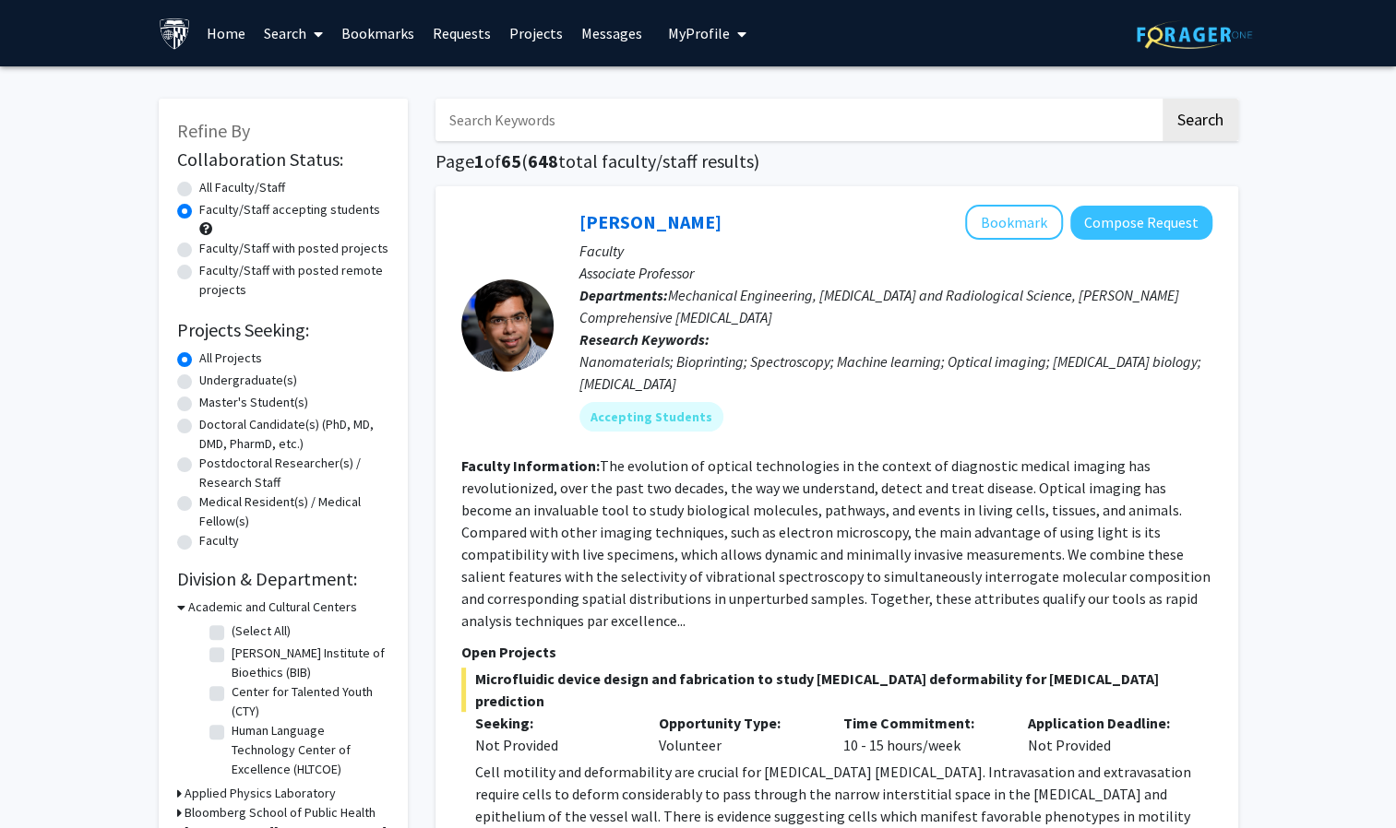
click at [668, 34] on span "My Profile" at bounding box center [699, 33] width 62 height 18
click at [756, 82] on span "[PERSON_NAME]" at bounding box center [783, 86] width 112 height 20
click at [488, 125] on input "Search Keywords" at bounding box center [797, 120] width 724 height 42
type input "aging"
click at [1162, 99] on button "Search" at bounding box center [1200, 120] width 76 height 42
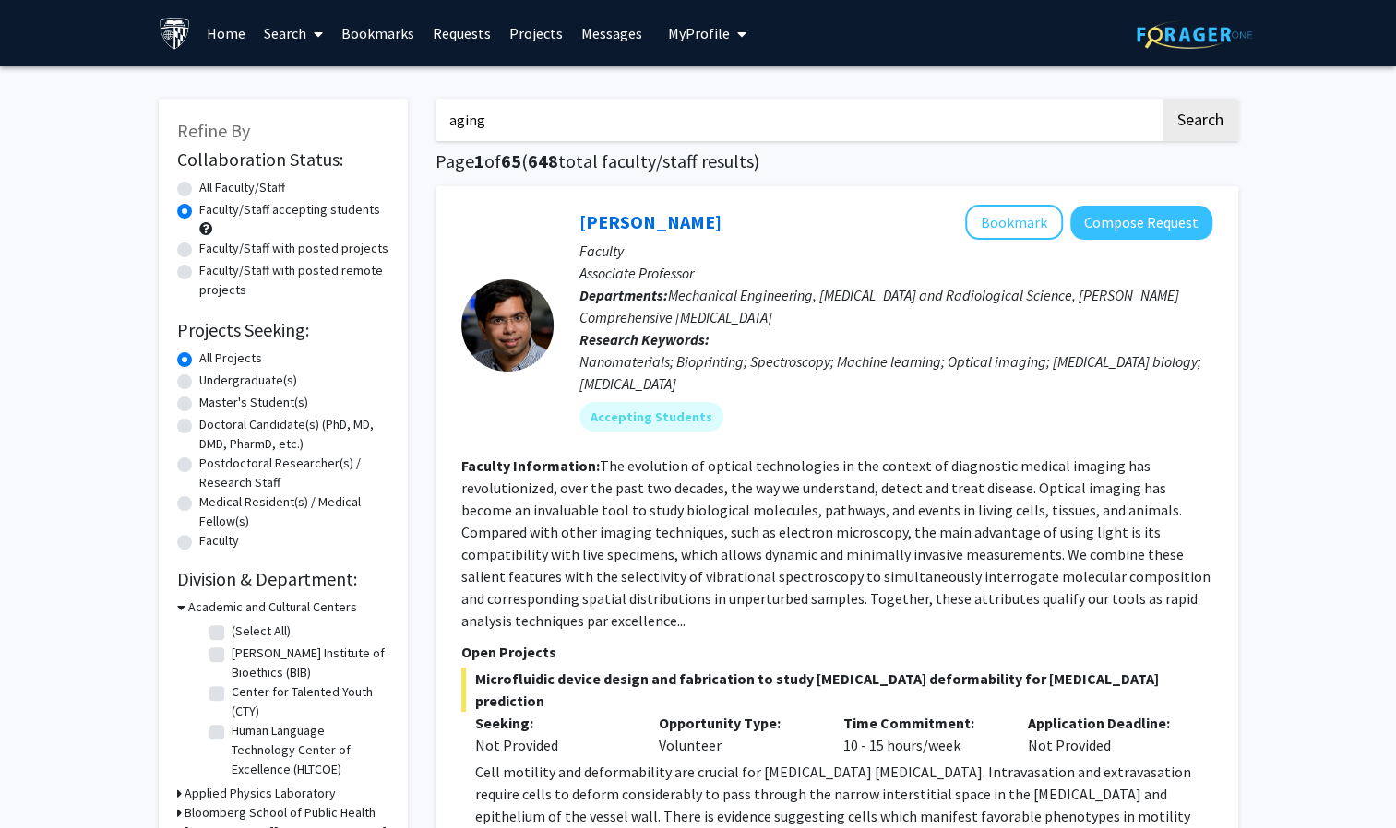
radio input "true"
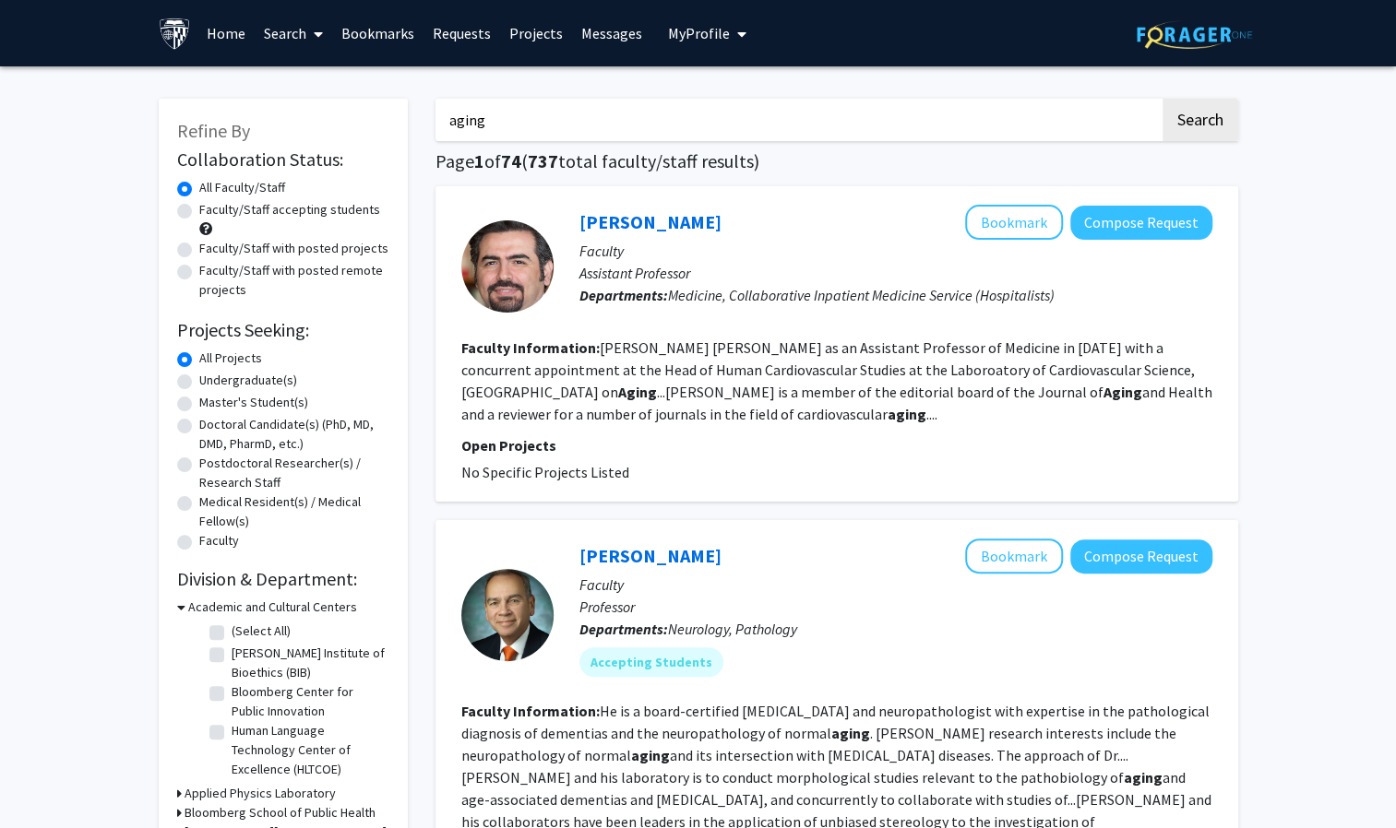
drag, startPoint x: 526, startPoint y: 134, endPoint x: 423, endPoint y: 122, distance: 103.1
type input "longevity"
click at [1170, 118] on button "Search" at bounding box center [1200, 120] width 76 height 42
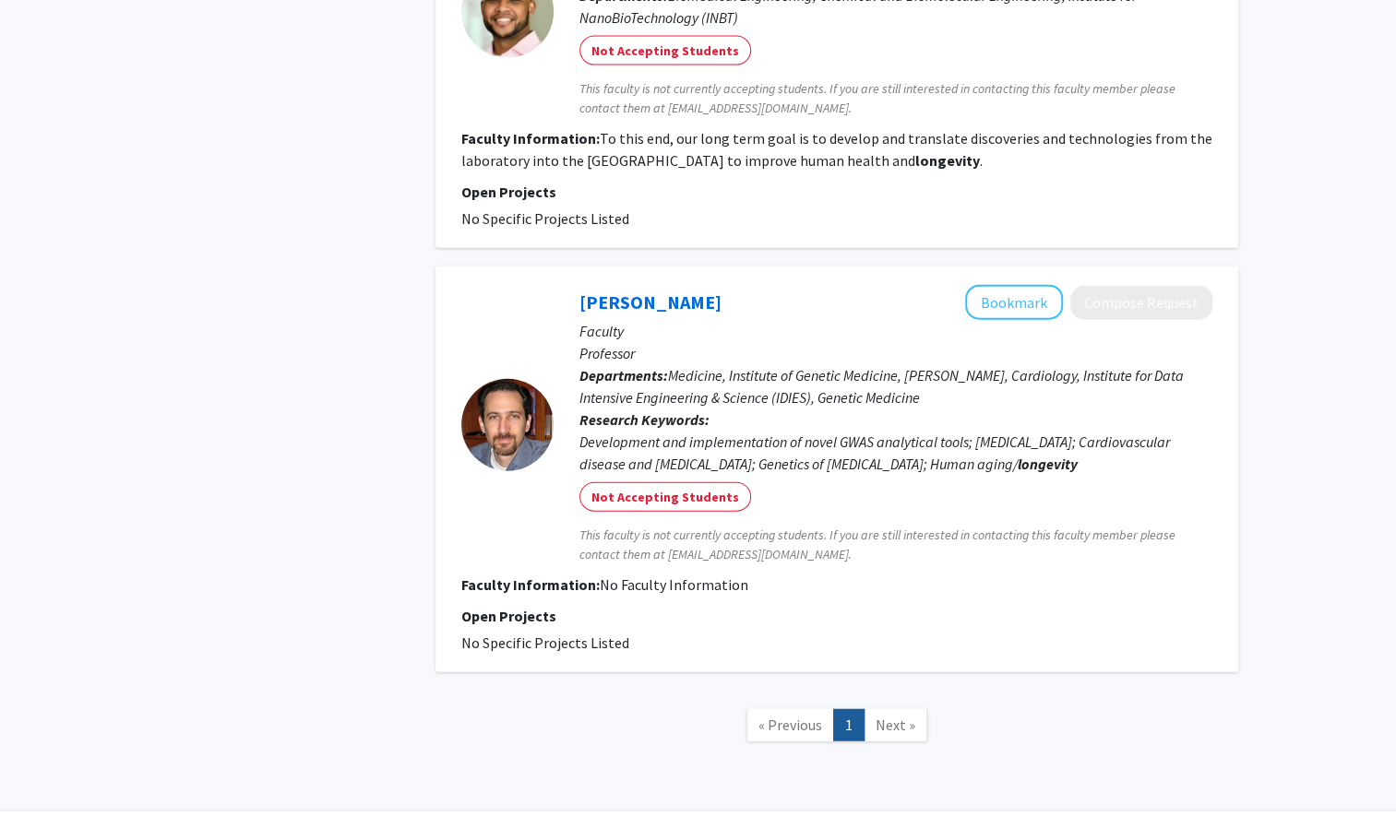
scroll to position [2471, 0]
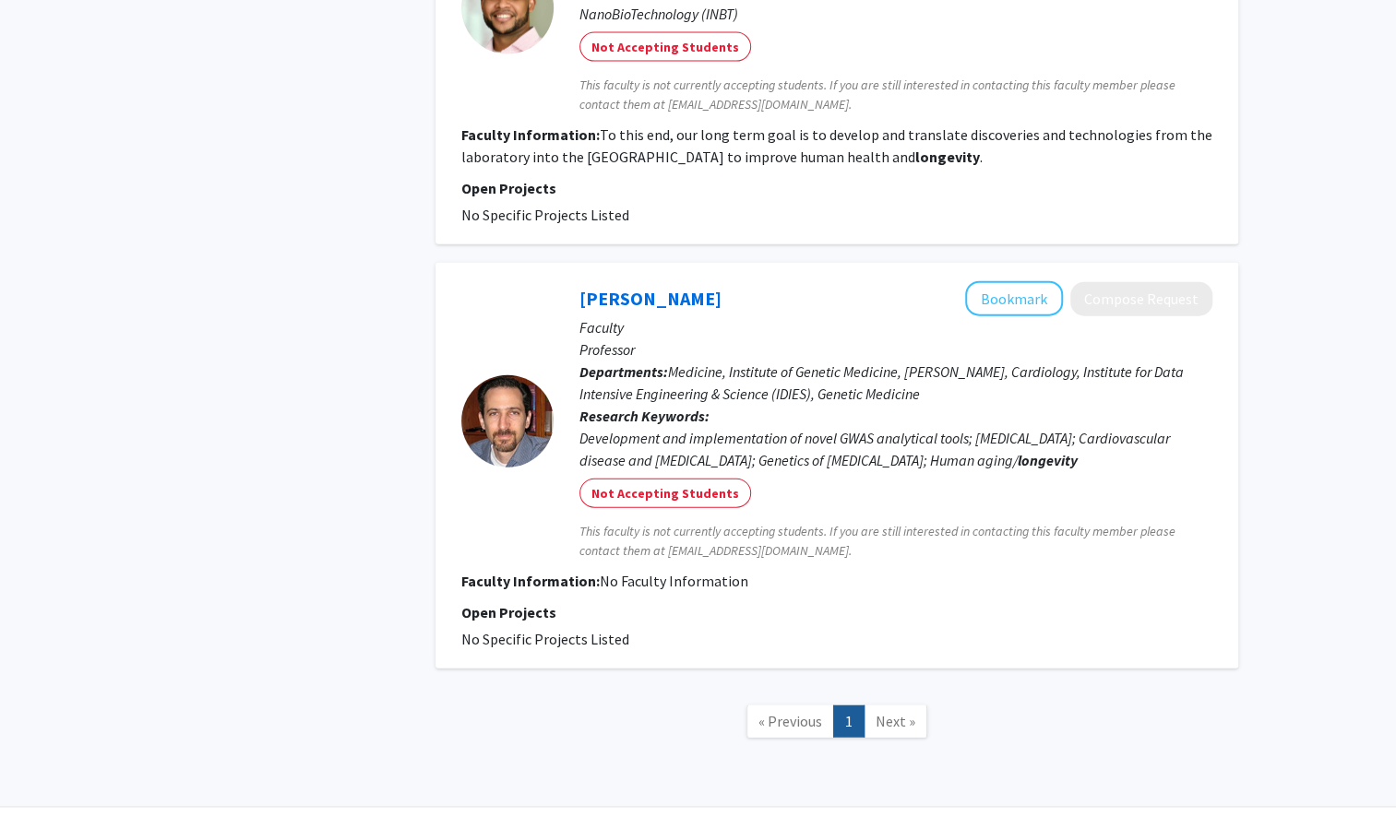
click at [893, 712] on span "Next »" at bounding box center [895, 721] width 40 height 18
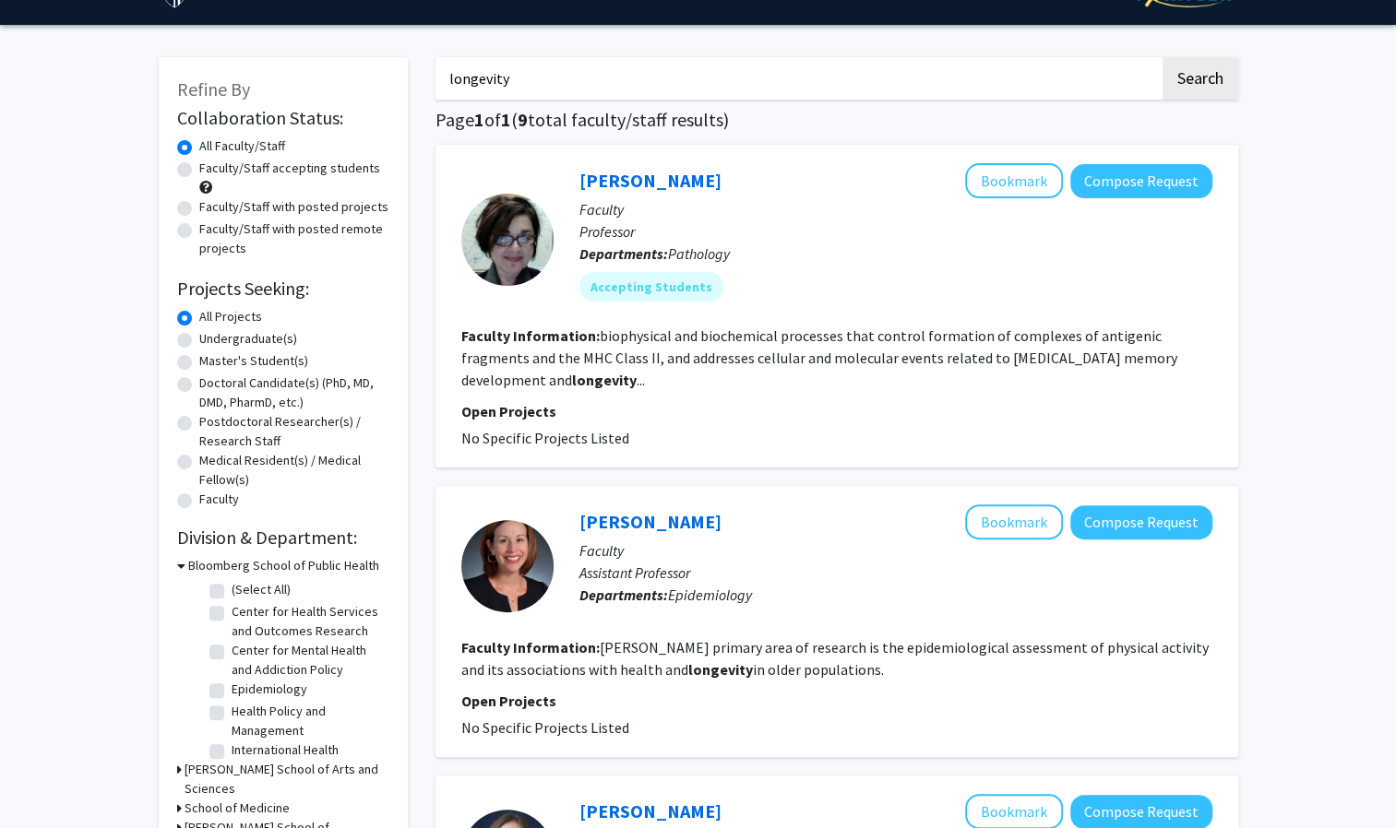
scroll to position [0, 0]
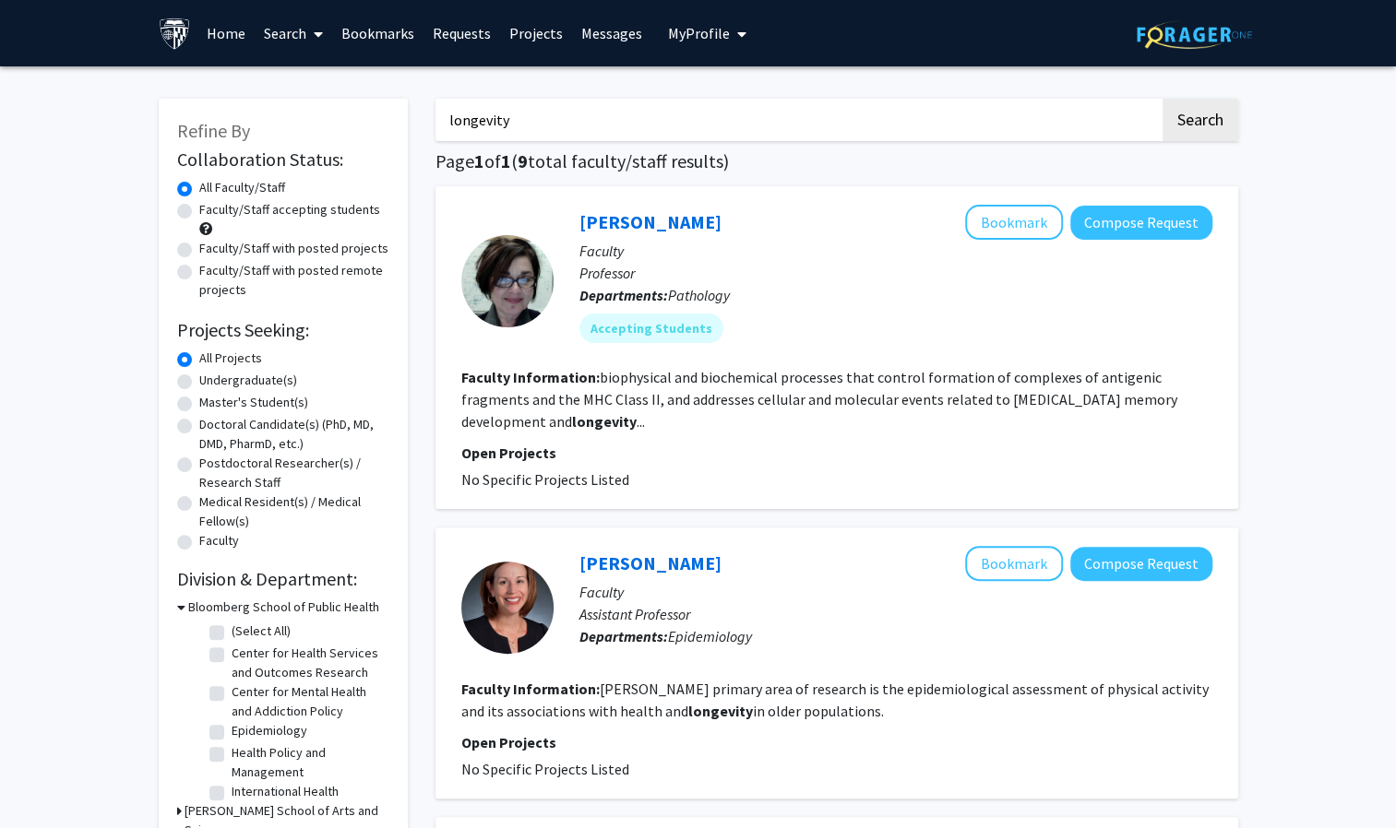
click at [199, 212] on label "Faculty/Staff accepting students" at bounding box center [289, 209] width 181 height 19
click at [199, 212] on input "Faculty/Staff accepting students" at bounding box center [205, 206] width 12 height 12
radio input "true"
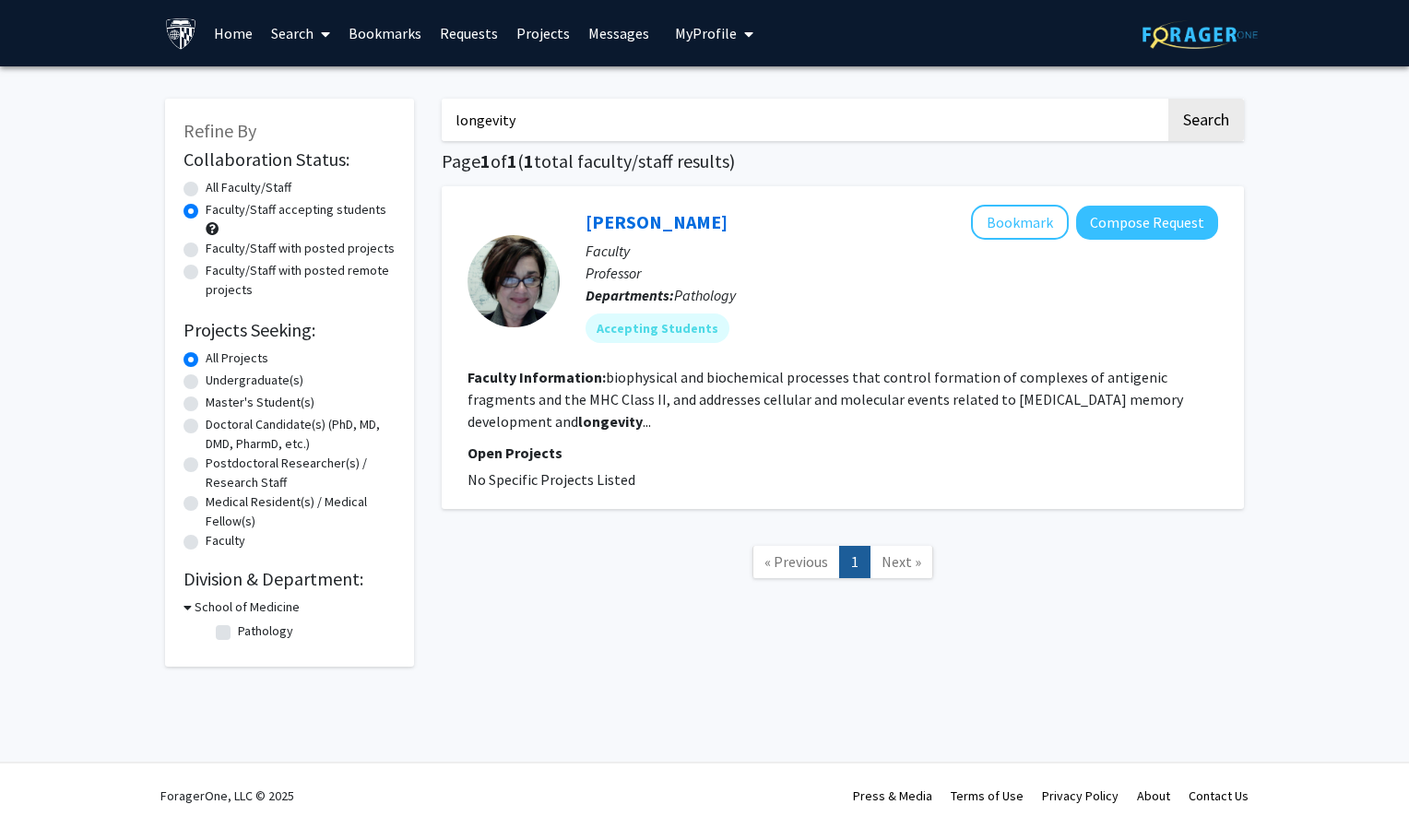
drag, startPoint x: 530, startPoint y: 115, endPoint x: 432, endPoint y: 108, distance: 99.0
click at [432, 108] on div "longevity Search Page 1 of 1 ( 1 total faculty/staff results) [PERSON_NAME] Boo…" at bounding box center [843, 373] width 830 height 587
type input "genetics"
click at [1181, 116] on button "Search" at bounding box center [1207, 120] width 76 height 42
radio input "true"
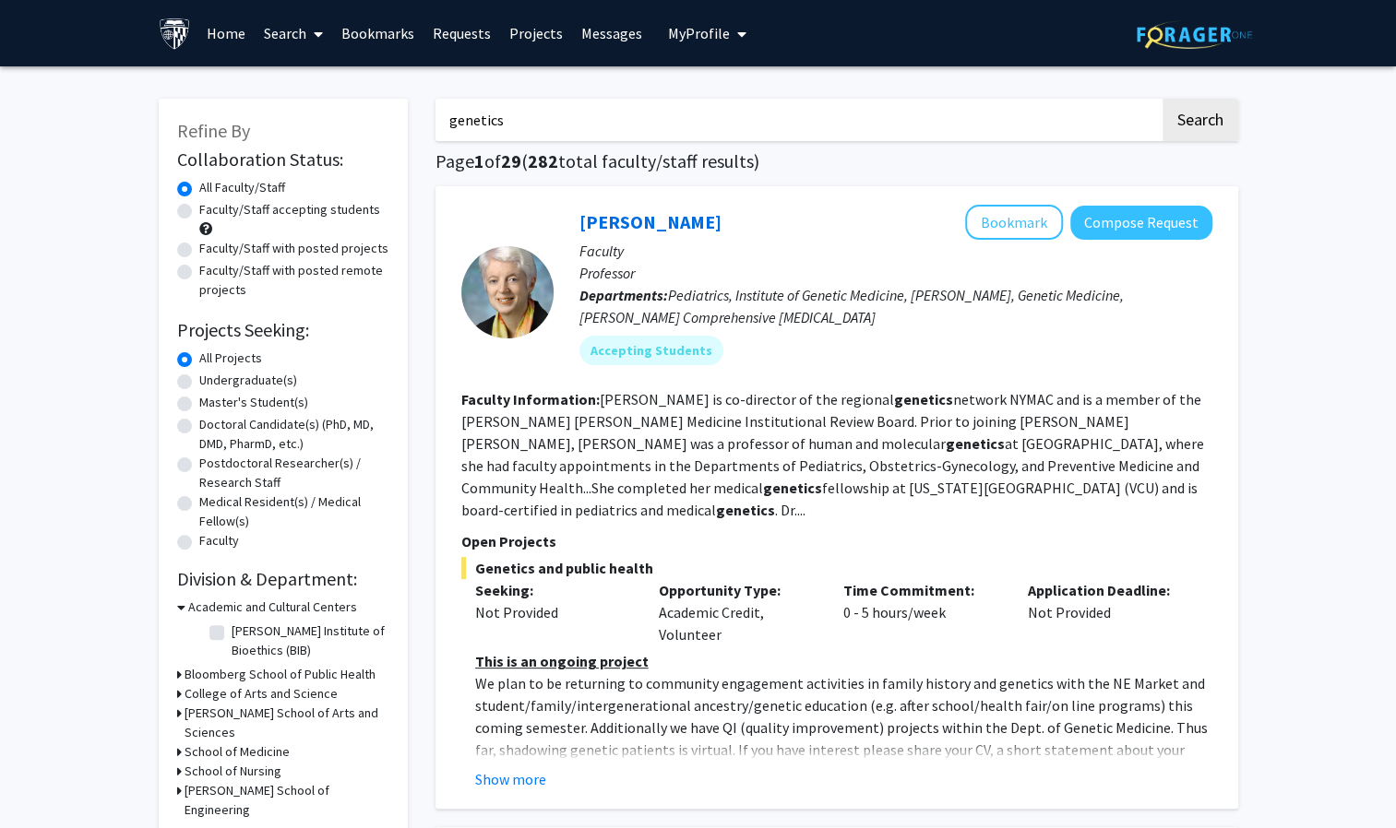
click at [199, 208] on label "Faculty/Staff accepting students" at bounding box center [289, 209] width 181 height 19
click at [199, 208] on input "Faculty/Staff accepting students" at bounding box center [205, 206] width 12 height 12
radio input "true"
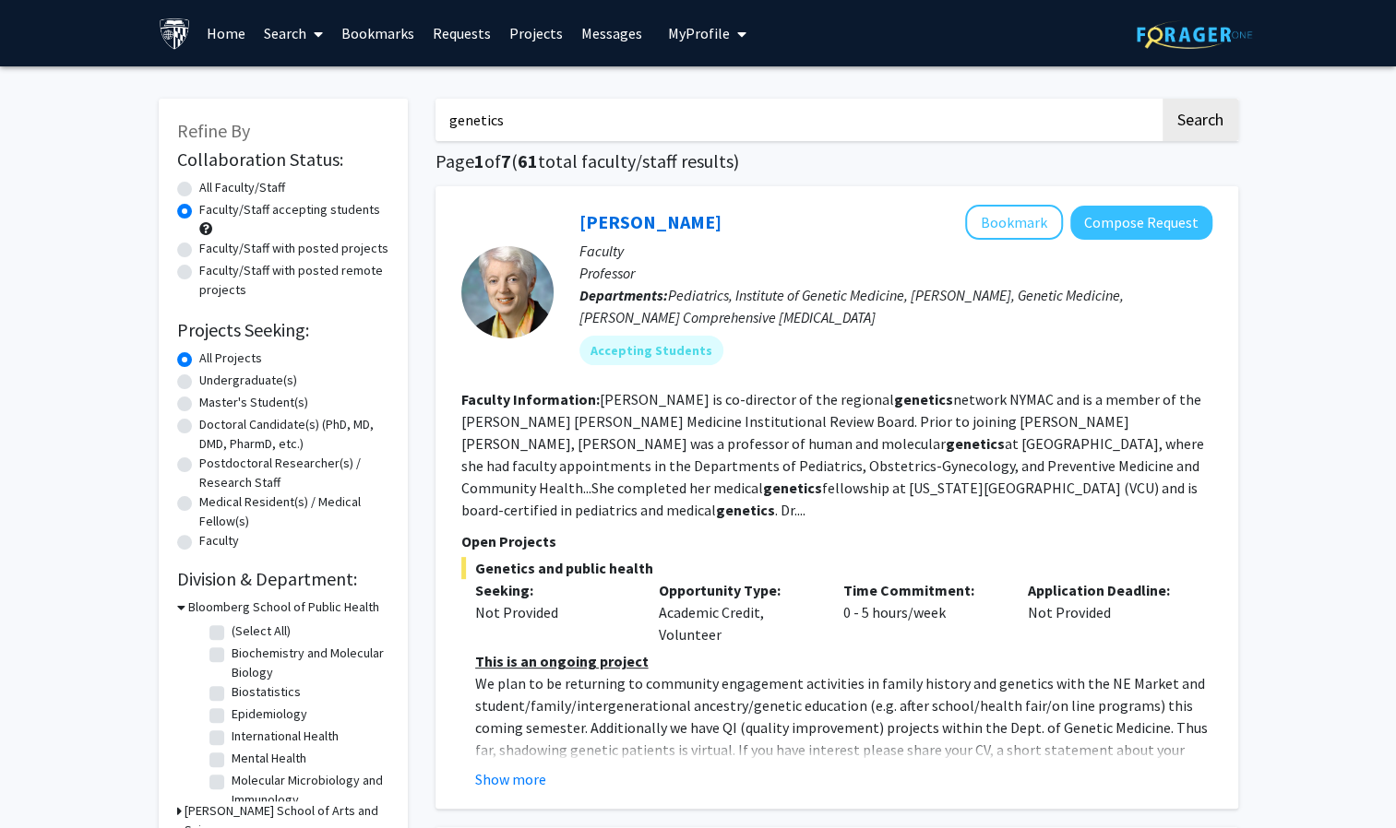
click at [199, 252] on label "Faculty/Staff with posted projects" at bounding box center [293, 248] width 189 height 19
click at [199, 251] on input "Faculty/Staff with posted projects" at bounding box center [205, 245] width 12 height 12
radio input "true"
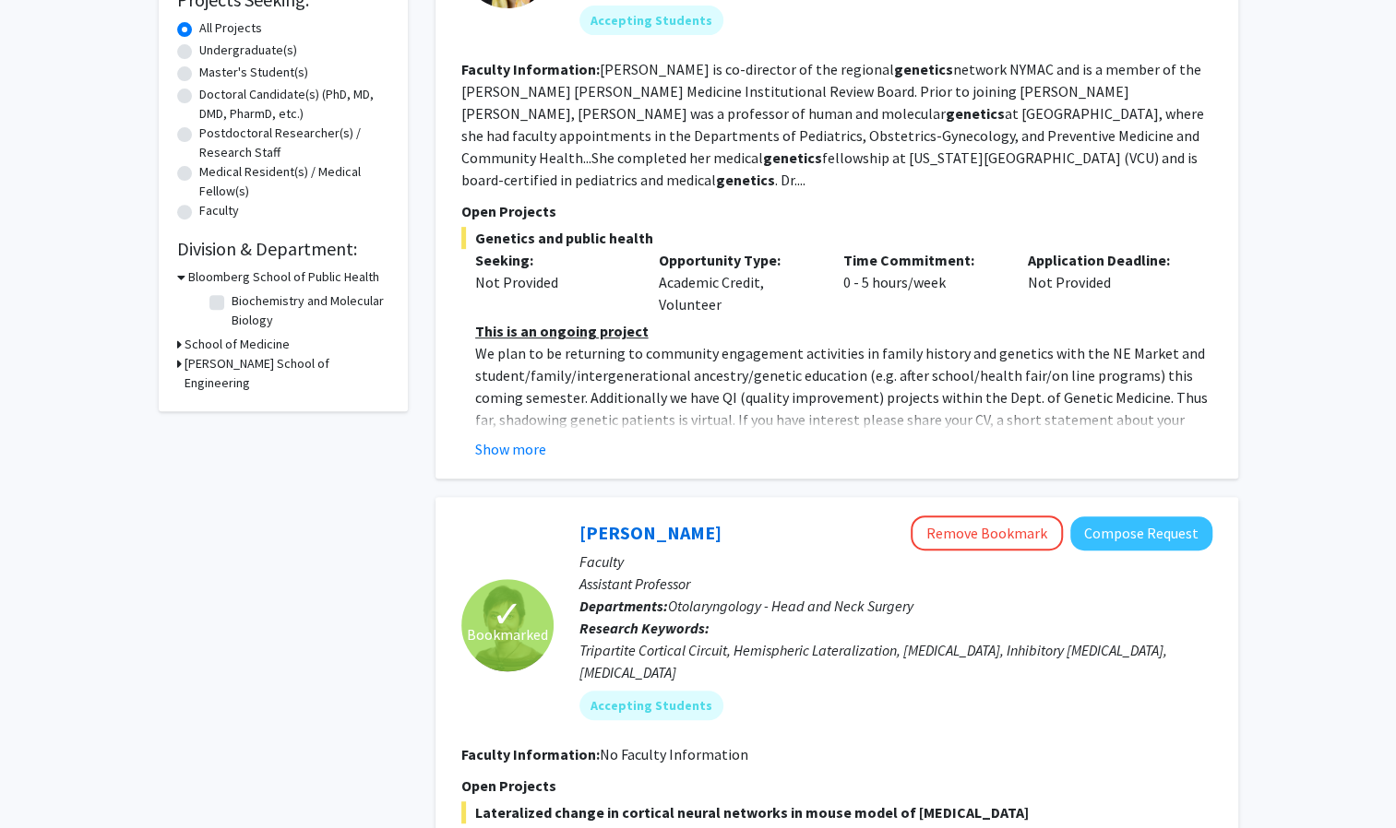
scroll to position [330, 0]
click at [513, 438] on button "Show more" at bounding box center [510, 449] width 71 height 22
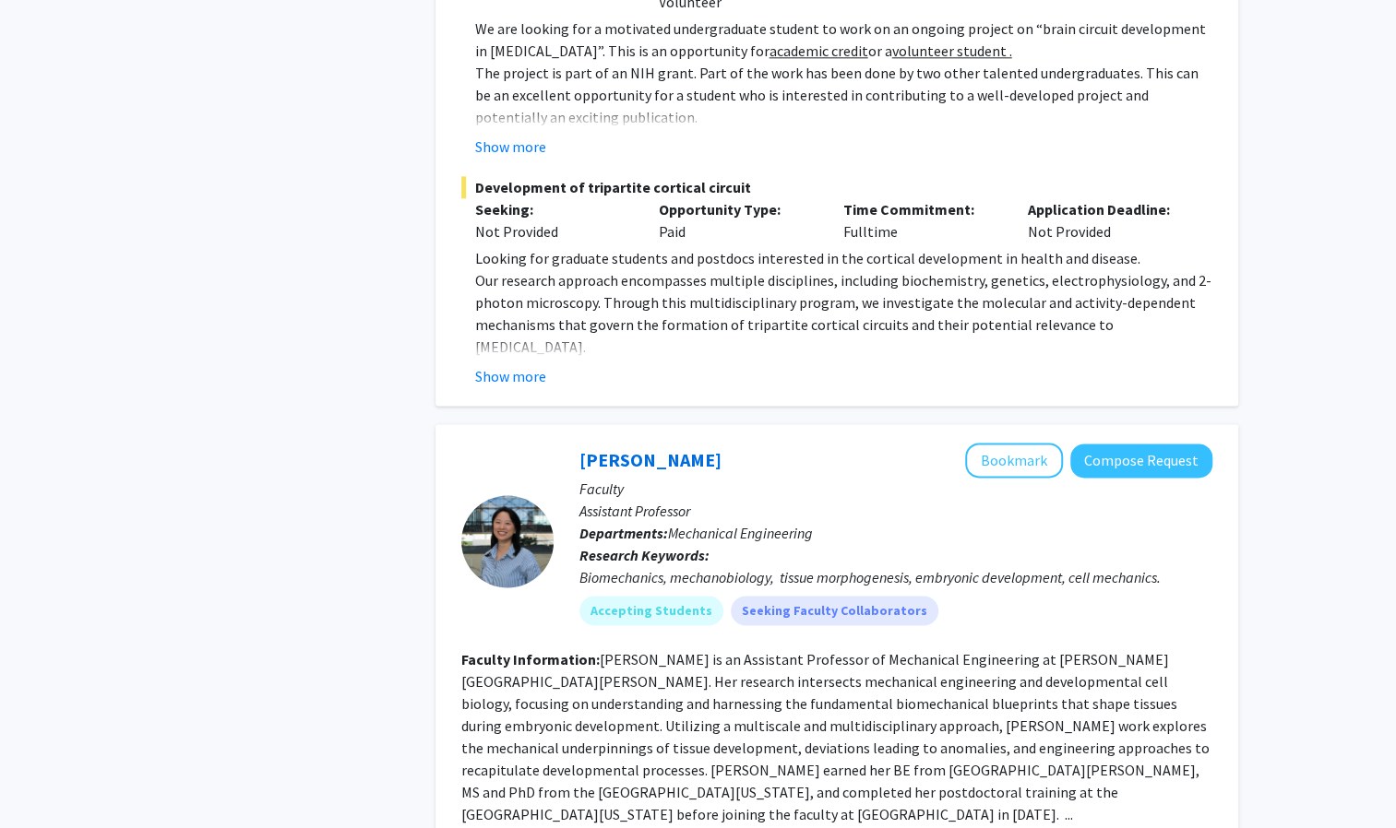
click at [581, 566] on div "Biomechanics, mechanobiology, tissue morphogenesis, embryonic development, cell…" at bounding box center [895, 577] width 633 height 22
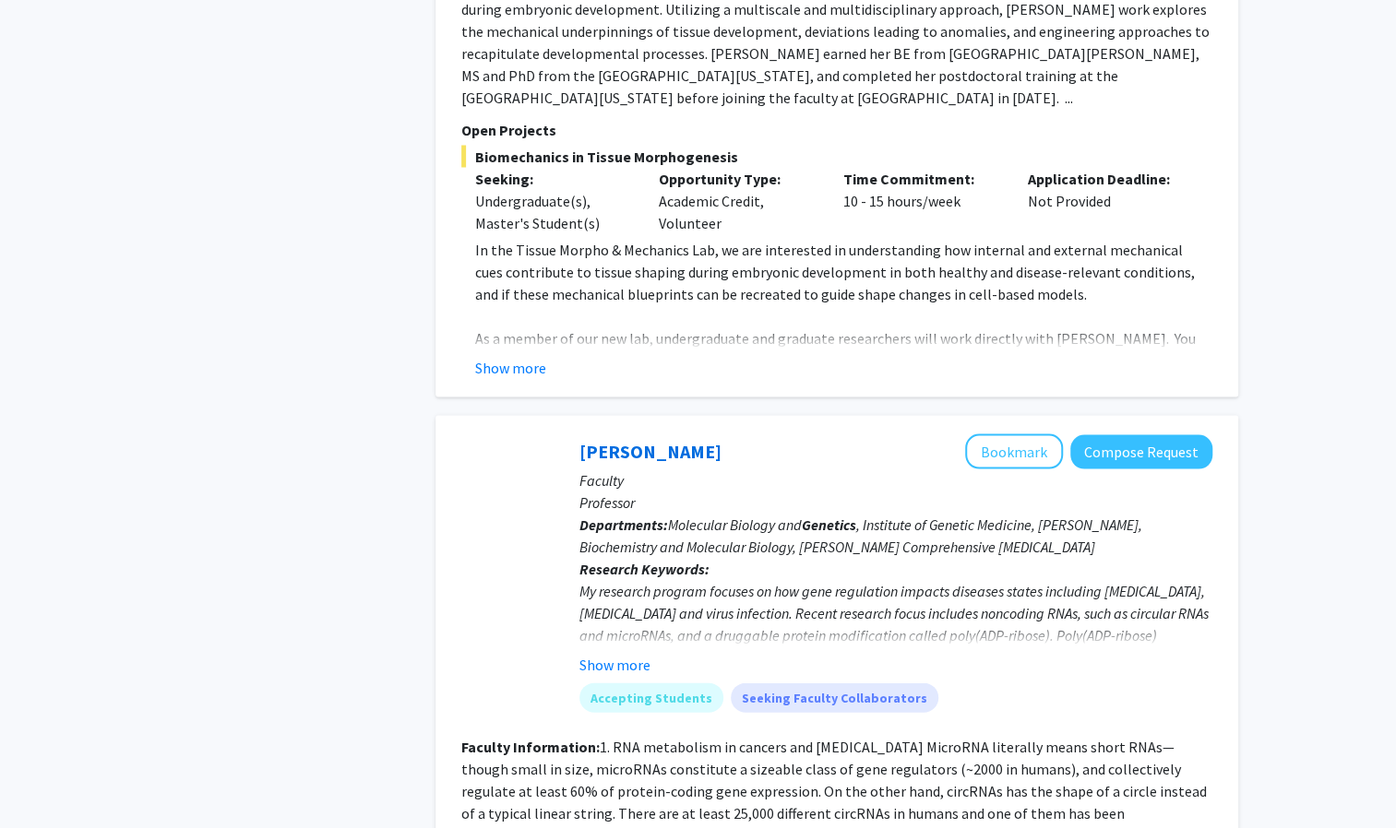
scroll to position [1967, 0]
click at [581, 516] on b "Departments:" at bounding box center [623, 525] width 89 height 18
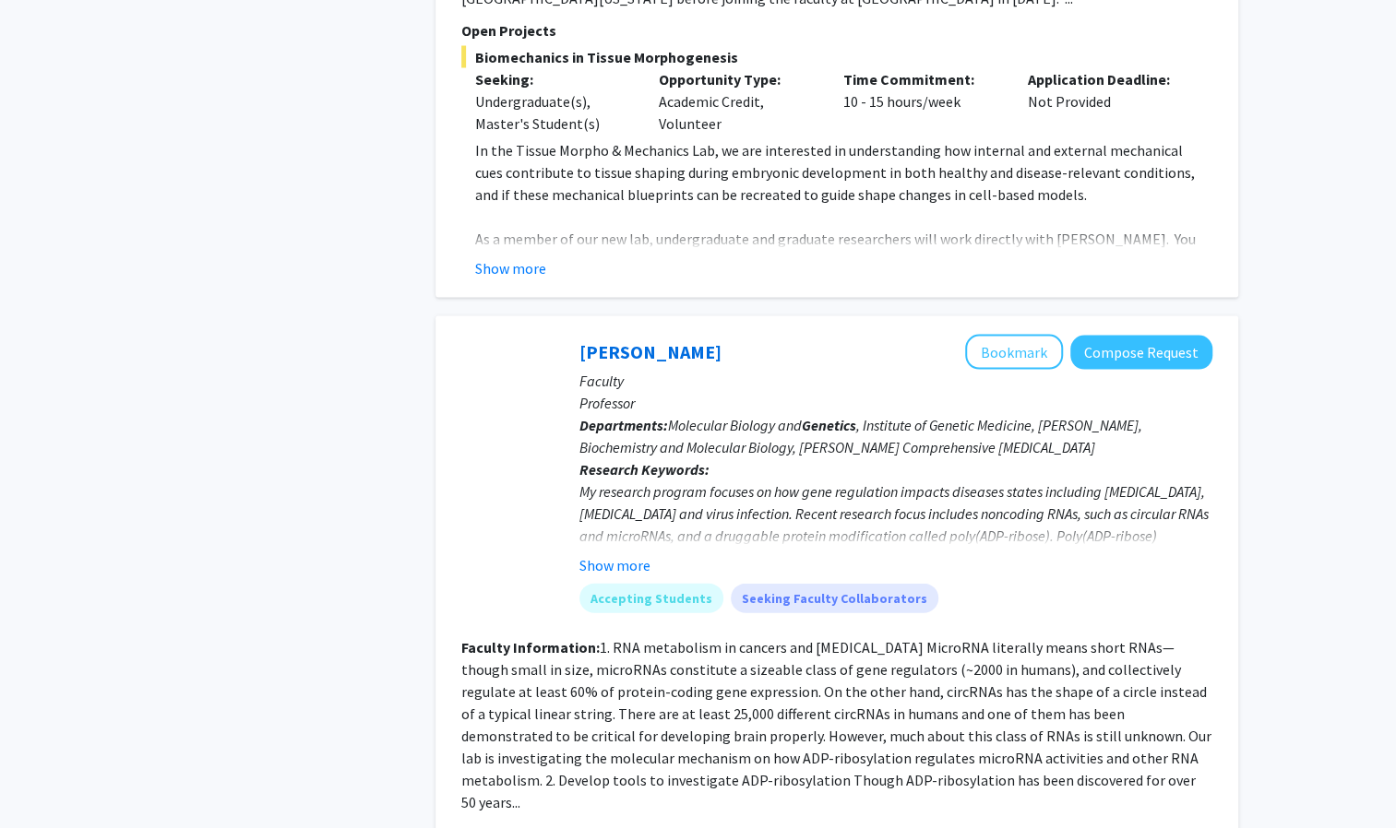
scroll to position [2067, 0]
click at [630, 554] on button "Show more" at bounding box center [614, 565] width 71 height 22
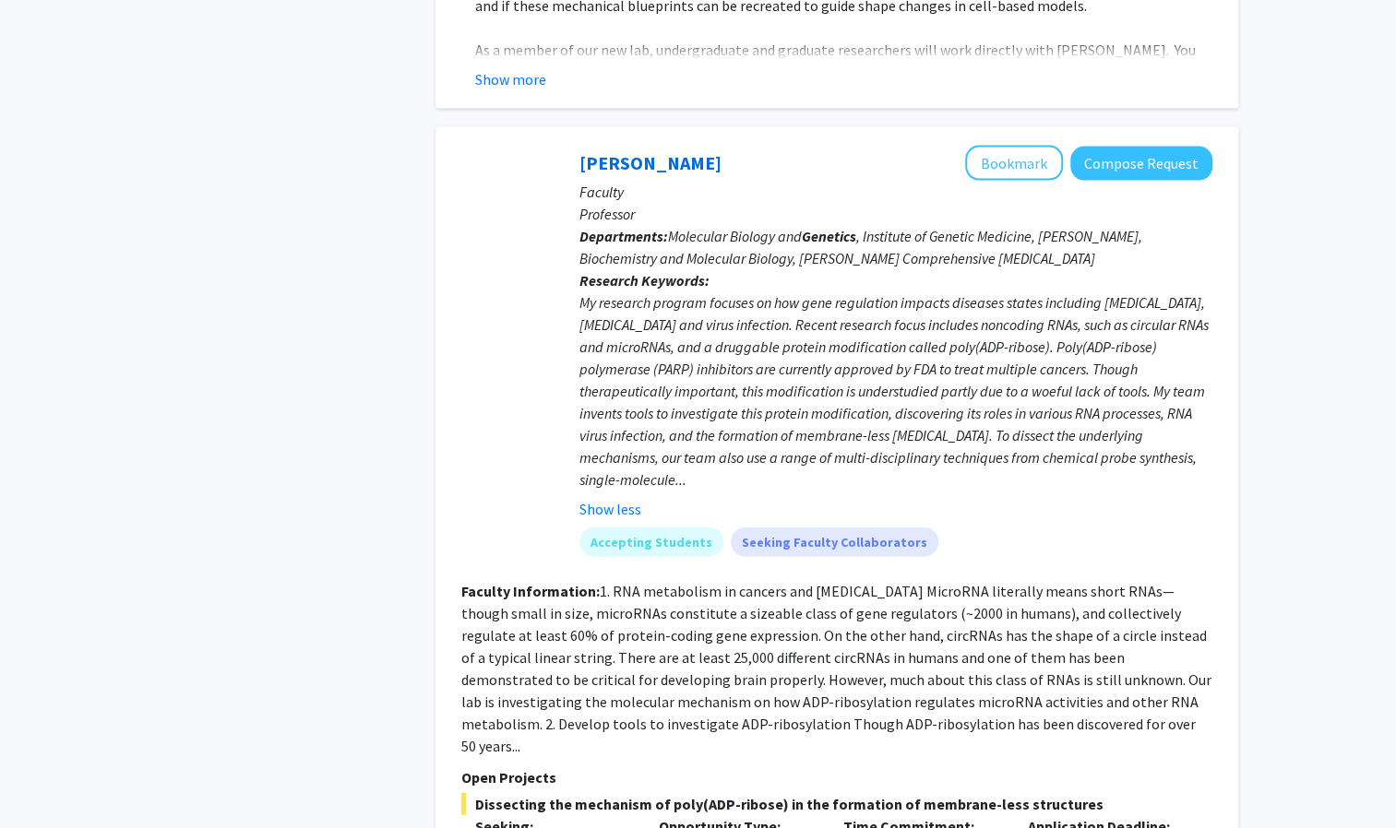
scroll to position [2257, 0]
click at [752, 497] on div "Show less" at bounding box center [895, 508] width 633 height 22
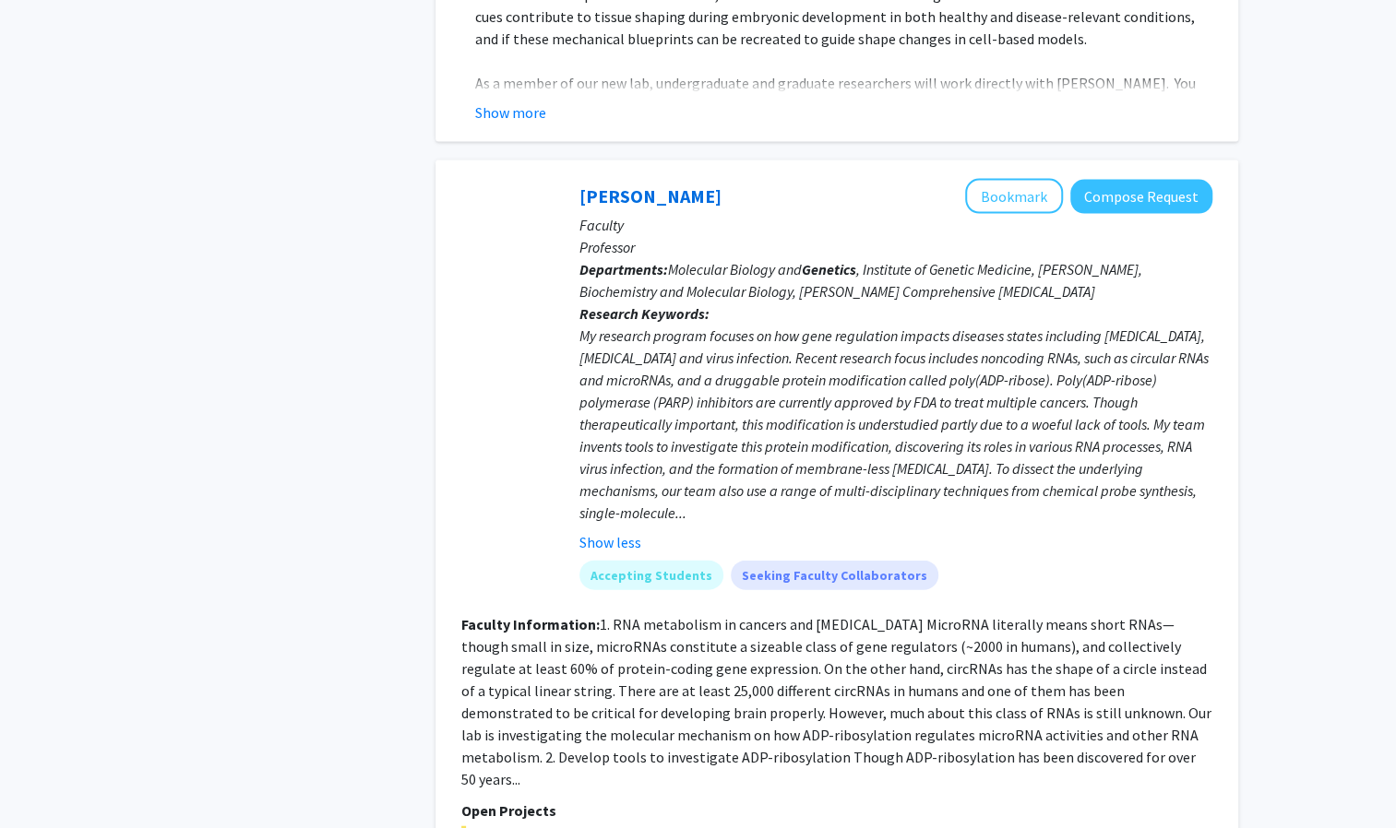
scroll to position [2222, 0]
click at [1016, 180] on button "Bookmark" at bounding box center [1014, 197] width 98 height 35
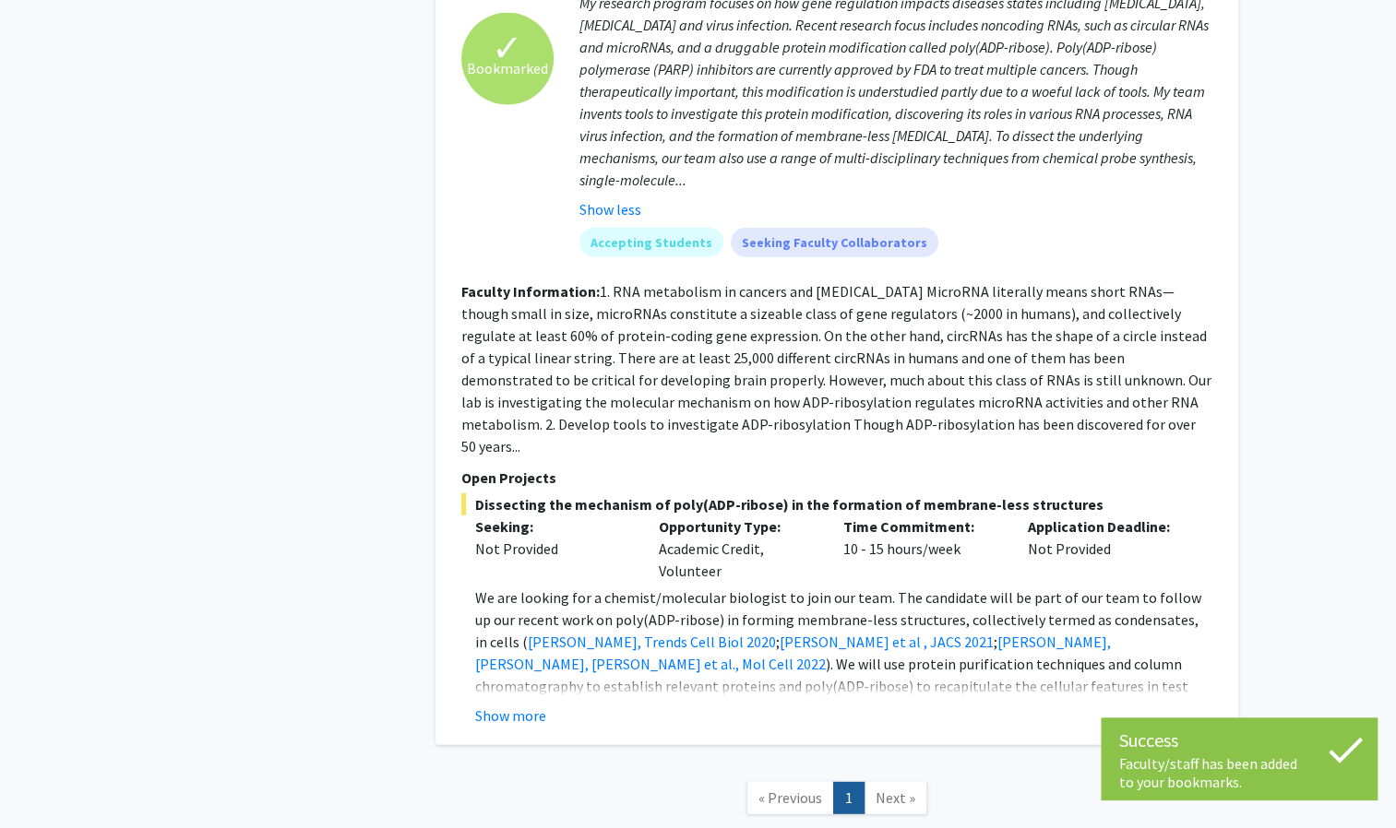
scroll to position [2566, 0]
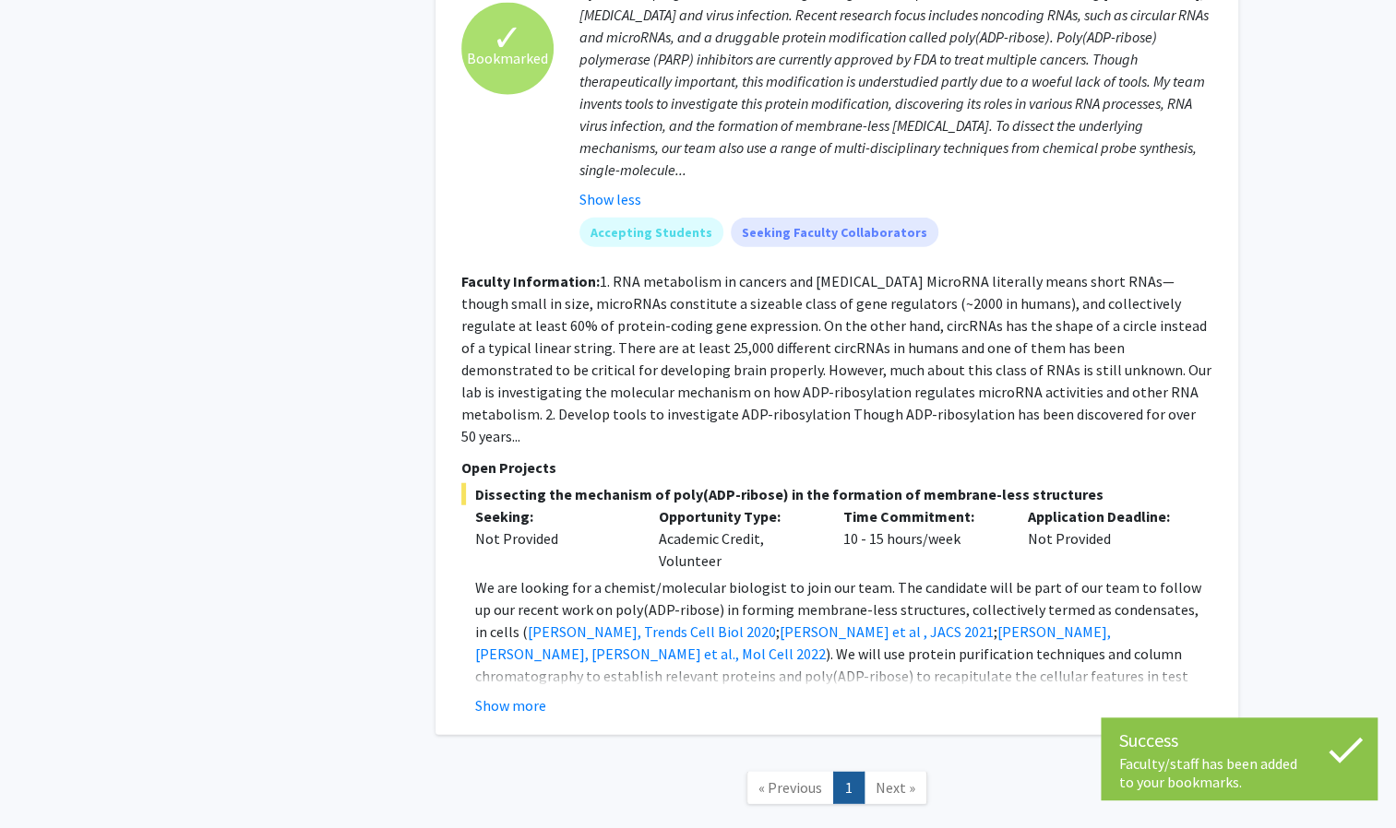
click at [894, 778] on span "Next »" at bounding box center [895, 787] width 40 height 18
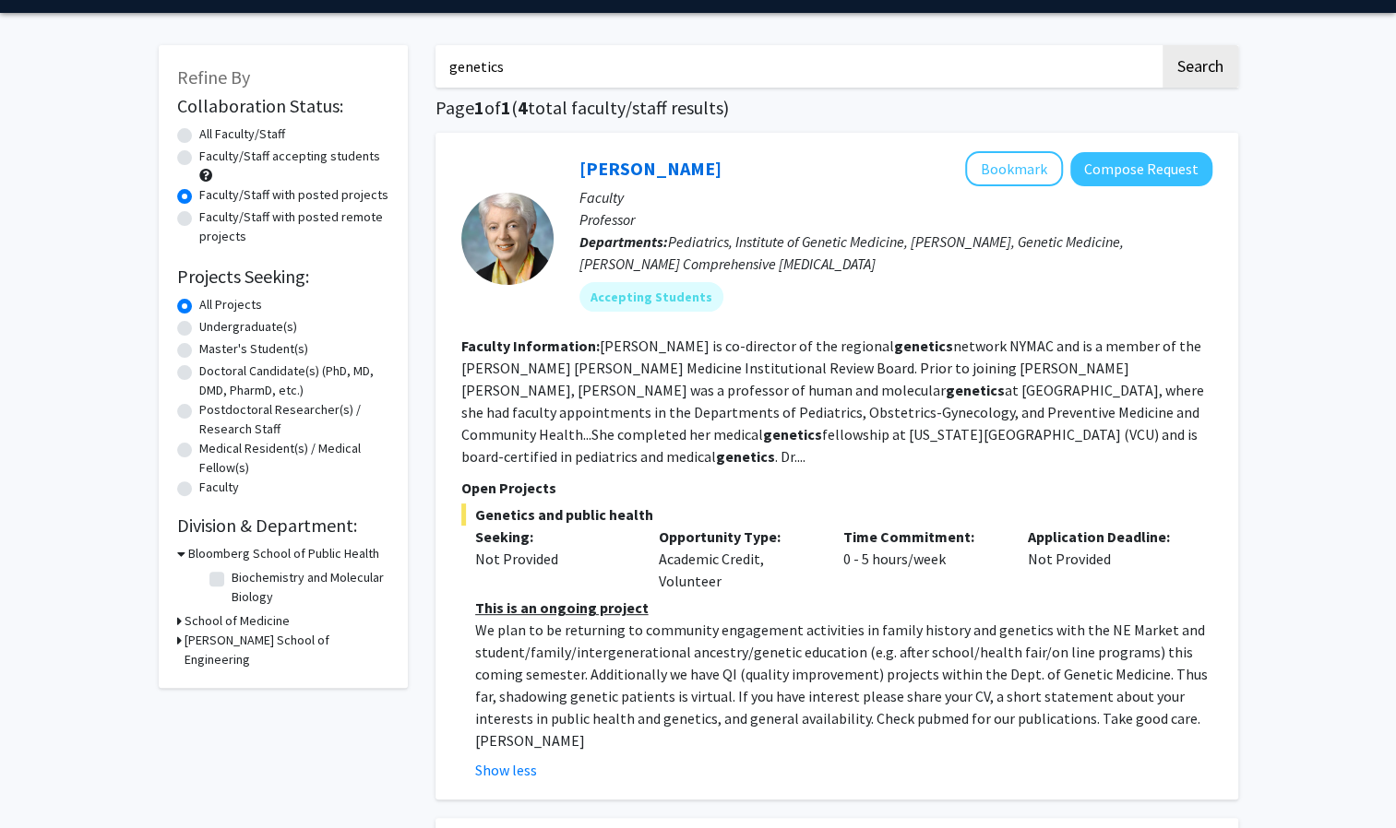
scroll to position [0, 0]
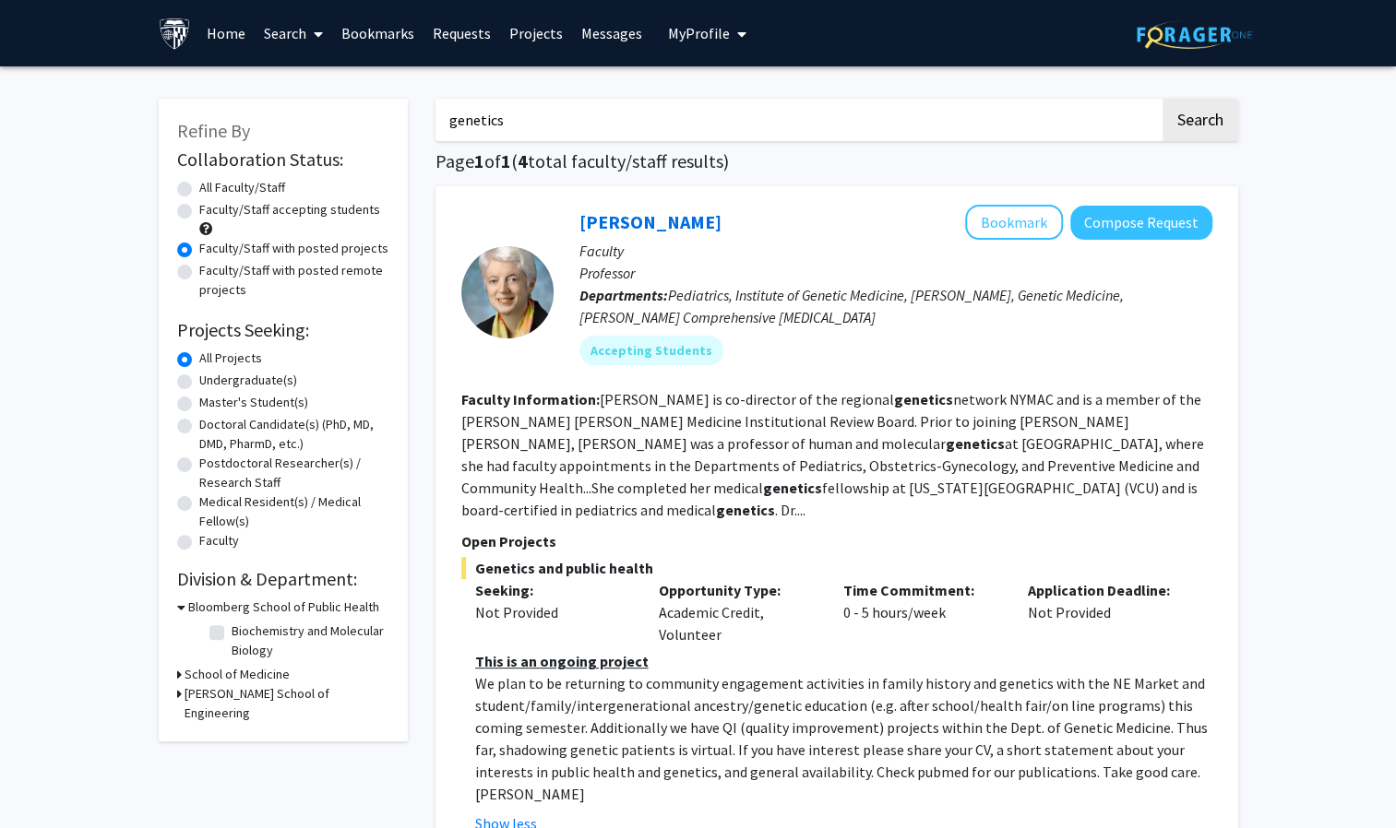
drag, startPoint x: 583, startPoint y: 114, endPoint x: 421, endPoint y: 88, distance: 164.5
type input "genes"
click at [1181, 121] on button "Search" at bounding box center [1200, 120] width 76 height 42
radio input "true"
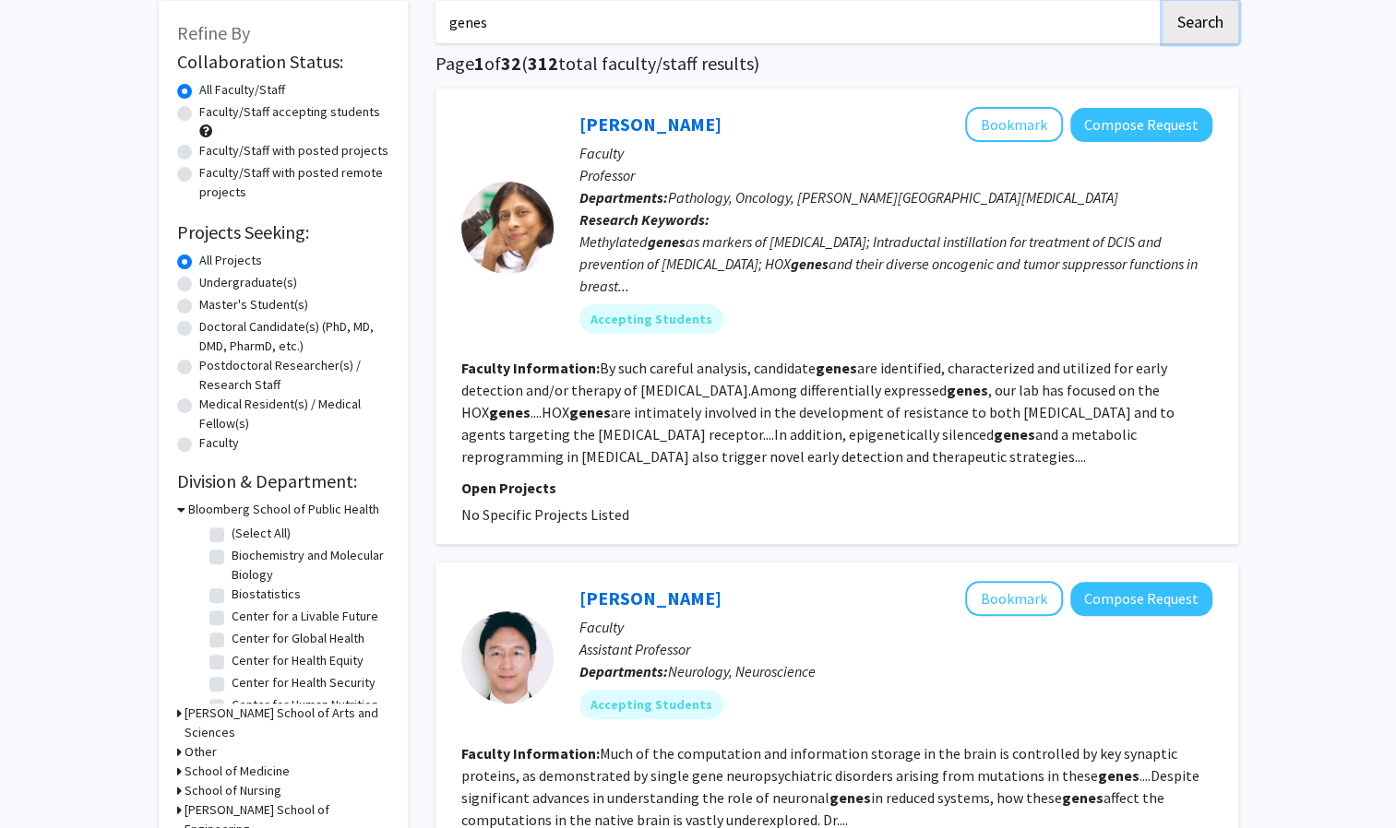
scroll to position [99, 0]
click at [199, 151] on label "Faculty/Staff with posted projects" at bounding box center [293, 149] width 189 height 19
click at [199, 151] on input "Faculty/Staff with posted projects" at bounding box center [205, 146] width 12 height 12
radio input "true"
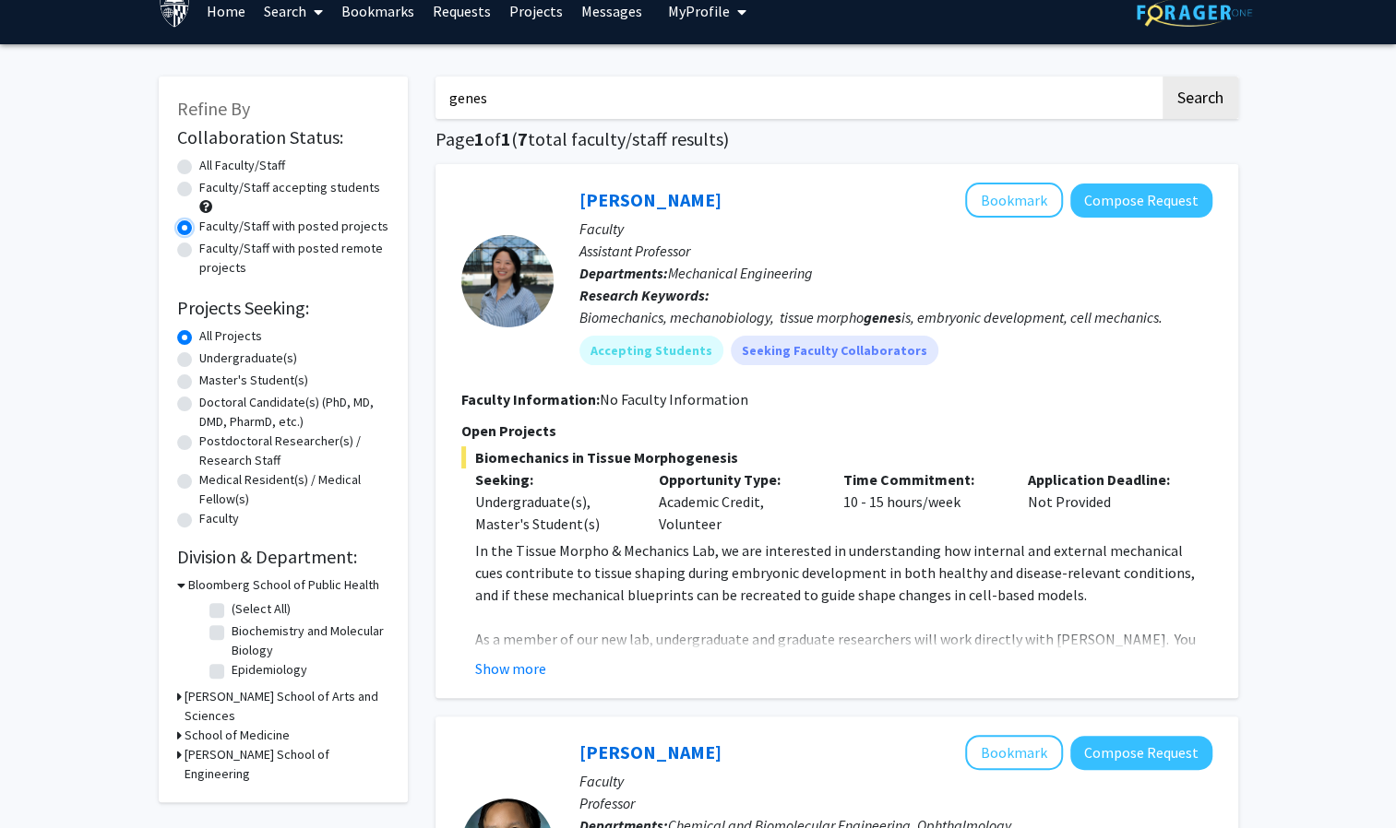
scroll to position [23, 0]
drag, startPoint x: 545, startPoint y: 665, endPoint x: 518, endPoint y: 667, distance: 26.8
click at [518, 667] on div "Show more" at bounding box center [843, 668] width 737 height 22
click at [518, 667] on button "Show more" at bounding box center [510, 668] width 71 height 22
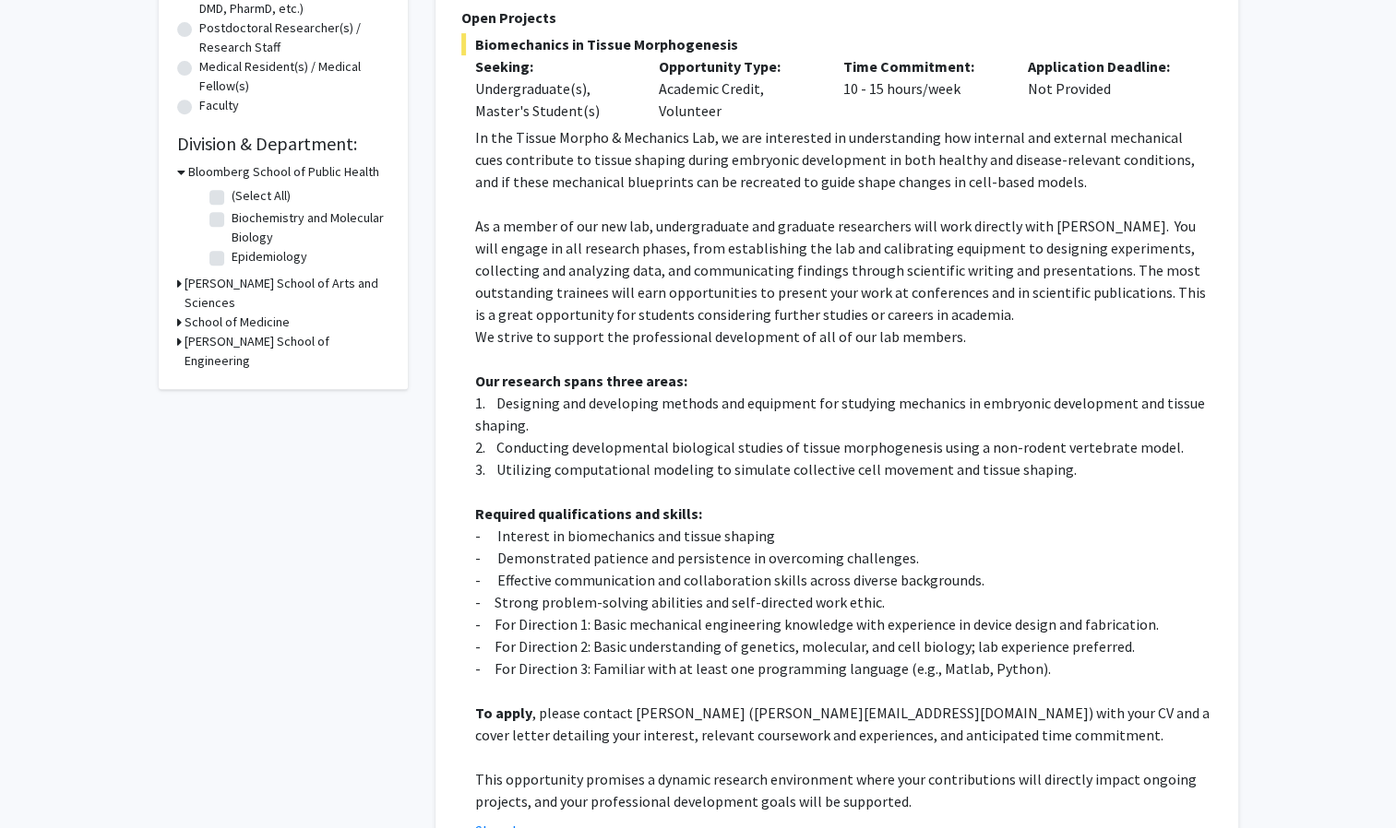
scroll to position [436, 0]
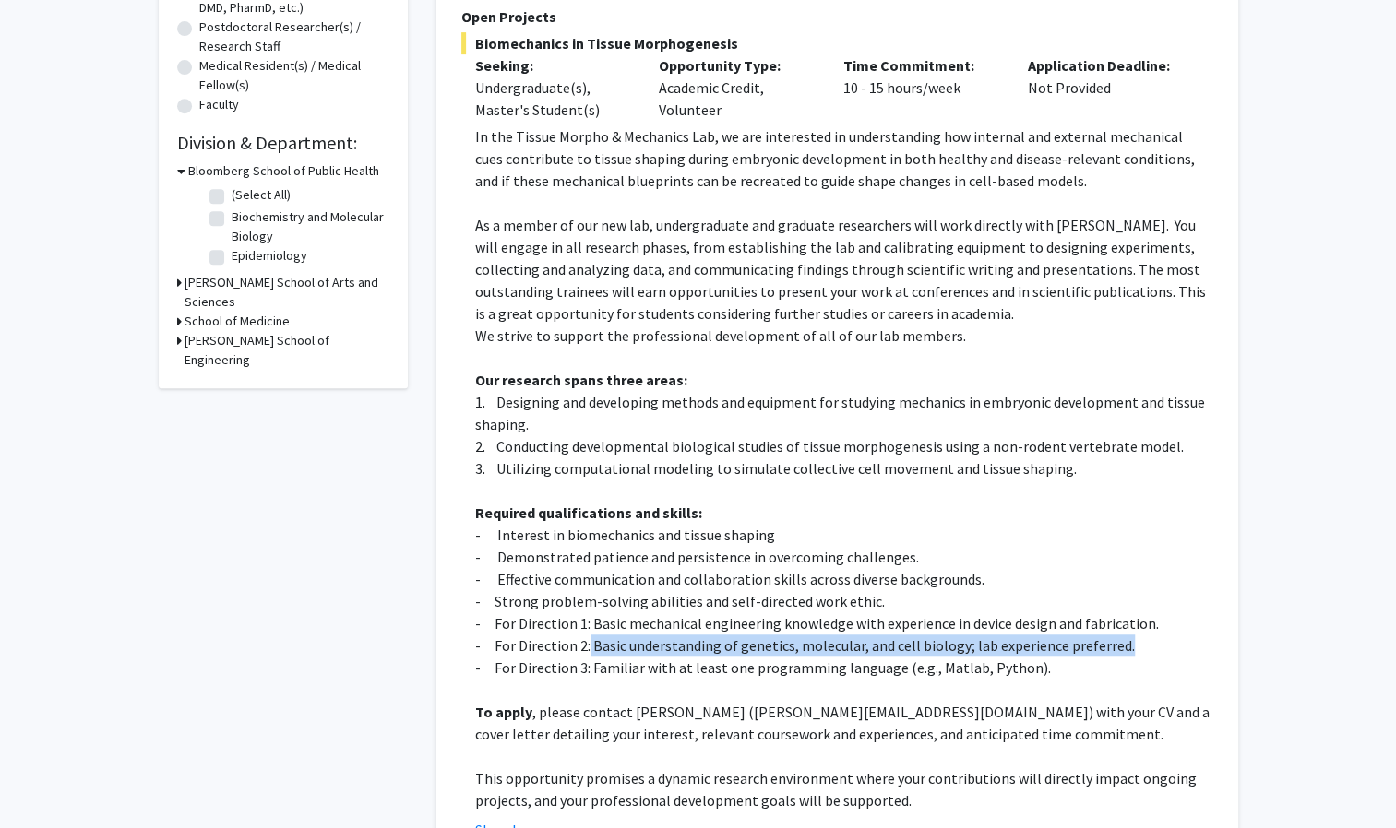
drag, startPoint x: 587, startPoint y: 648, endPoint x: 1131, endPoint y: 645, distance: 544.2
click at [1131, 645] on p "- For Direction 2: Basic understanding of genetics, molecular, and cell biology…" at bounding box center [843, 646] width 737 height 22
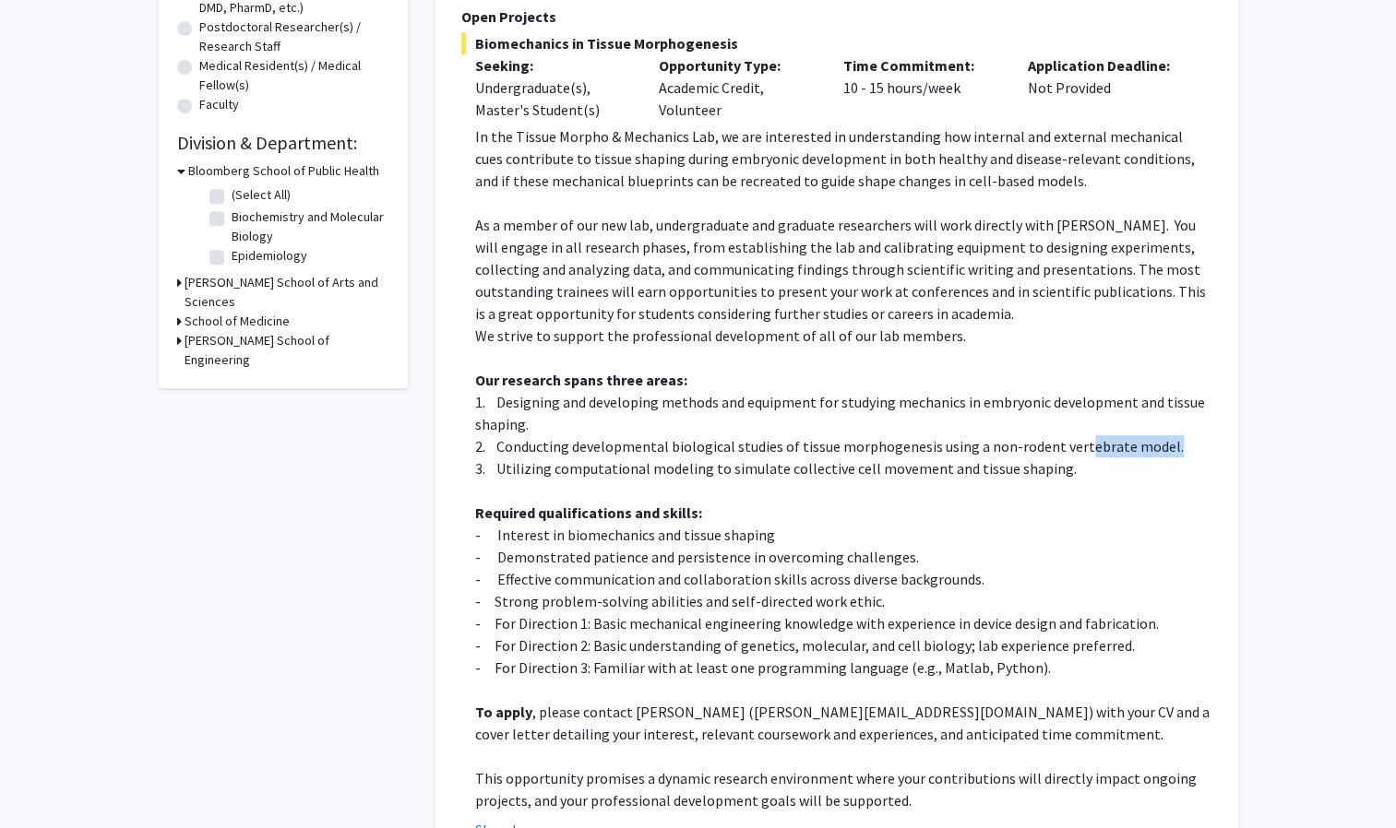
drag, startPoint x: 1168, startPoint y: 447, endPoint x: 1074, endPoint y: 452, distance: 94.2
click at [1074, 452] on p "2. Conducting developmental biological studies of tissue morphogenesis using a …" at bounding box center [843, 446] width 737 height 22
drag, startPoint x: 1074, startPoint y: 452, endPoint x: 1177, endPoint y: 435, distance: 104.6
click at [1177, 435] on p "2. Conducting developmental biological studies of tissue morphogenesis using a …" at bounding box center [843, 446] width 737 height 22
click at [1175, 443] on p "2. Conducting developmental biological studies of tissue morphogenesis using a …" at bounding box center [843, 446] width 737 height 22
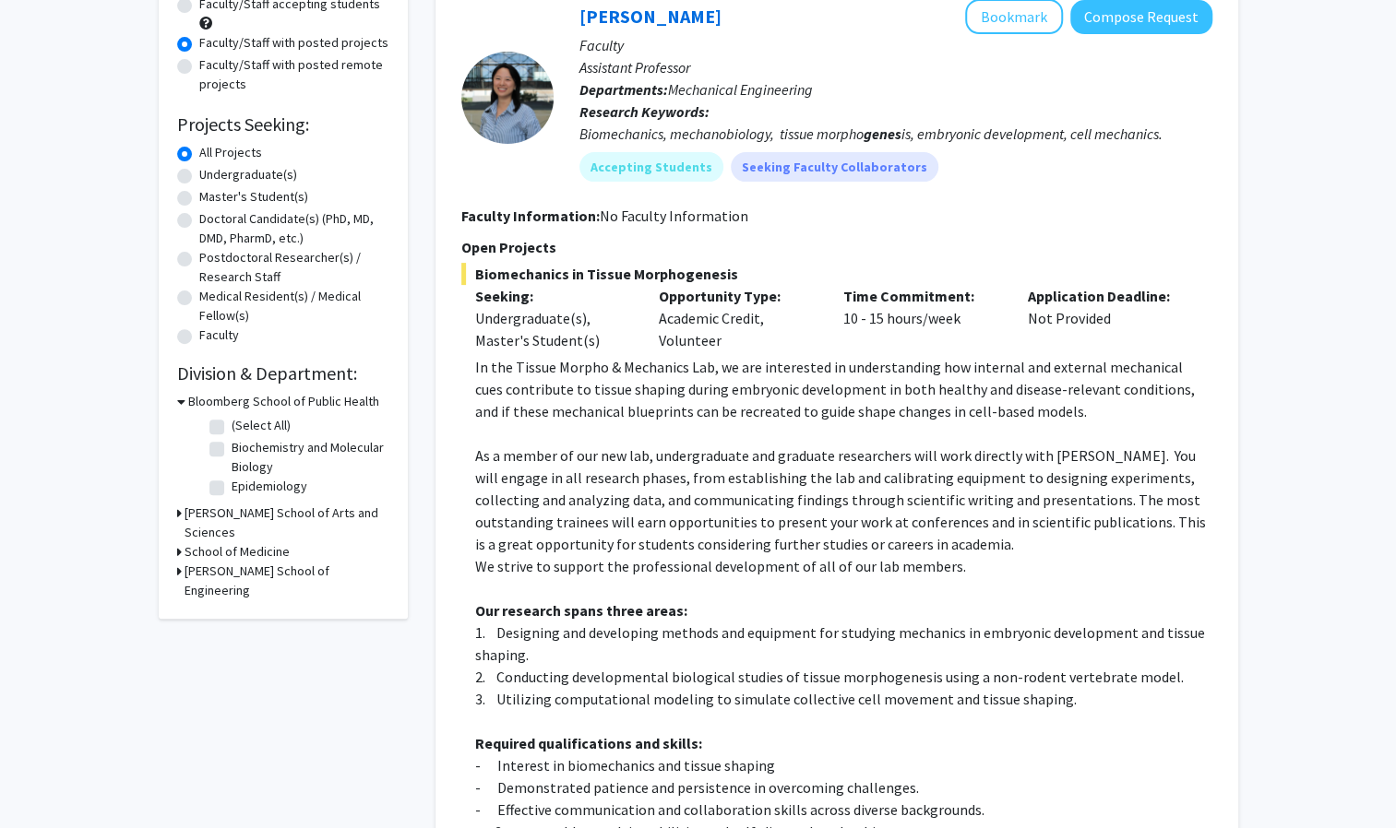
scroll to position [163, 0]
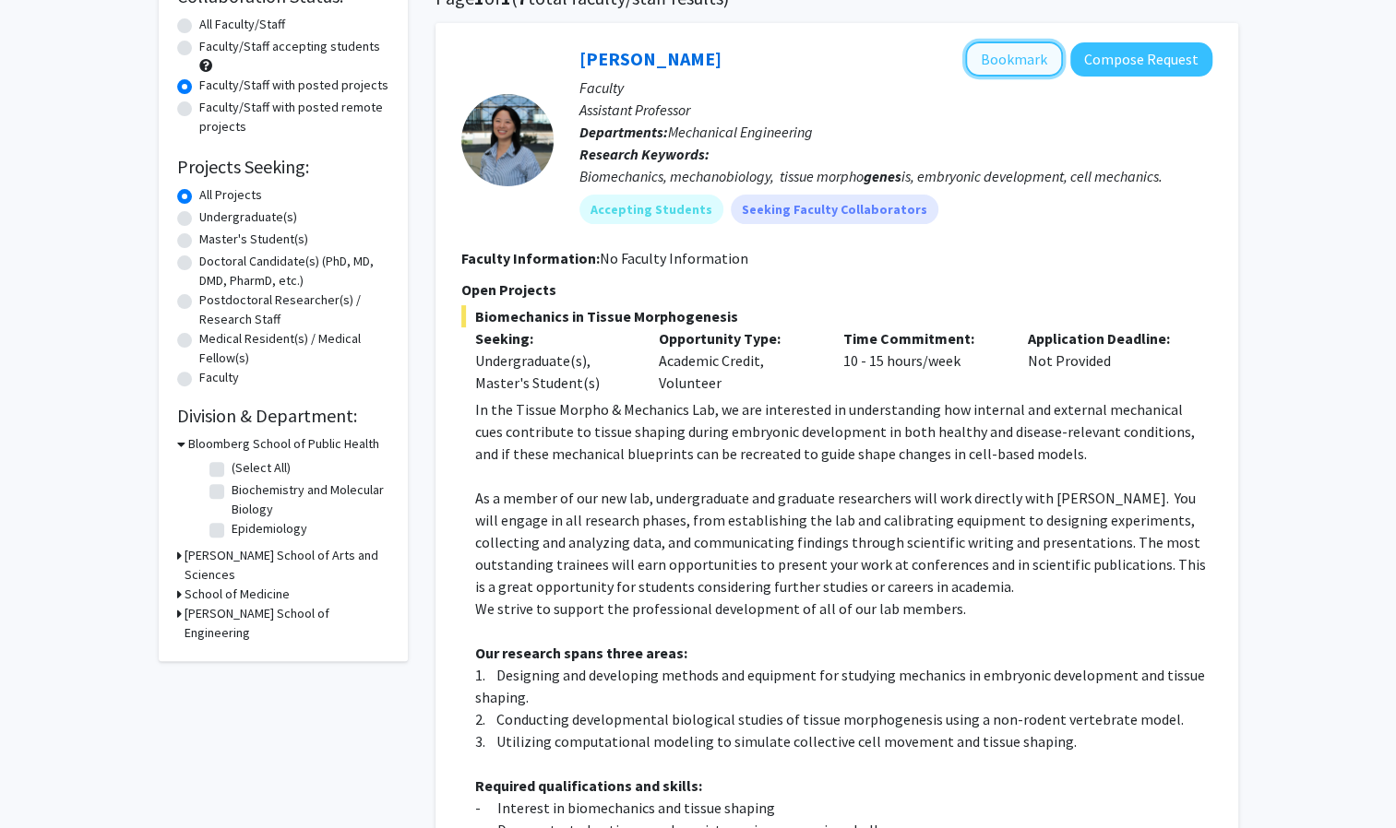
click at [1043, 53] on button "Bookmark" at bounding box center [1014, 59] width 98 height 35
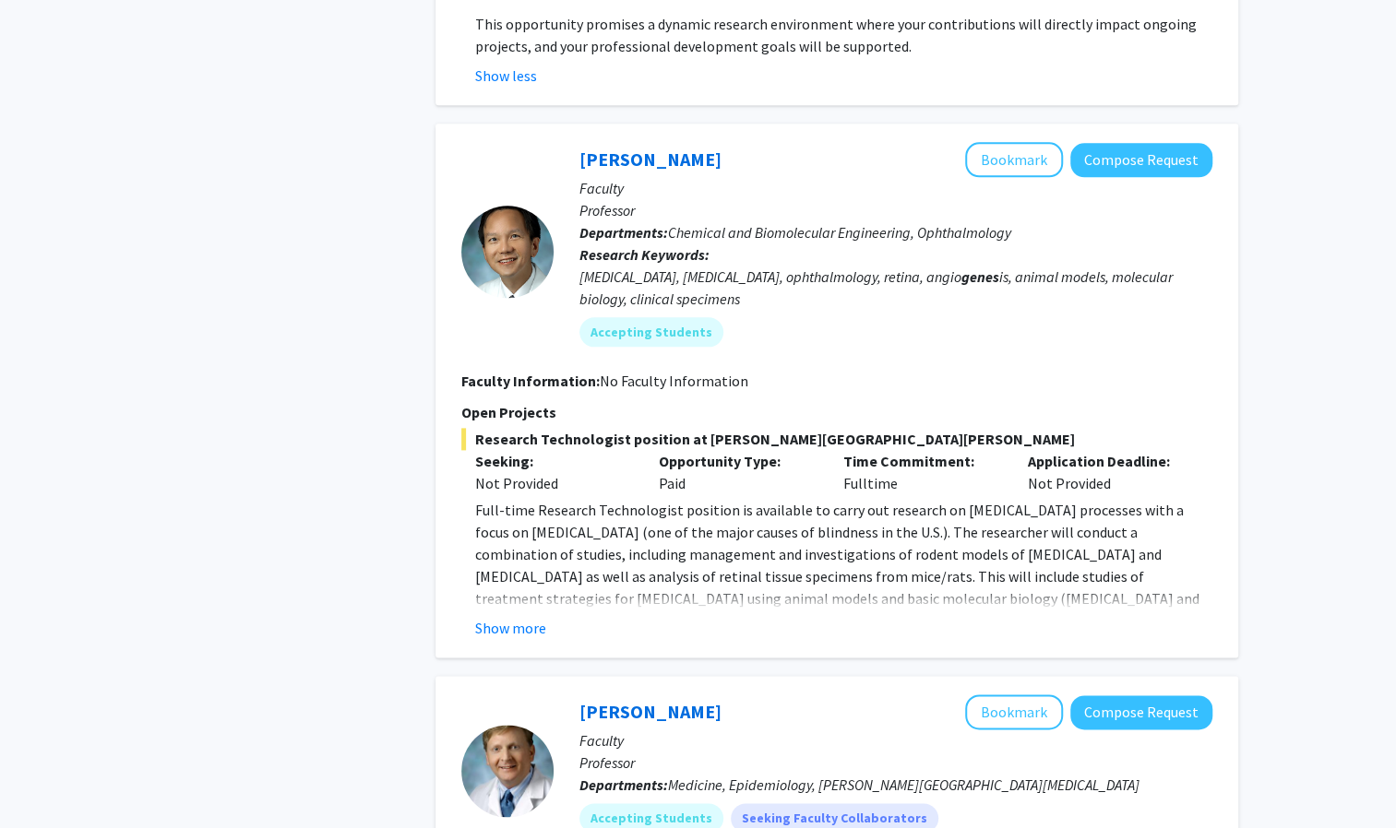
scroll to position [1190, 0]
click at [515, 623] on button "Show more" at bounding box center [510, 629] width 71 height 22
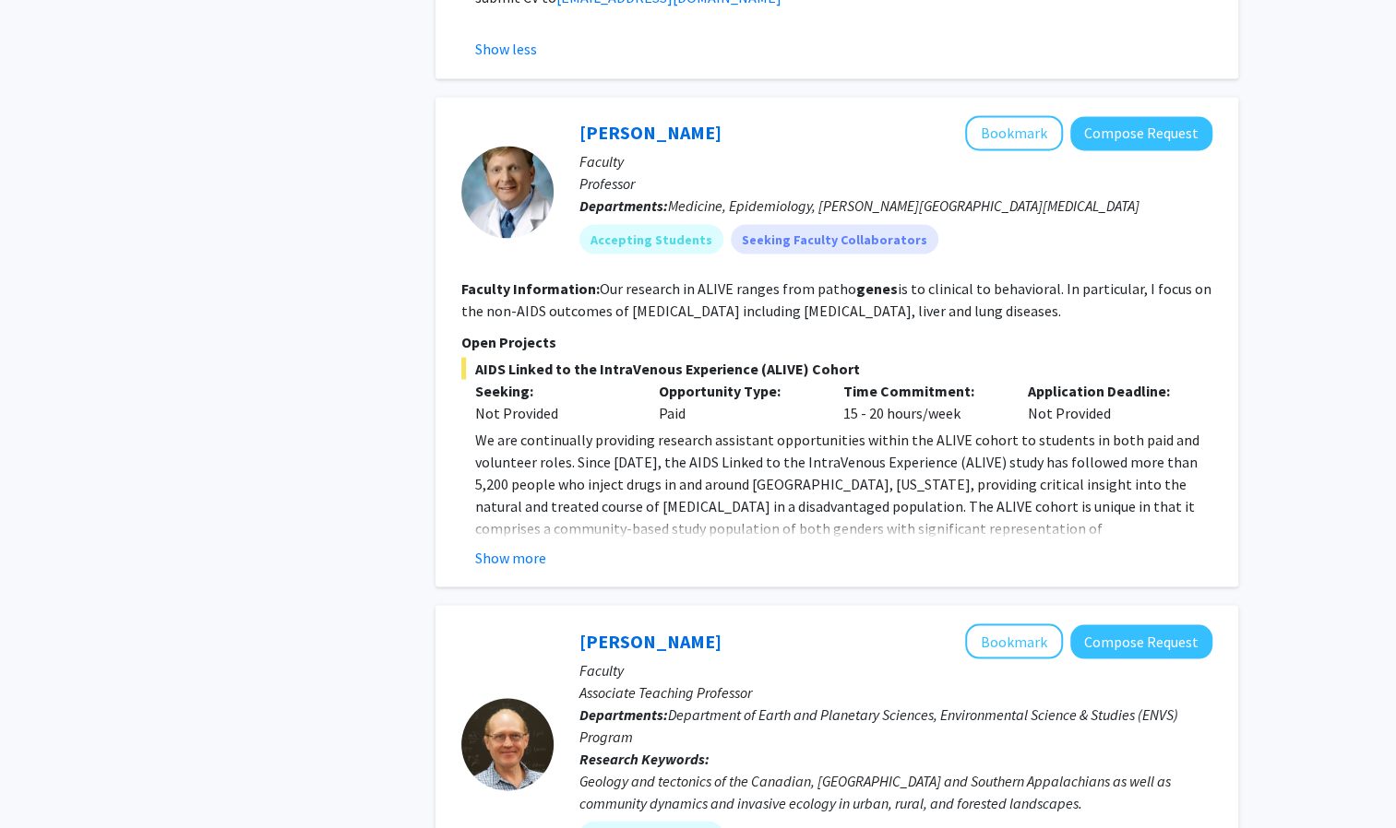
scroll to position [1860, 0]
click at [529, 550] on button "Show more" at bounding box center [510, 556] width 71 height 22
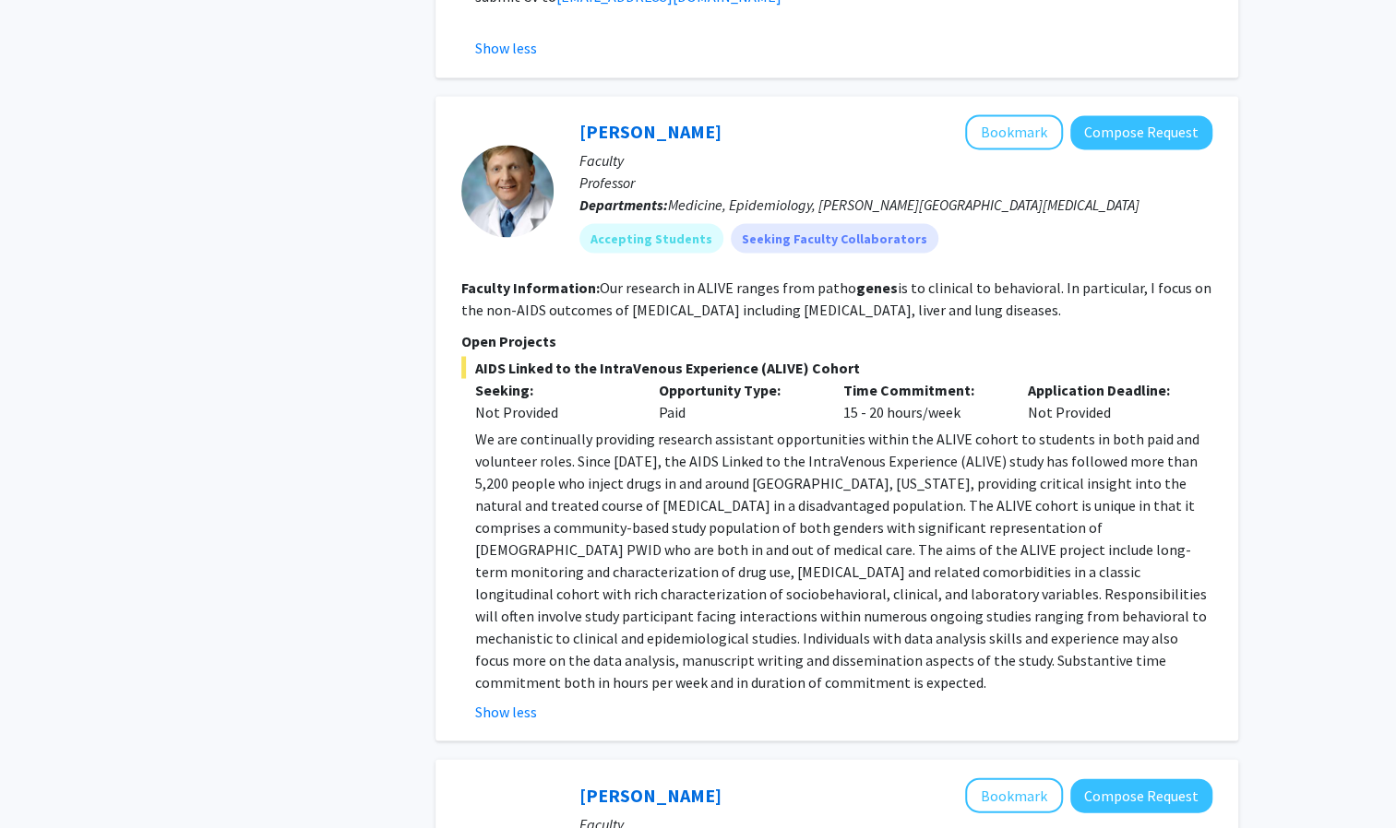
click at [758, 312] on fg-read-more "Our research in ALIVE ranges from patho genes is to clinical to behavioral. In …" at bounding box center [836, 298] width 750 height 41
click at [598, 287] on fg-read-more "Our research in ALIVE ranges from patho genes is to clinical to behavioral. In …" at bounding box center [836, 298] width 750 height 41
click at [616, 343] on p "Open Projects" at bounding box center [836, 340] width 751 height 22
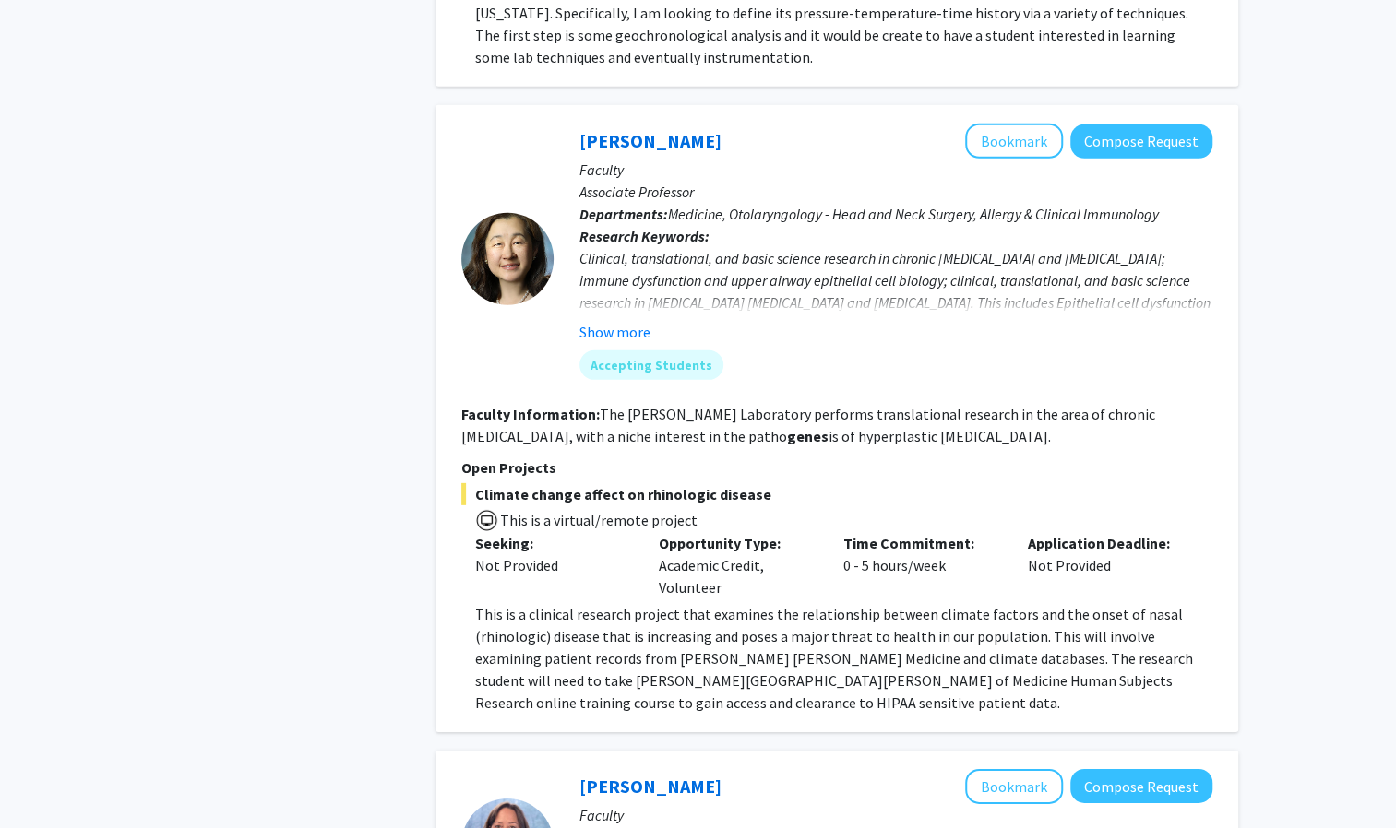
scroll to position [3085, 0]
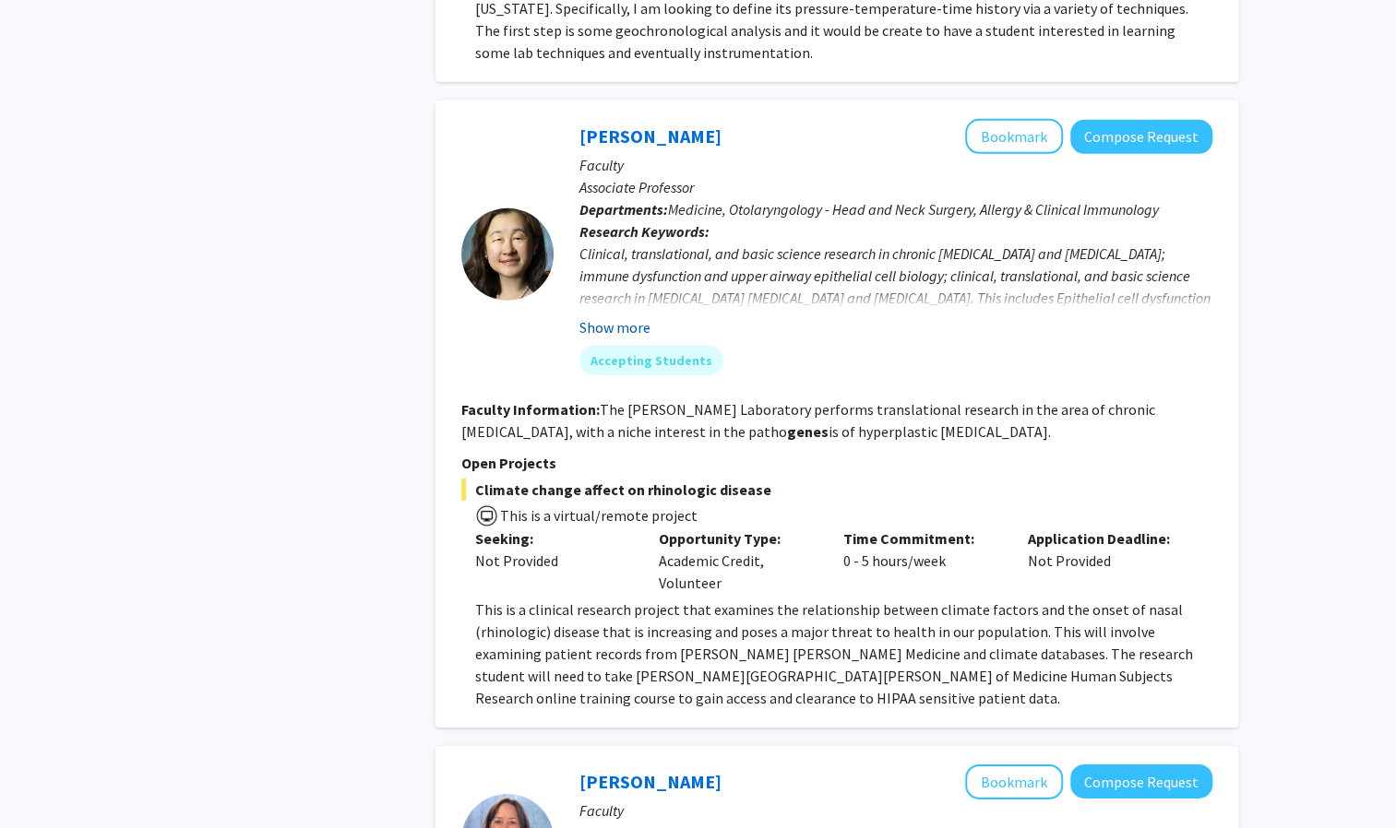
click at [621, 316] on button "Show more" at bounding box center [614, 327] width 71 height 22
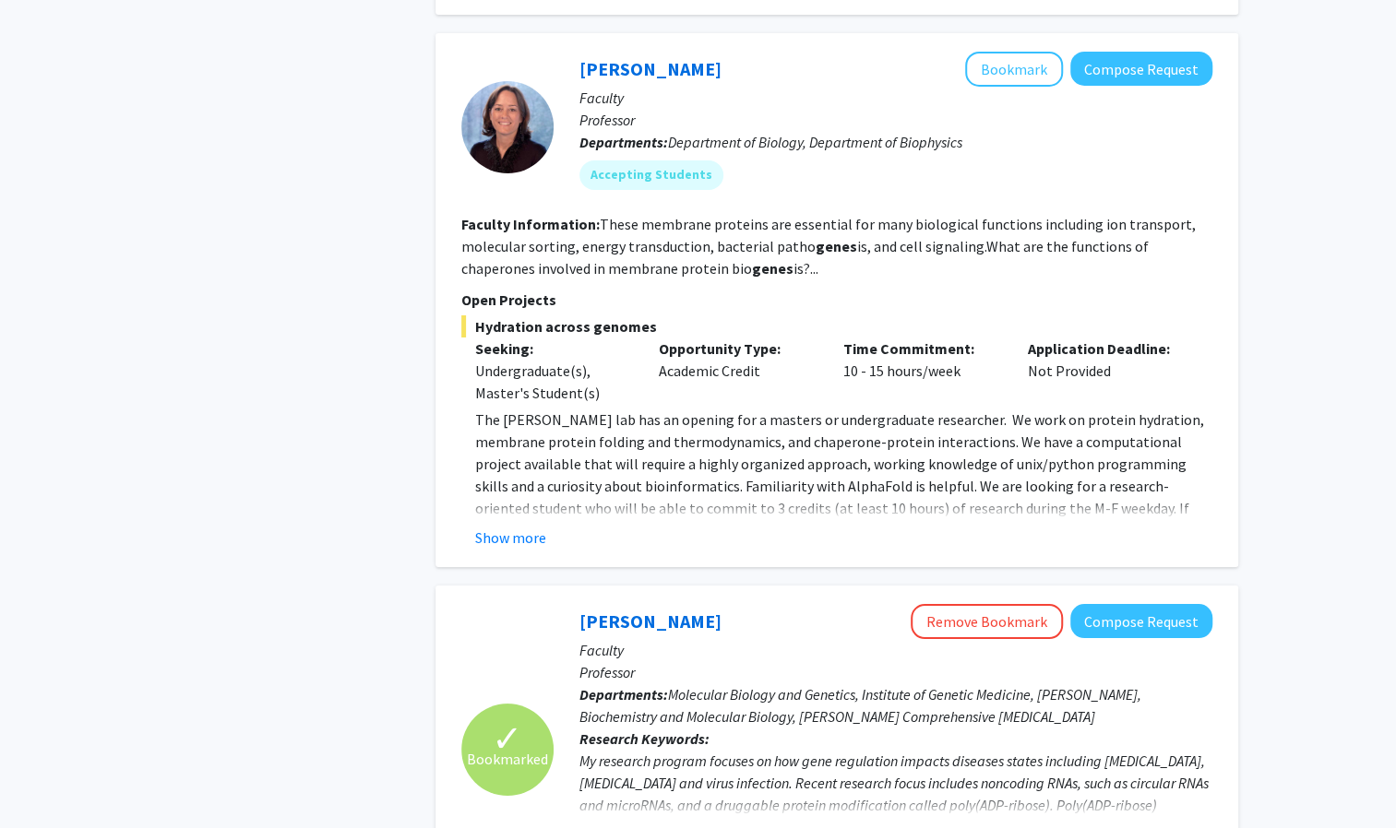
scroll to position [3842, 0]
click at [524, 528] on button "Show more" at bounding box center [510, 539] width 71 height 22
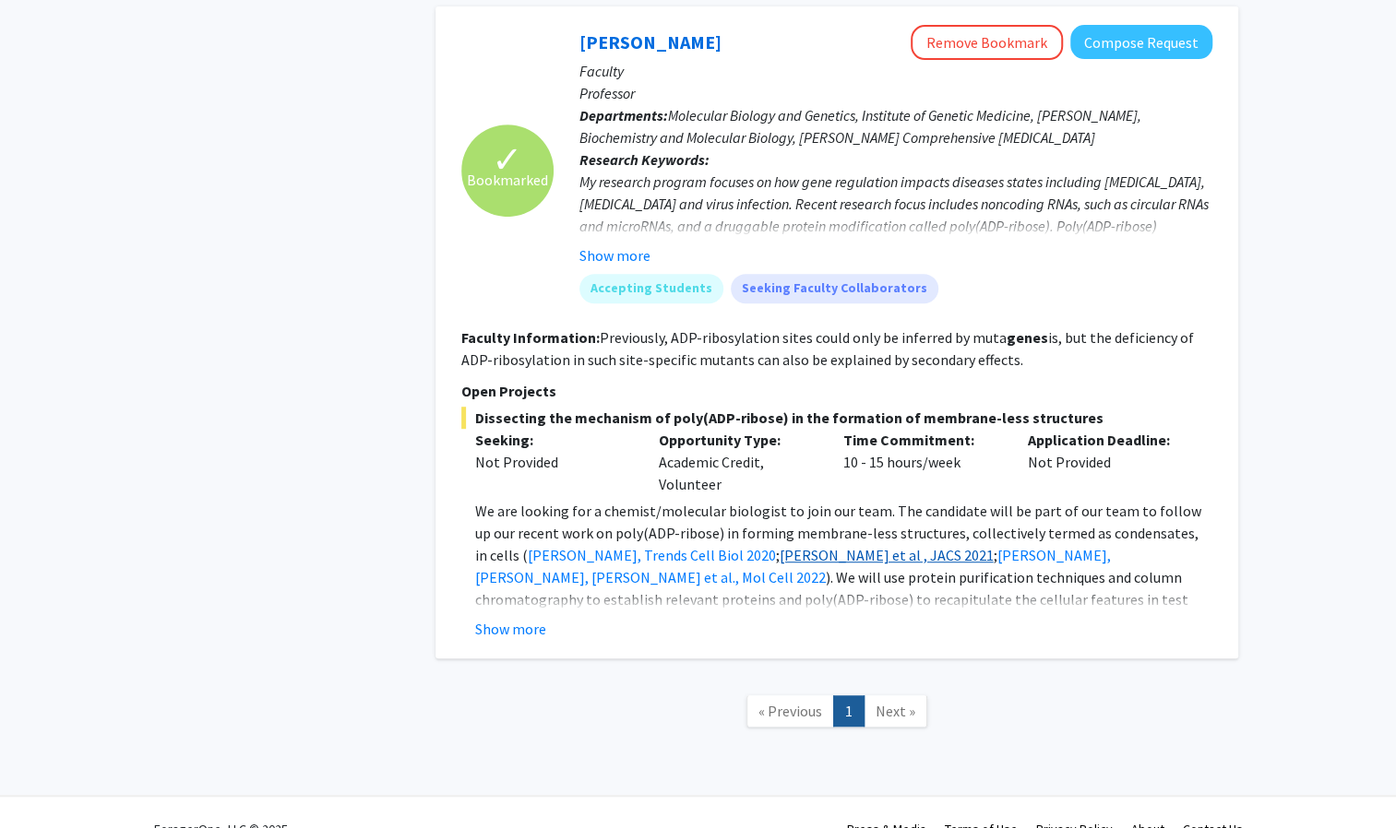
scroll to position [4645, 0]
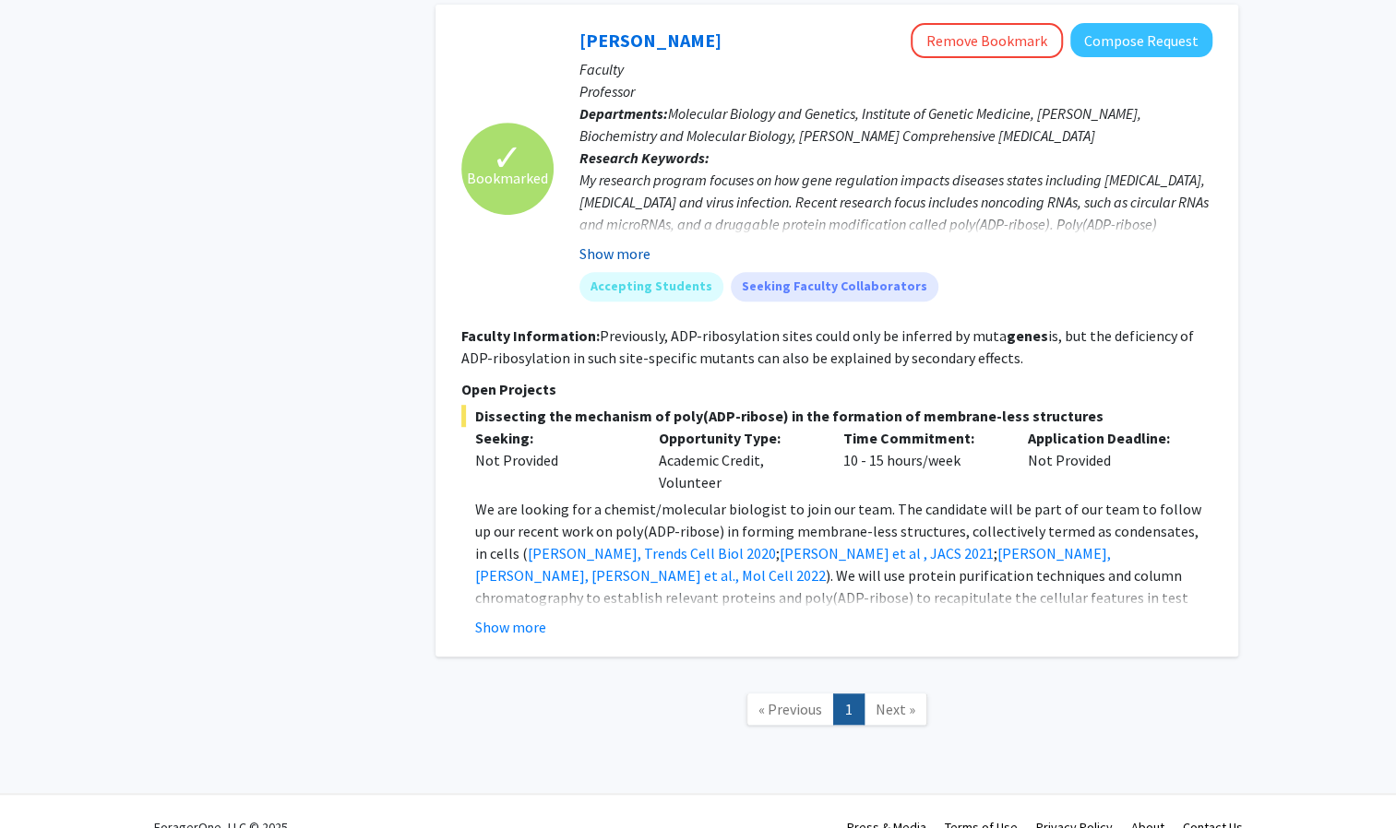
click at [627, 243] on button "Show more" at bounding box center [614, 254] width 71 height 22
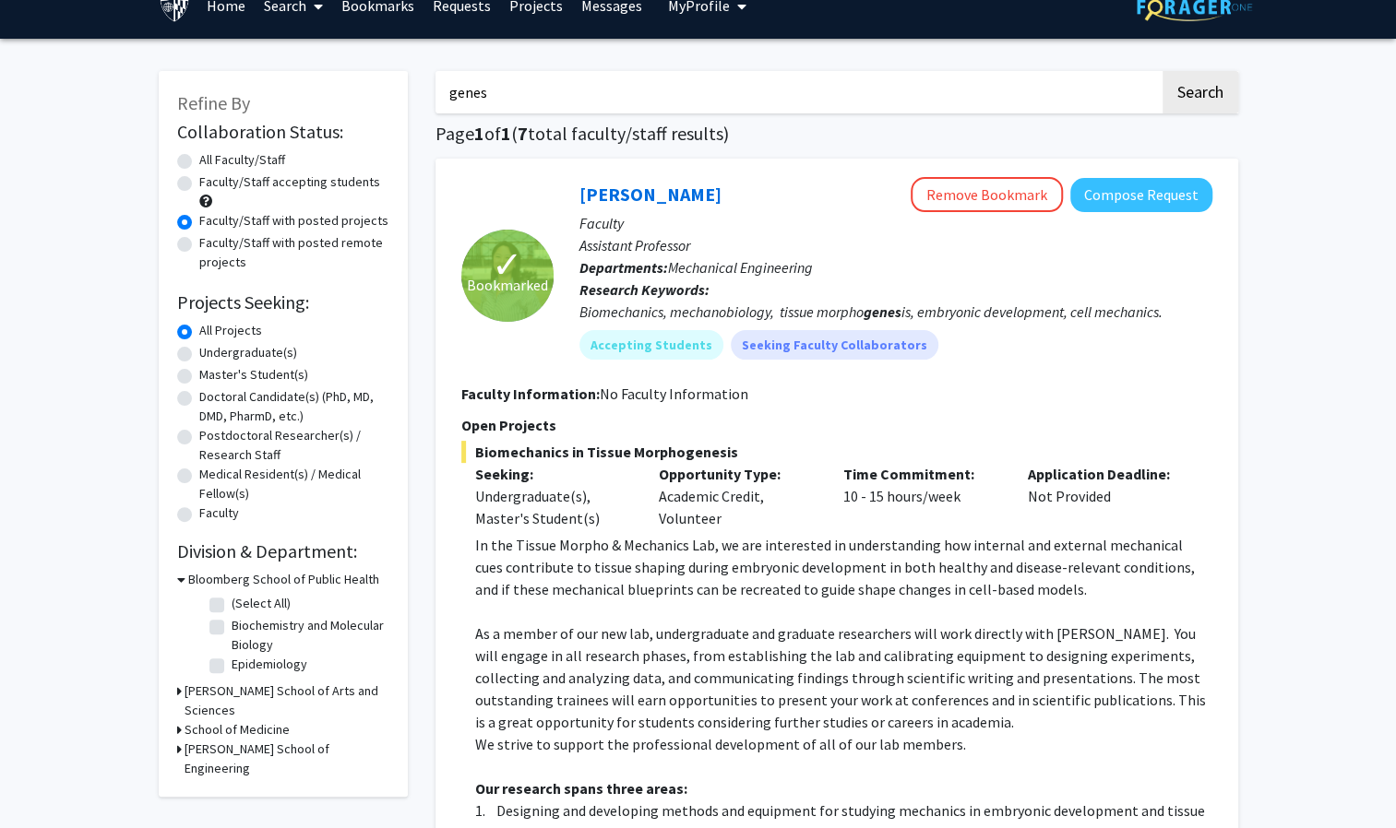
scroll to position [0, 0]
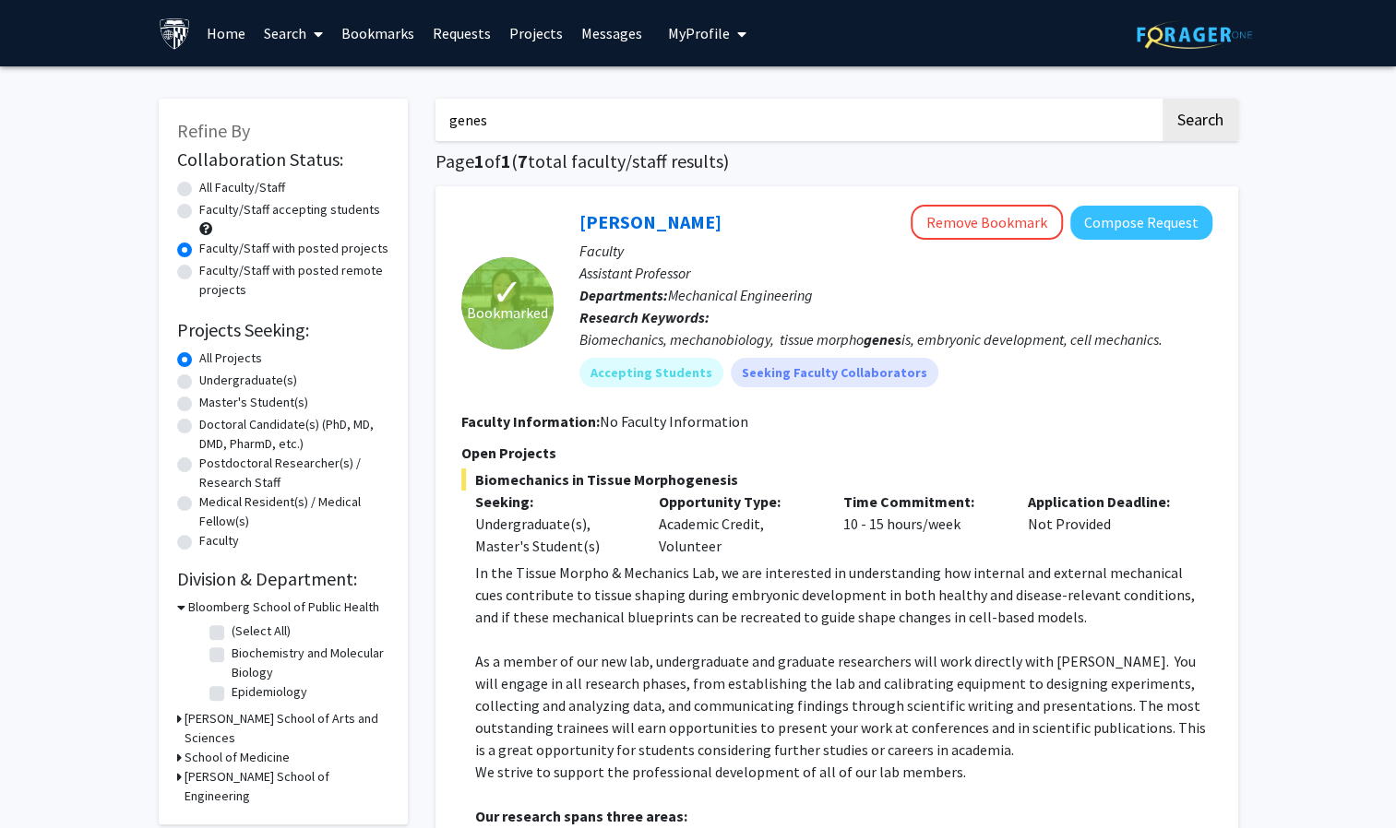
click at [555, 116] on input "genes" at bounding box center [797, 120] width 724 height 42
type input "g"
click at [524, 124] on input "Search Keywords" at bounding box center [797, 120] width 724 height 42
type input "genetics"
click at [1162, 99] on button "Search" at bounding box center [1200, 120] width 76 height 42
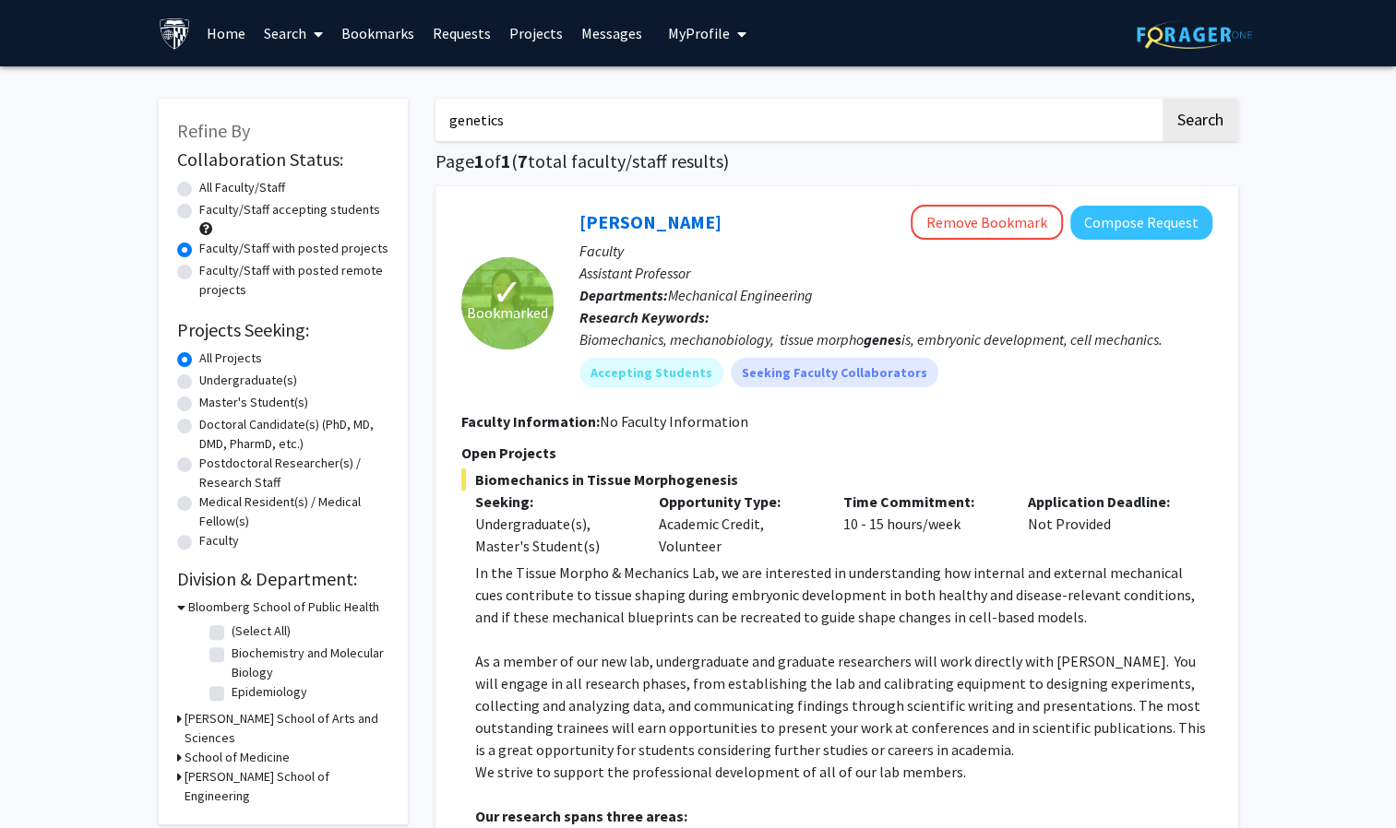
radio input "true"
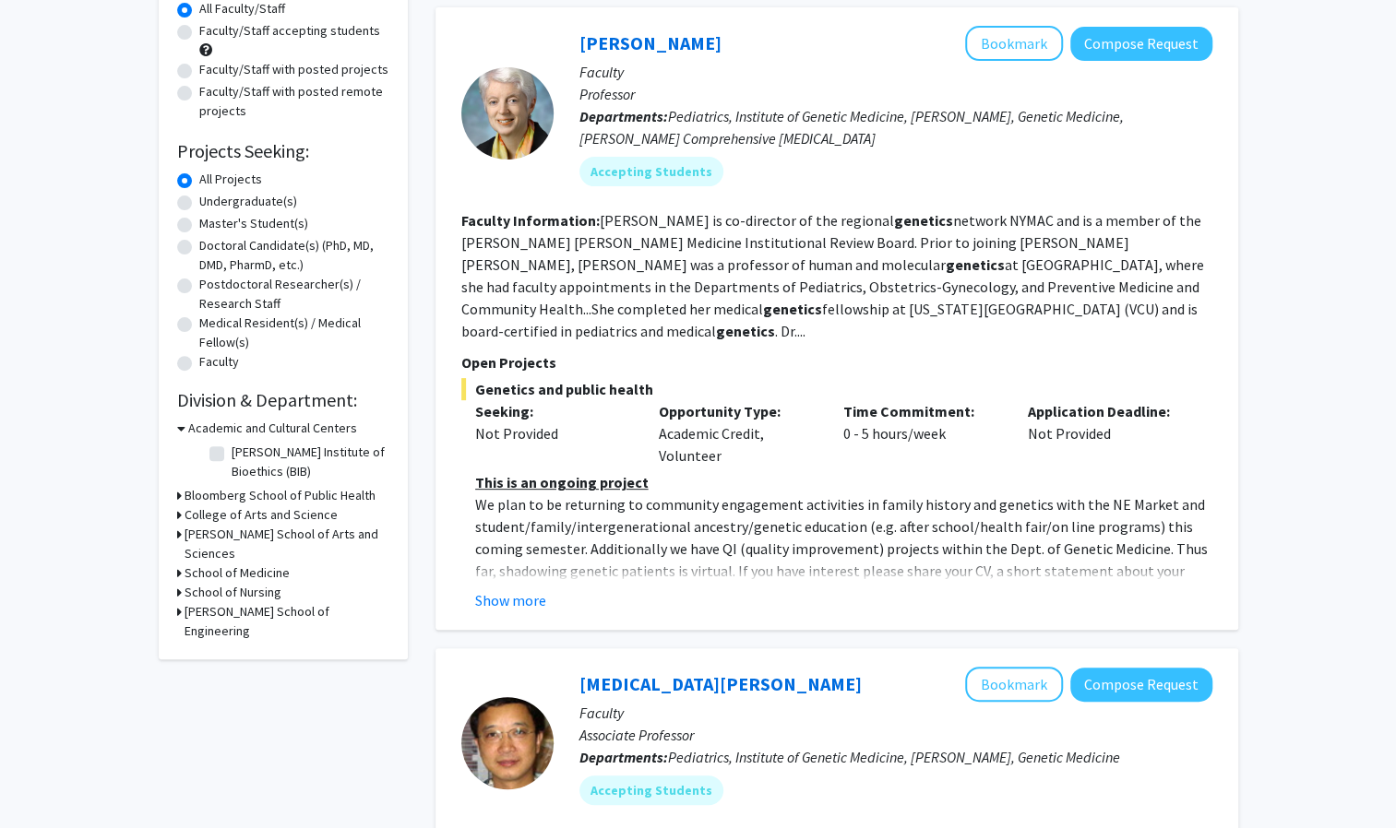
scroll to position [178, 0]
click at [528, 590] on button "Show more" at bounding box center [510, 601] width 71 height 22
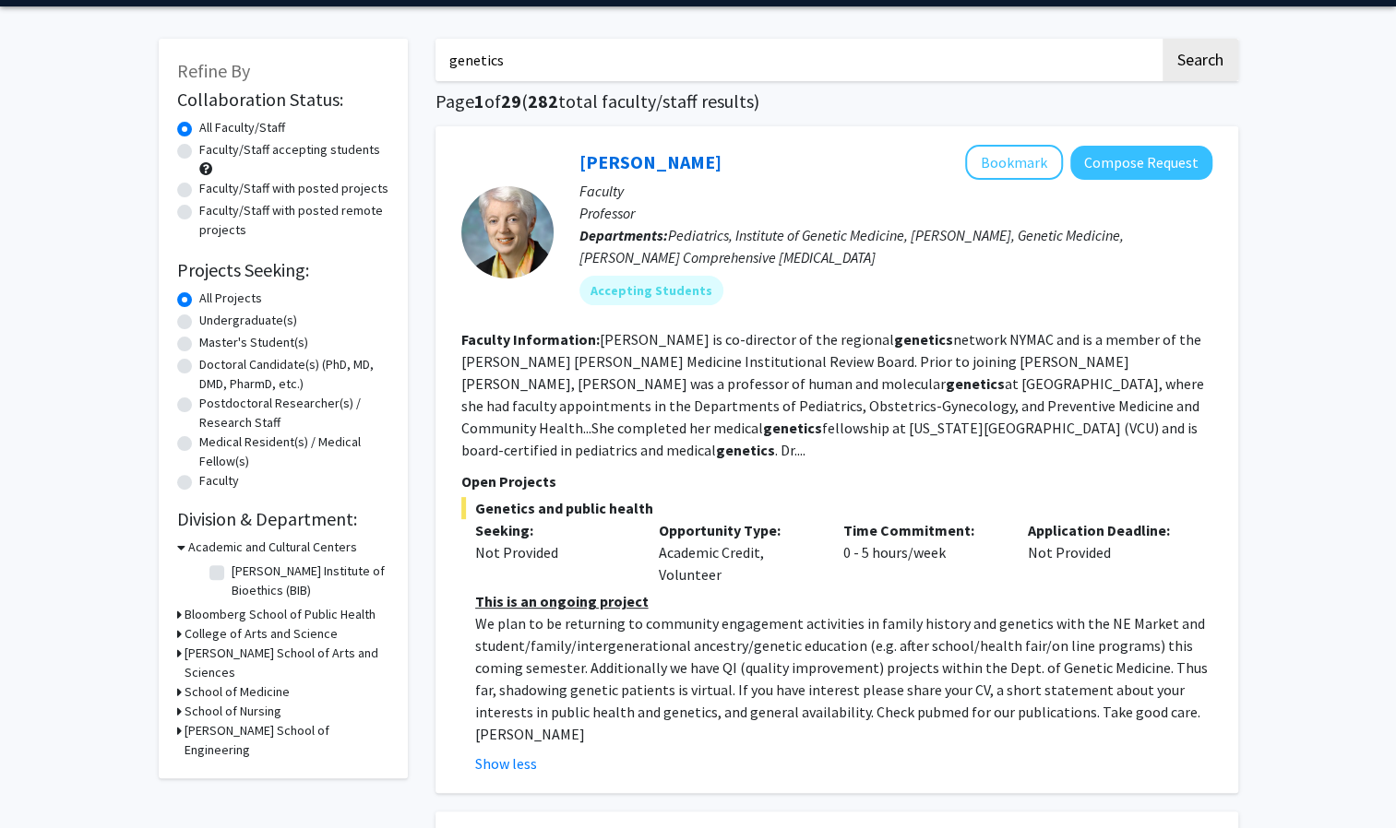
scroll to position [0, 0]
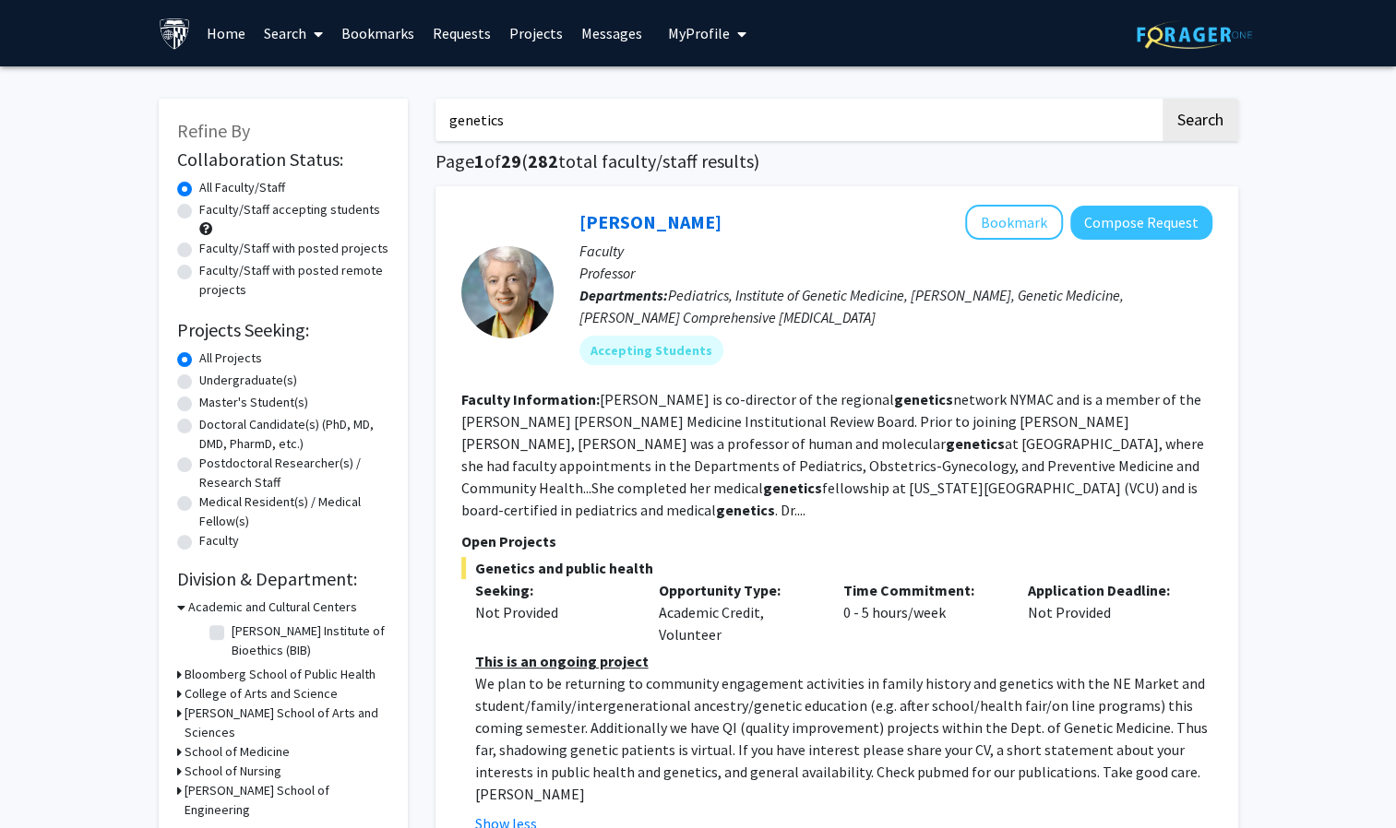
click at [338, 307] on form "Collaboration Status: Collaboration Status All Faculty/Staff Collaboration Stat…" at bounding box center [283, 351] width 212 height 405
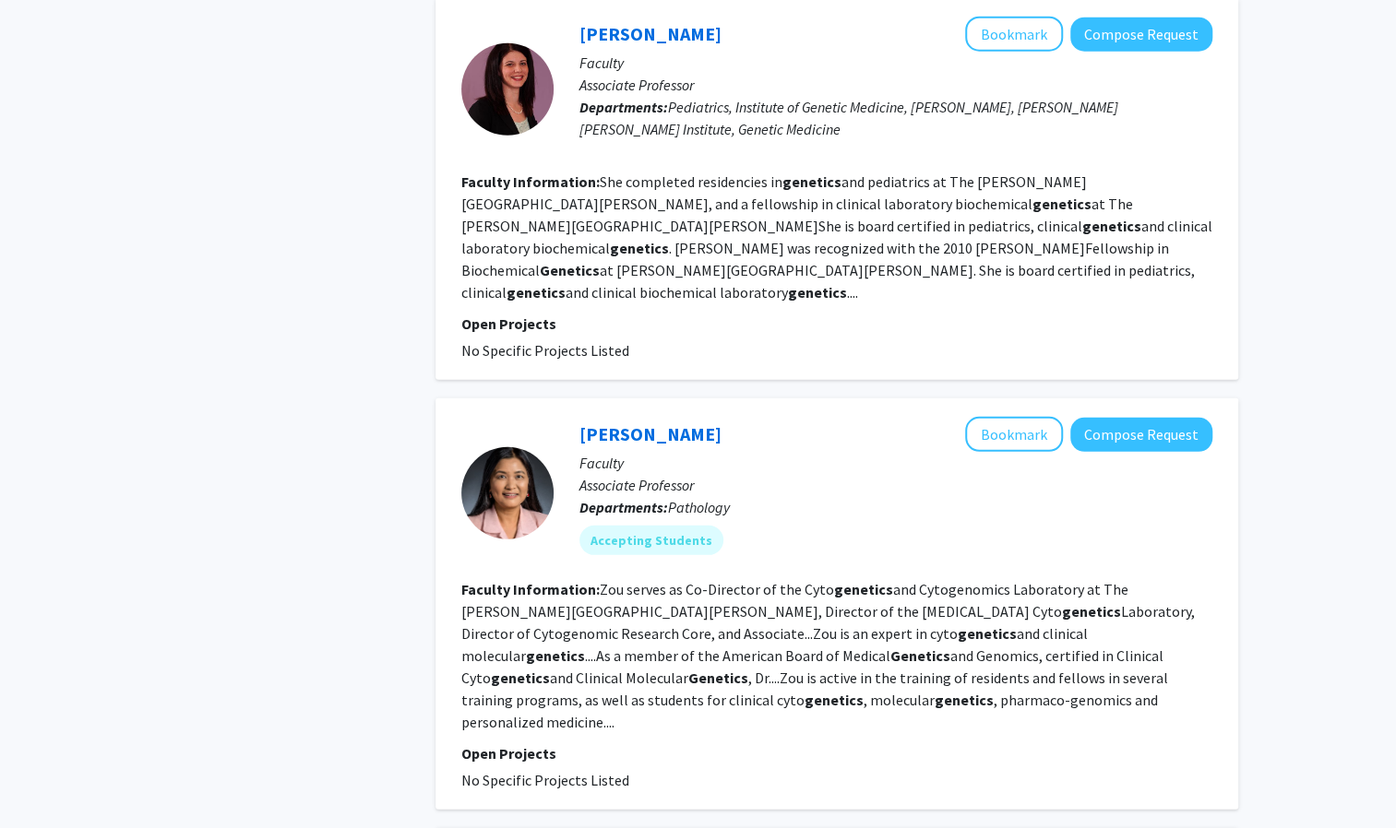
scroll to position [2871, 0]
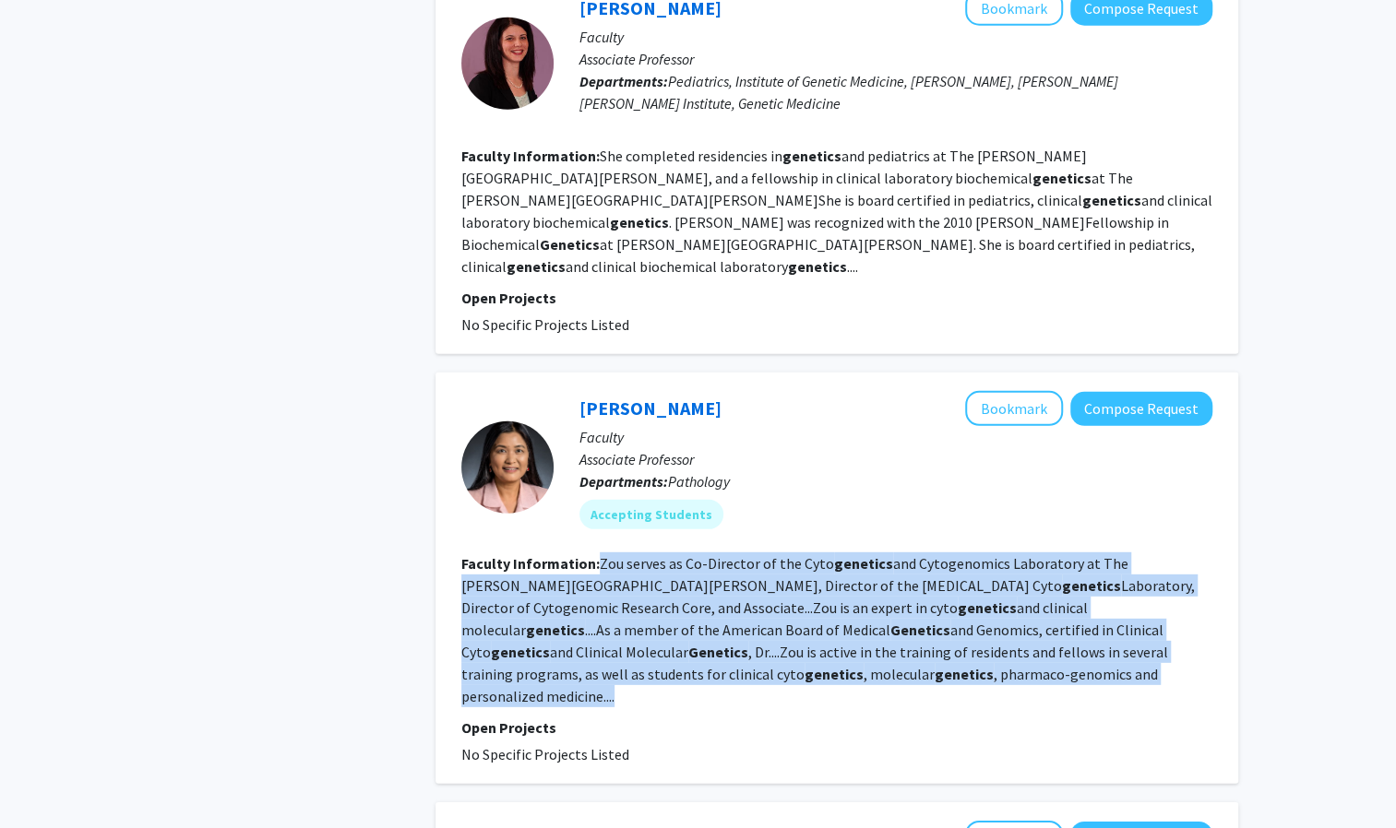
drag, startPoint x: 598, startPoint y: 432, endPoint x: 708, endPoint y: 550, distance: 161.8
click at [708, 553] on section "Faculty Information: Zou serves as Co-Director of the Cyto genetics and Cytogen…" at bounding box center [836, 630] width 751 height 155
drag, startPoint x: 708, startPoint y: 550, endPoint x: 952, endPoint y: 375, distance: 299.5
click at [952, 496] on div "Accepting Students" at bounding box center [896, 514] width 640 height 37
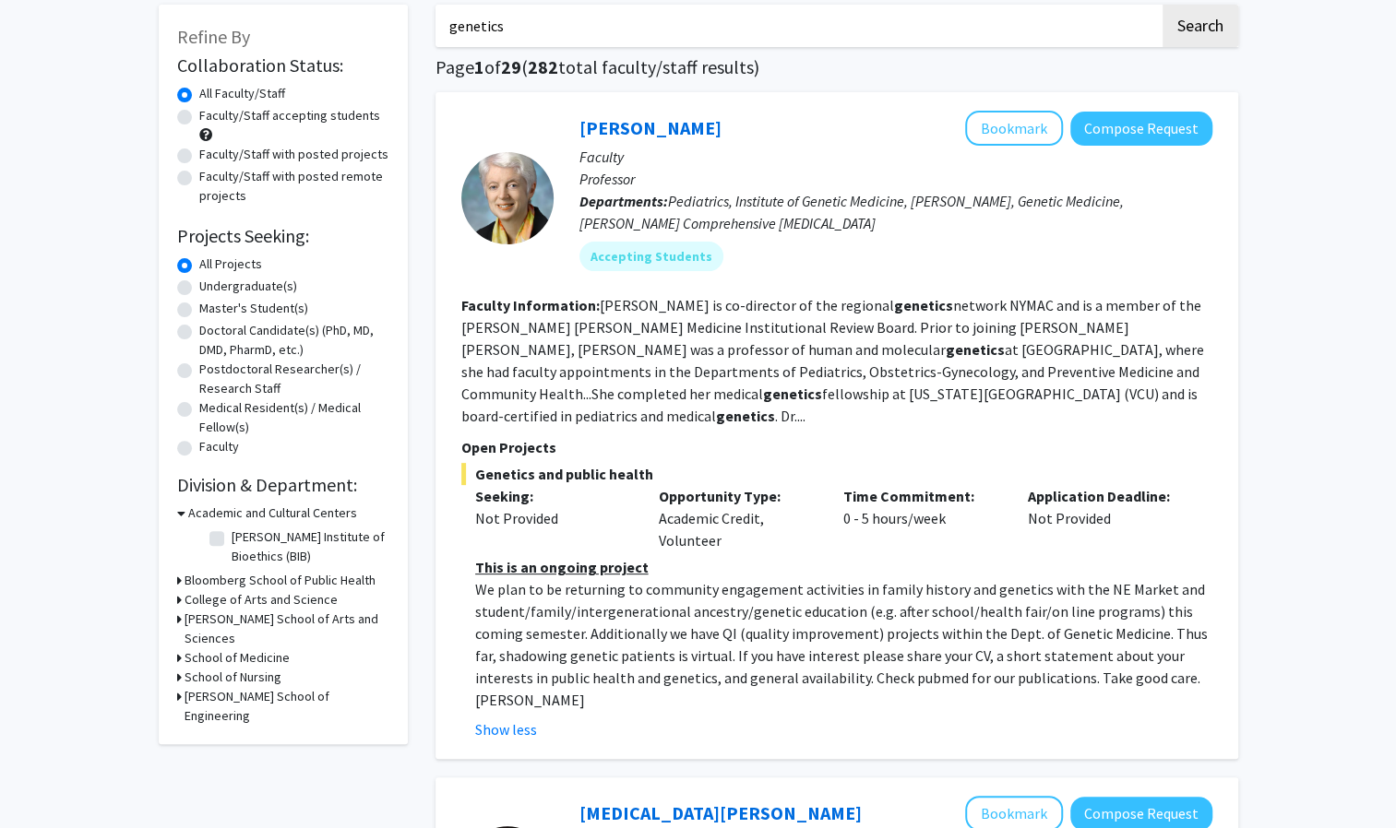
scroll to position [0, 0]
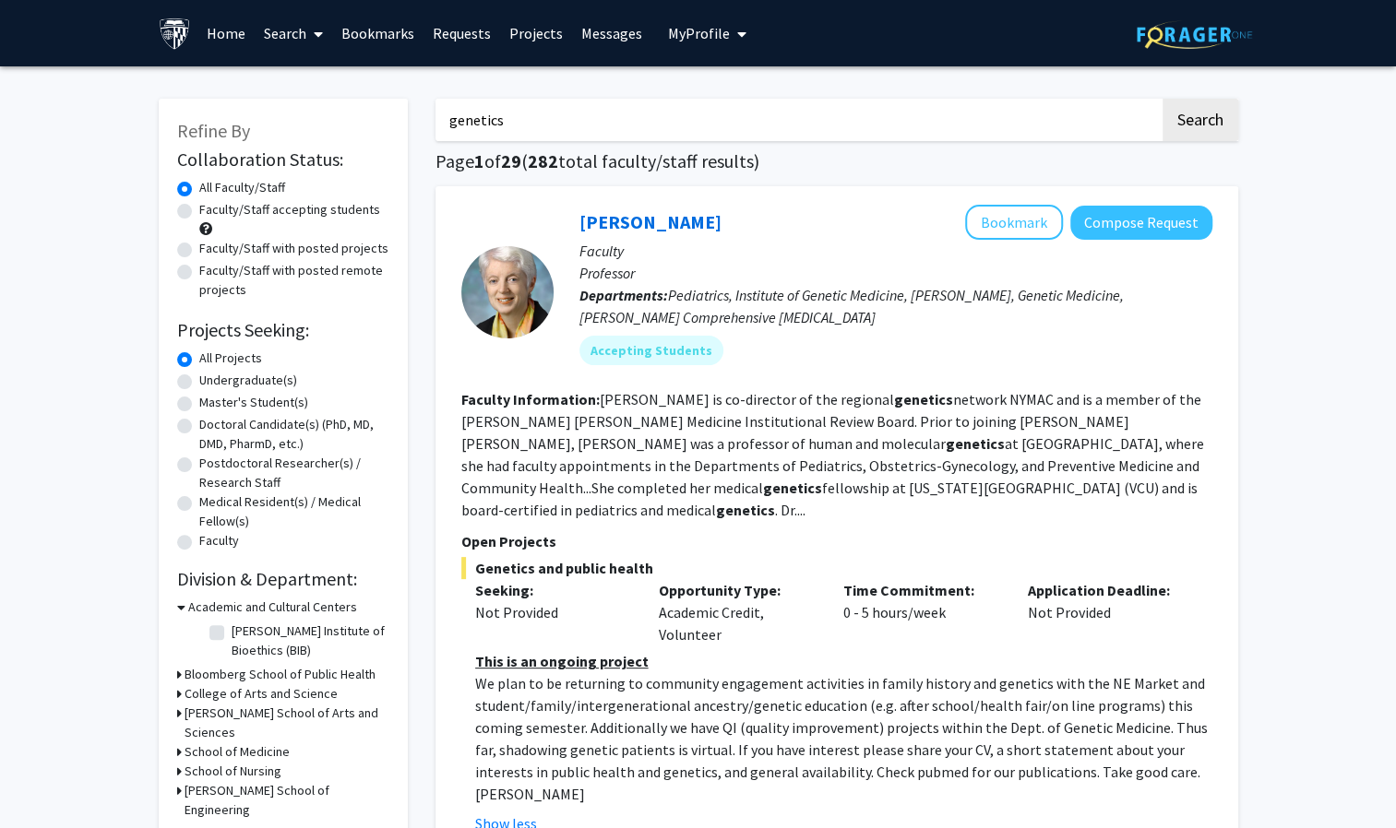
click at [199, 208] on label "Faculty/Staff accepting students" at bounding box center [289, 209] width 181 height 19
click at [199, 208] on input "Faculty/Staff accepting students" at bounding box center [205, 206] width 12 height 12
radio input "true"
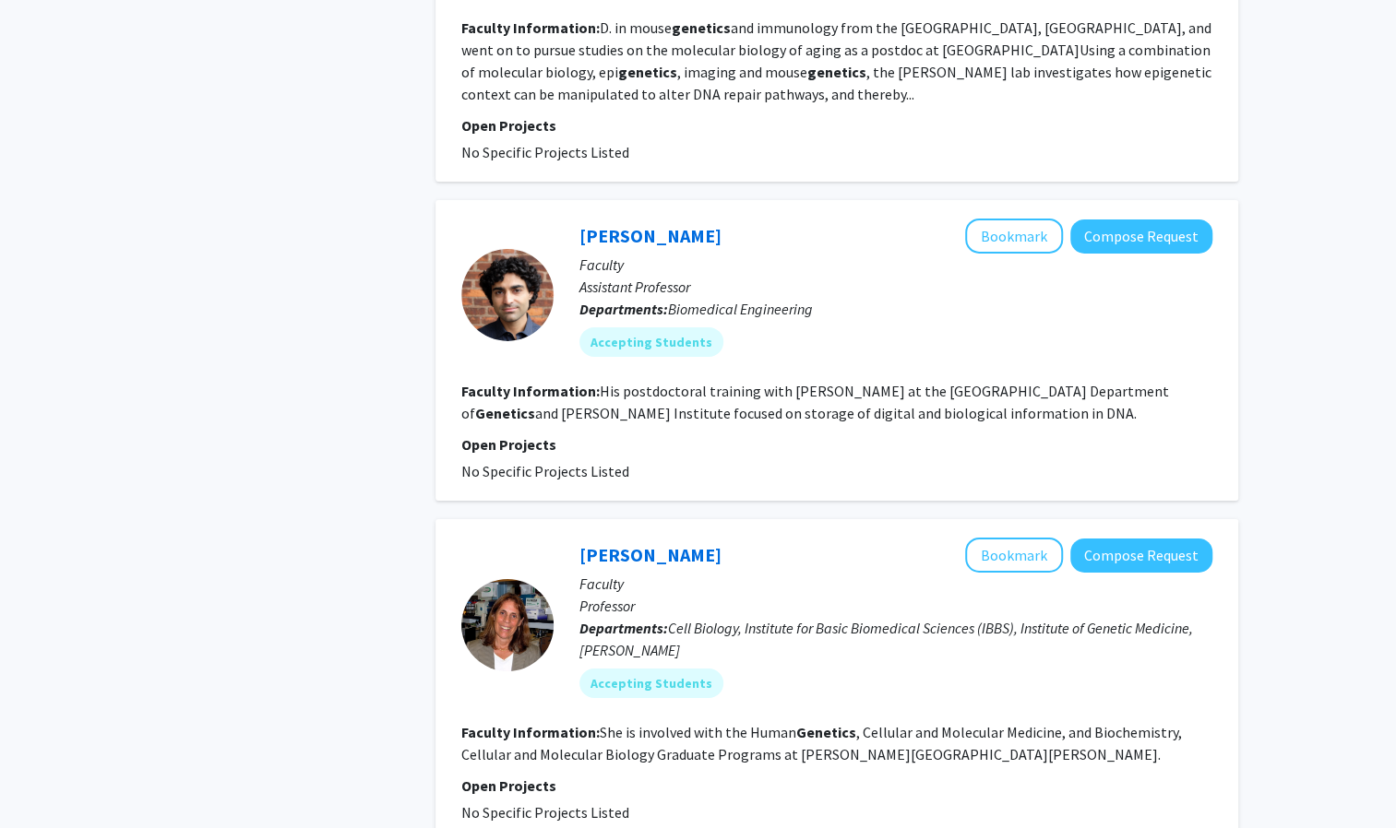
scroll to position [3502, 0]
drag, startPoint x: 786, startPoint y: 235, endPoint x: 880, endPoint y: 245, distance: 94.6
click at [880, 383] on fg-read-more "His postdoctoral training with [PERSON_NAME] at the [GEOGRAPHIC_DATA] Departmen…" at bounding box center [814, 403] width 707 height 41
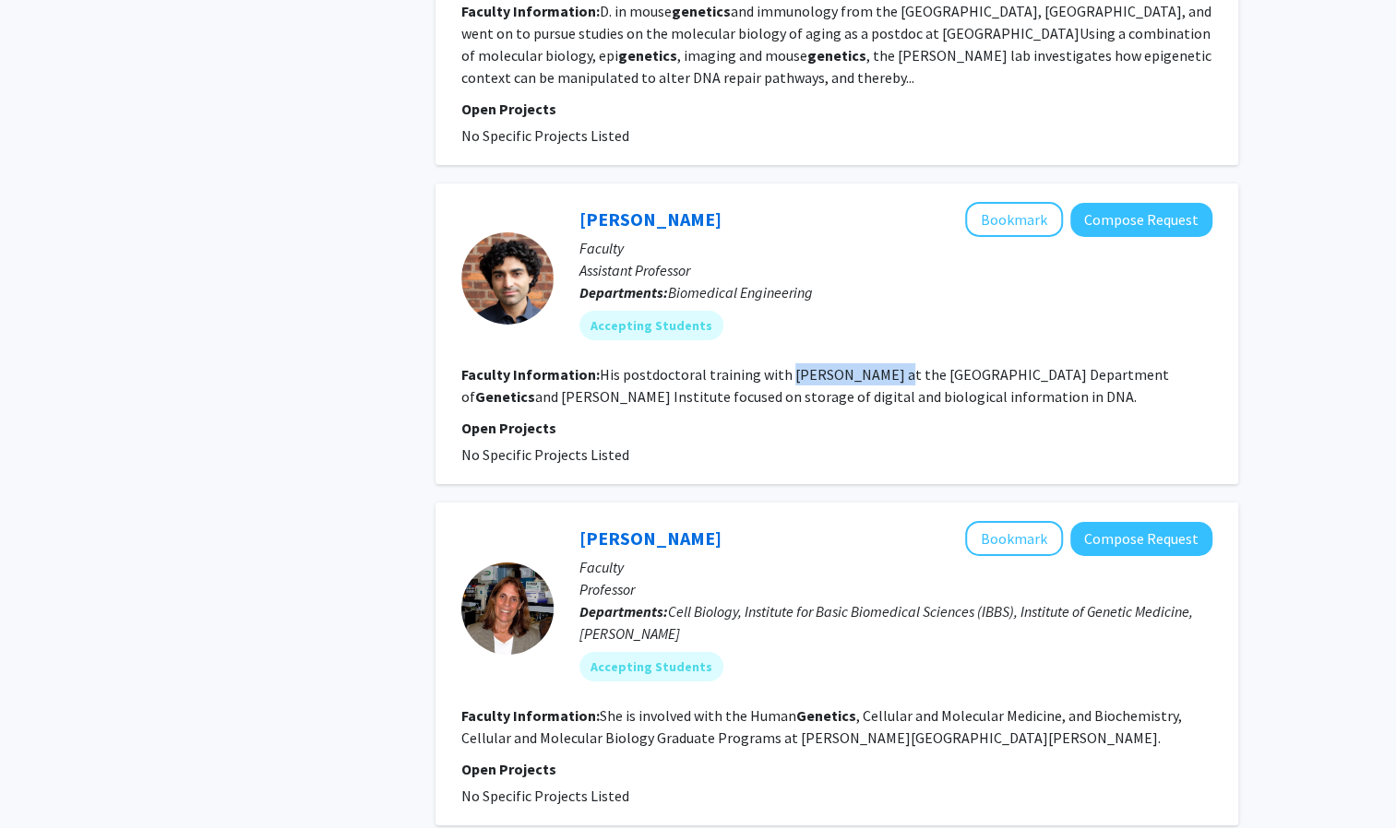
scroll to position [3566, 0]
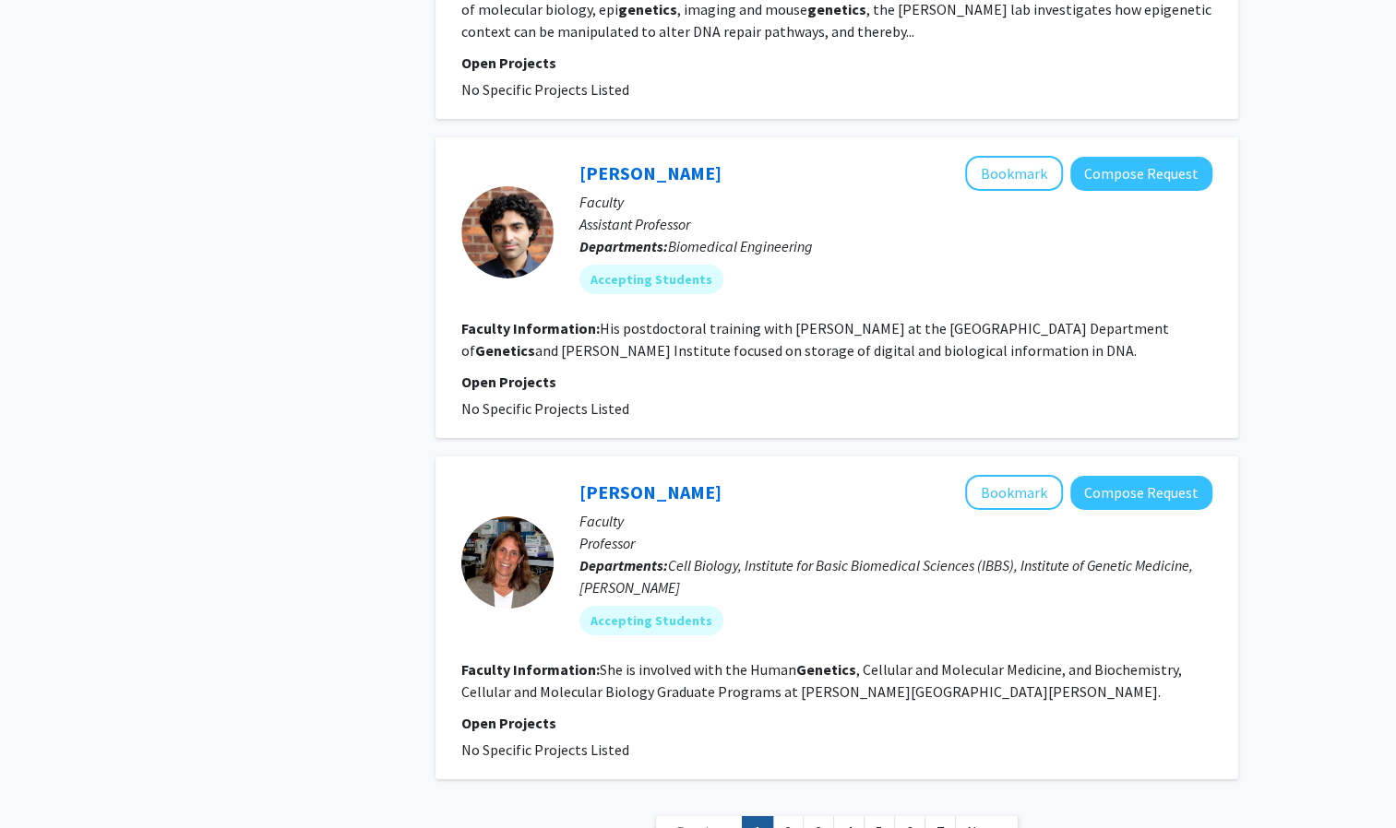
click at [600, 660] on fg-read-more "She is involved with the Human Genetics , Cellular and Molecular Medicine, and …" at bounding box center [821, 680] width 720 height 41
drag, startPoint x: 598, startPoint y: 513, endPoint x: 848, endPoint y: 518, distance: 250.0
click at [848, 660] on fg-read-more "She is involved with the Human Genetics , Cellular and Molecular Medicine, and …" at bounding box center [821, 680] width 720 height 41
click at [799, 816] on link "2" at bounding box center [787, 832] width 31 height 32
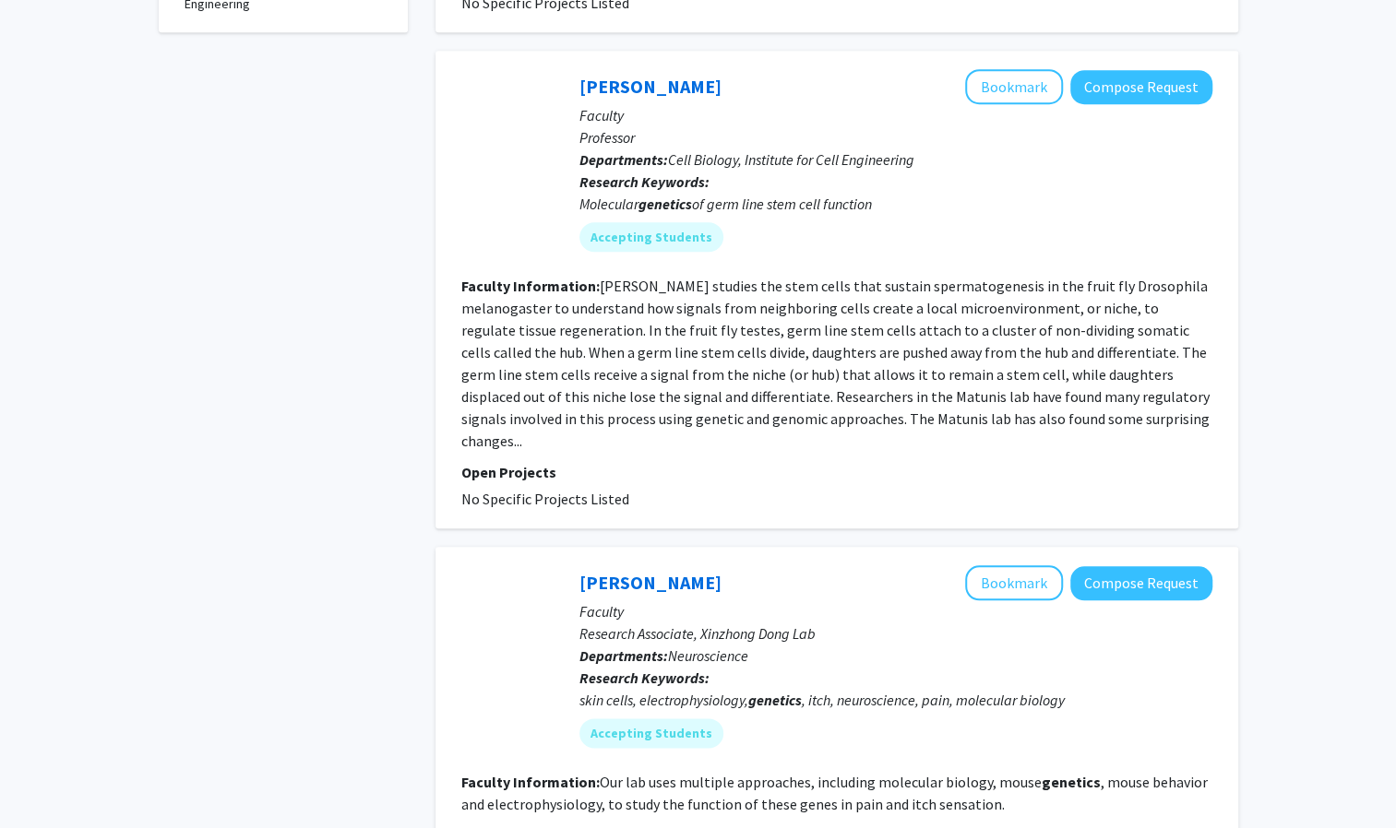
scroll to position [892, 0]
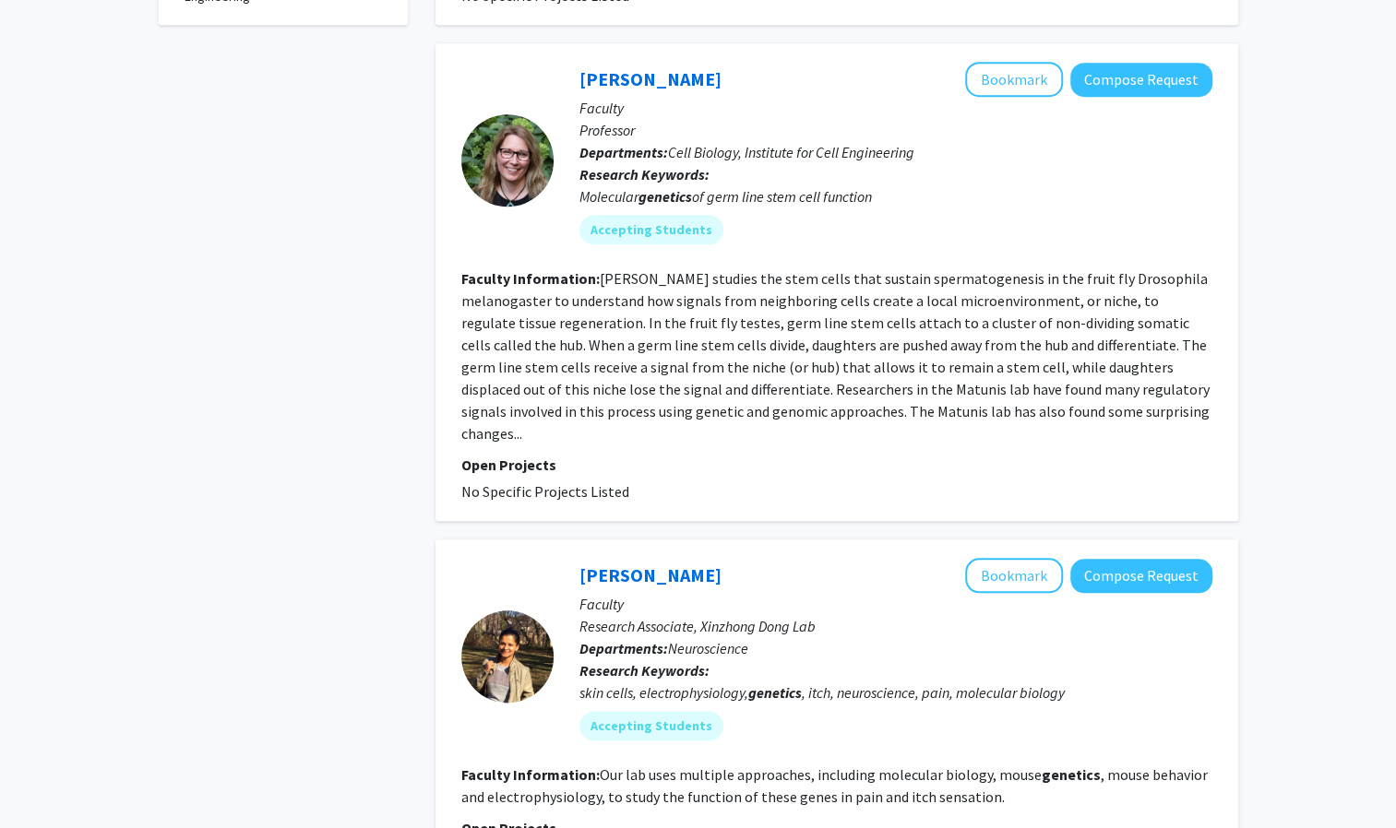
click at [762, 362] on fg-read-more "[PERSON_NAME] studies the stem cells that sustain spermatogenesis in the fruit …" at bounding box center [835, 355] width 748 height 173
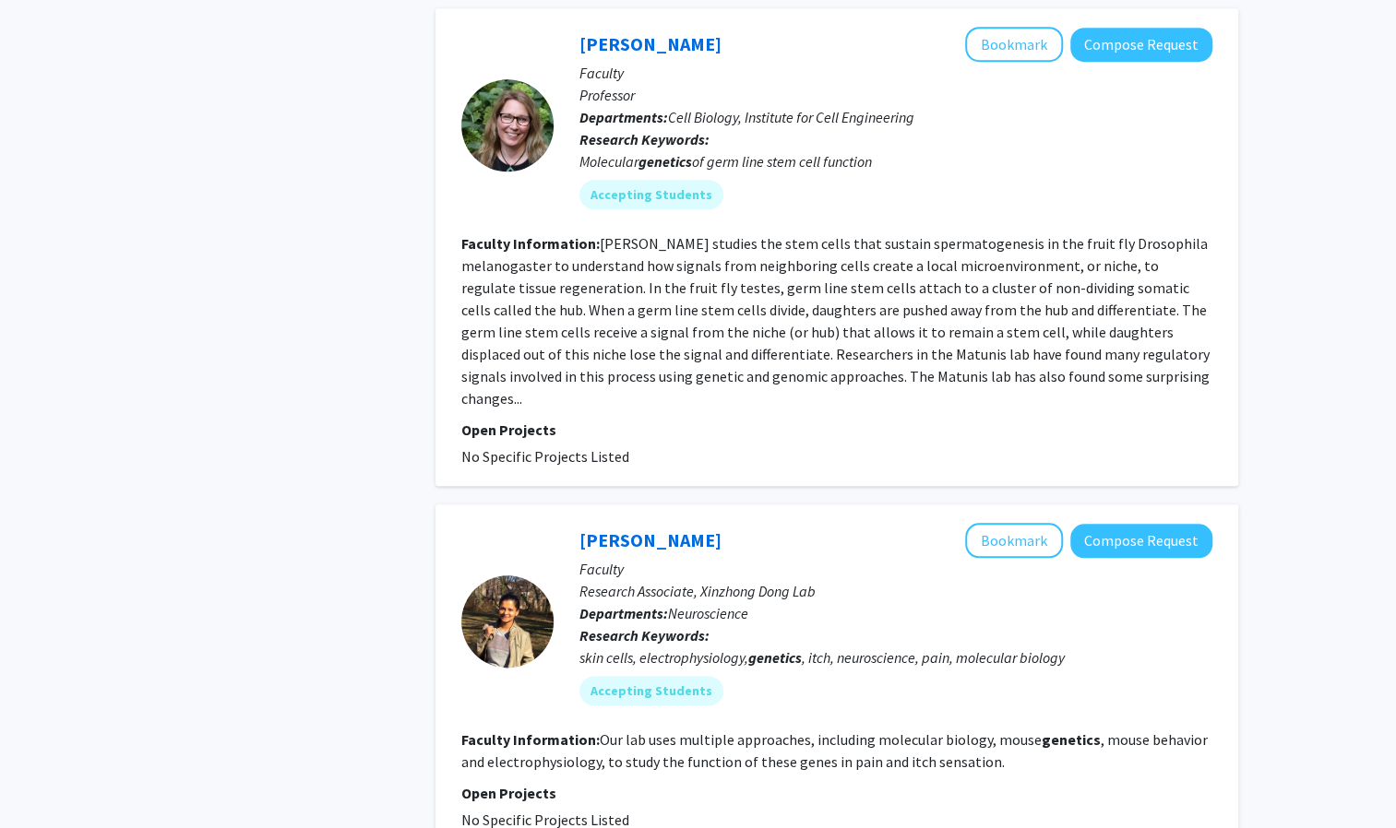
scroll to position [930, 0]
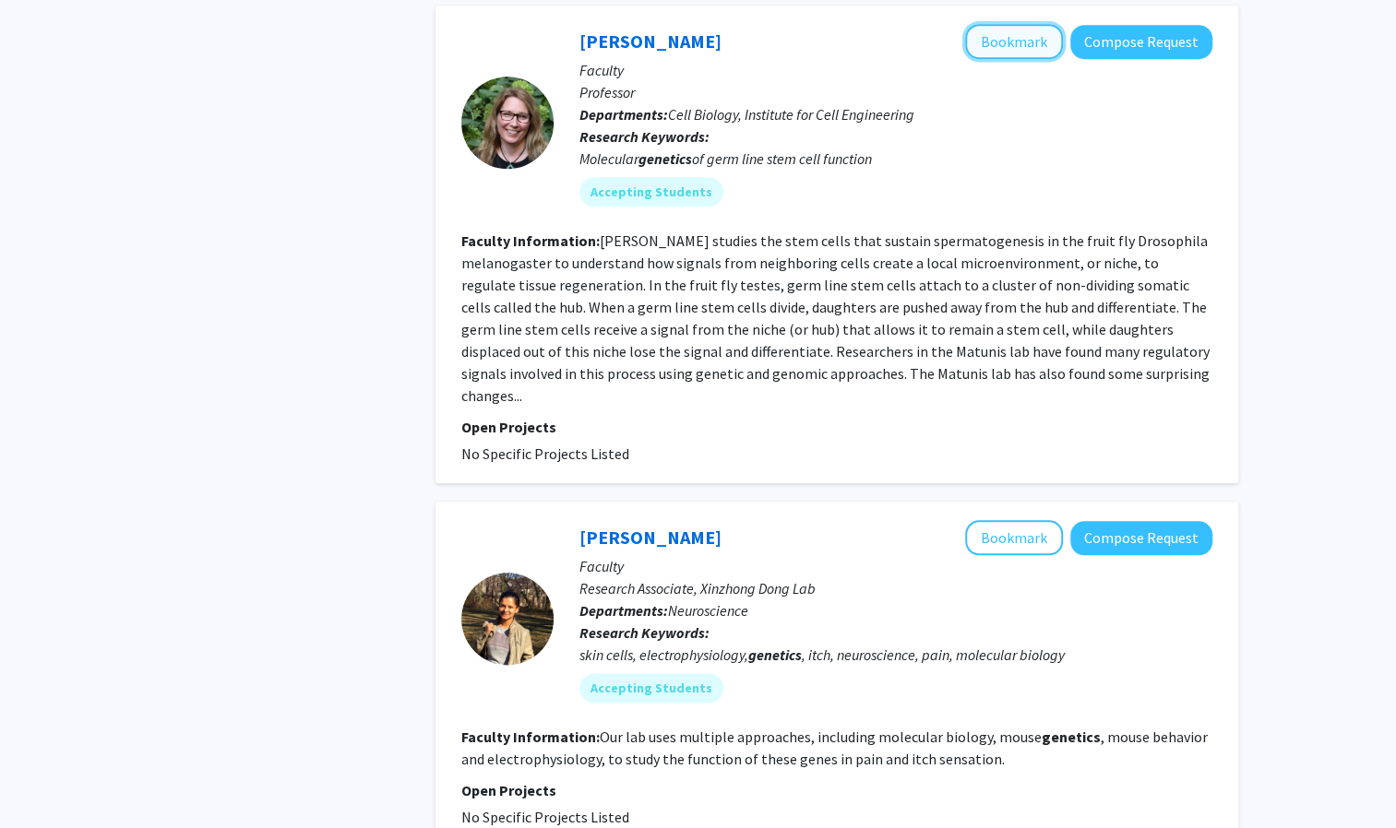
click at [1012, 24] on button "Bookmark" at bounding box center [1014, 41] width 98 height 35
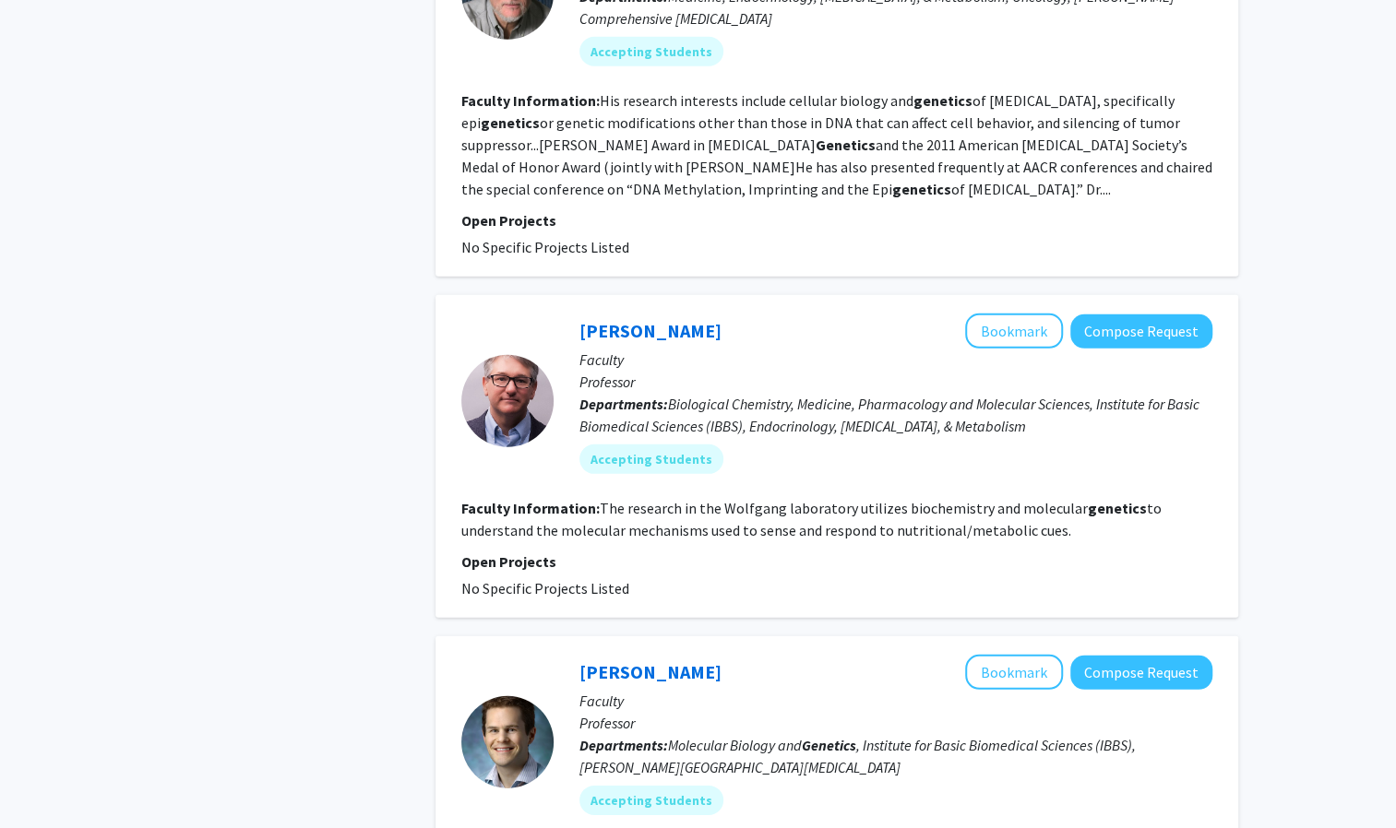
scroll to position [2930, 0]
click at [788, 500] on fg-read-more "The research in the Wolfgang laboratory utilizes biochemistry and molecular gen…" at bounding box center [811, 520] width 700 height 41
click at [996, 315] on button "Bookmark" at bounding box center [1014, 332] width 98 height 35
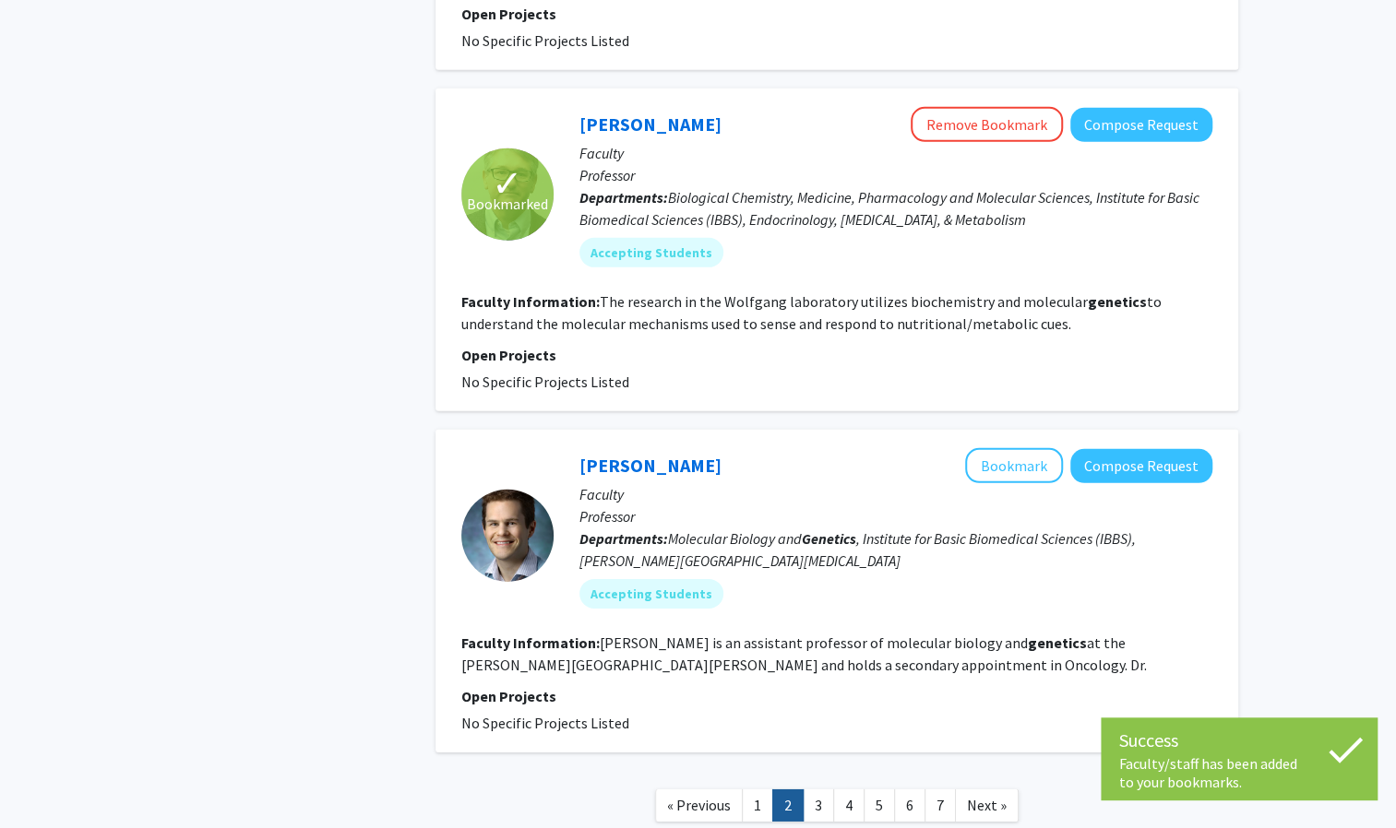
scroll to position [3200, 0]
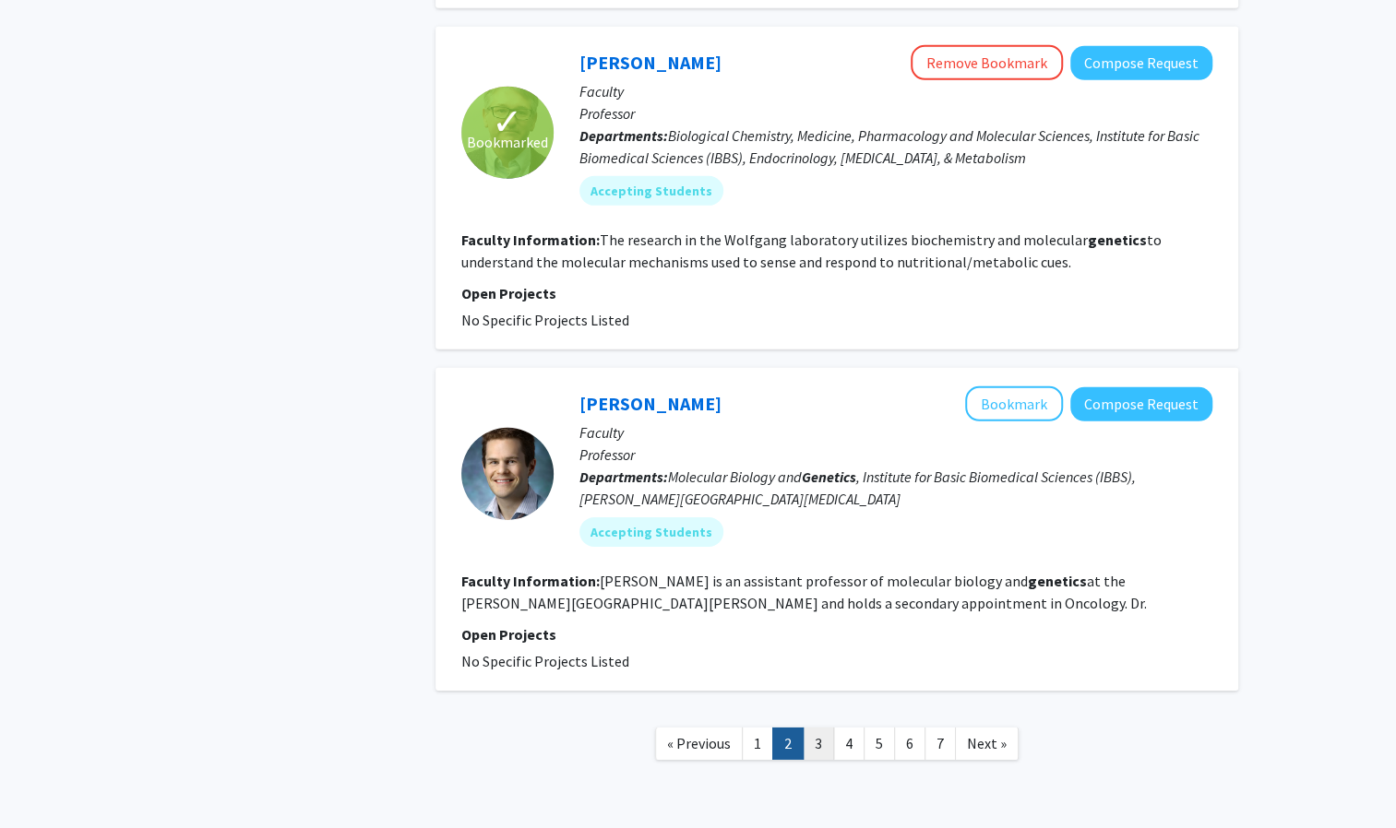
click at [816, 728] on link "3" at bounding box center [817, 744] width 31 height 32
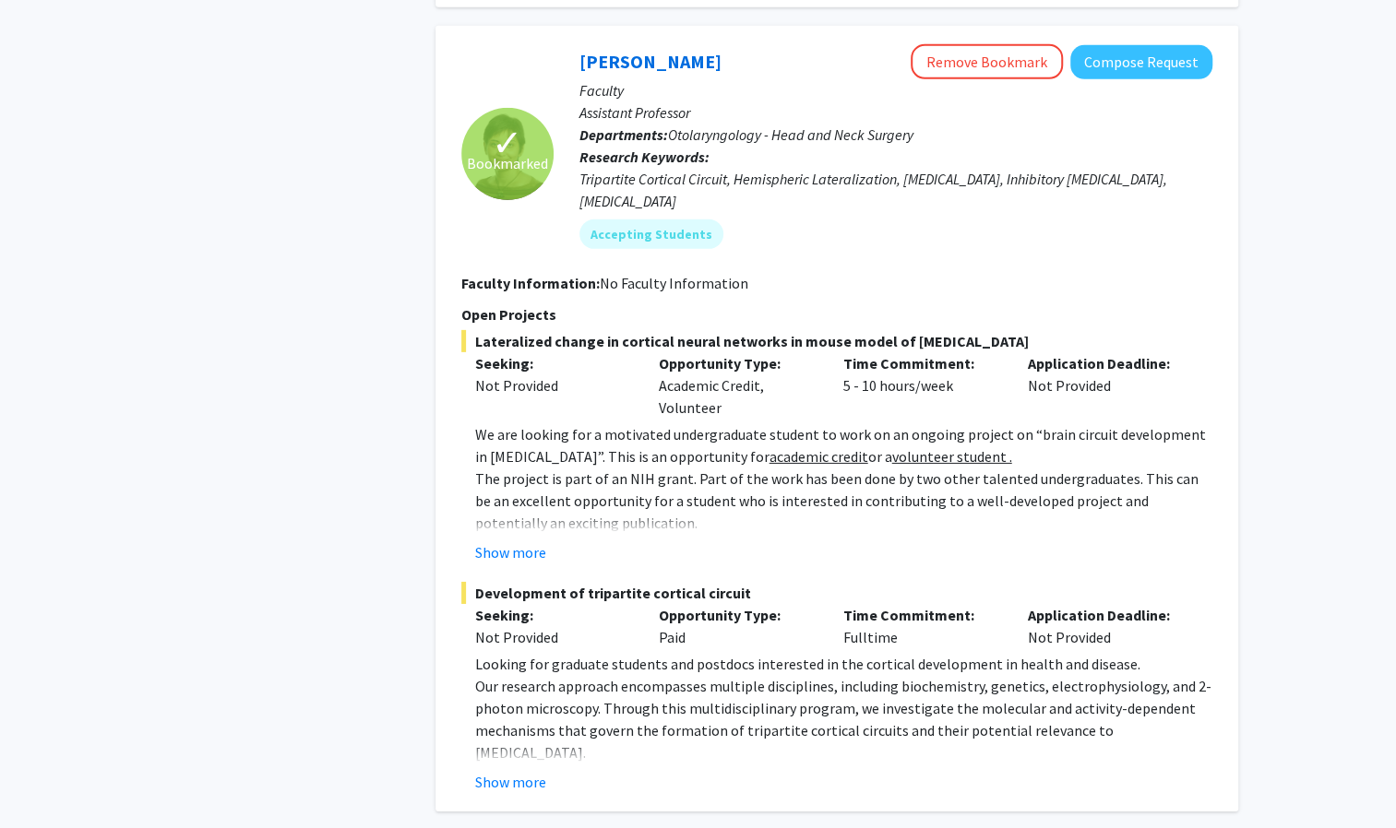
scroll to position [3397, 0]
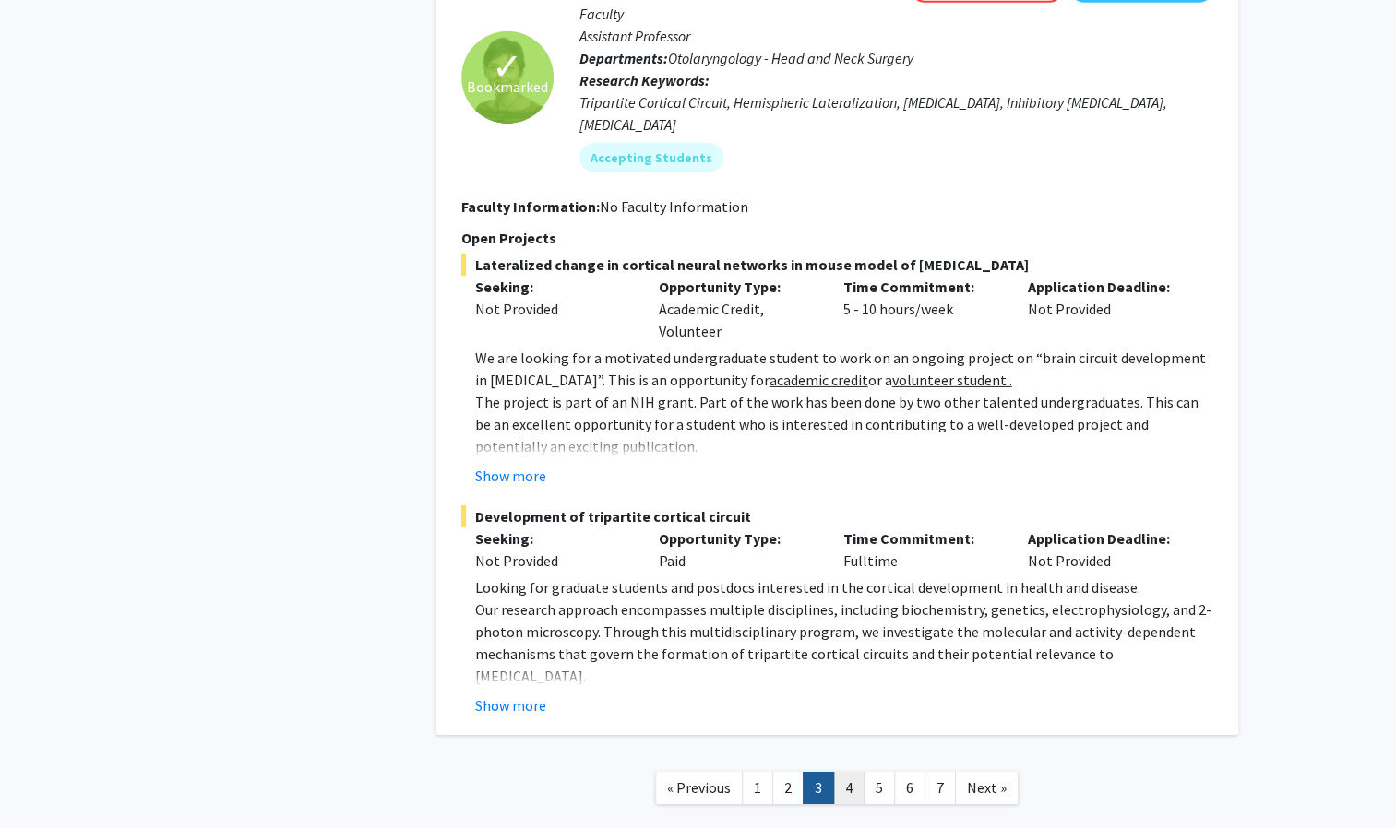
click at [849, 772] on link "4" at bounding box center [848, 788] width 31 height 32
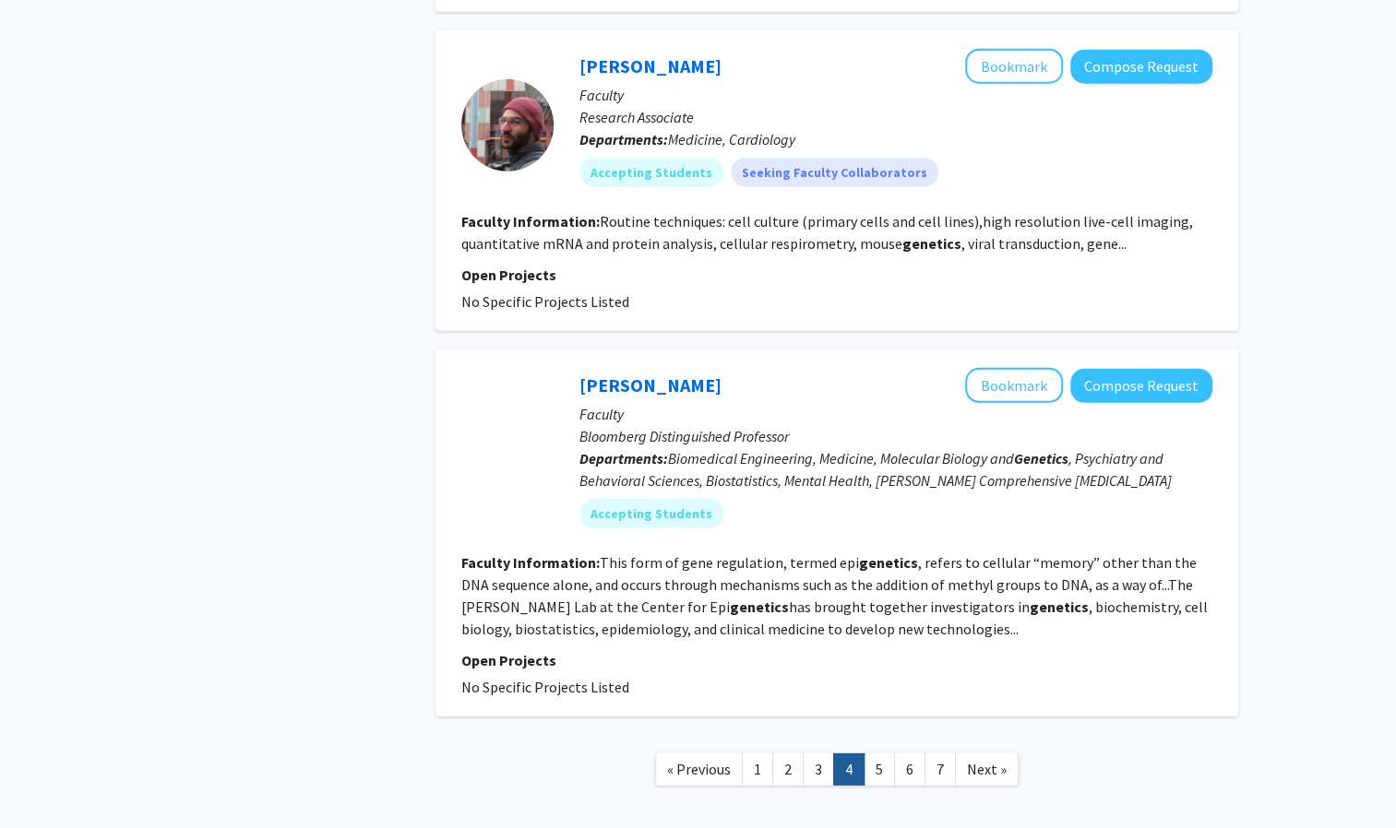
scroll to position [2865, 0]
click at [885, 753] on link "5" at bounding box center [878, 769] width 31 height 32
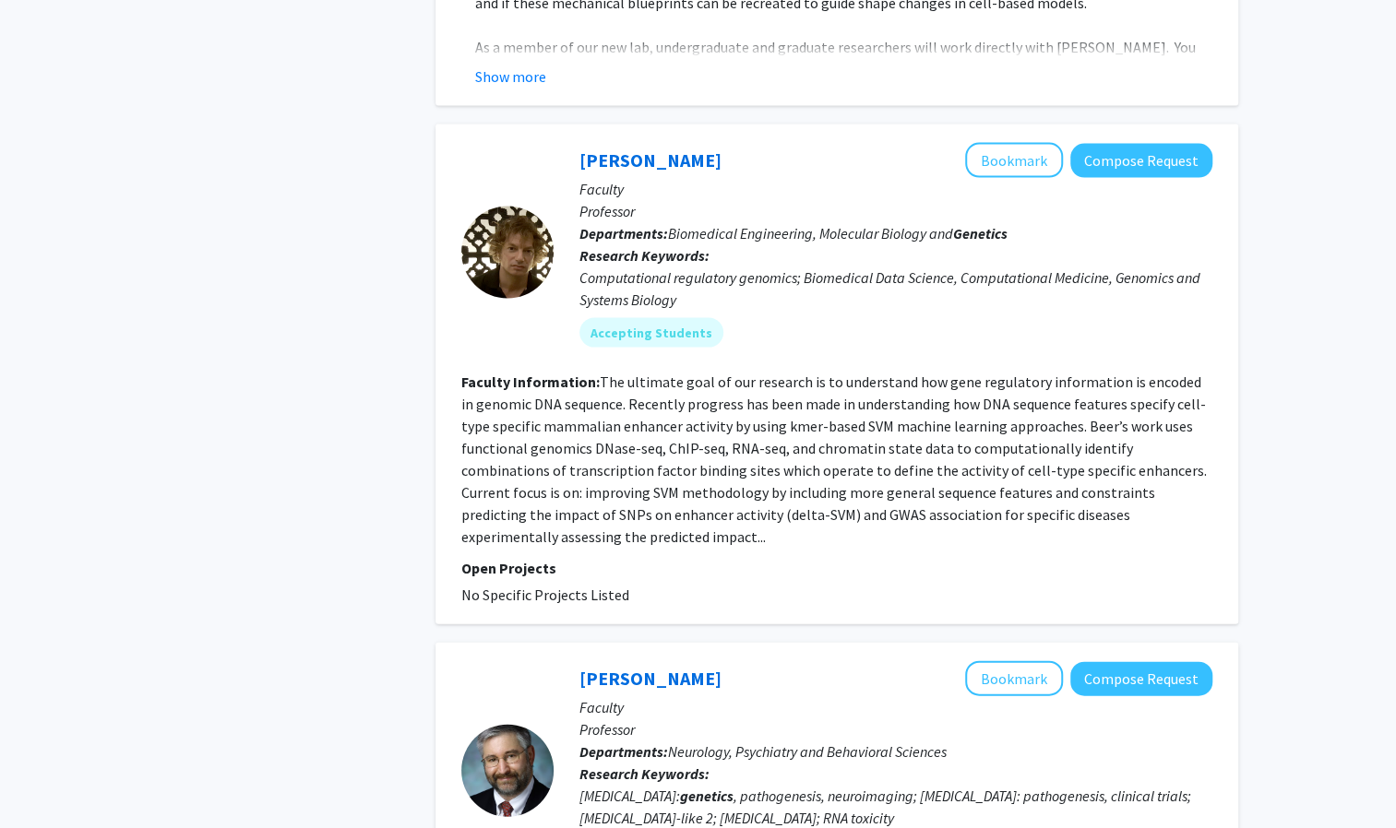
scroll to position [2116, 0]
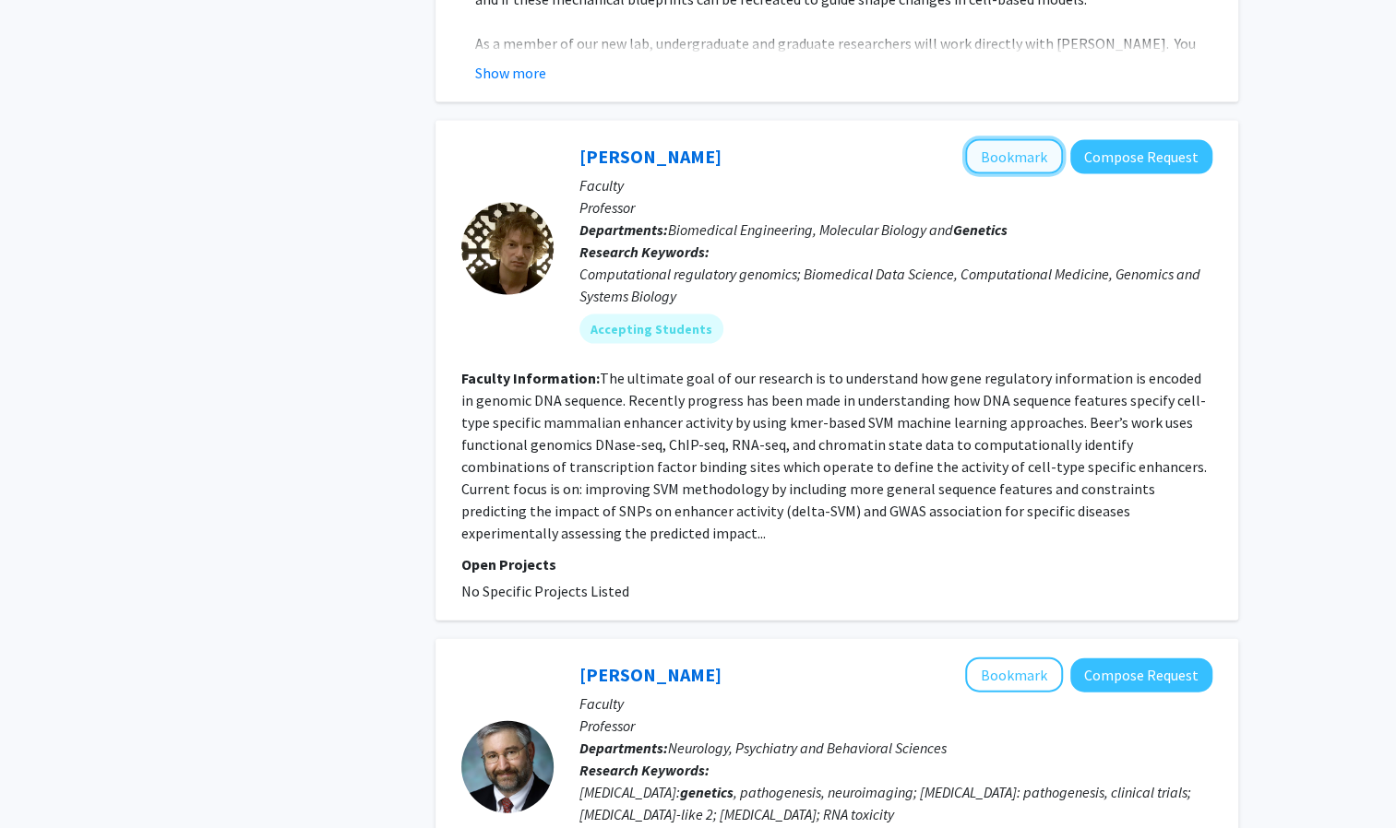
click at [1002, 141] on button "Bookmark" at bounding box center [1014, 156] width 98 height 35
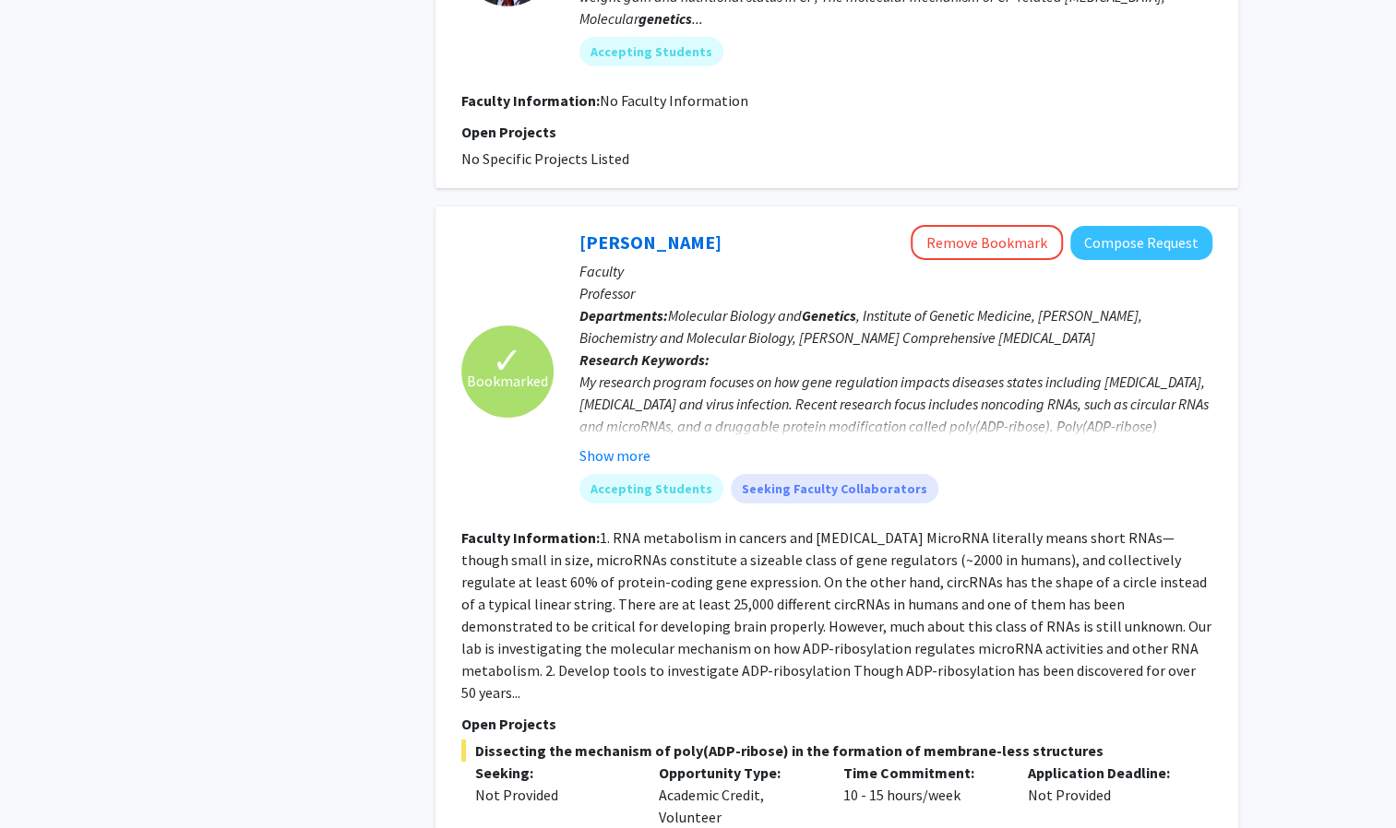
scroll to position [3939, 0]
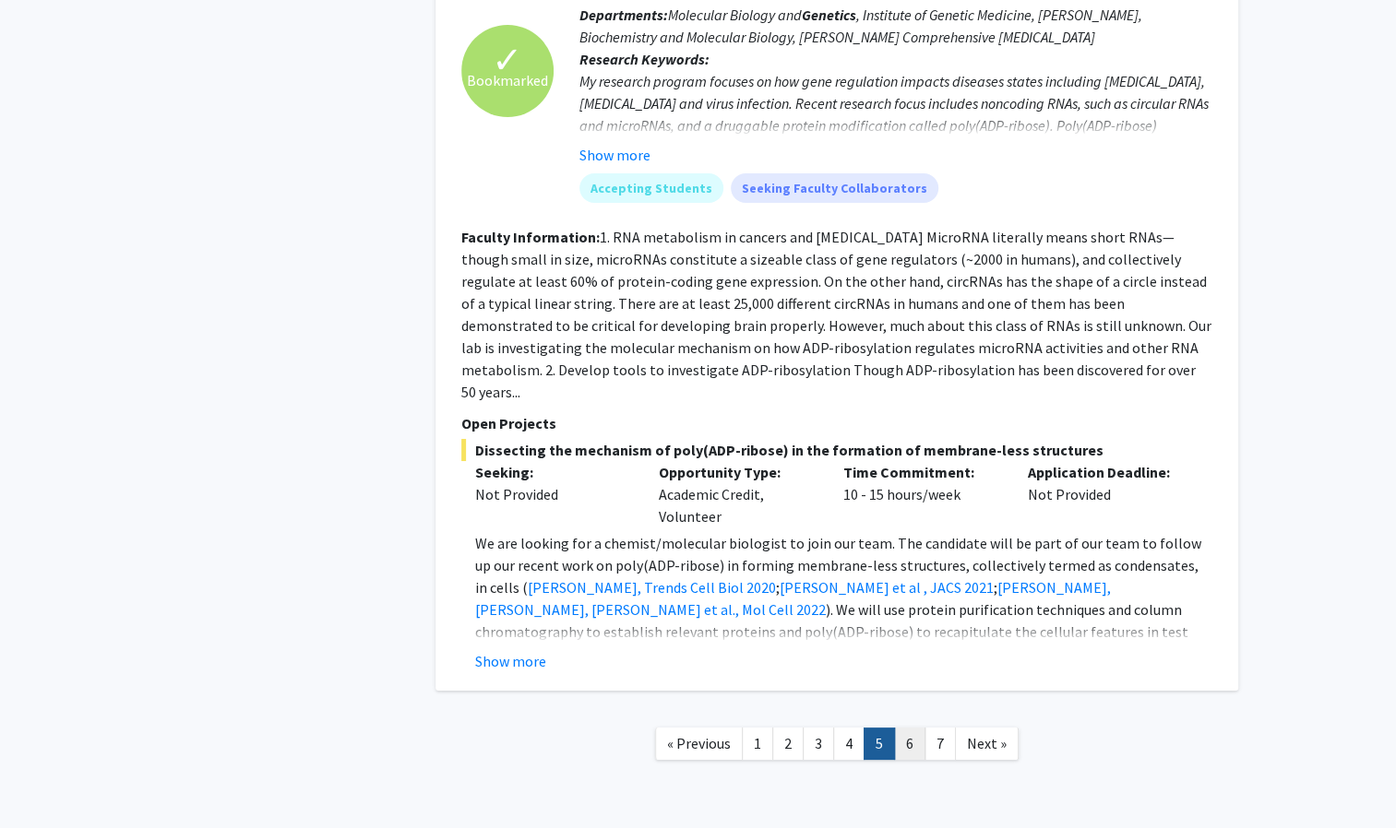
click at [909, 728] on link "6" at bounding box center [909, 744] width 31 height 32
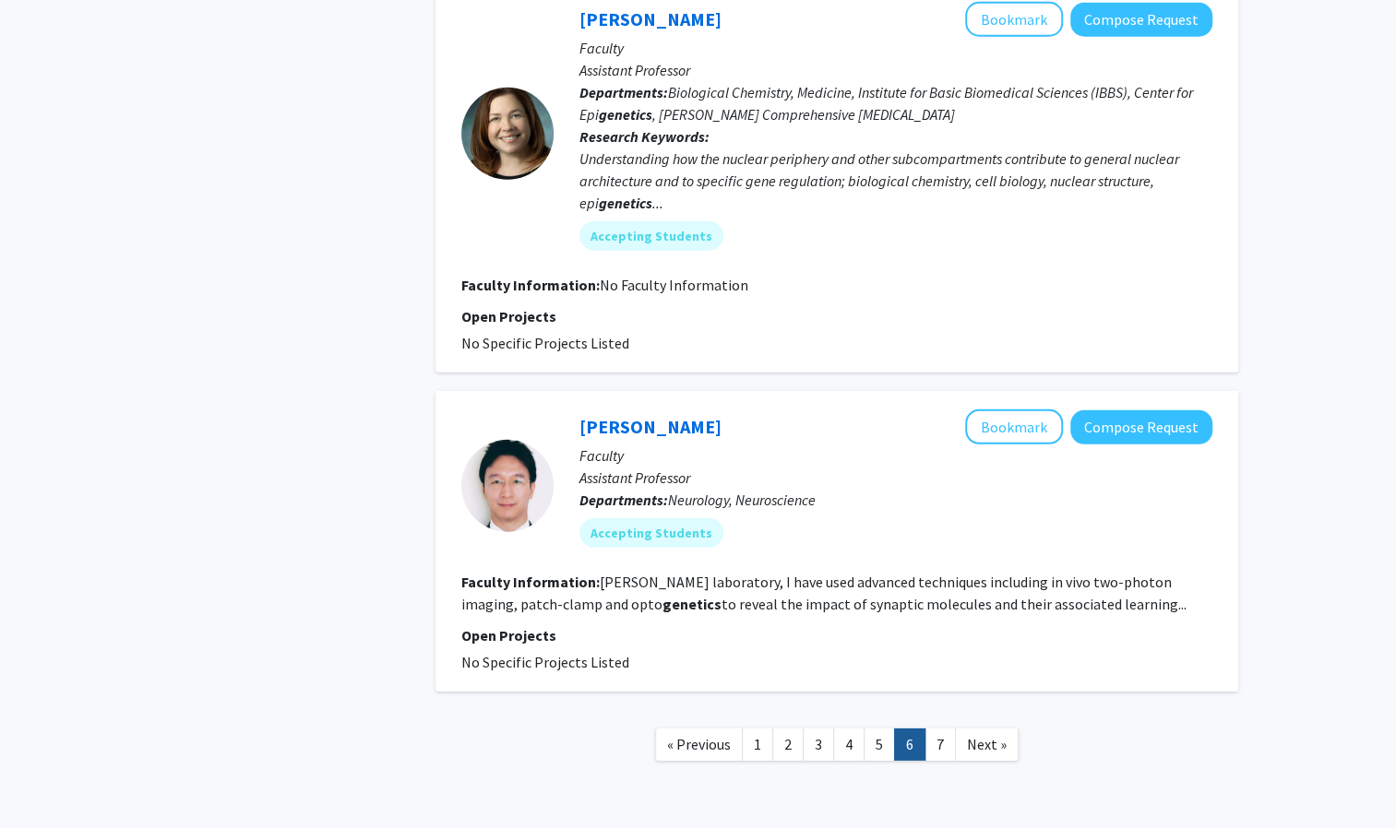
scroll to position [3089, 0]
click at [941, 728] on link "7" at bounding box center [939, 744] width 31 height 32
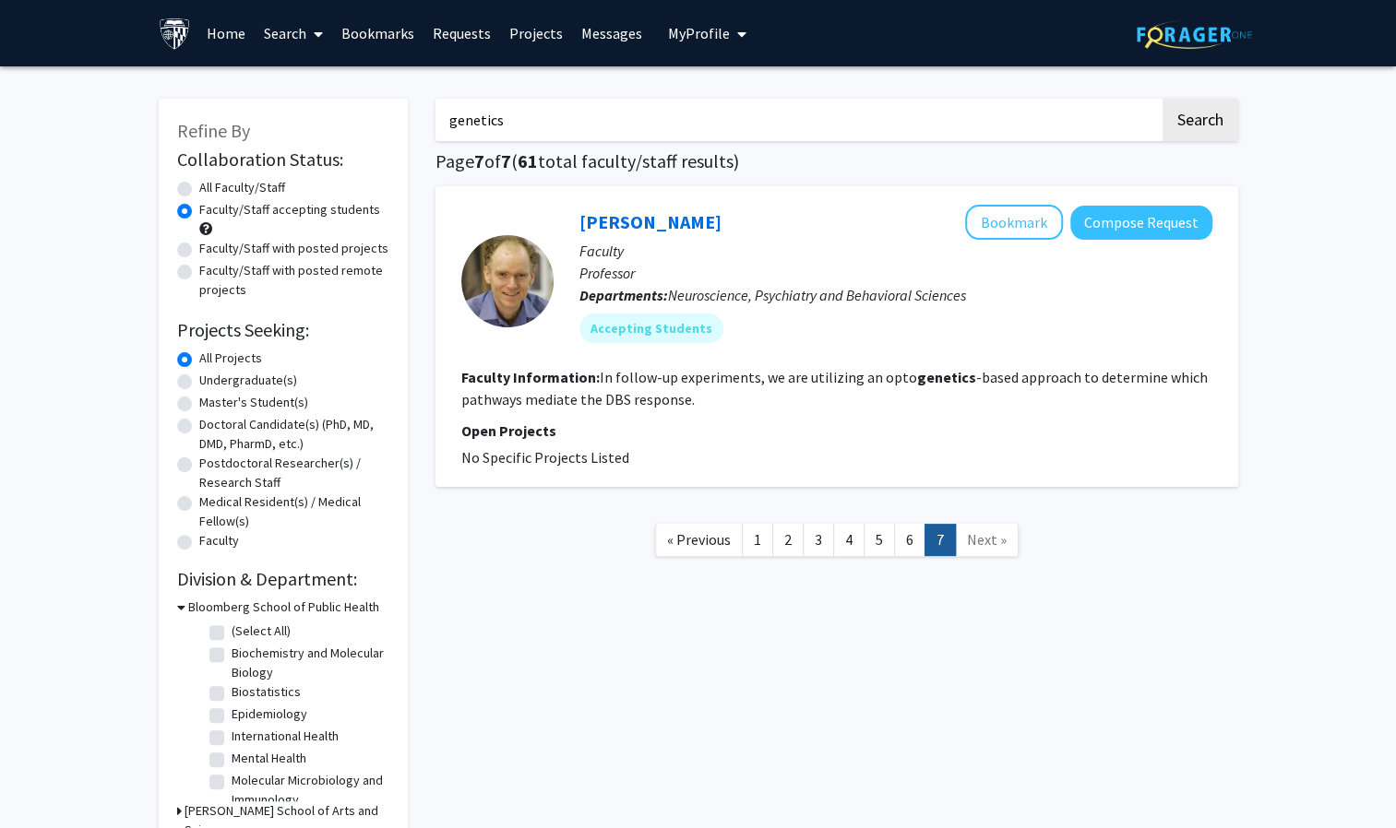
drag, startPoint x: 505, startPoint y: 137, endPoint x: 422, endPoint y: 116, distance: 84.6
click at [422, 116] on div "genetics Search Page 7 of 7 ( 61 total faculty/staff results) [PERSON_NAME] Boo…" at bounding box center [837, 498] width 830 height 837
type input "[MEDICAL_DATA]"
click at [1162, 99] on button "Search" at bounding box center [1200, 120] width 76 height 42
radio input "true"
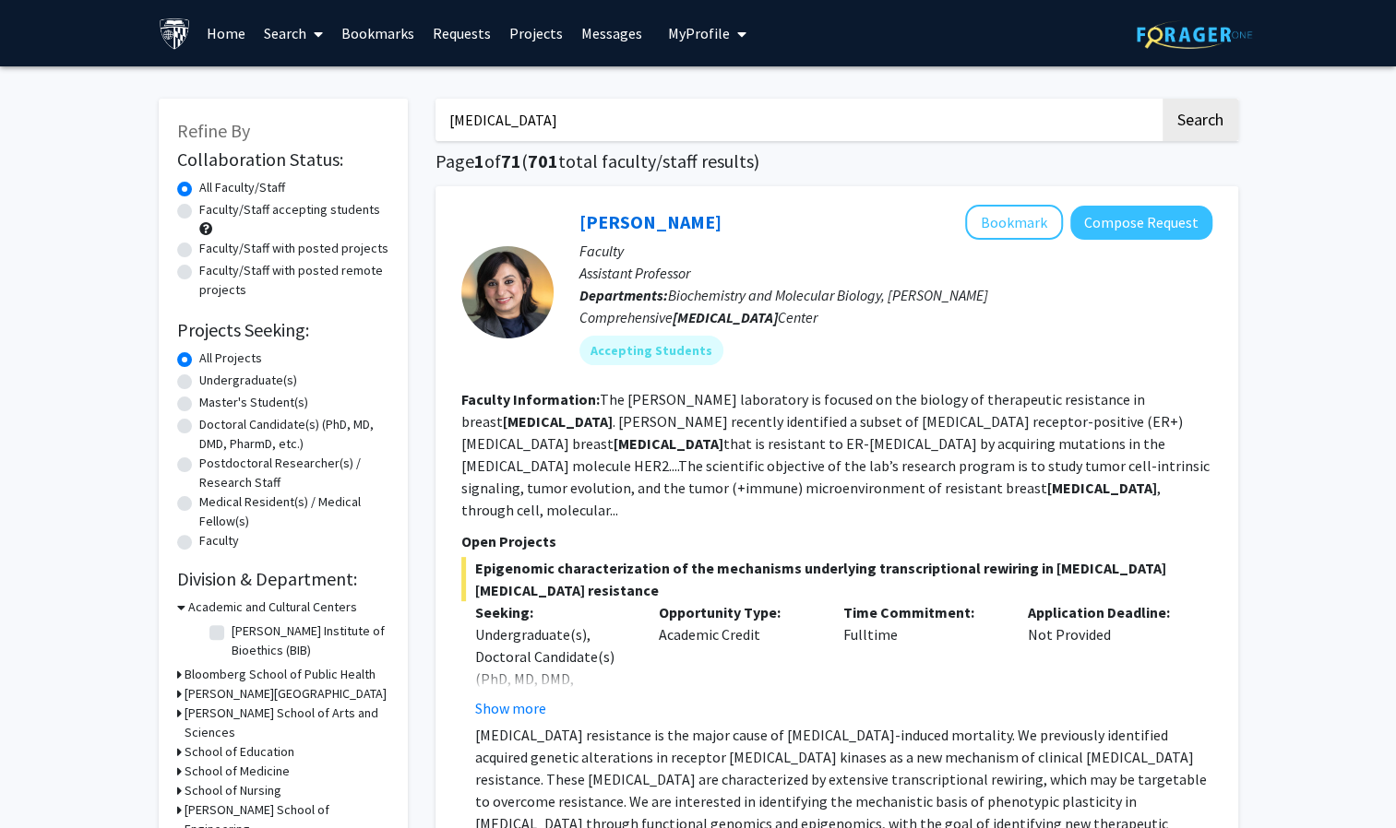
click at [199, 253] on label "Faculty/Staff with posted projects" at bounding box center [293, 248] width 189 height 19
click at [199, 251] on input "Faculty/Staff with posted projects" at bounding box center [205, 245] width 12 height 12
radio input "true"
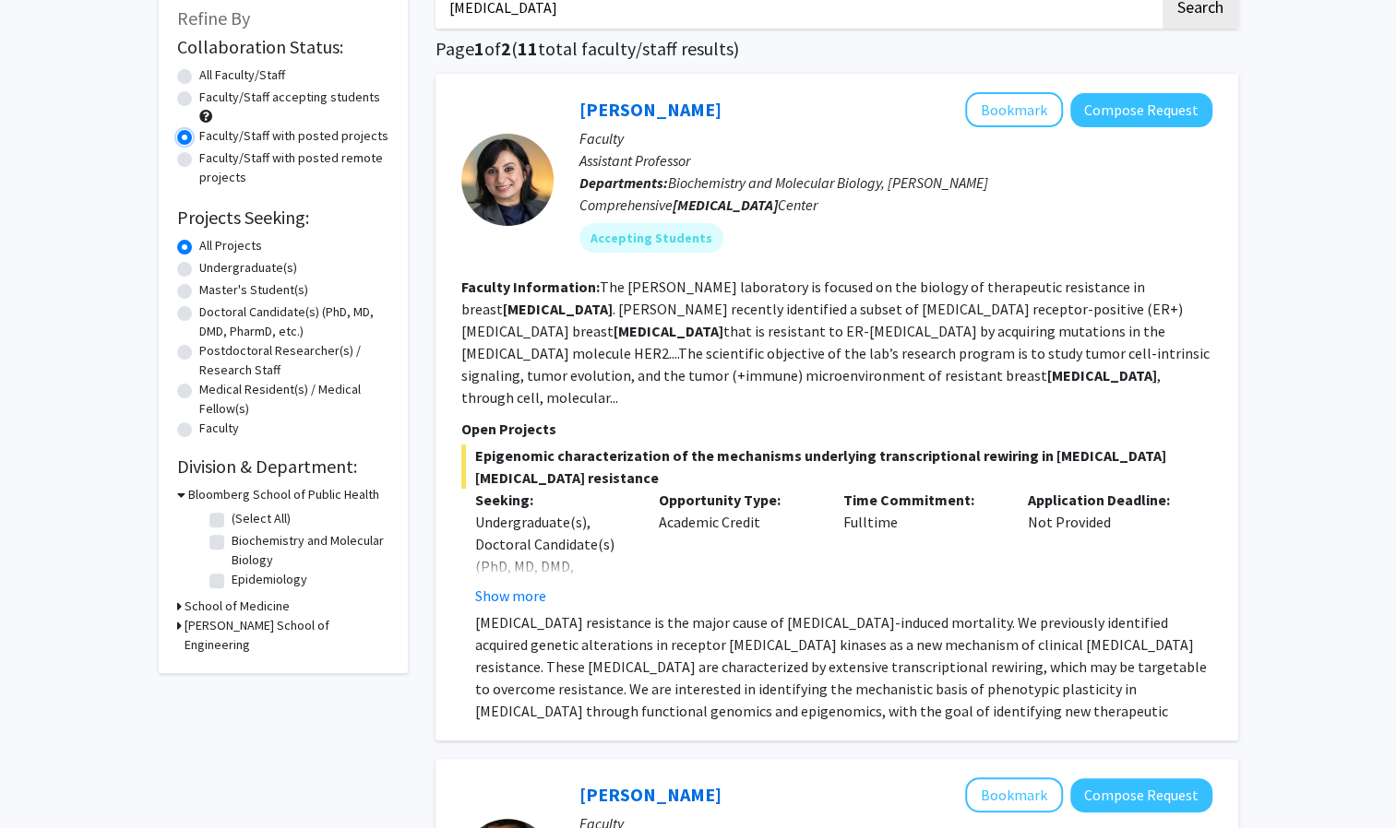
scroll to position [79, 0]
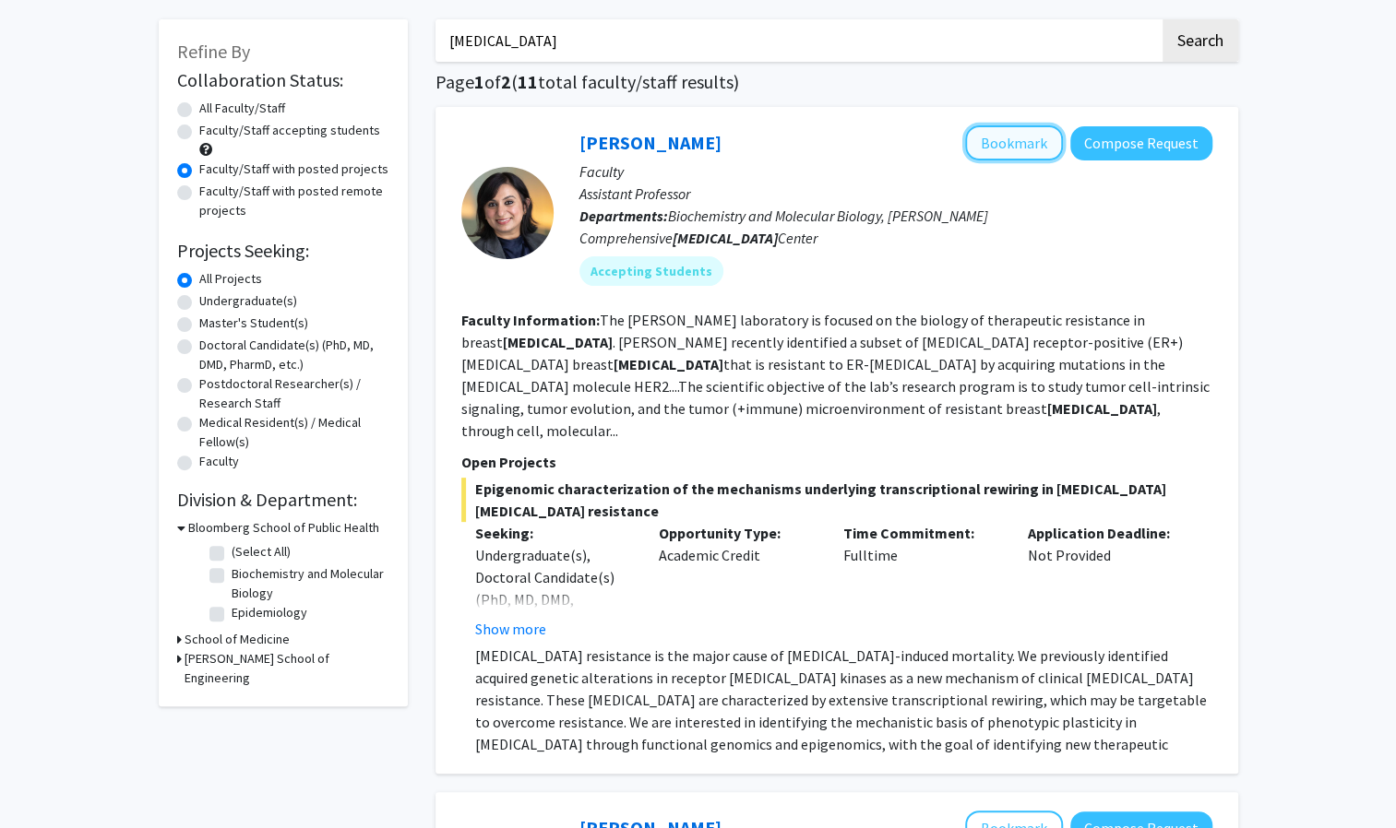
click at [993, 149] on button "Bookmark" at bounding box center [1014, 142] width 98 height 35
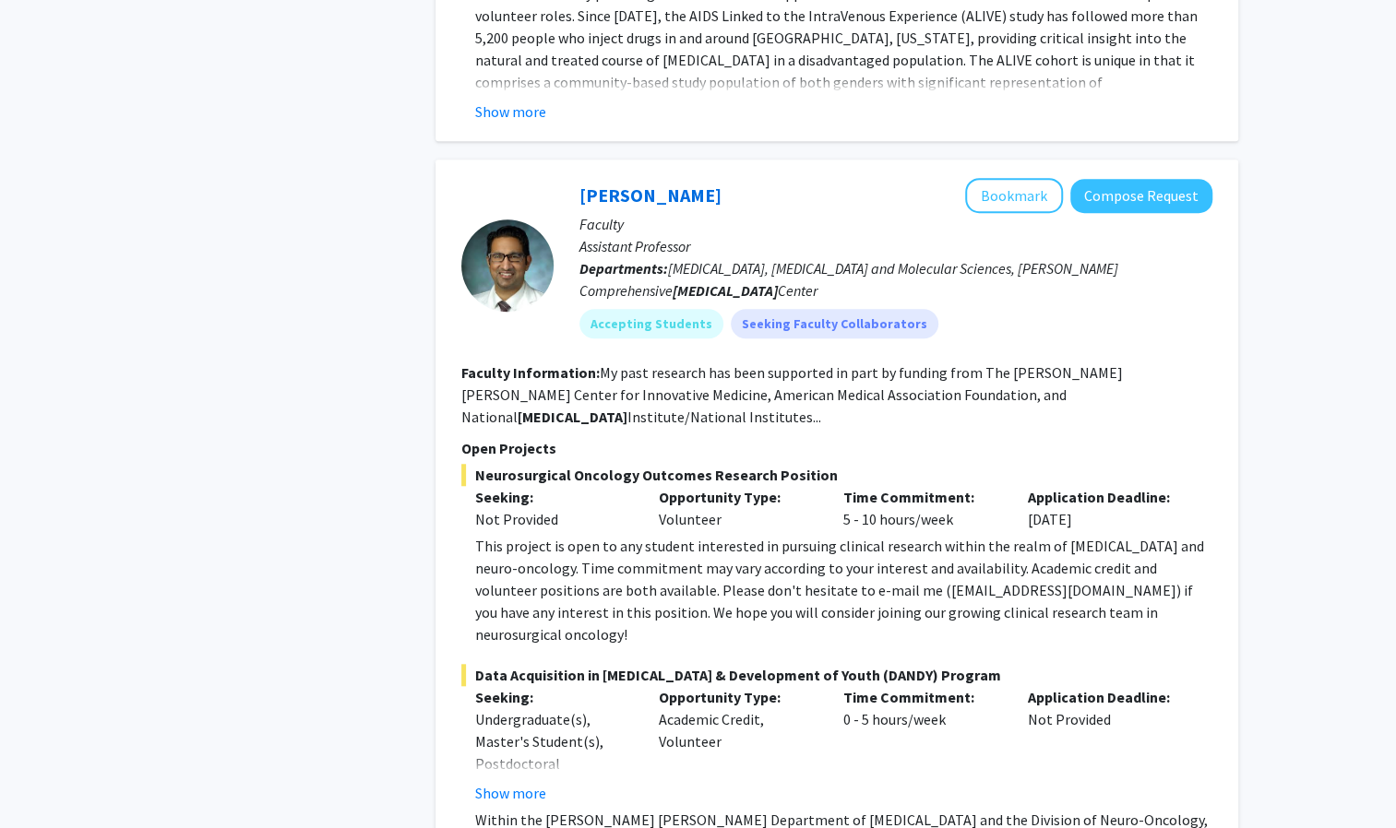
scroll to position [4857, 0]
click at [1005, 177] on button "Bookmark" at bounding box center [1014, 194] width 98 height 35
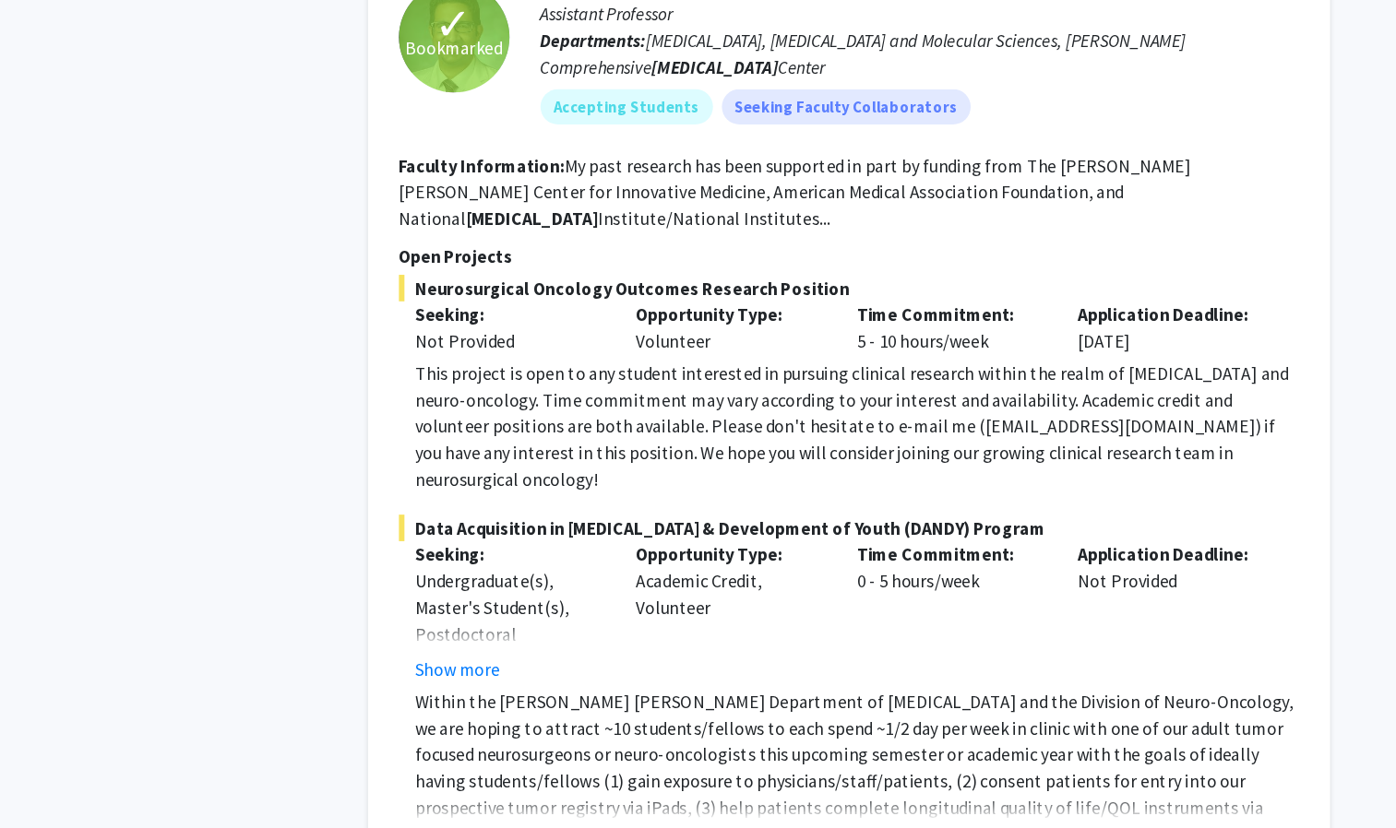
scroll to position [5001, 0]
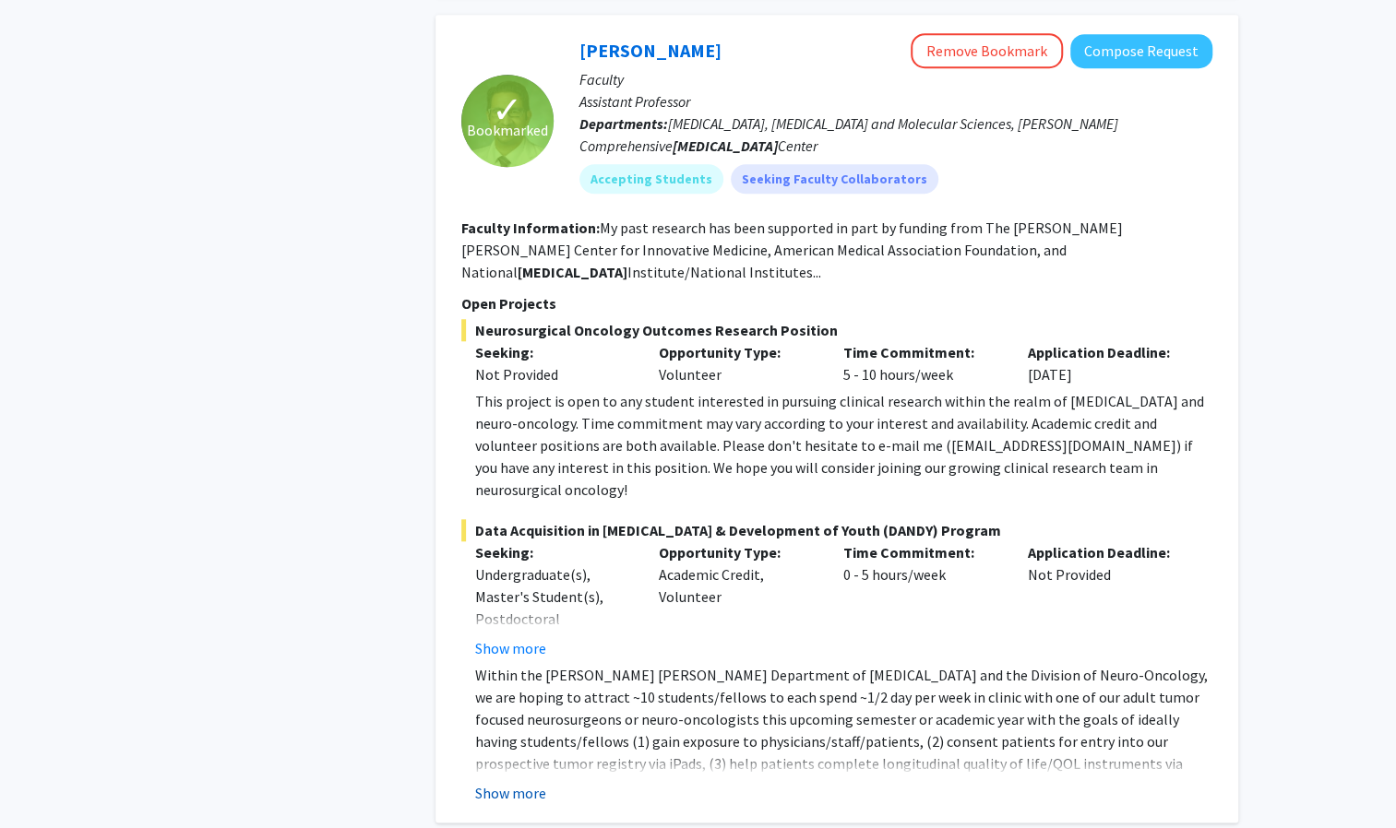
click at [521, 782] on button "Show more" at bounding box center [510, 793] width 71 height 22
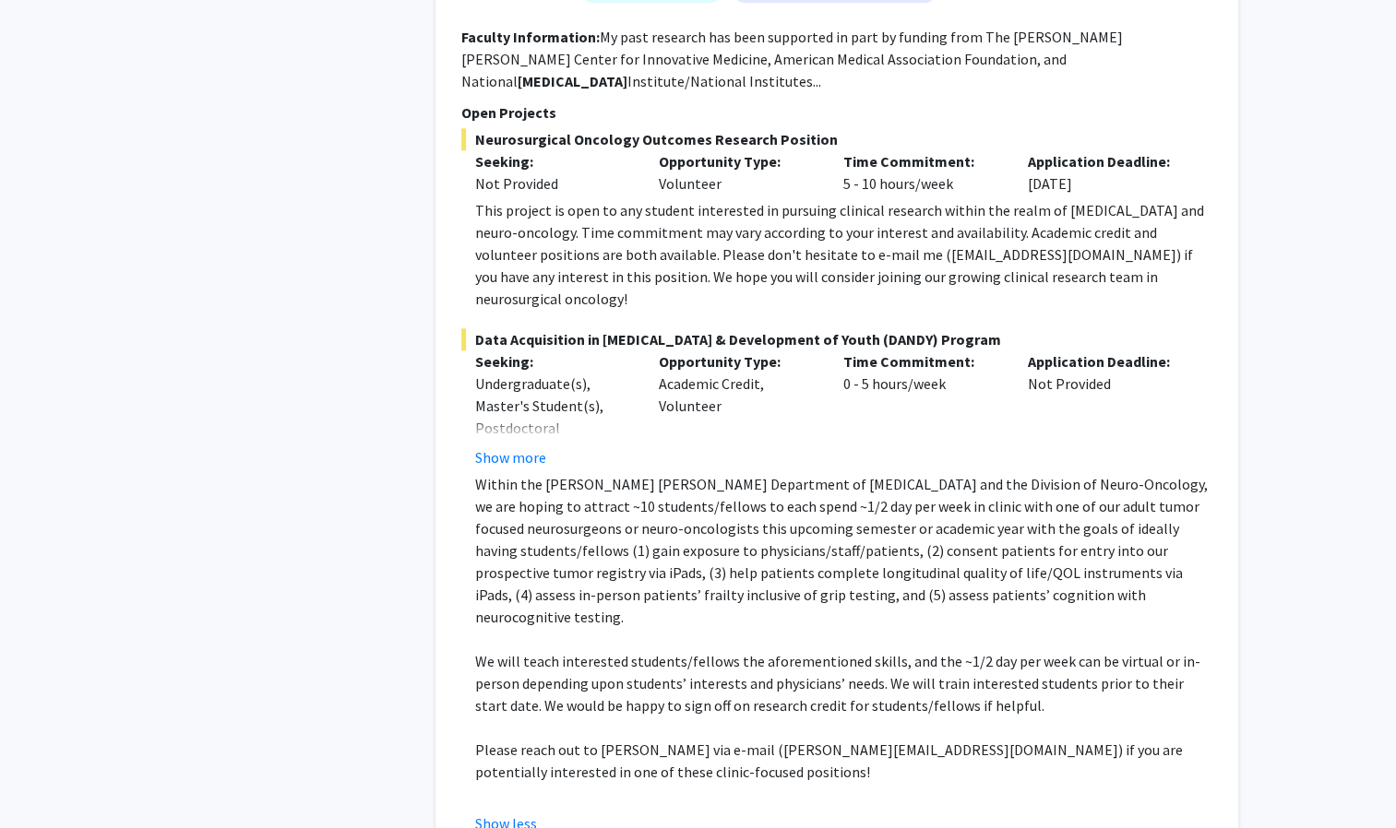
scroll to position [5164, 0]
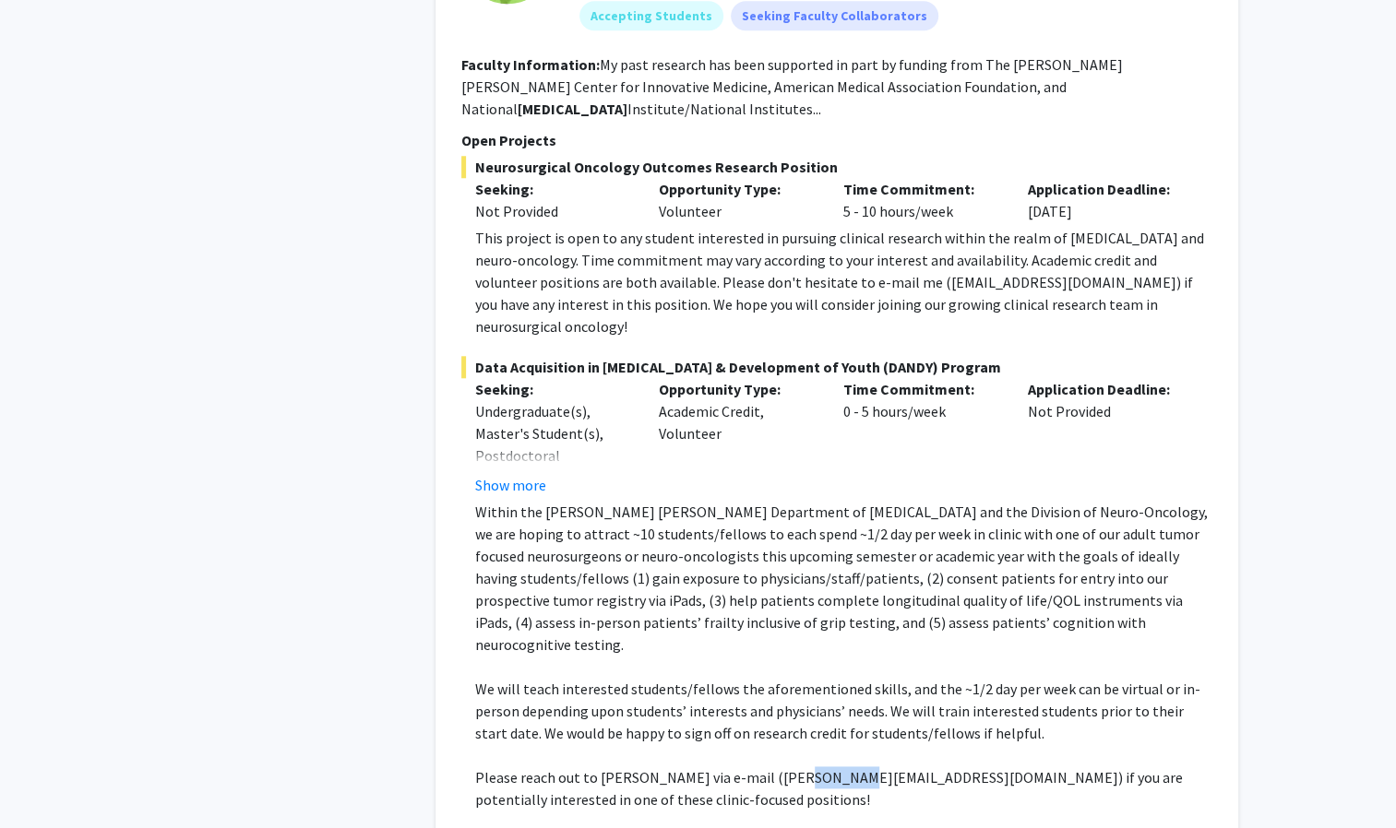
drag, startPoint x: 769, startPoint y: 585, endPoint x: 819, endPoint y: 581, distance: 49.9
click at [819, 766] on p "Please reach out to [PERSON_NAME] via e-mail ([PERSON_NAME][EMAIL_ADDRESS][DOMA…" at bounding box center [843, 788] width 737 height 44
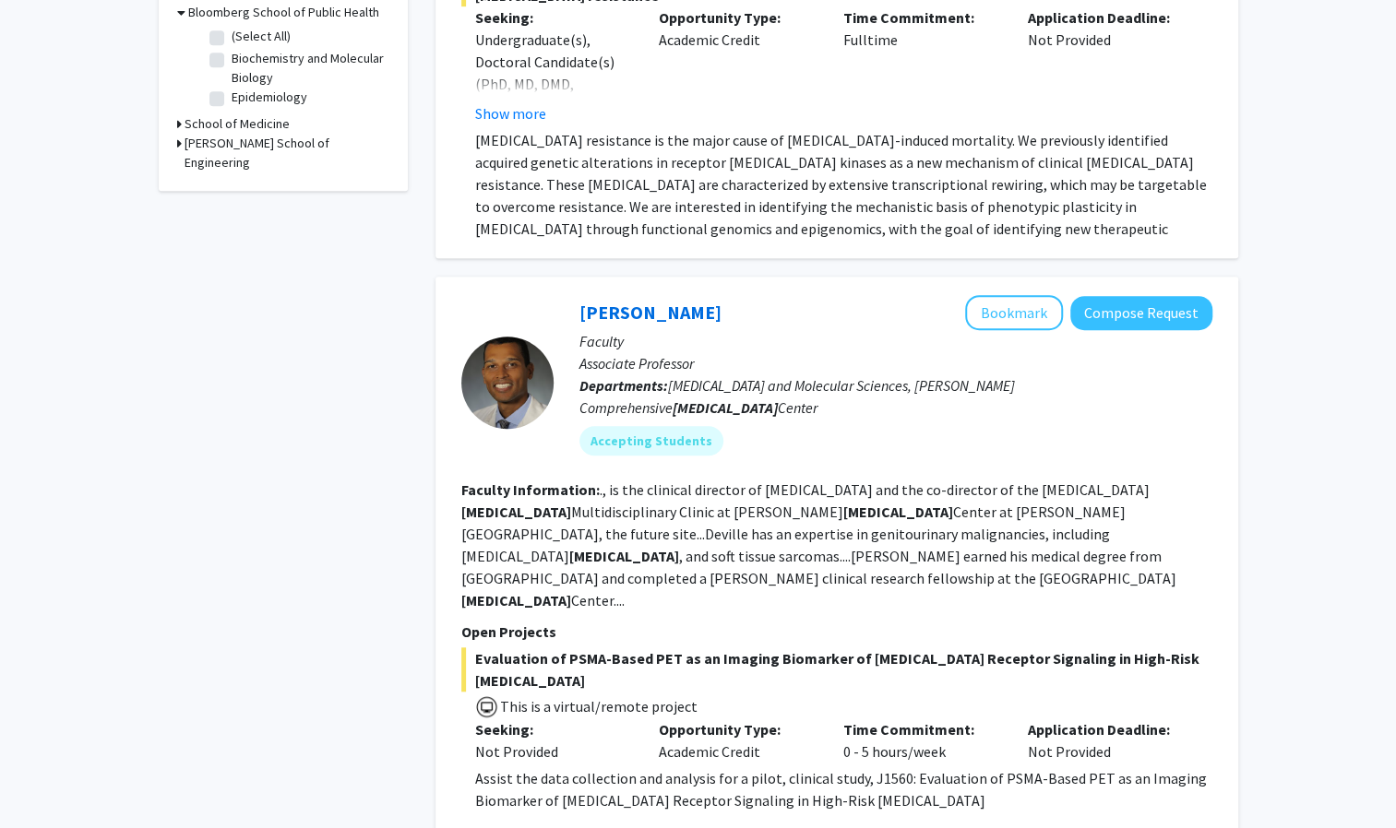
scroll to position [0, 0]
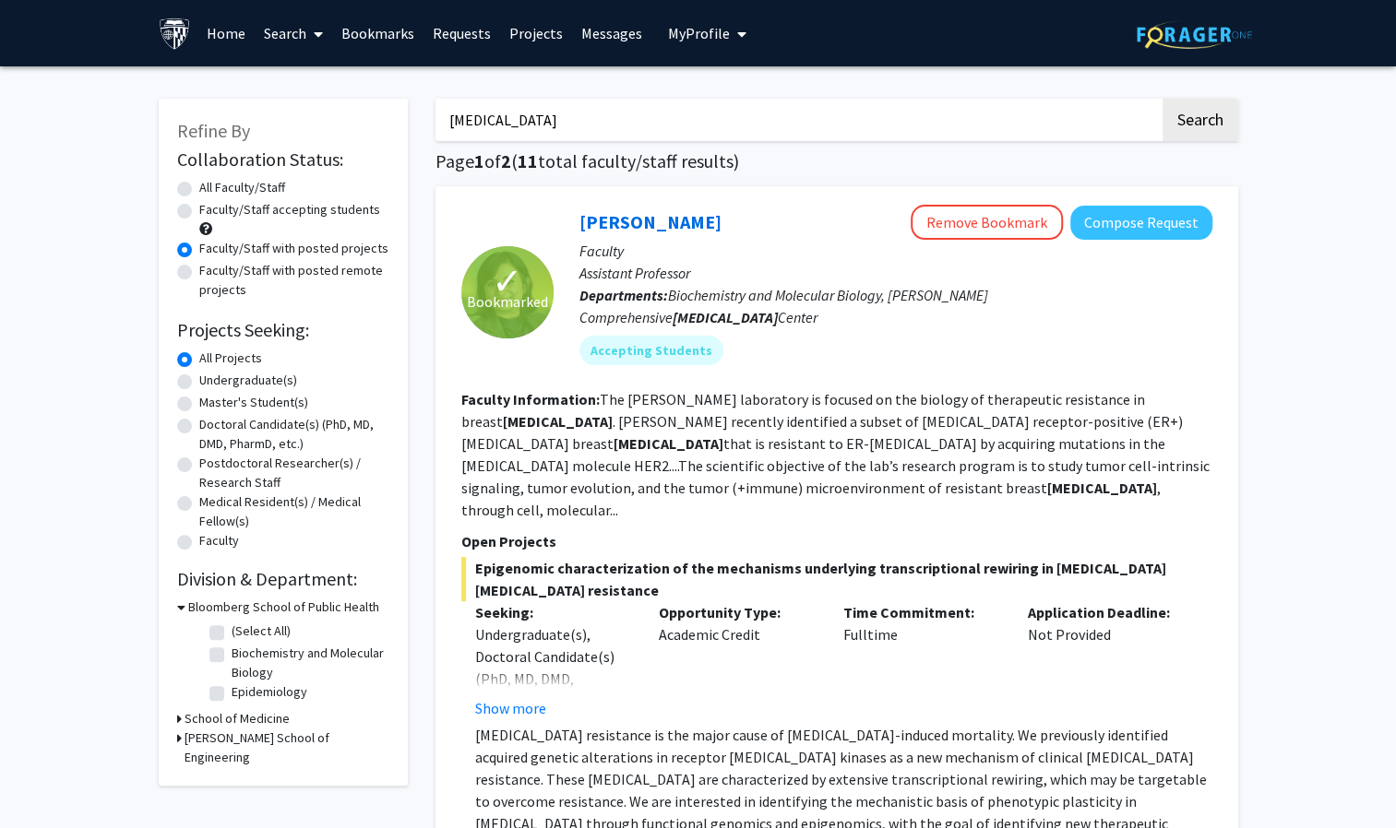
click at [697, 28] on span "My Profile" at bounding box center [699, 33] width 62 height 18
click at [386, 30] on link "Bookmarks" at bounding box center [377, 33] width 91 height 65
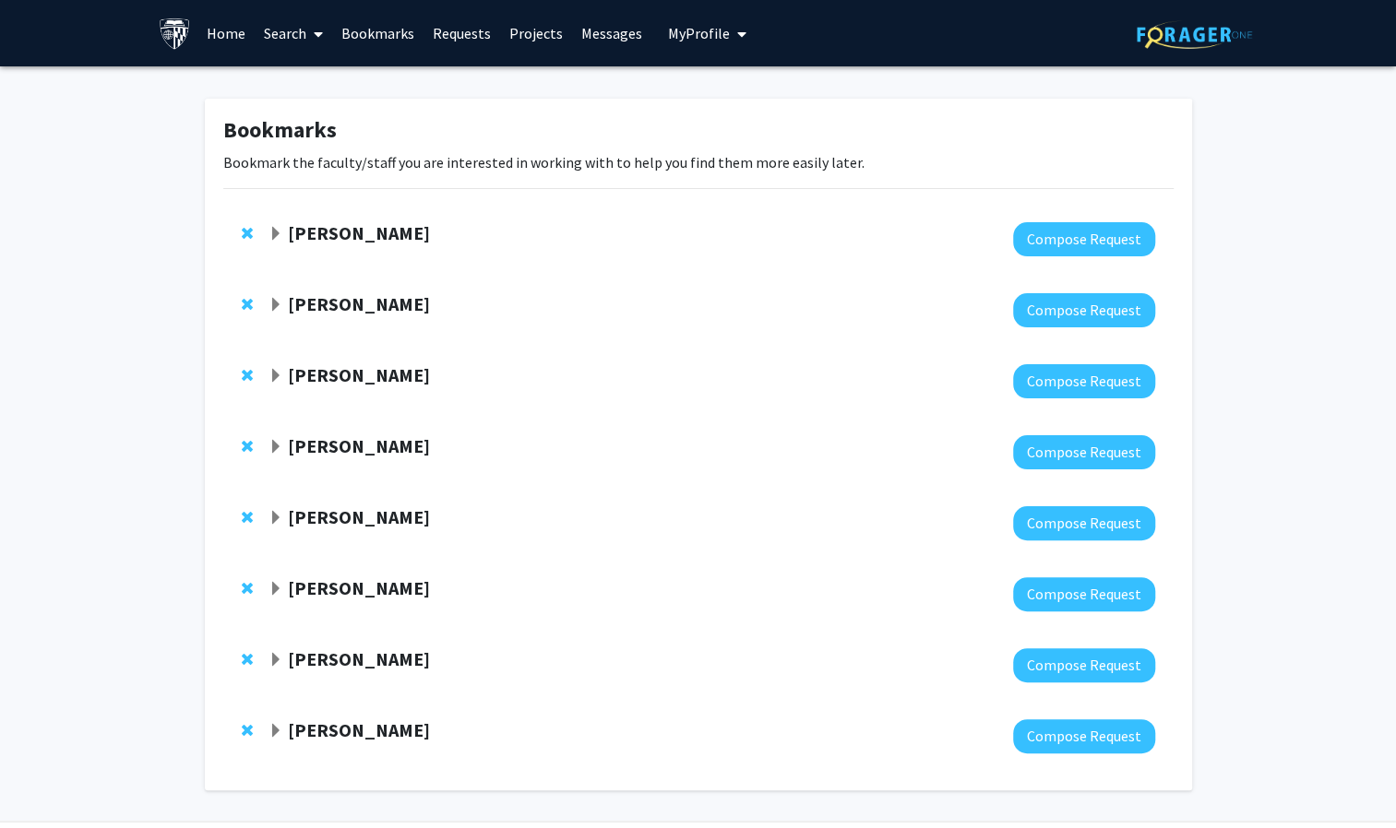
scroll to position [58, 0]
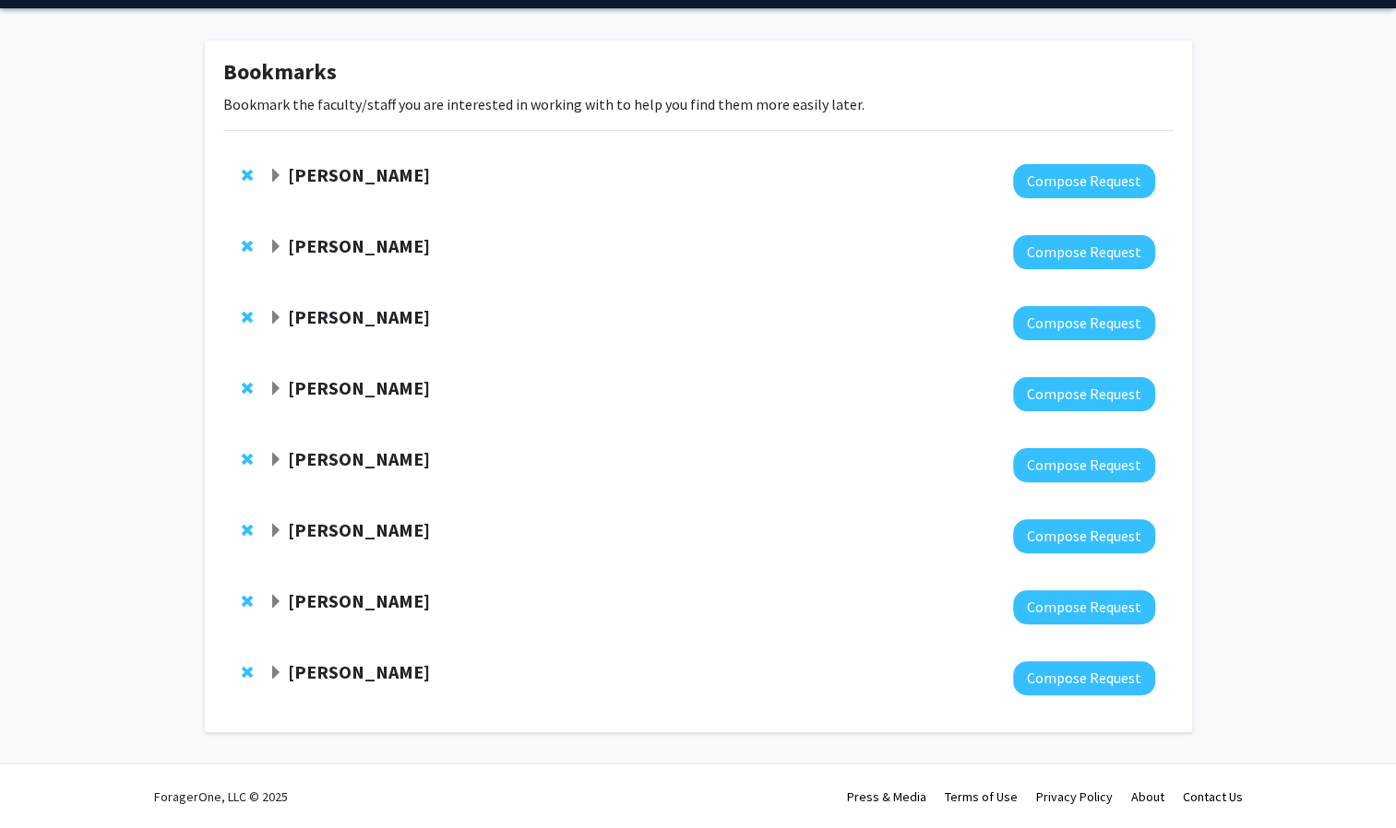
click at [282, 169] on span "Expand Tara Deemyad Bookmark" at bounding box center [275, 176] width 15 height 15
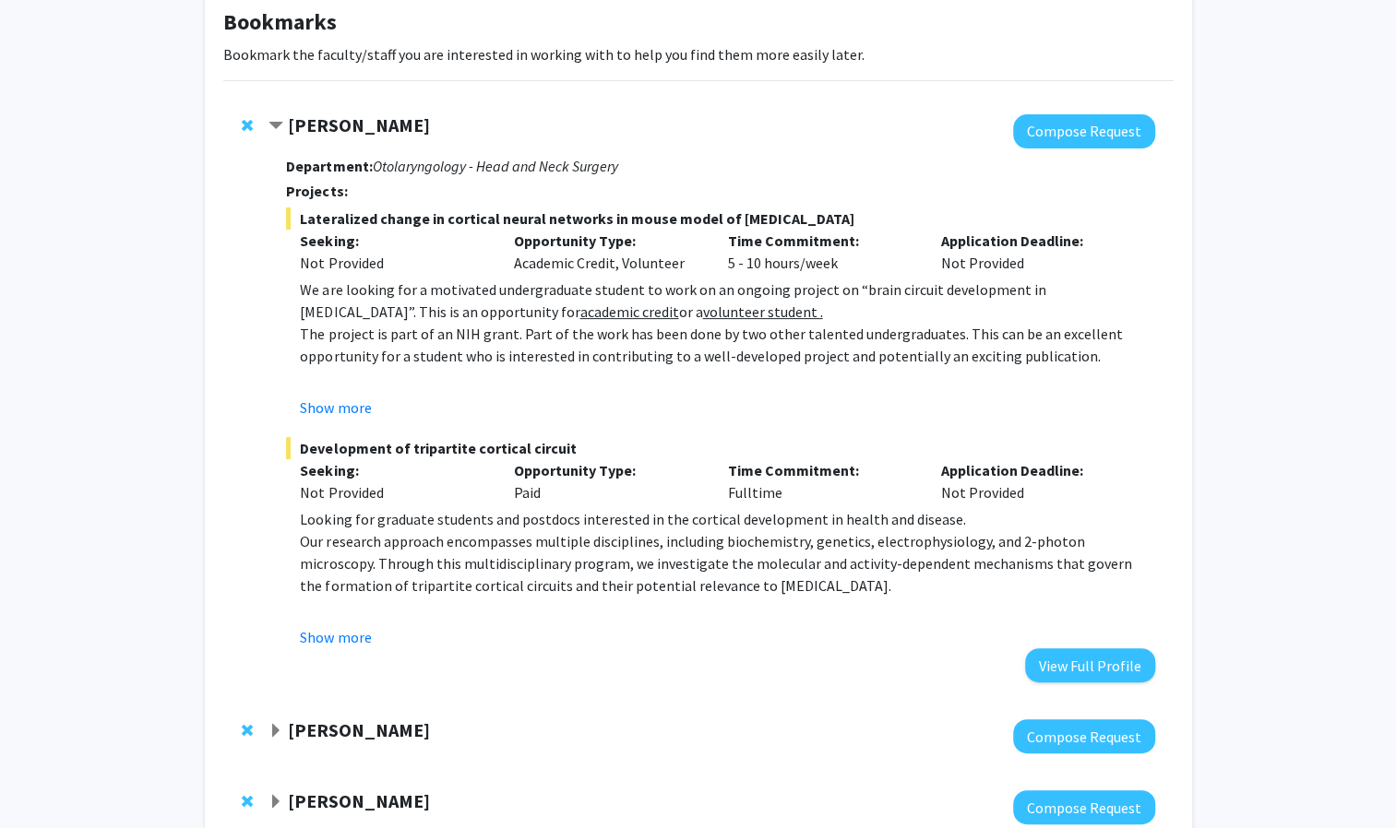
click at [280, 119] on span "Contract Tara Deemyad Bookmark" at bounding box center [275, 126] width 15 height 15
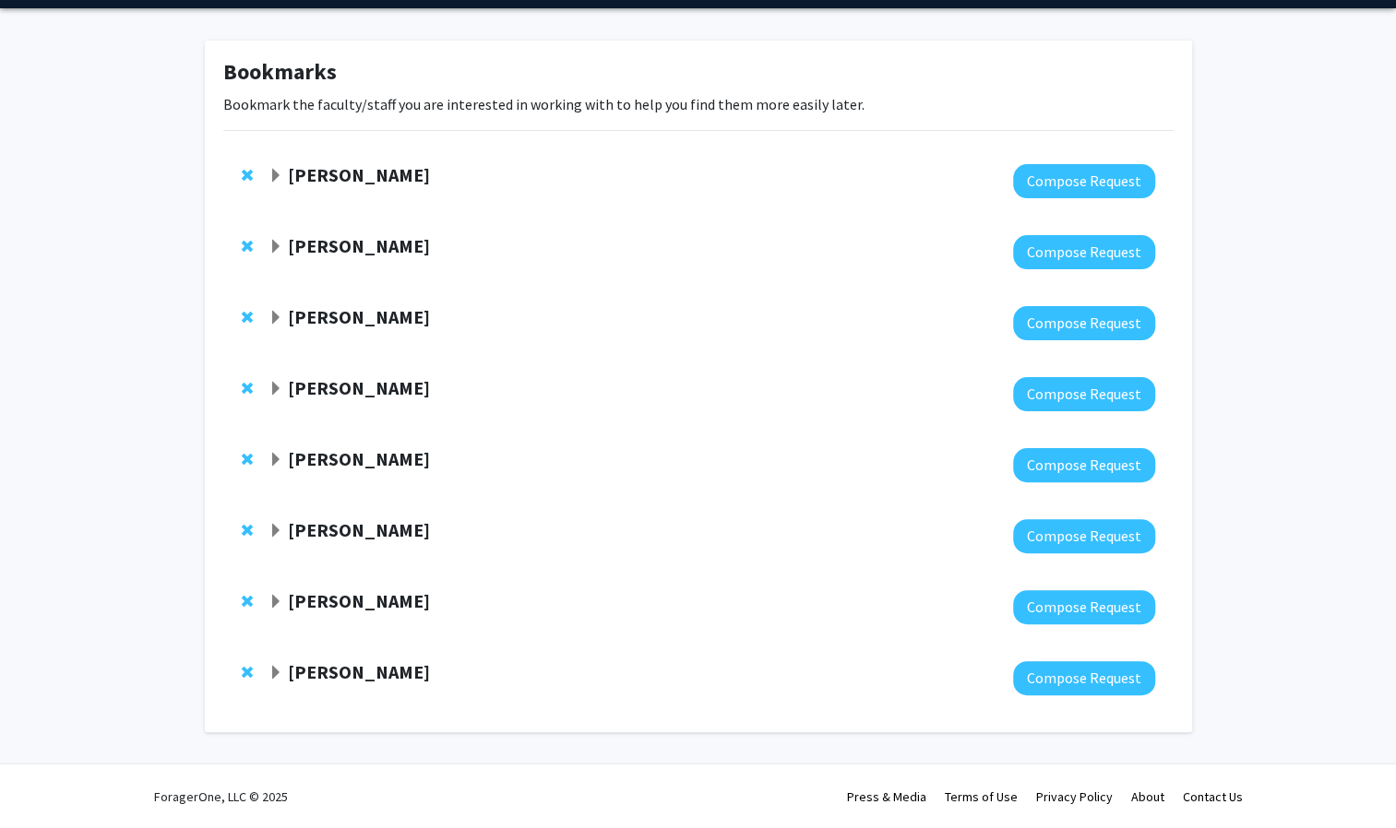
click at [1284, 155] on div "Bookmarks Bookmark the faculty/staff you are interested in working with to help…" at bounding box center [698, 391] width 1396 height 766
click at [275, 317] on span "Expand Shinuo Weng Bookmark" at bounding box center [275, 318] width 15 height 15
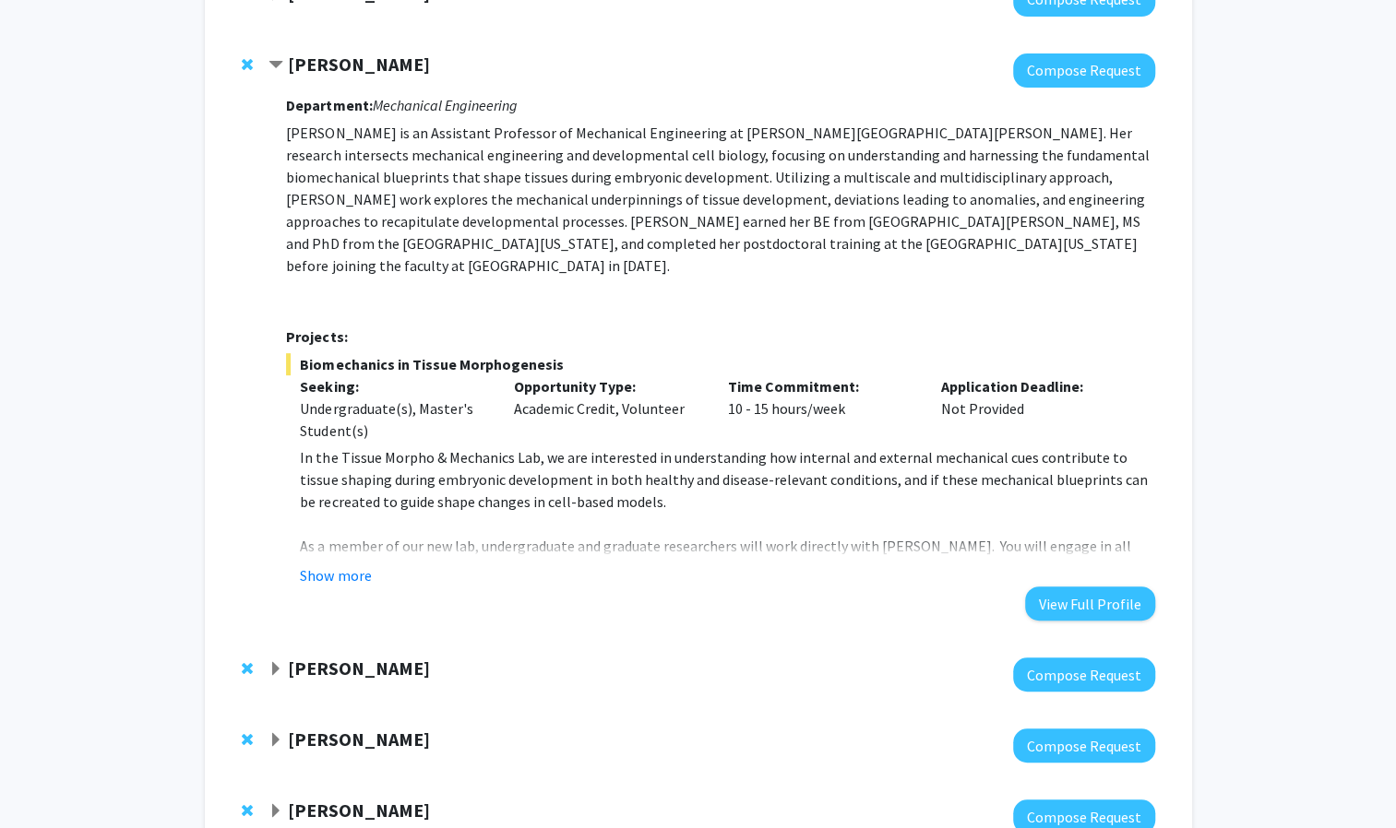
scroll to position [363, 0]
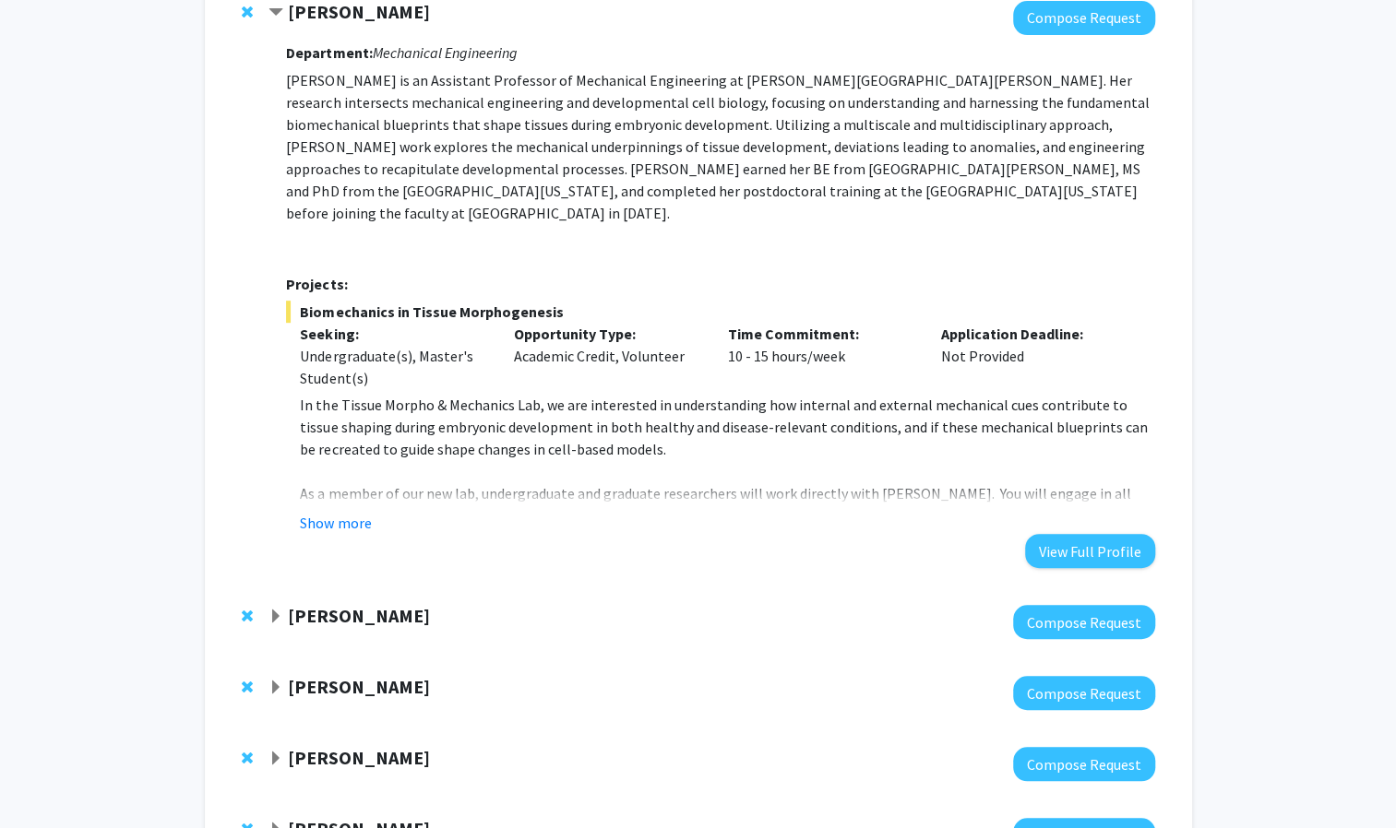
click at [469, 184] on p "[PERSON_NAME] is an Assistant Professor of Mechanical Engineering at [PERSON_NA…" at bounding box center [720, 146] width 868 height 155
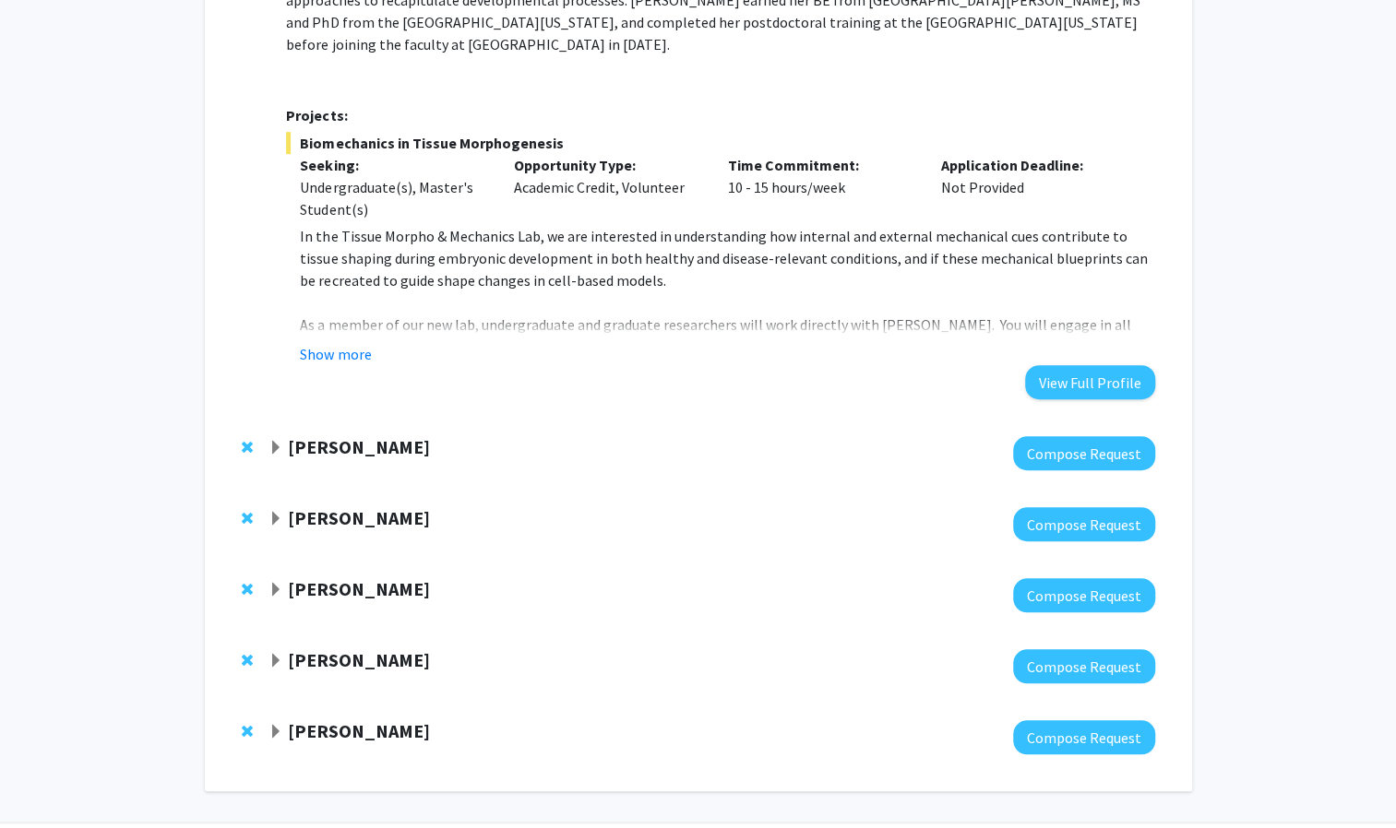
scroll to position [534, 0]
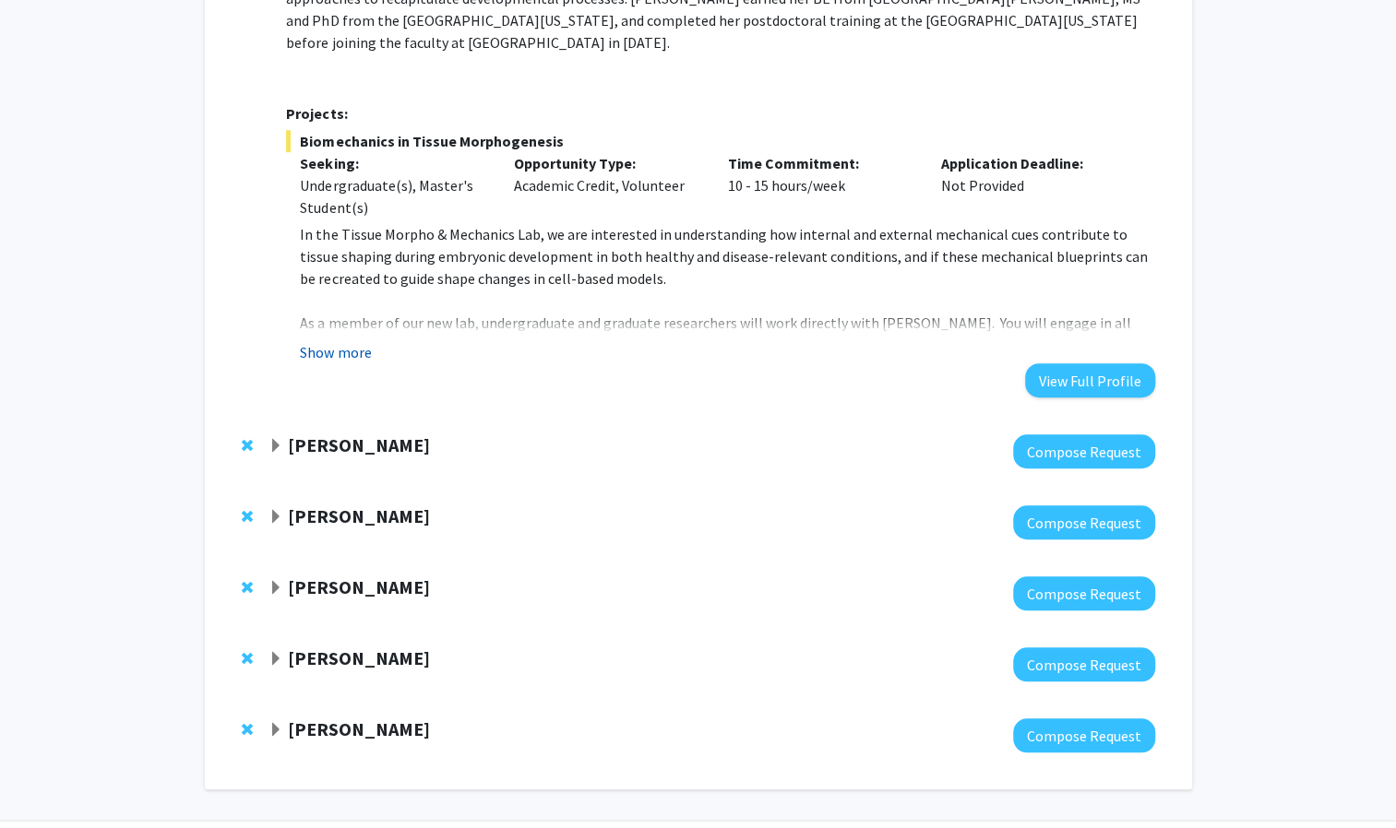
click at [362, 341] on button "Show more" at bounding box center [335, 352] width 71 height 22
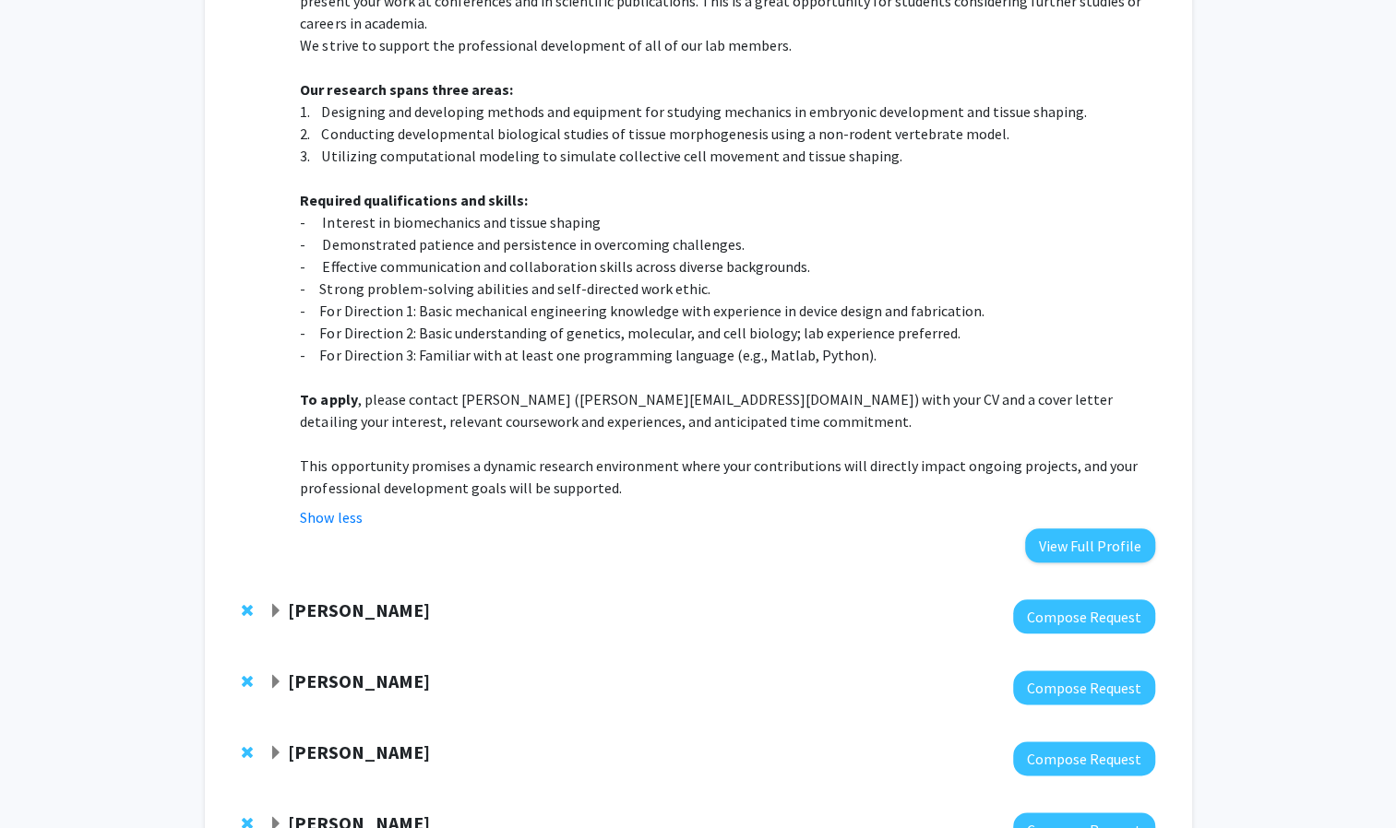
scroll to position [924, 0]
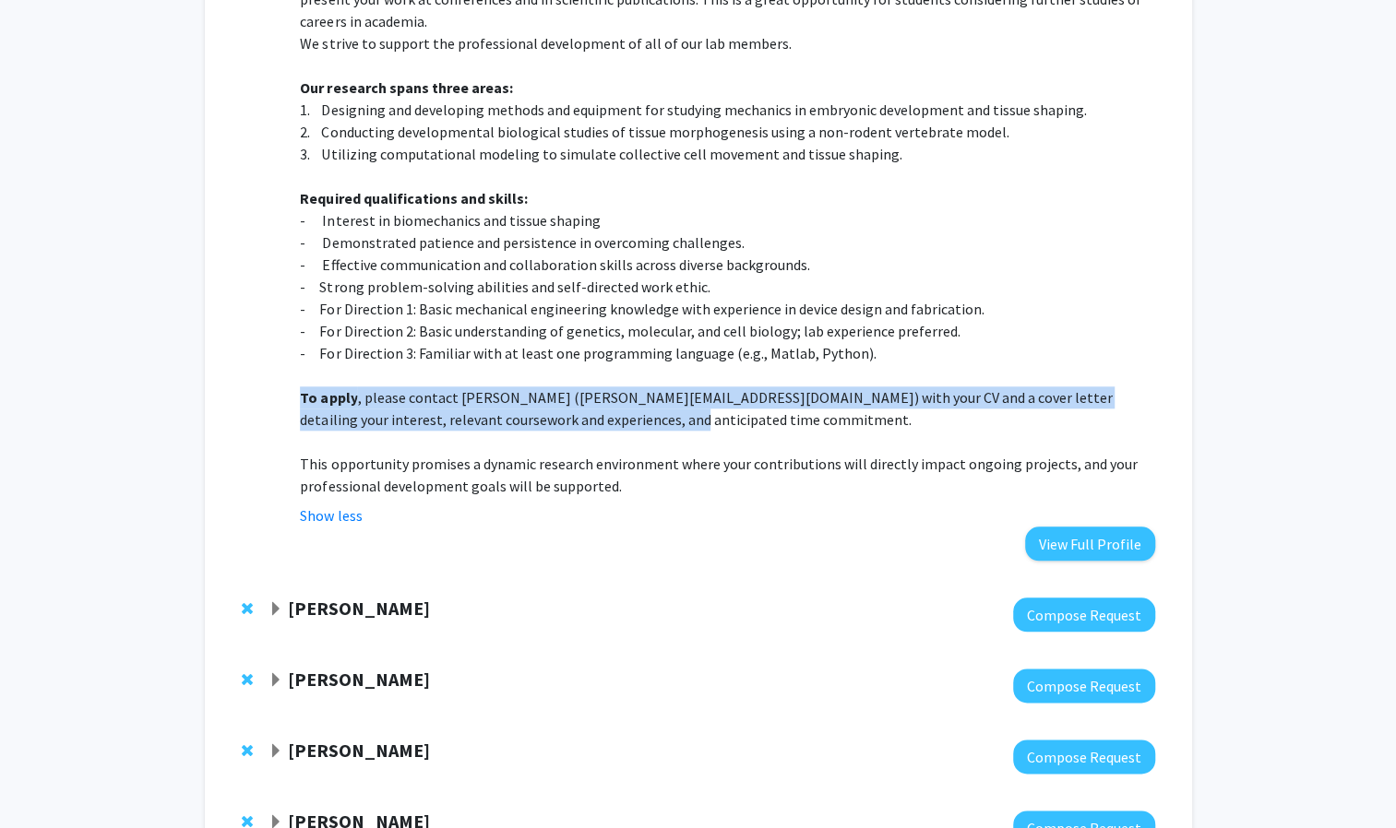
drag, startPoint x: 299, startPoint y: 343, endPoint x: 685, endPoint y: 378, distance: 388.1
click at [685, 378] on fg-read-more "In the Tissue Morpho & Mechanics Lab, we are interested in understanding how in…" at bounding box center [720, 180] width 868 height 694
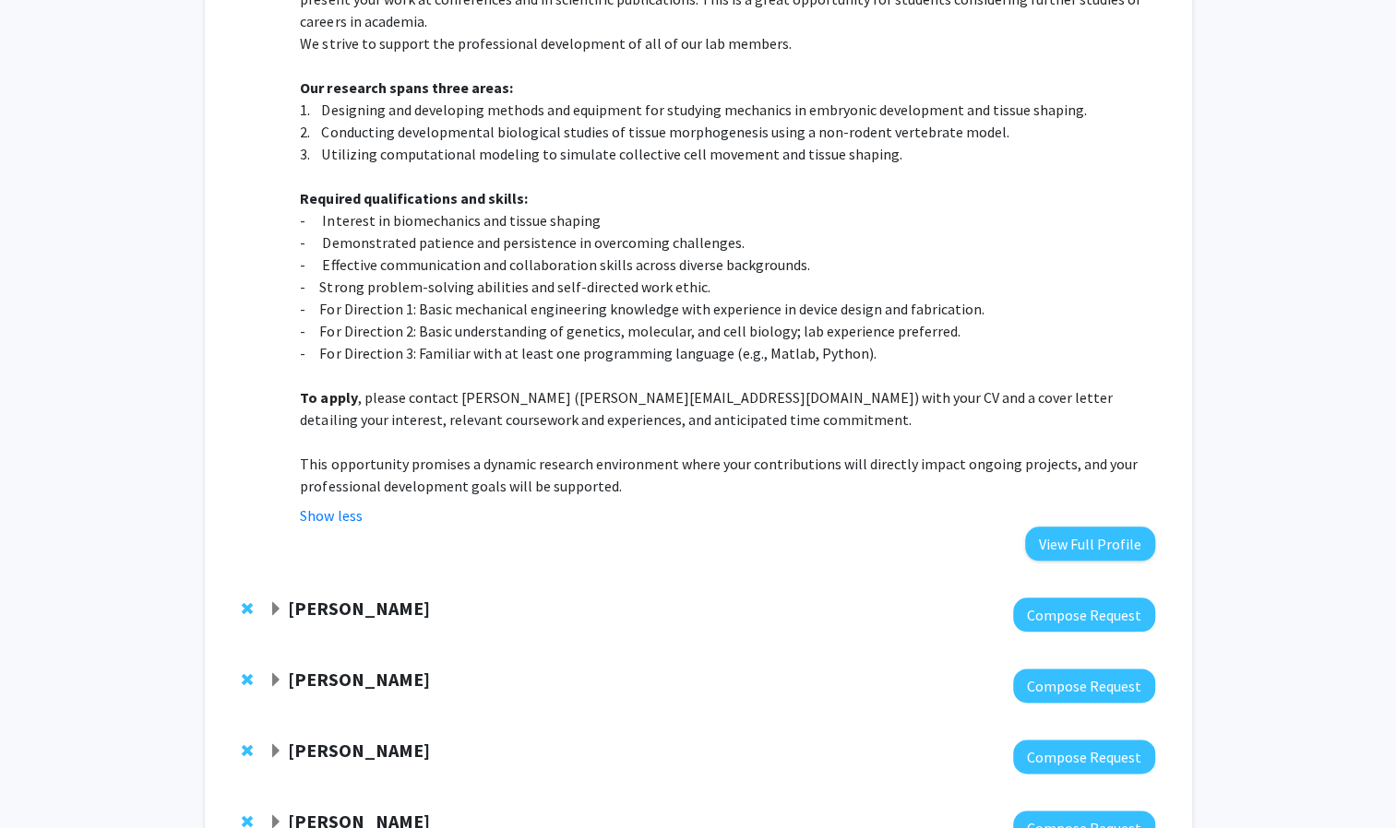
drag, startPoint x: 685, startPoint y: 378, endPoint x: 640, endPoint y: 398, distance: 49.5
click at [640, 431] on p at bounding box center [727, 442] width 854 height 22
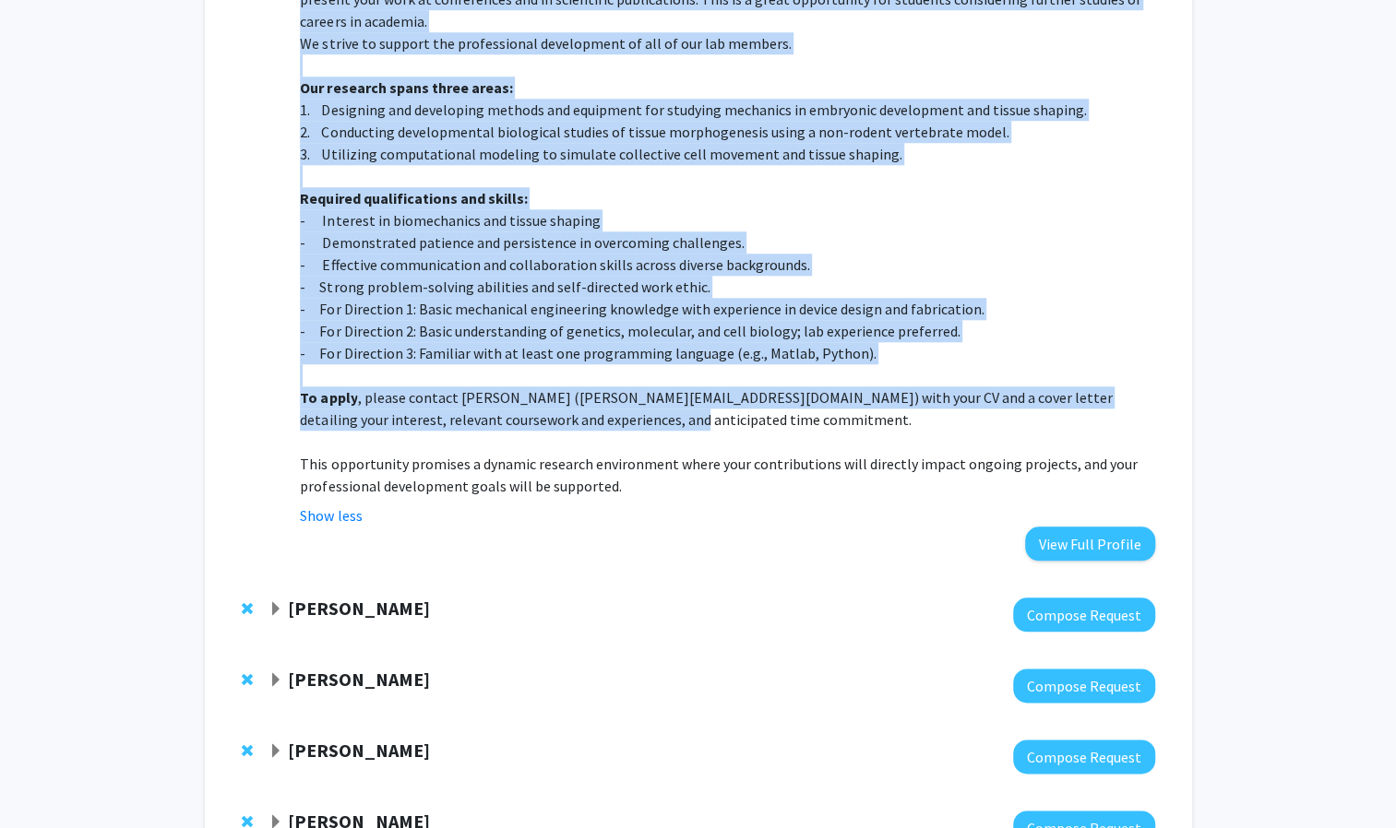
drag, startPoint x: 620, startPoint y: 374, endPoint x: 279, endPoint y: 330, distance: 343.2
click at [279, 330] on div "[PERSON_NAME] Compose Request Department: Mechanical Engineering [PERSON_NAME] …" at bounding box center [710, 0] width 885 height 1121
drag, startPoint x: 279, startPoint y: 330, endPoint x: 271, endPoint y: 335, distance: 9.5
click at [271, 335] on div "[PERSON_NAME] Compose Request Department: Mechanical Engineering [PERSON_NAME] …" at bounding box center [710, 0] width 885 height 1121
click at [288, 360] on fg-read-more "In the Tissue Morpho & Mechanics Lab, we are interested in understanding how in…" at bounding box center [720, 180] width 868 height 694
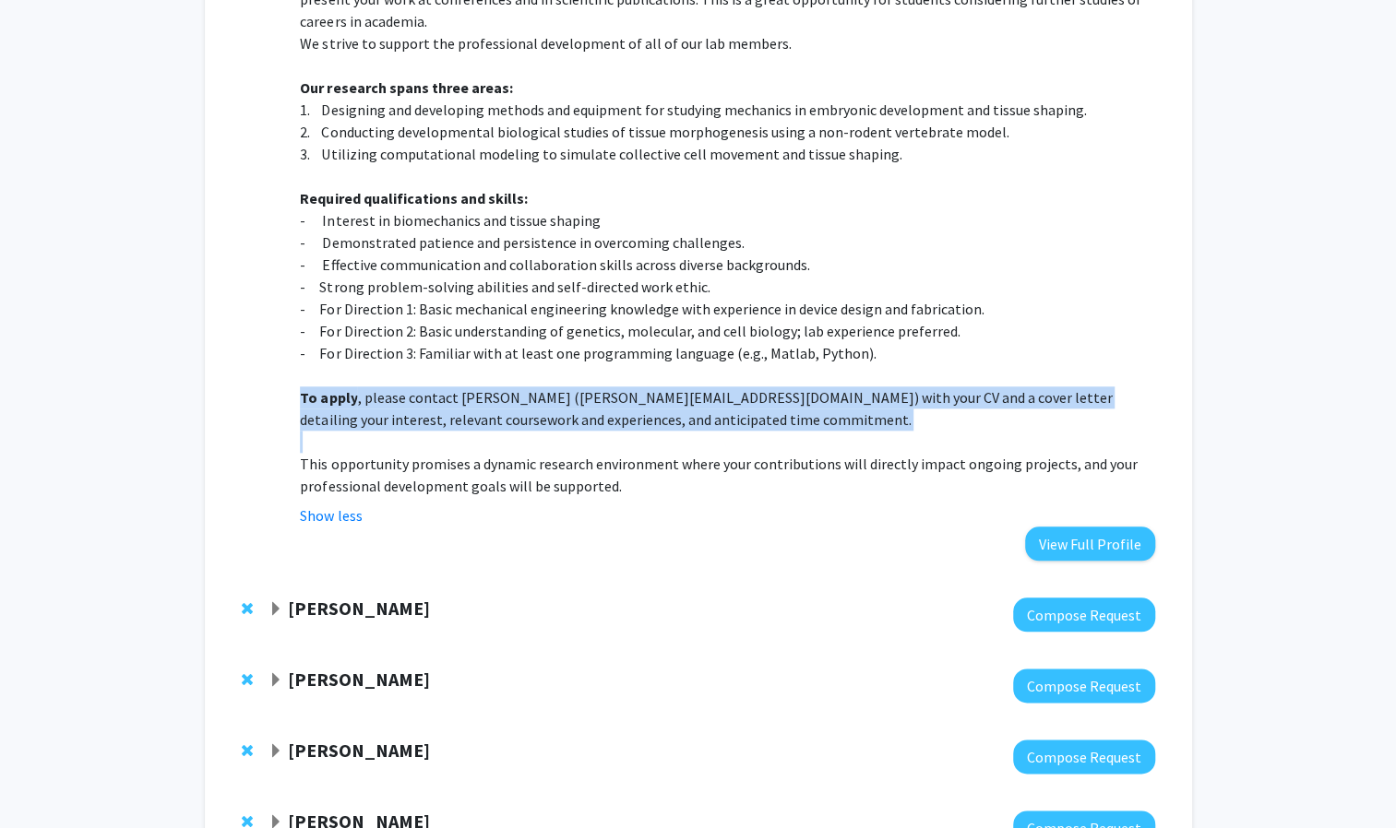
drag, startPoint x: 290, startPoint y: 351, endPoint x: 611, endPoint y: 395, distance: 324.0
click at [611, 395] on fg-read-more "In the Tissue Morpho & Mechanics Lab, we are interested in understanding how in…" at bounding box center [720, 180] width 868 height 694
copy p "To apply , please contact [PERSON_NAME] ([PERSON_NAME][EMAIL_ADDRESS][DOMAIN_NA…"
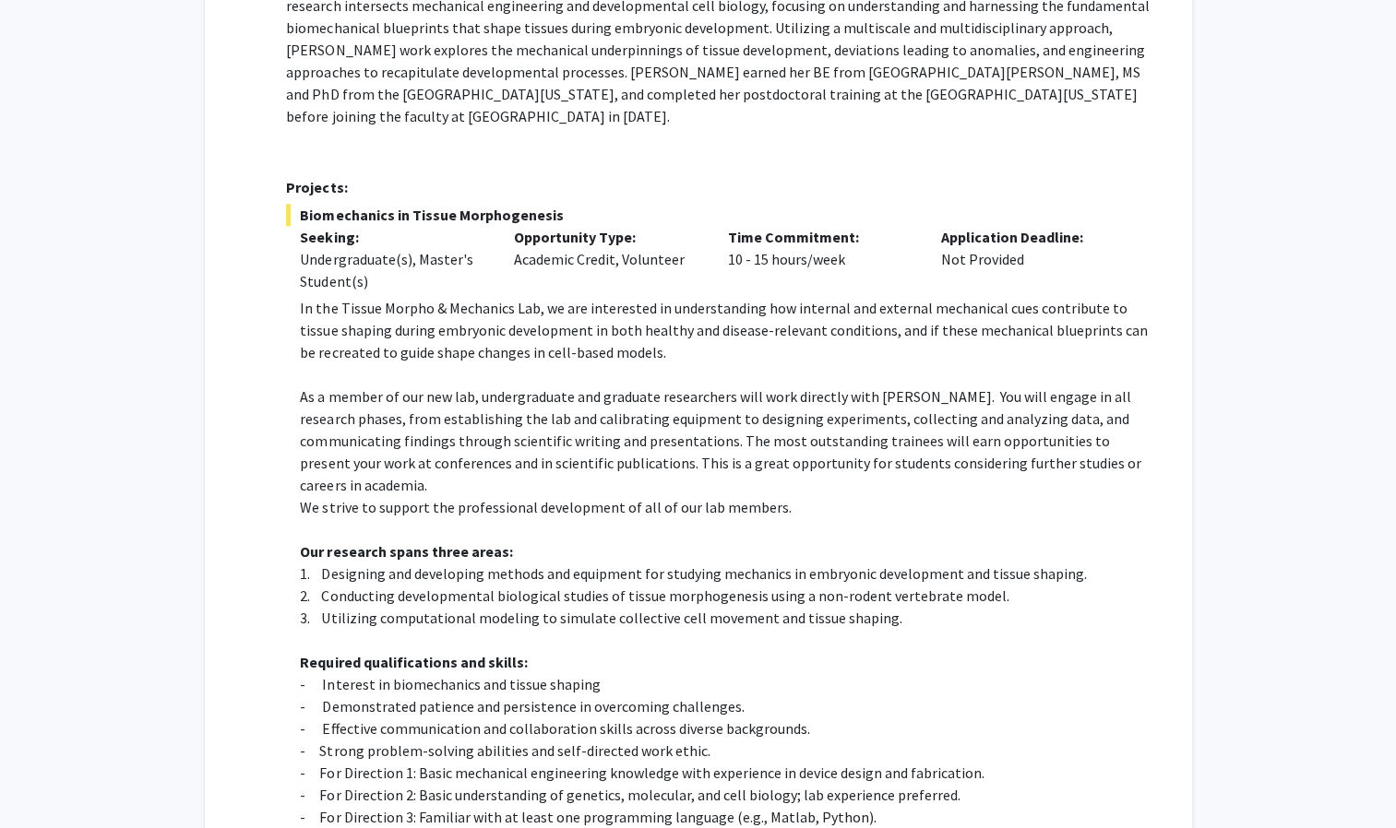
scroll to position [631, 0]
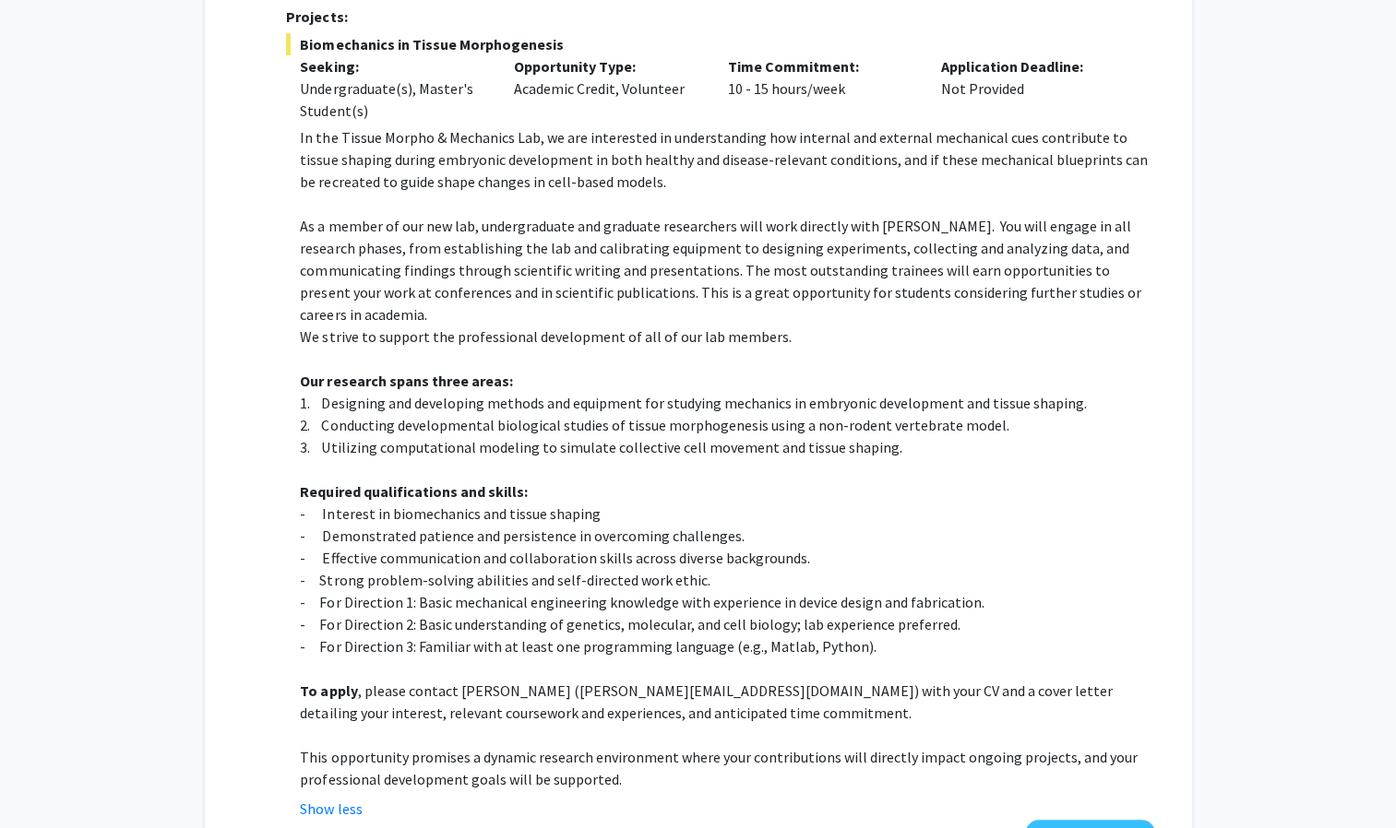
click at [762, 458] on p at bounding box center [727, 469] width 854 height 22
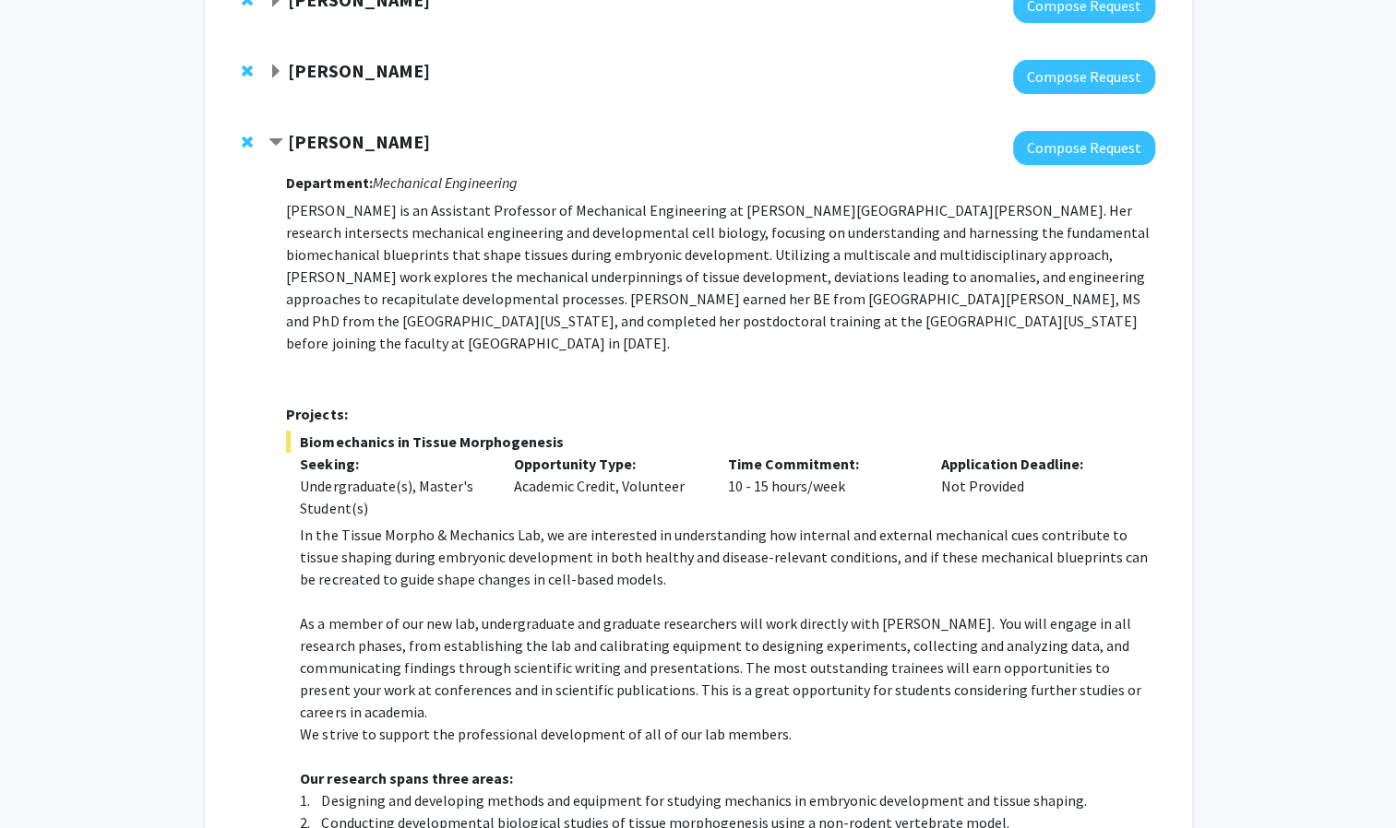
scroll to position [311, 0]
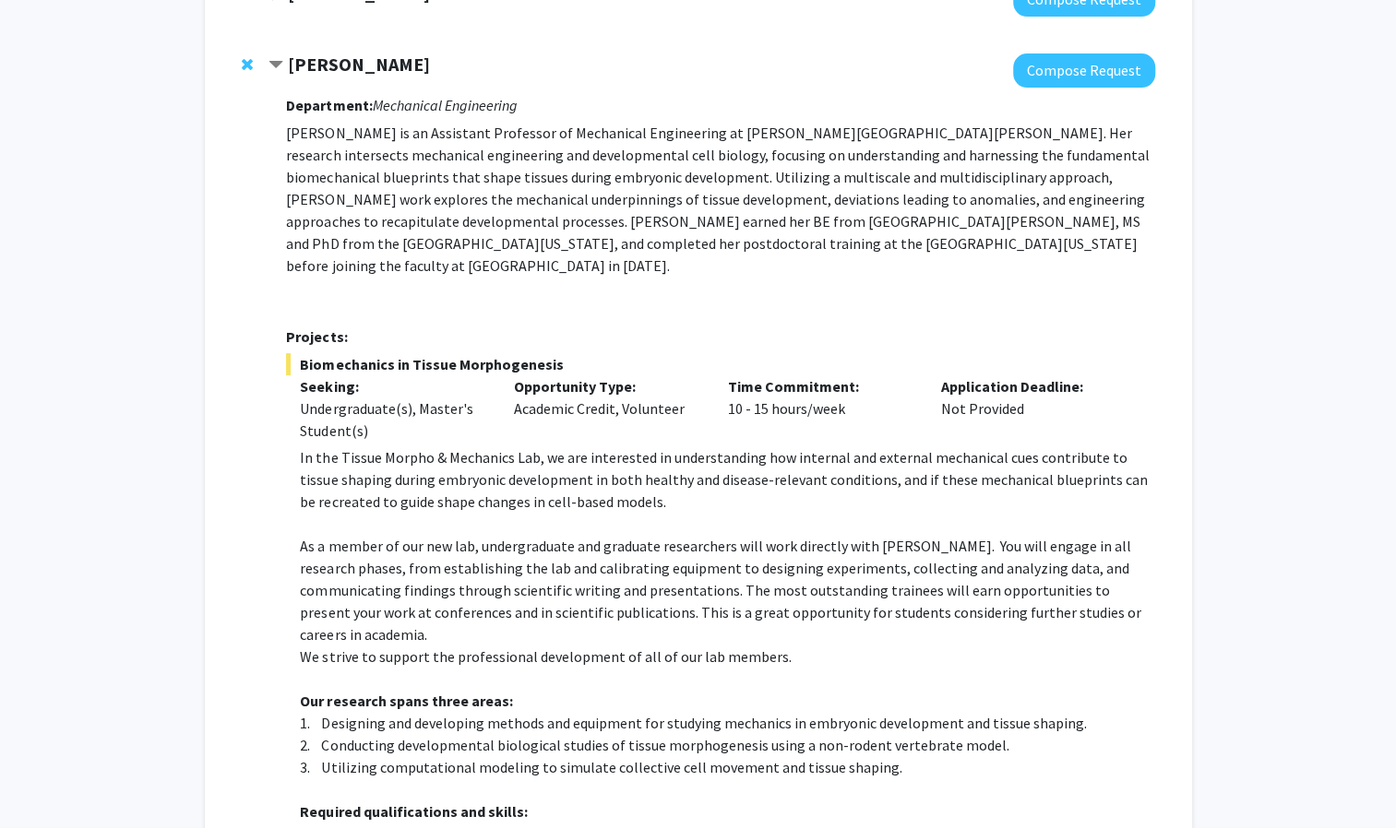
click at [277, 127] on div "[PERSON_NAME] Compose Request Department: Mechanical Engineering [PERSON_NAME] …" at bounding box center [710, 613] width 885 height 1121
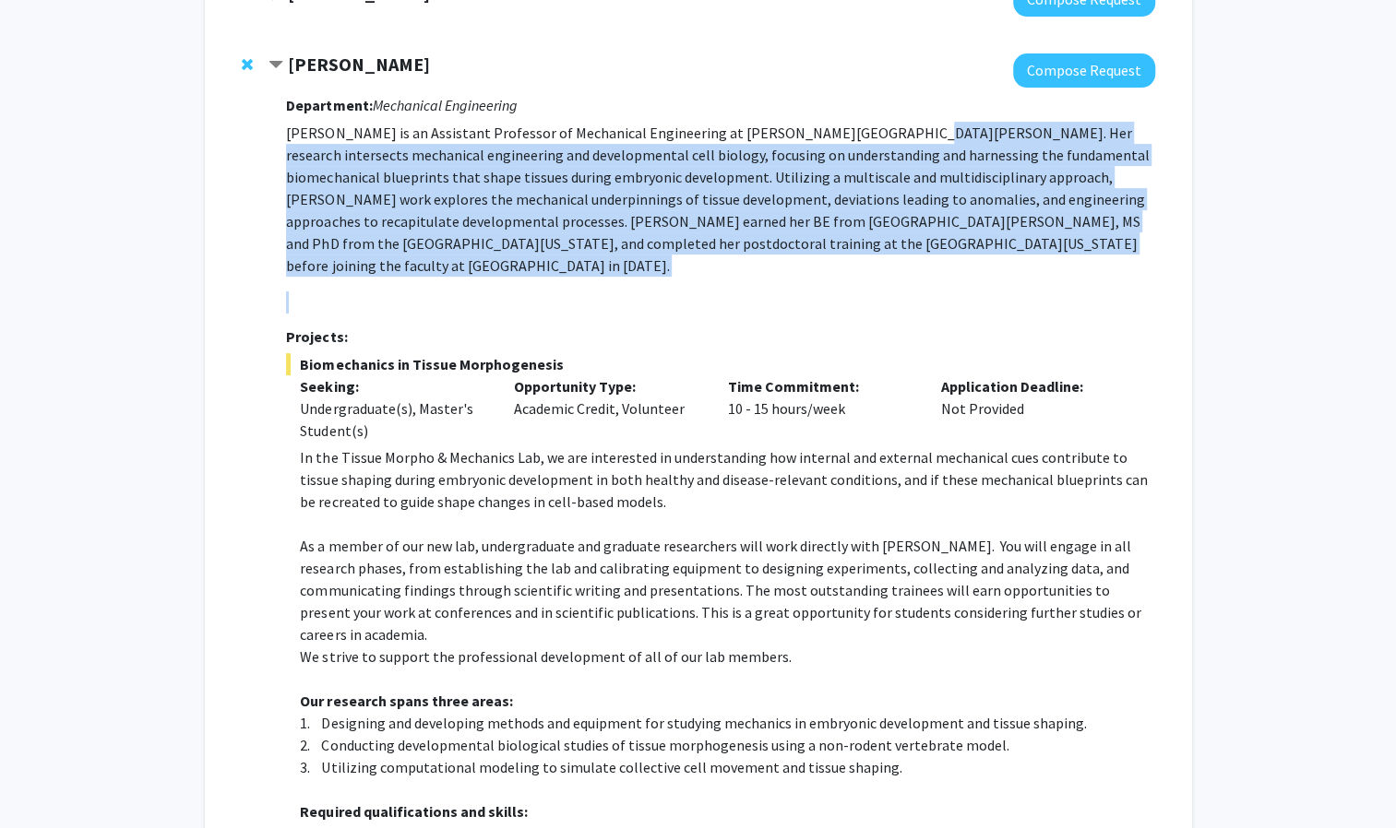
drag, startPoint x: 867, startPoint y: 136, endPoint x: 876, endPoint y: 289, distance: 153.4
click at [876, 289] on p "[PERSON_NAME] is an Assistant Professor of Mechanical Engineering at [PERSON_NA…" at bounding box center [720, 218] width 868 height 192
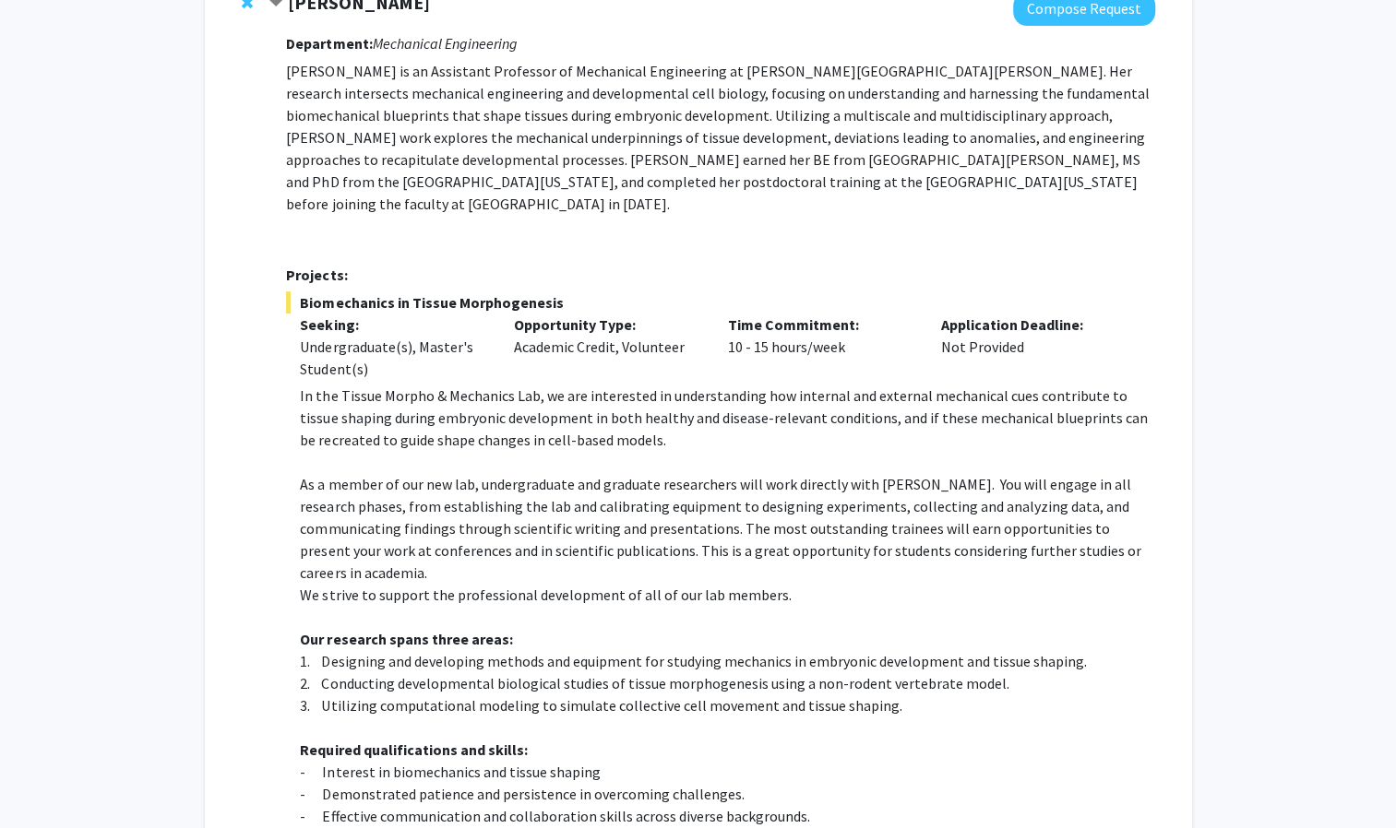
click at [834, 267] on h3 "Projects:" at bounding box center [720, 276] width 868 height 18
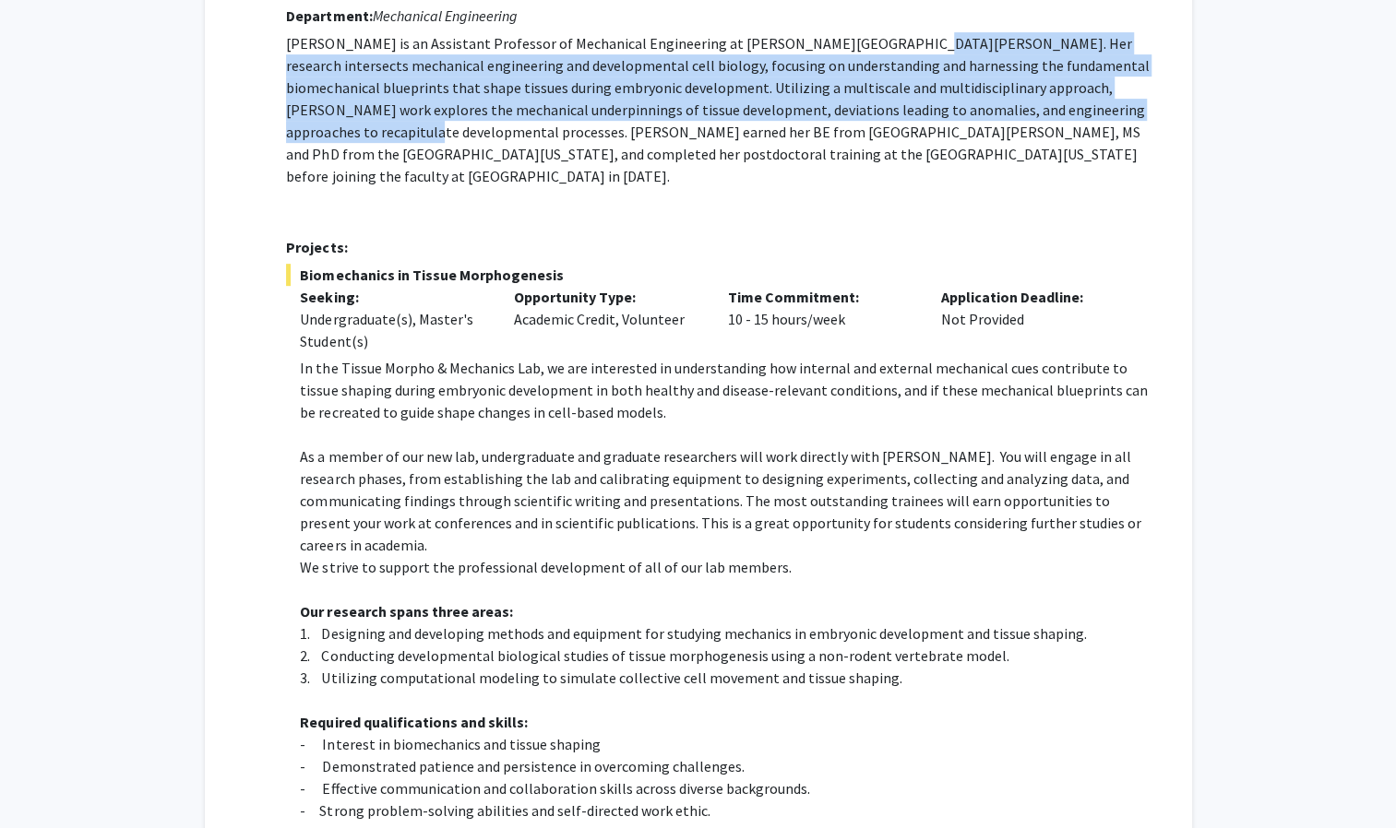
drag, startPoint x: 864, startPoint y: 42, endPoint x: 355, endPoint y: 138, distance: 518.3
click at [355, 138] on p "[PERSON_NAME] is an Assistant Professor of Mechanical Engineering at [PERSON_NA…" at bounding box center [720, 109] width 868 height 155
copy p "Her research intersects mechanical engineering and developmental cell biology, …"
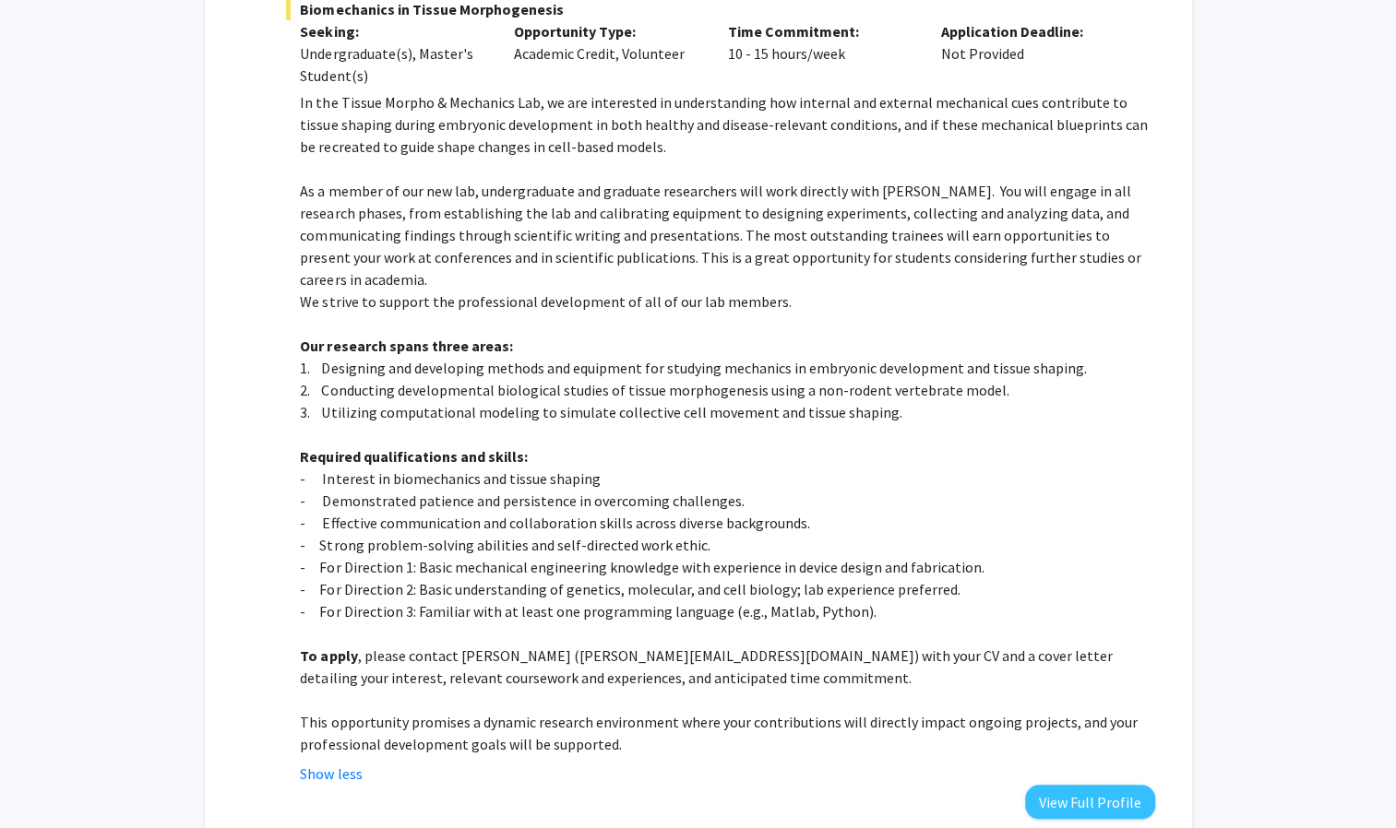
scroll to position [668, 0]
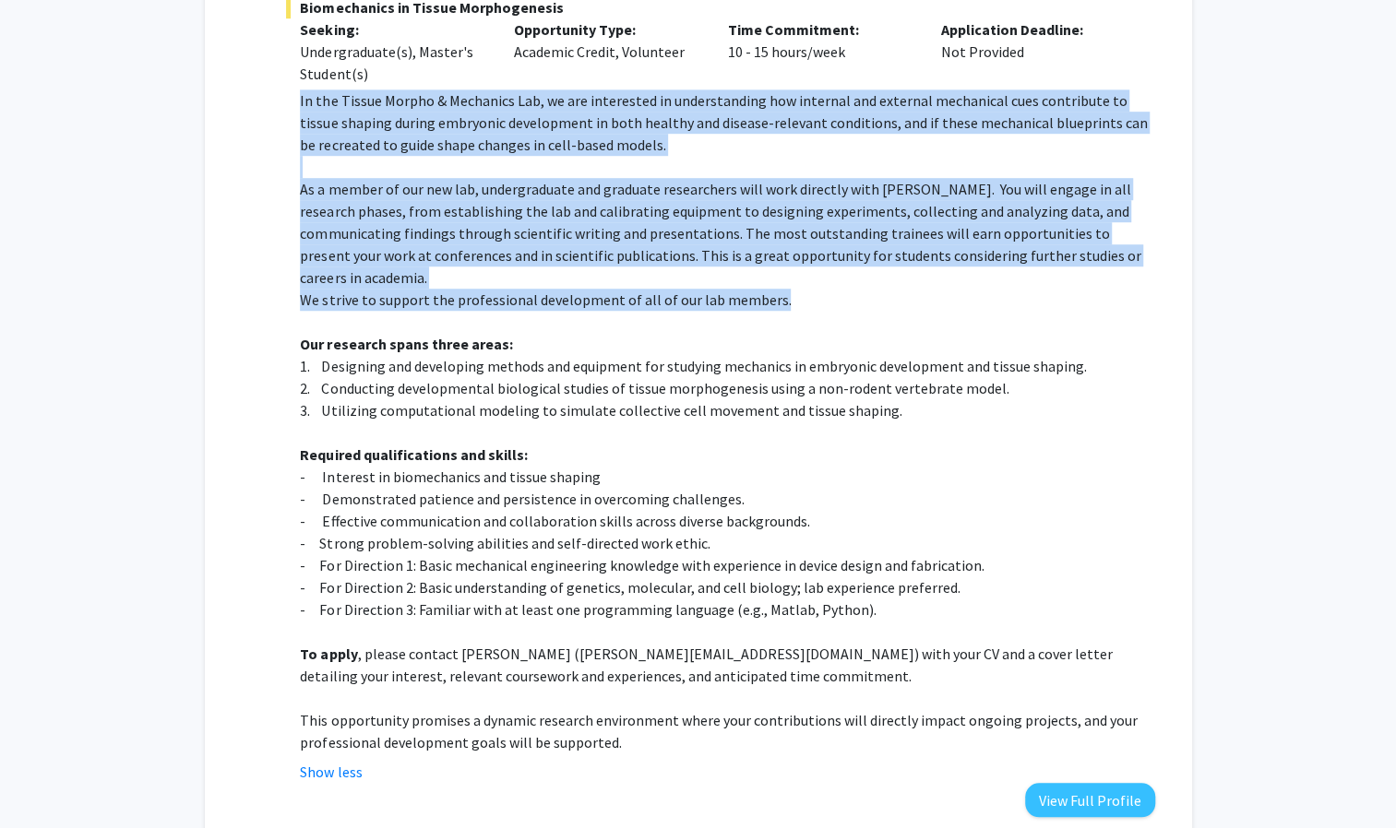
drag, startPoint x: 301, startPoint y: 81, endPoint x: 843, endPoint y: 266, distance: 572.9
click at [843, 266] on div "In the Tissue Morpho & Mechanics Lab, we are interested in understanding how in…" at bounding box center [727, 421] width 854 height 664
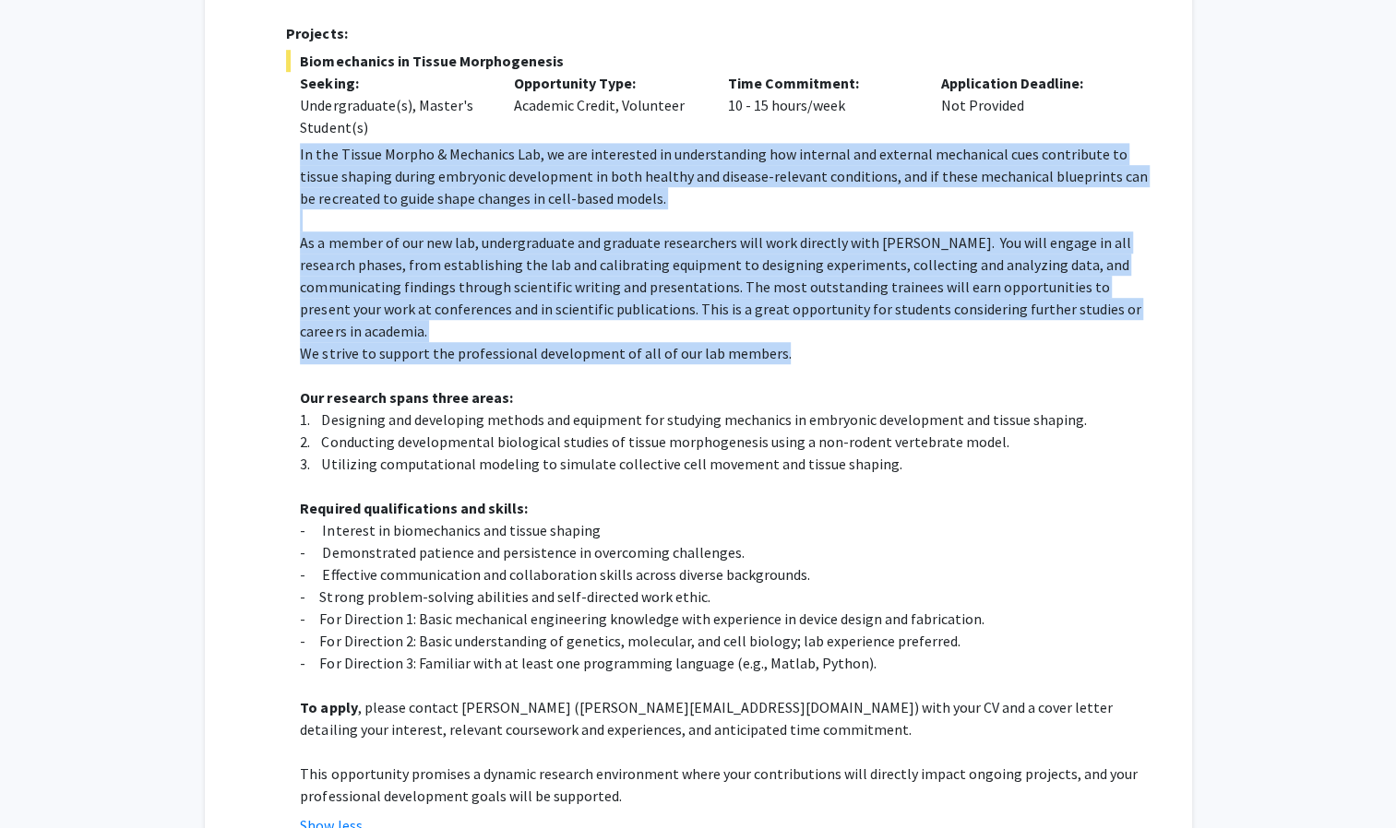
scroll to position [616, 0]
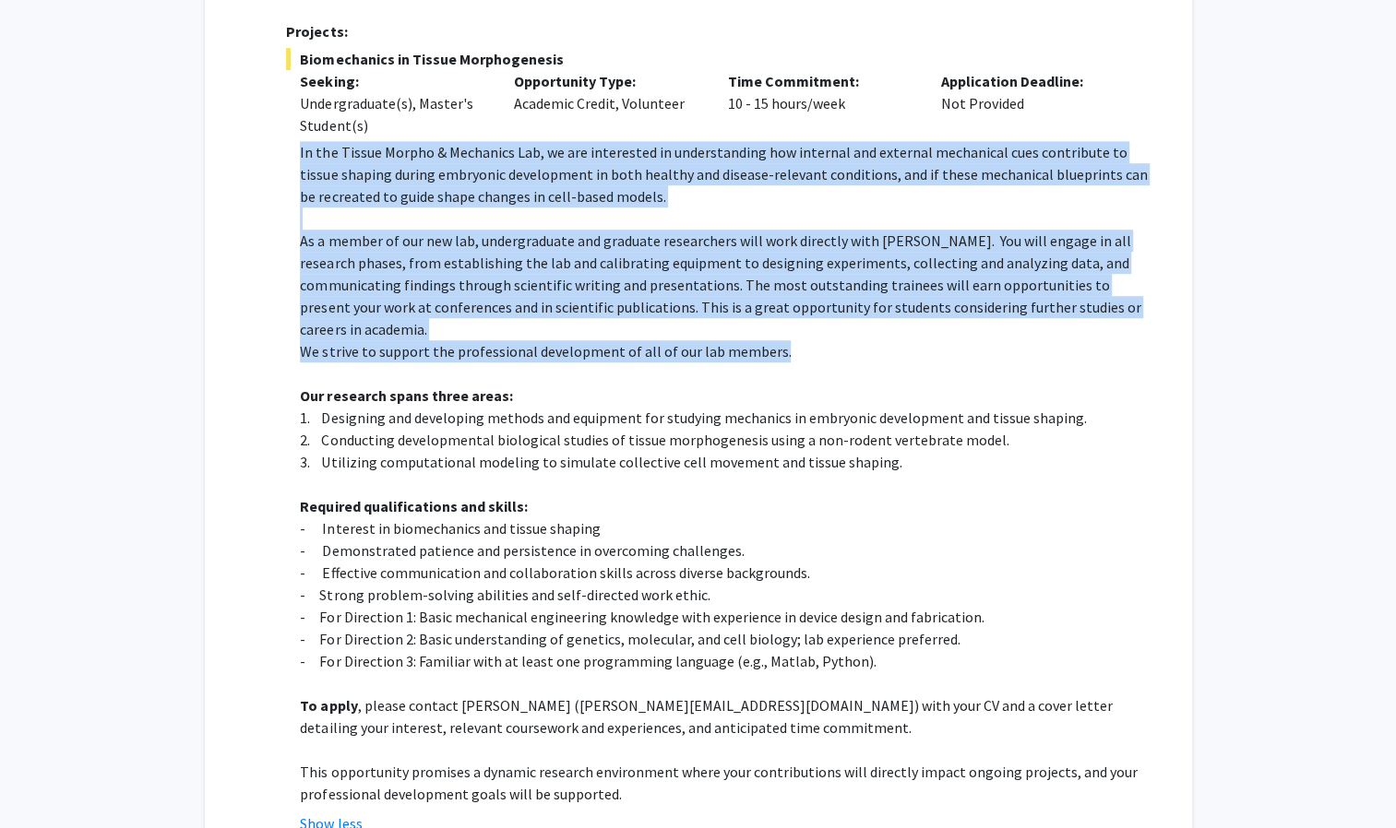
copy div "In the Tissue Morpho & Mechanics Lab, we are interested in understanding how in…"
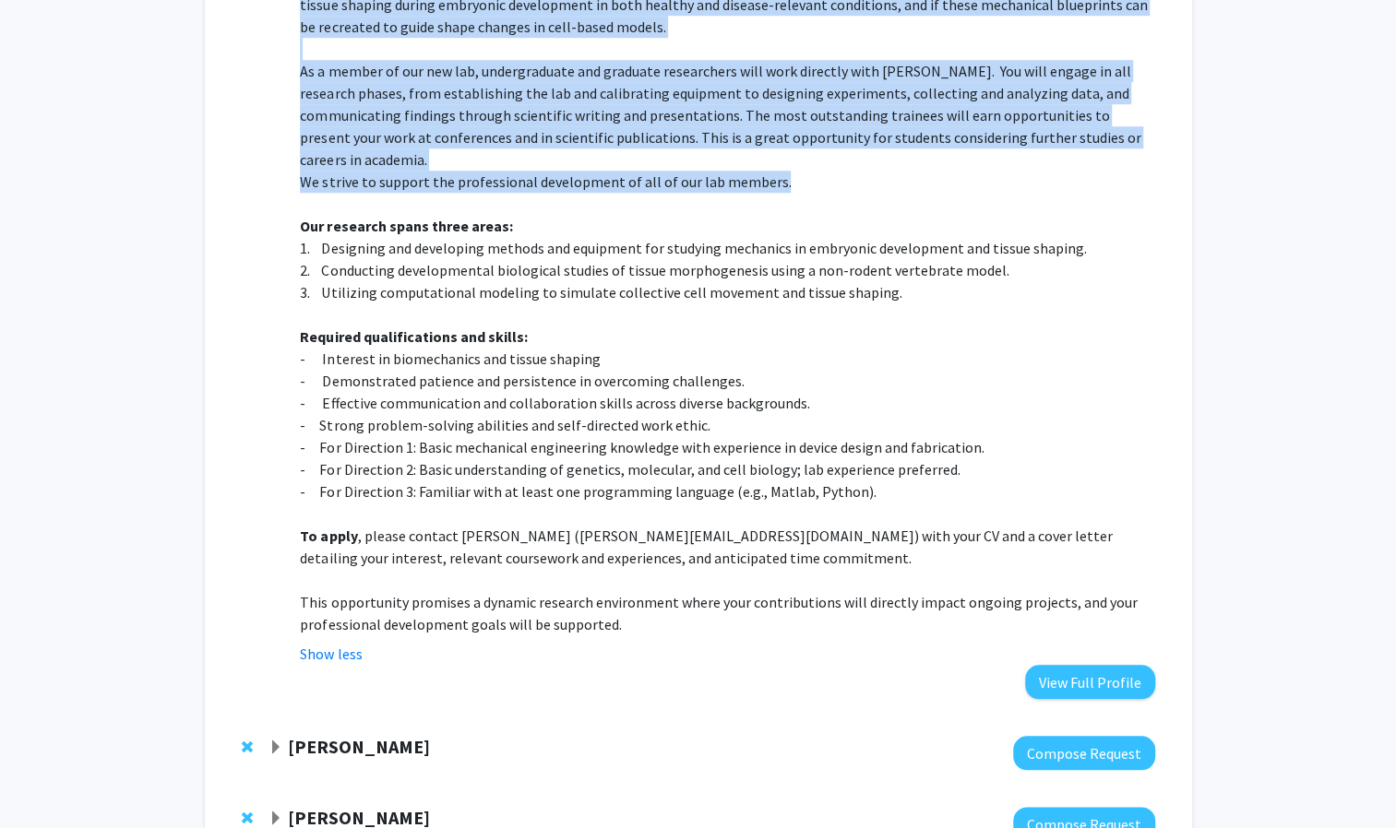
scroll to position [790, 0]
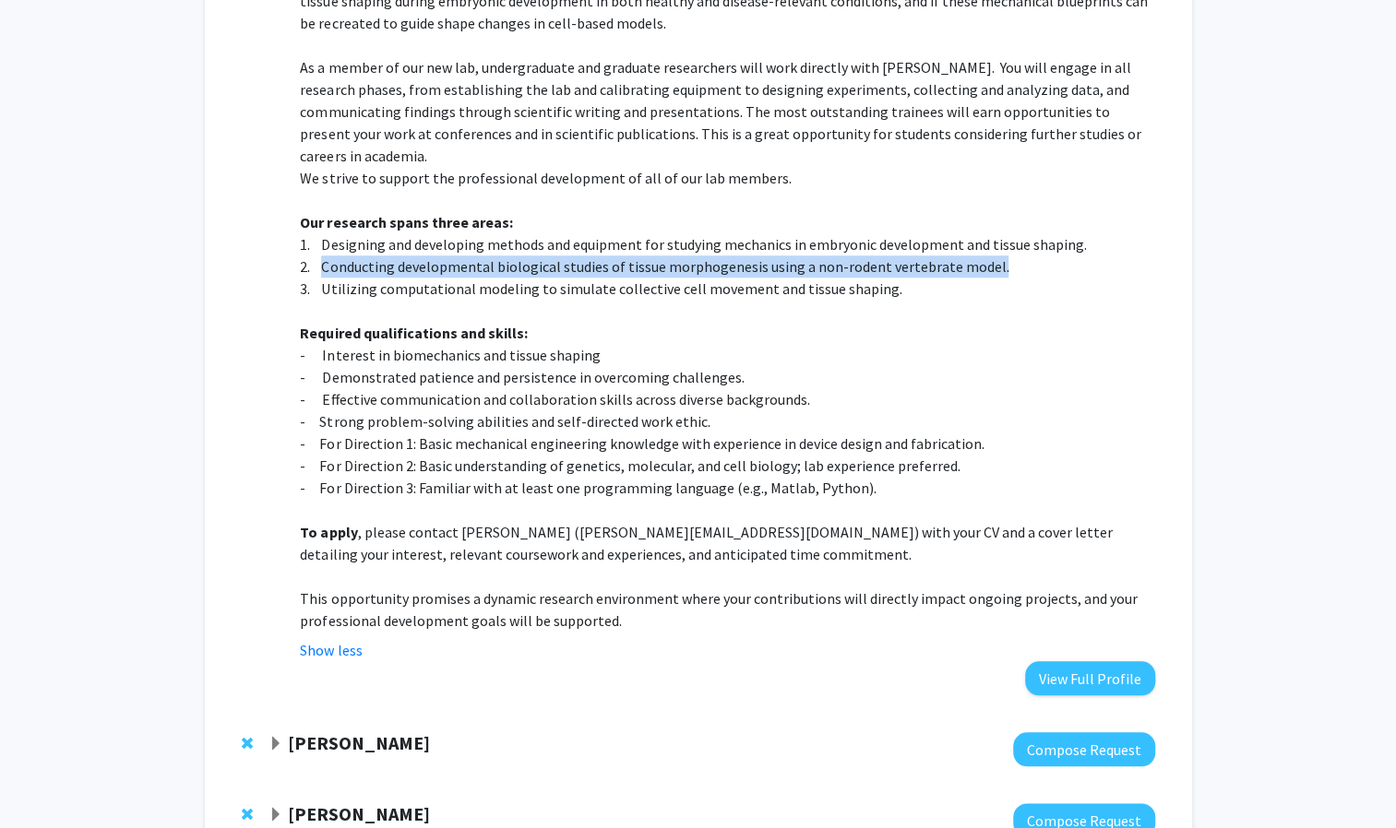
drag, startPoint x: 322, startPoint y: 220, endPoint x: 1013, endPoint y: 224, distance: 690.9
click at [1013, 255] on p "2. Conducting developmental biological studies of tissue morphogenesis using a …" at bounding box center [727, 266] width 854 height 22
copy p "Conducting developmental biological studies of tissue morphogenesis using a non…"
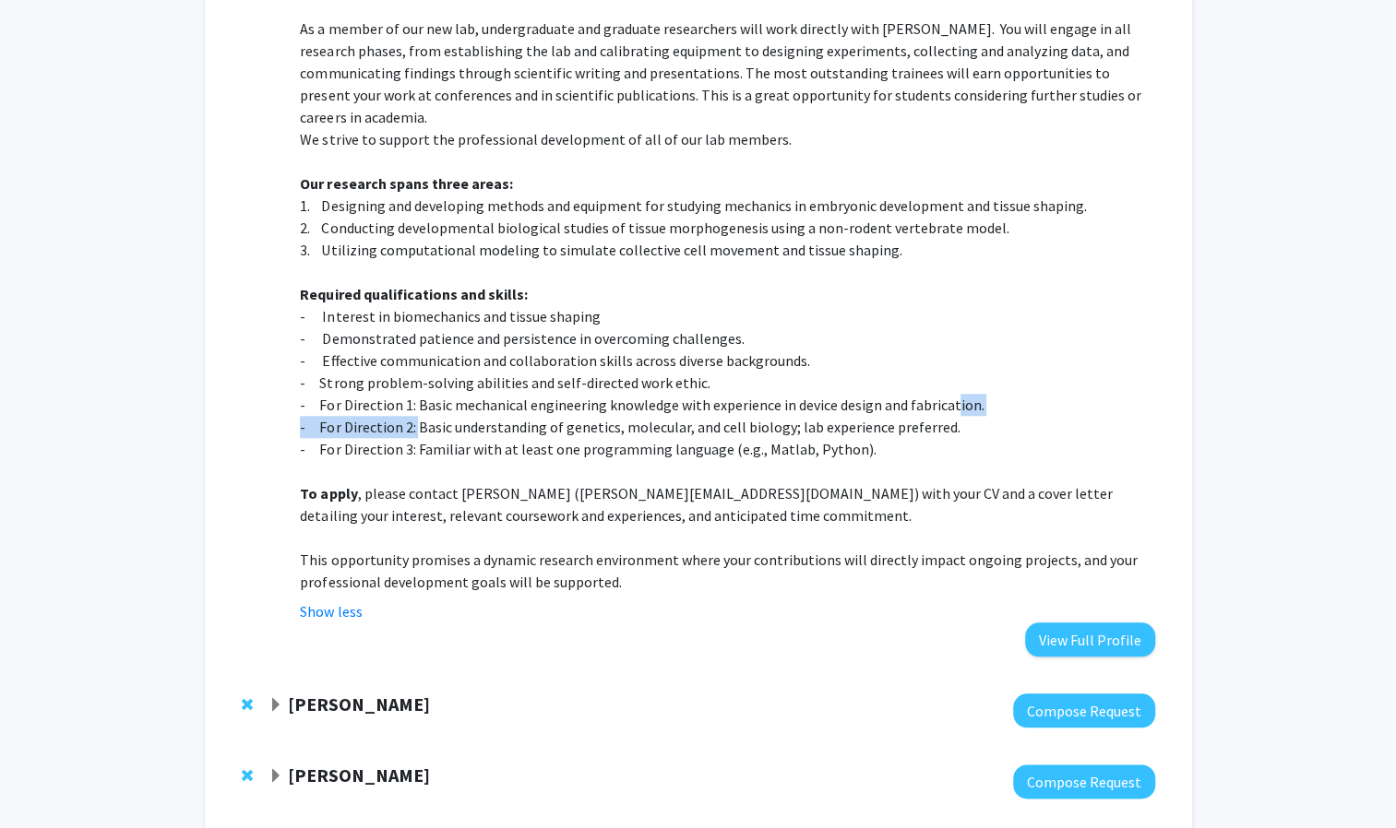
drag, startPoint x: 417, startPoint y: 386, endPoint x: 950, endPoint y: 371, distance: 533.3
click at [950, 371] on div "In the Tissue Morpho & Mechanics Lab, we are interested in understanding how in…" at bounding box center [727, 261] width 854 height 664
drag, startPoint x: 950, startPoint y: 371, endPoint x: 738, endPoint y: 238, distance: 250.3
click at [738, 283] on p "Required qualifications and skills:" at bounding box center [727, 294] width 854 height 22
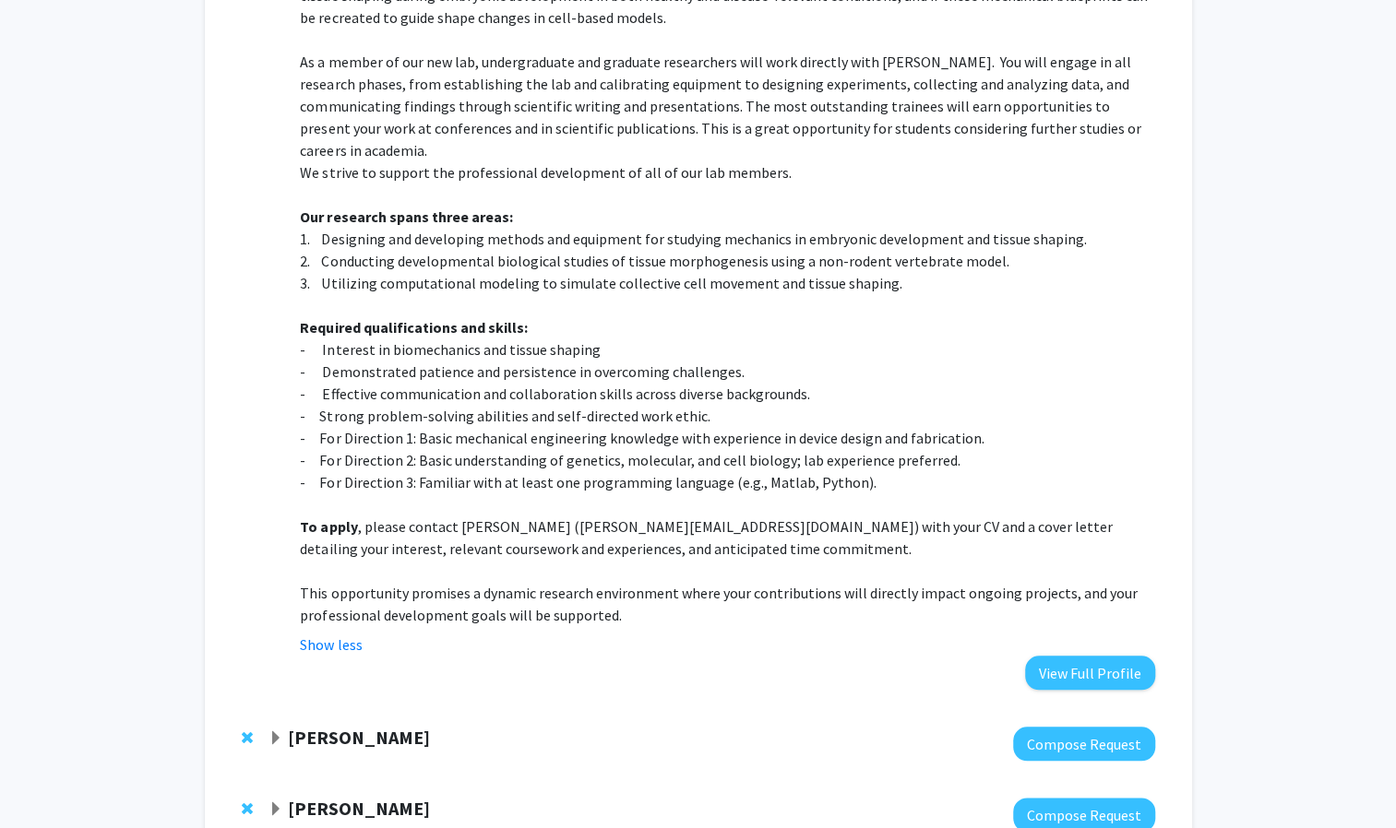
scroll to position [793, 0]
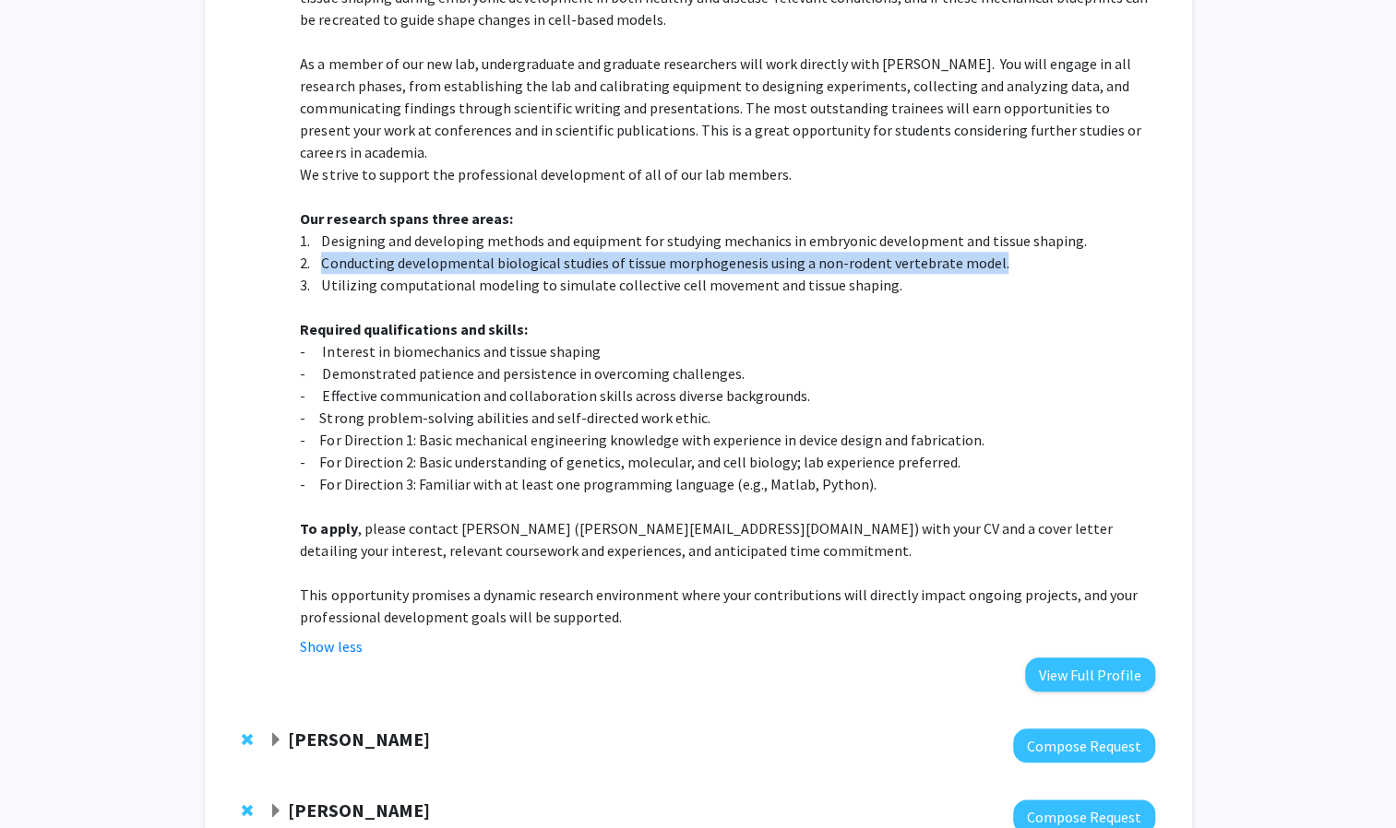
drag, startPoint x: 325, startPoint y: 218, endPoint x: 1013, endPoint y: 208, distance: 688.2
click at [1013, 252] on p "2. Conducting developmental biological studies of tissue morphogenesis using a …" at bounding box center [727, 263] width 854 height 22
copy p "Conducting developmental biological studies of tissue morphogenesis using a non…"
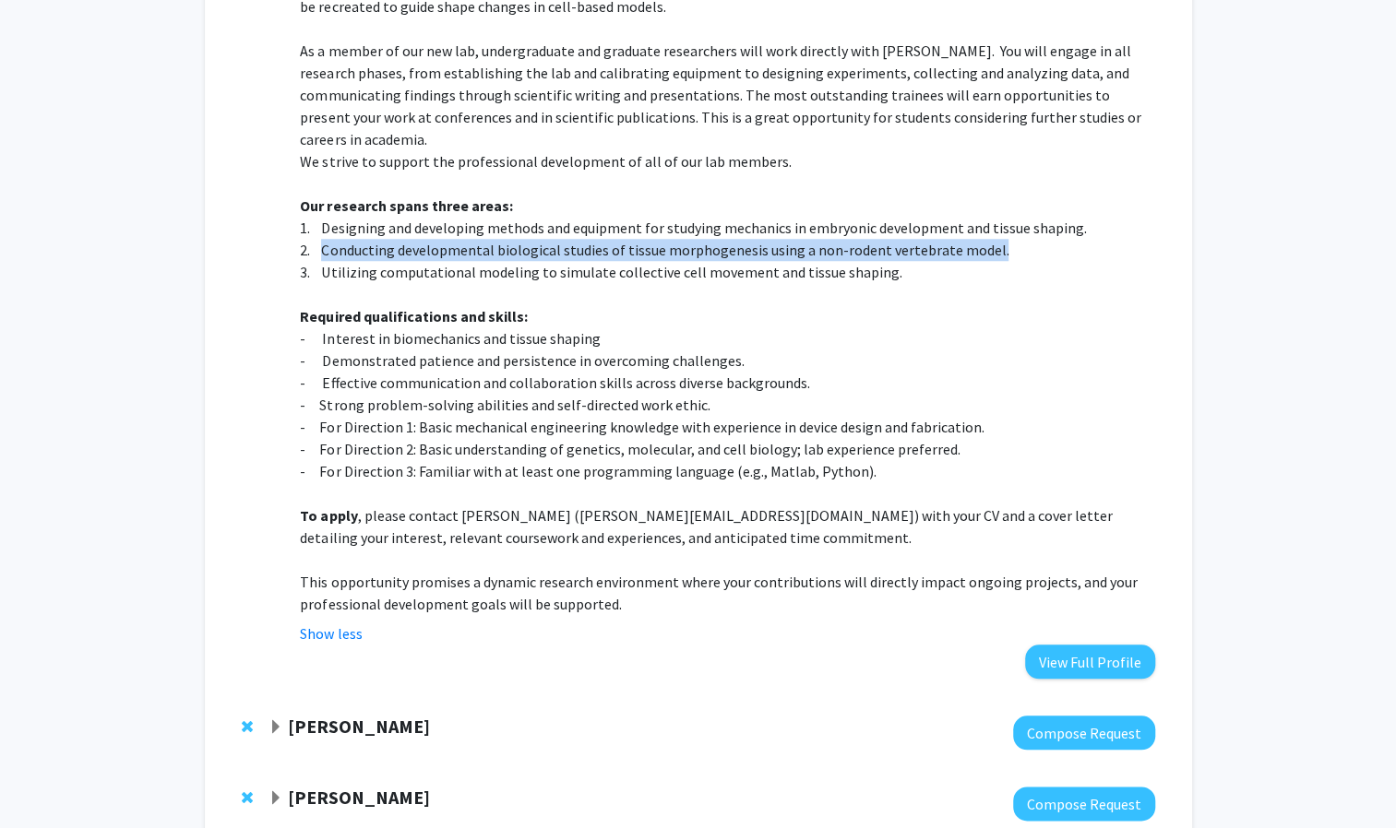
scroll to position [806, 0]
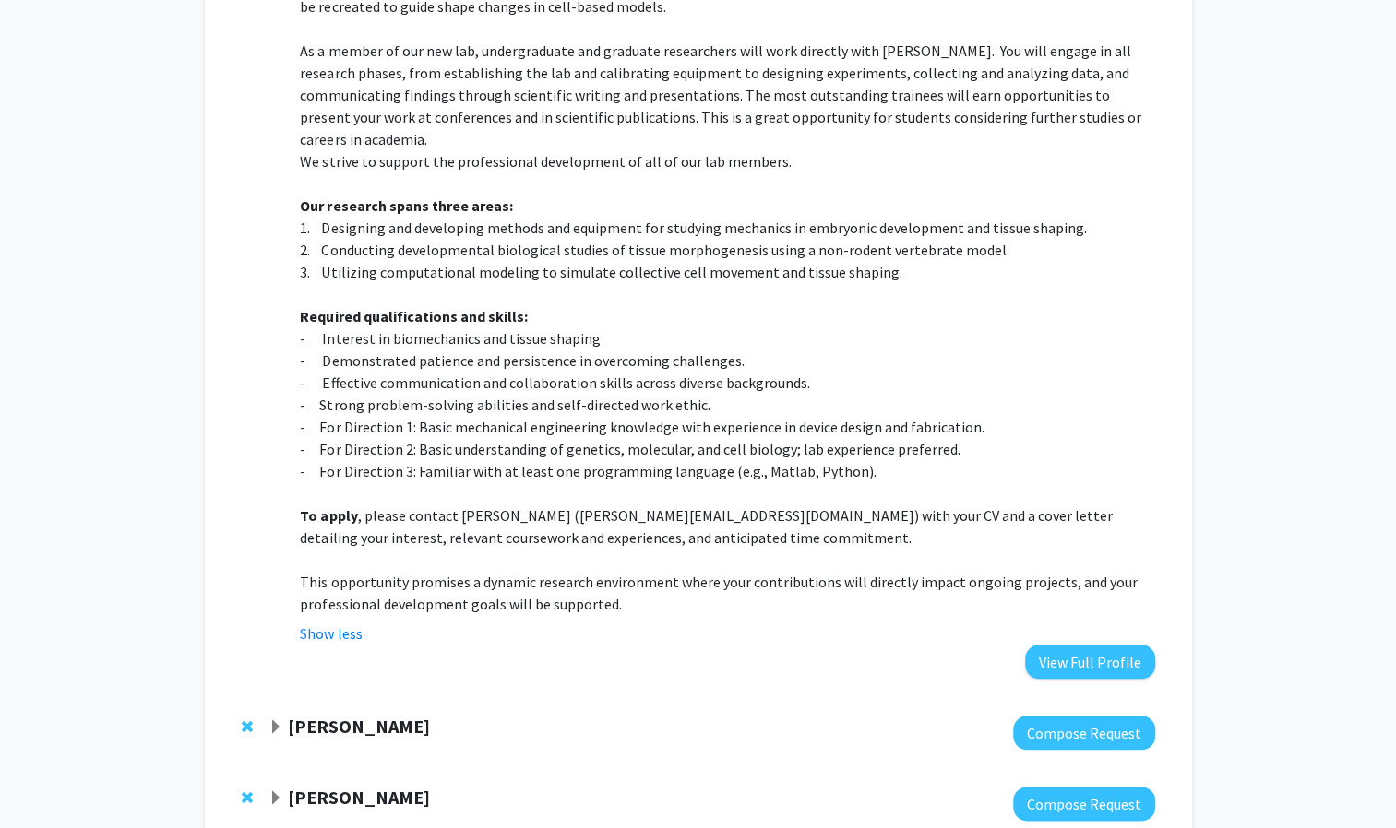
click at [856, 283] on p at bounding box center [727, 294] width 854 height 22
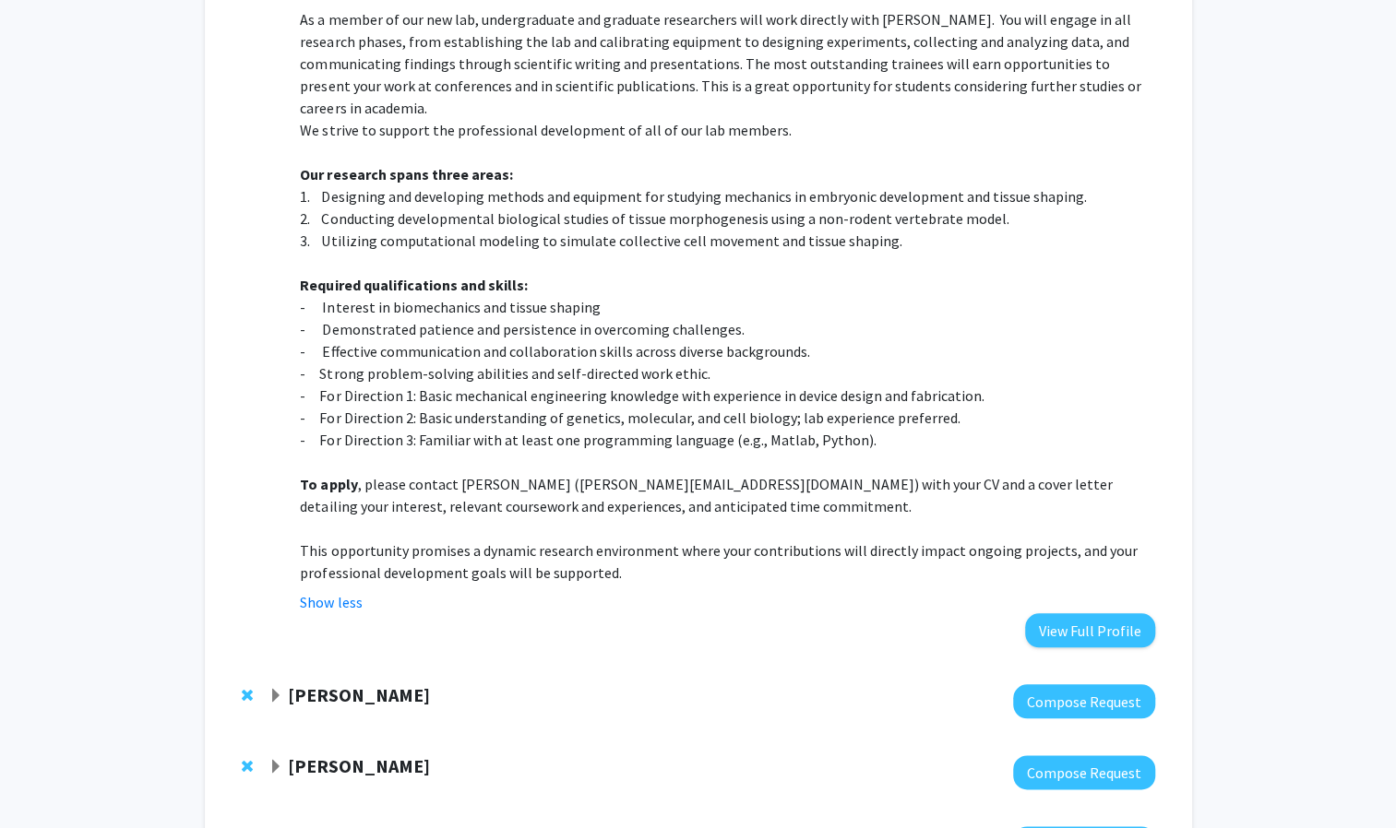
scroll to position [1101, 0]
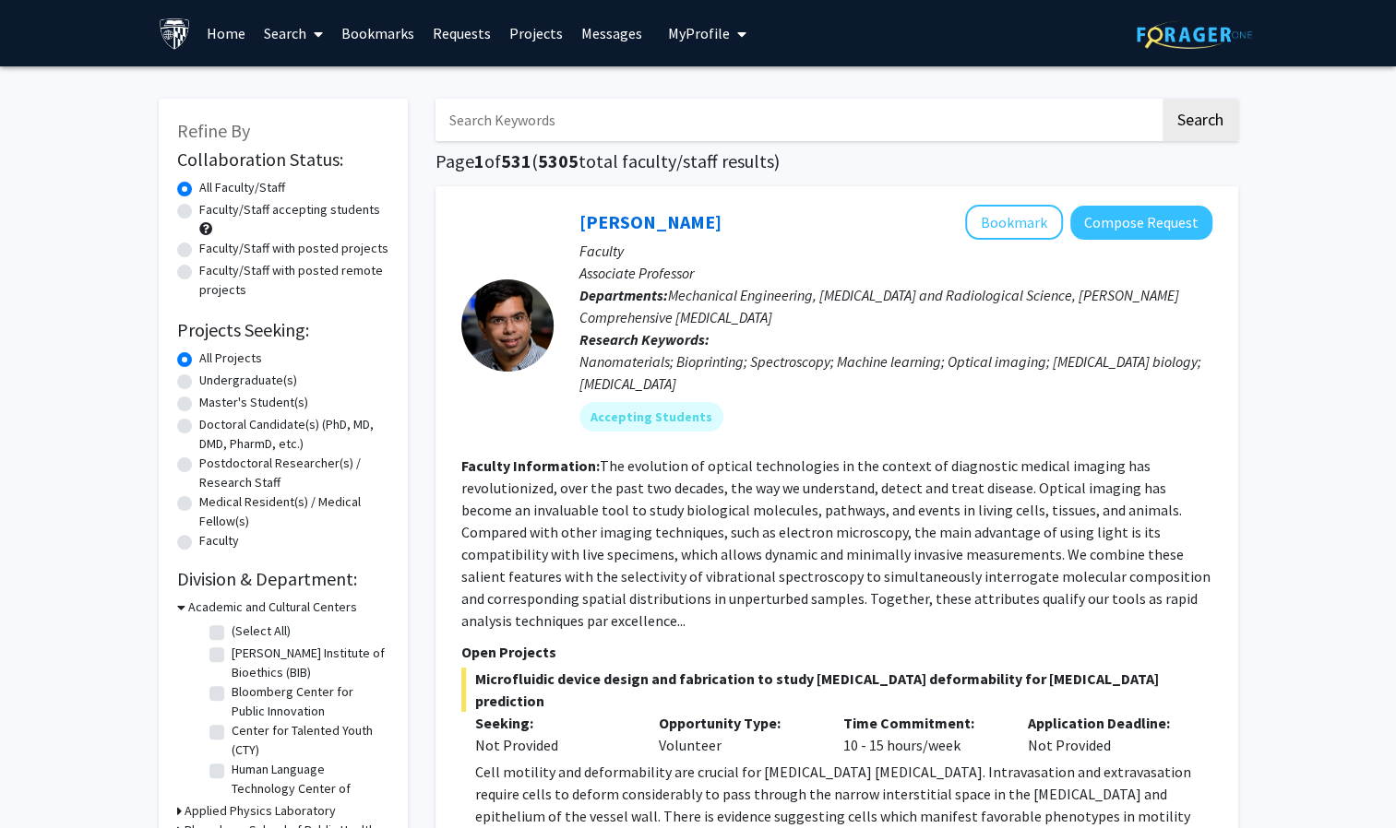
click at [394, 26] on link "Bookmarks" at bounding box center [377, 33] width 91 height 65
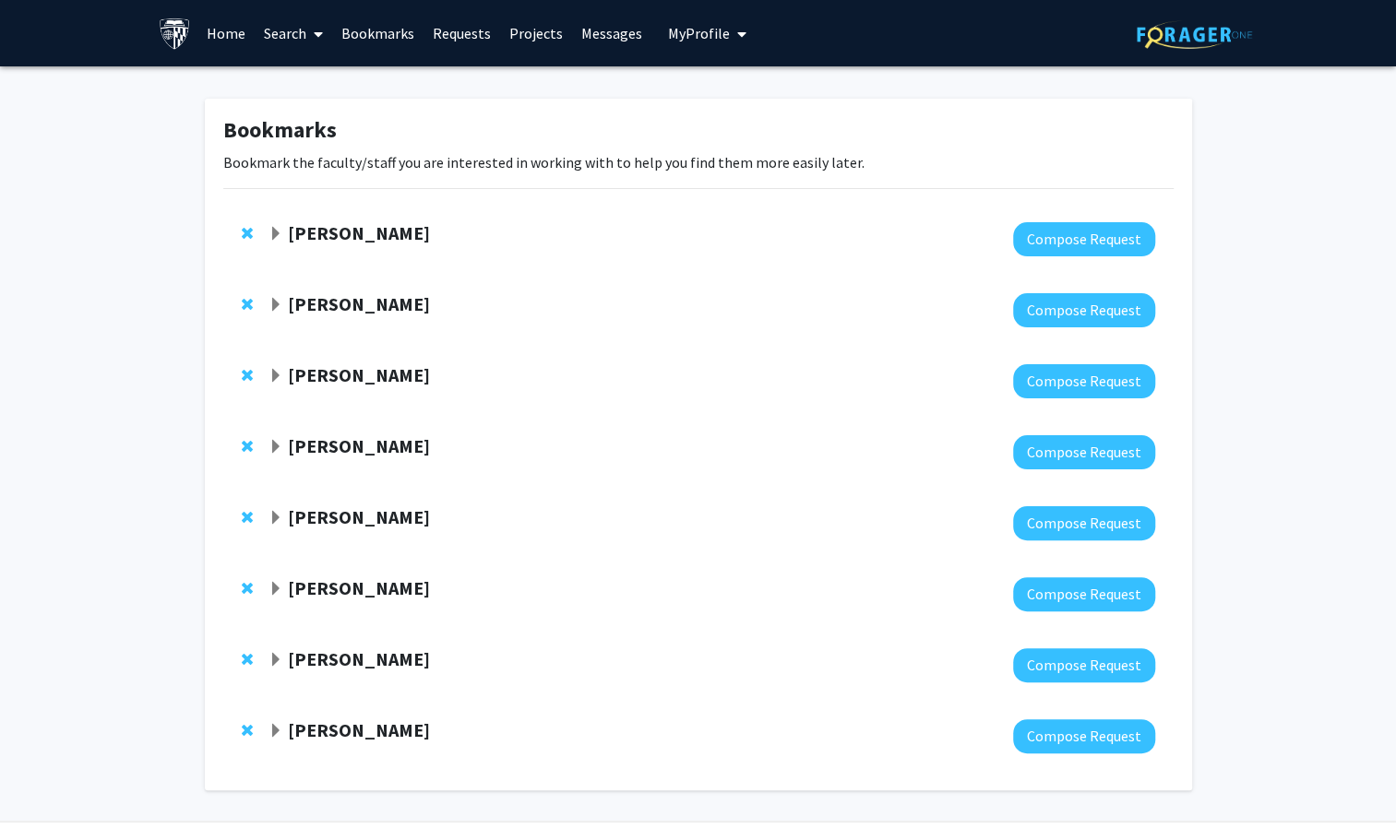
click at [353, 238] on strong "[PERSON_NAME]" at bounding box center [359, 232] width 142 height 23
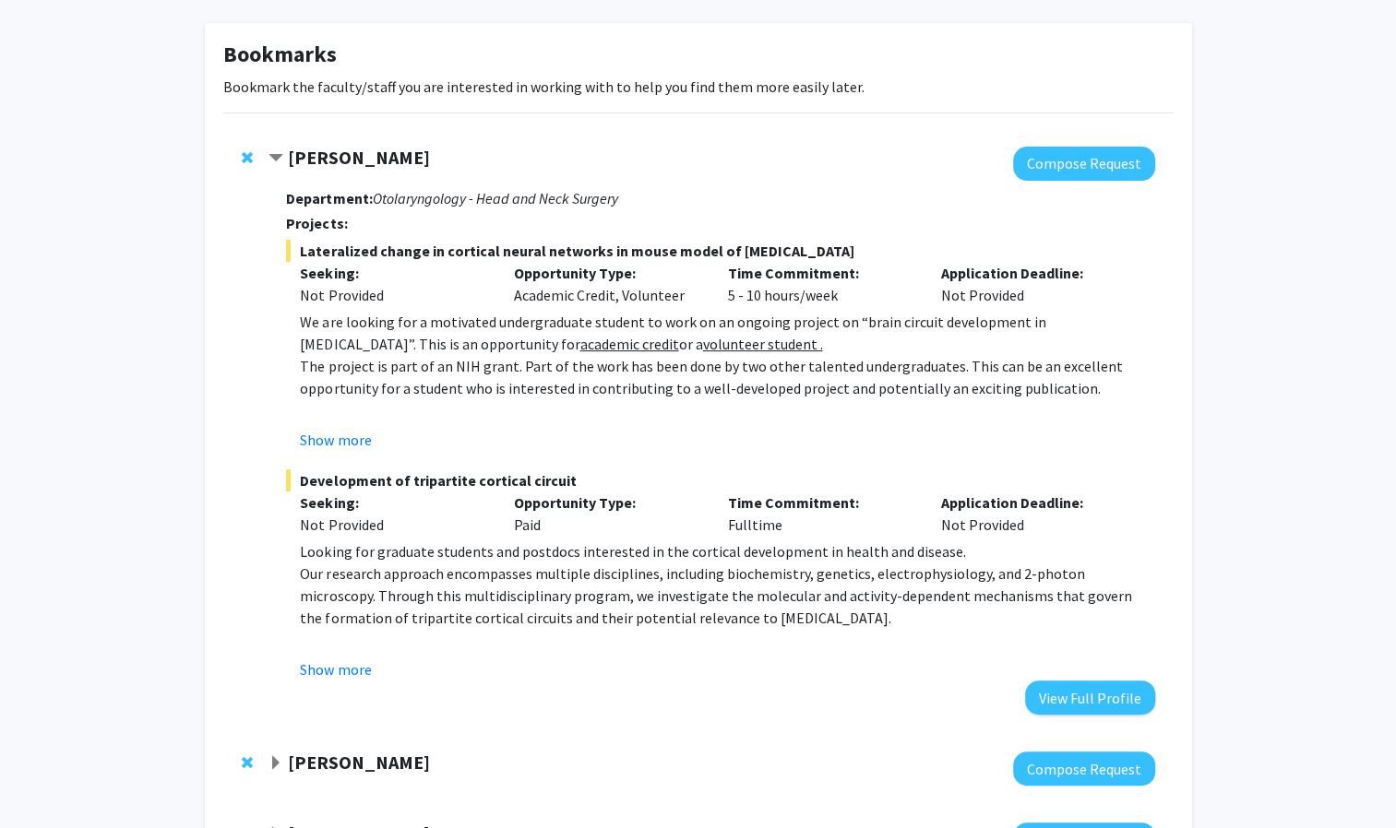
scroll to position [96, 0]
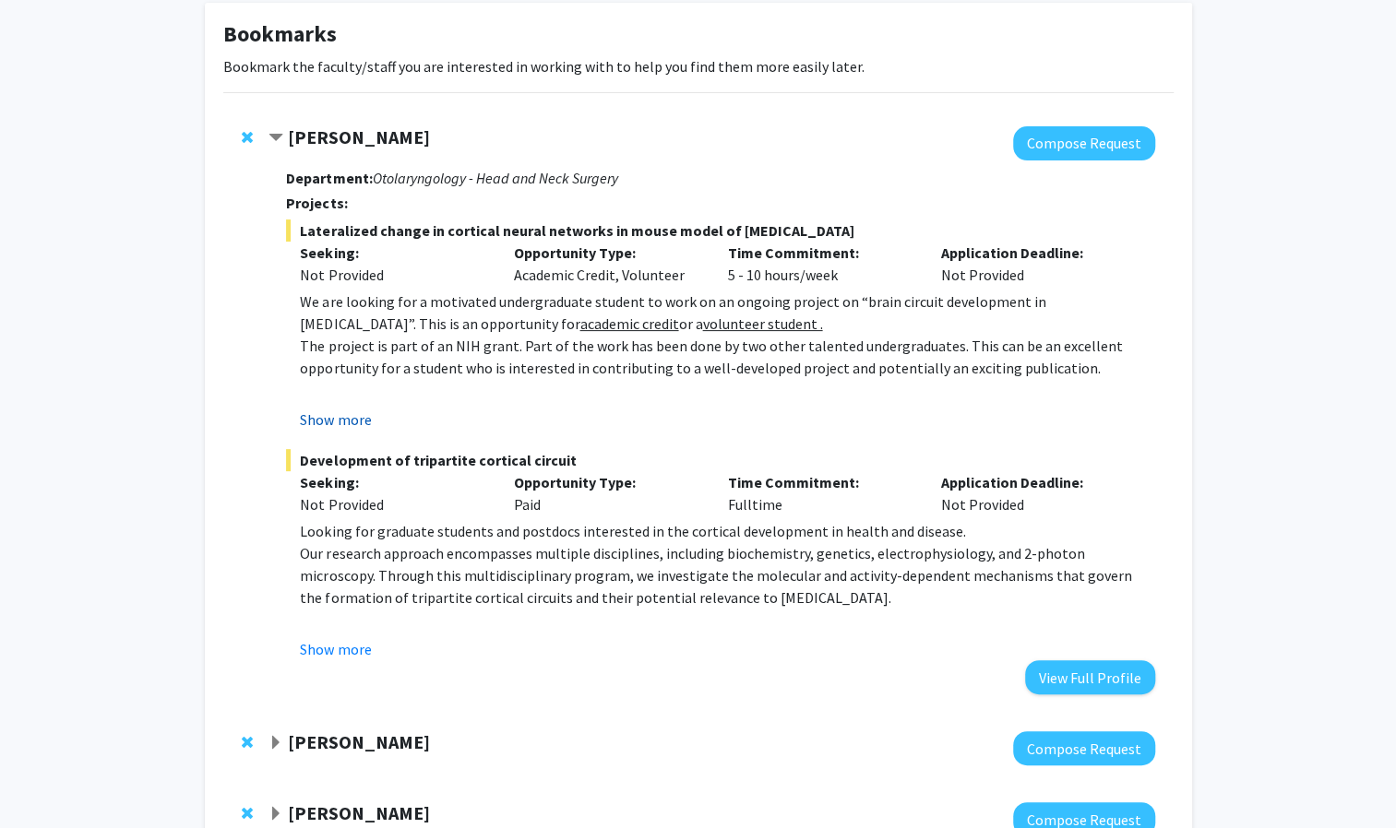
click at [334, 417] on button "Show more" at bounding box center [335, 420] width 71 height 22
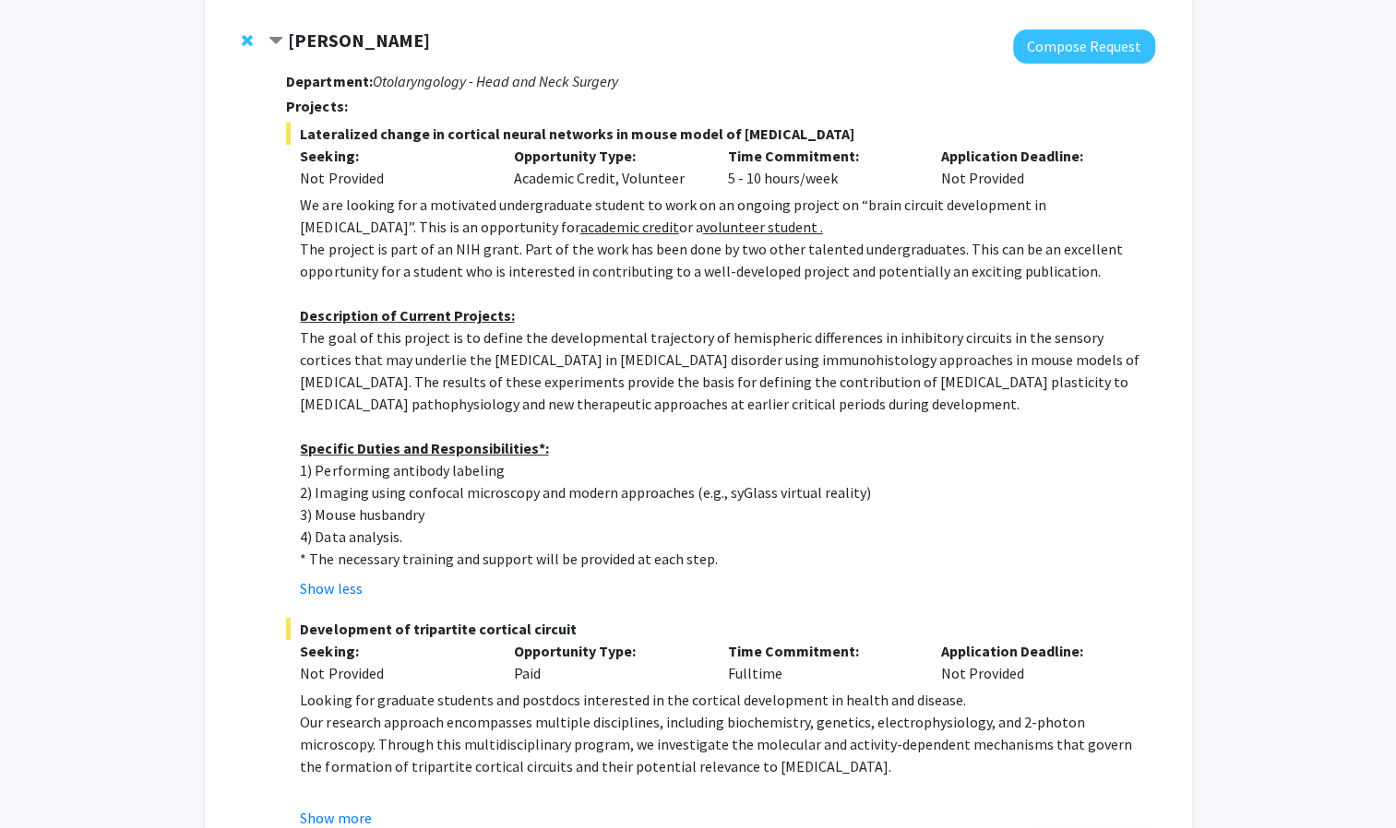
scroll to position [194, 0]
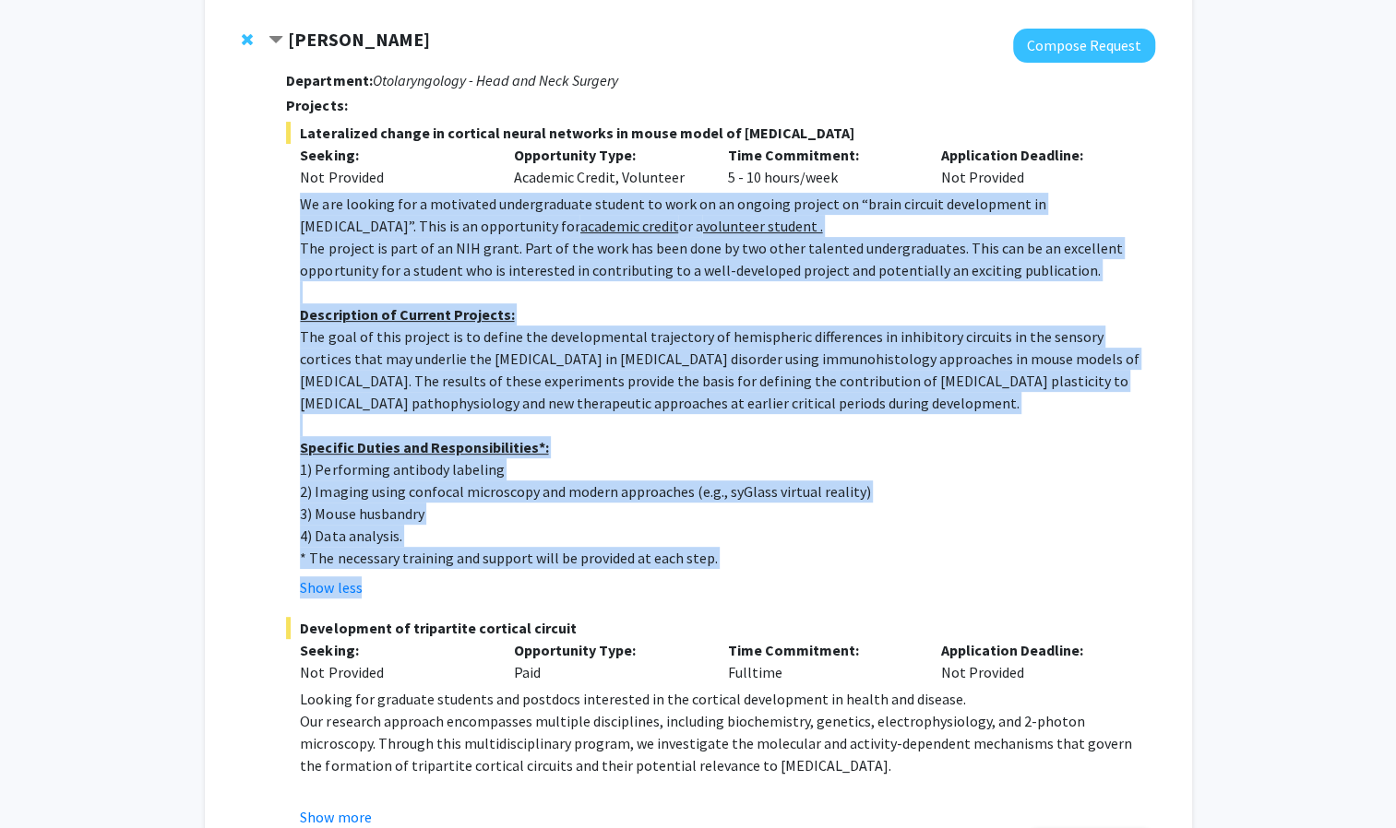
drag, startPoint x: 299, startPoint y: 198, endPoint x: 740, endPoint y: 572, distance: 577.9
click at [740, 572] on fg-read-more "We are looking for a motivated undergraduate student to work on an ongoing proj…" at bounding box center [720, 396] width 868 height 406
copy fg-read-more "We are looking for a motivated undergraduate student to work on an ongoing proj…"
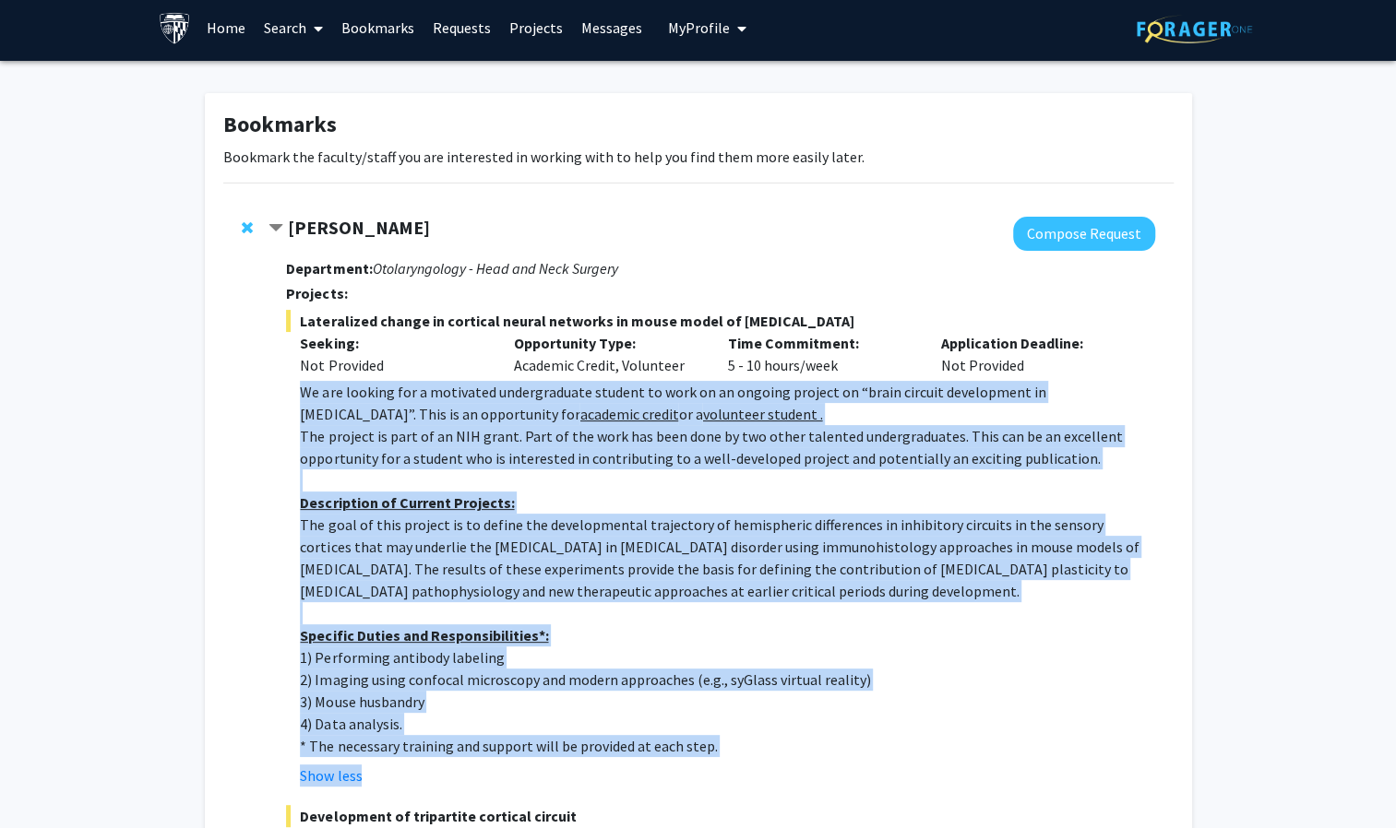
scroll to position [4, 0]
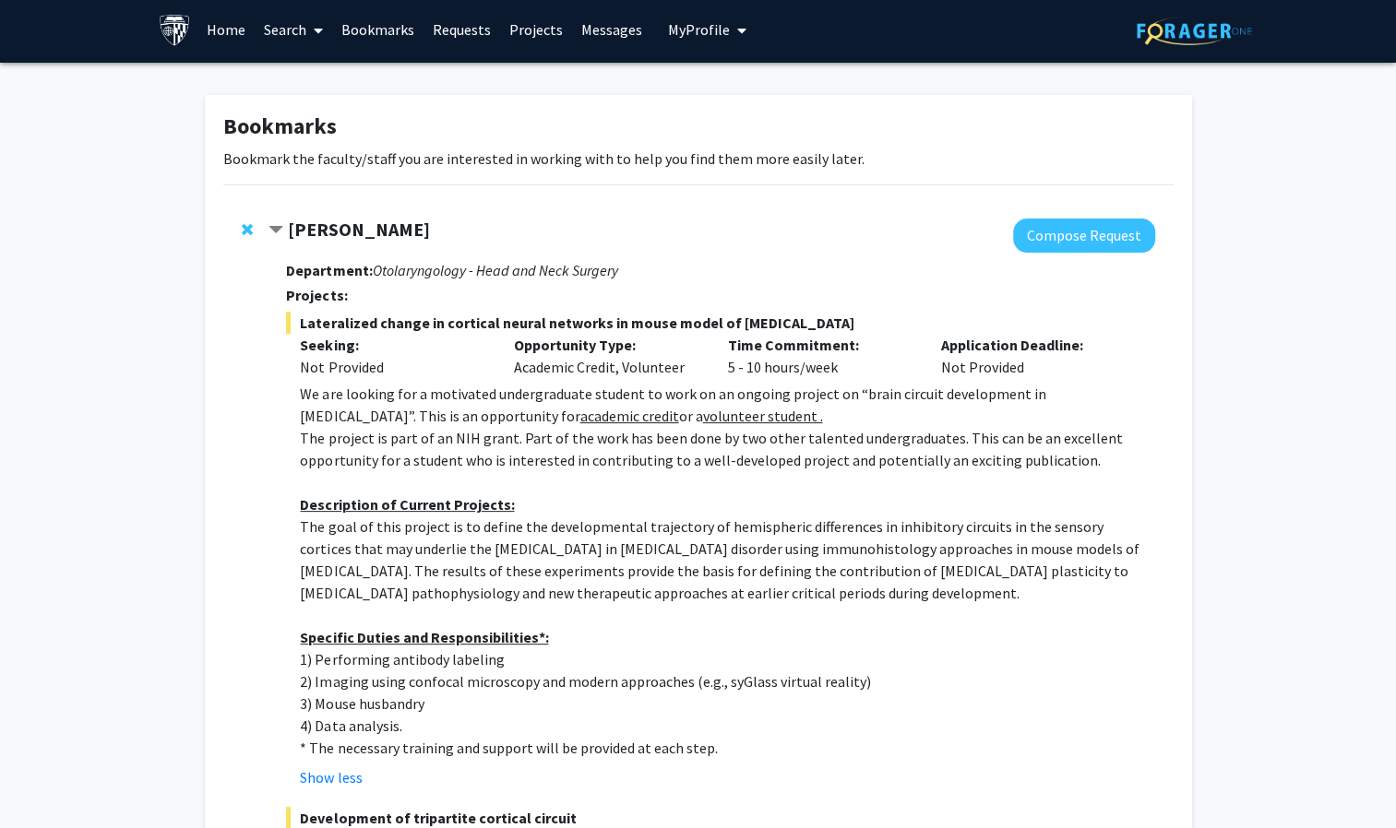
click at [373, 229] on strong "[PERSON_NAME]" at bounding box center [359, 229] width 142 height 23
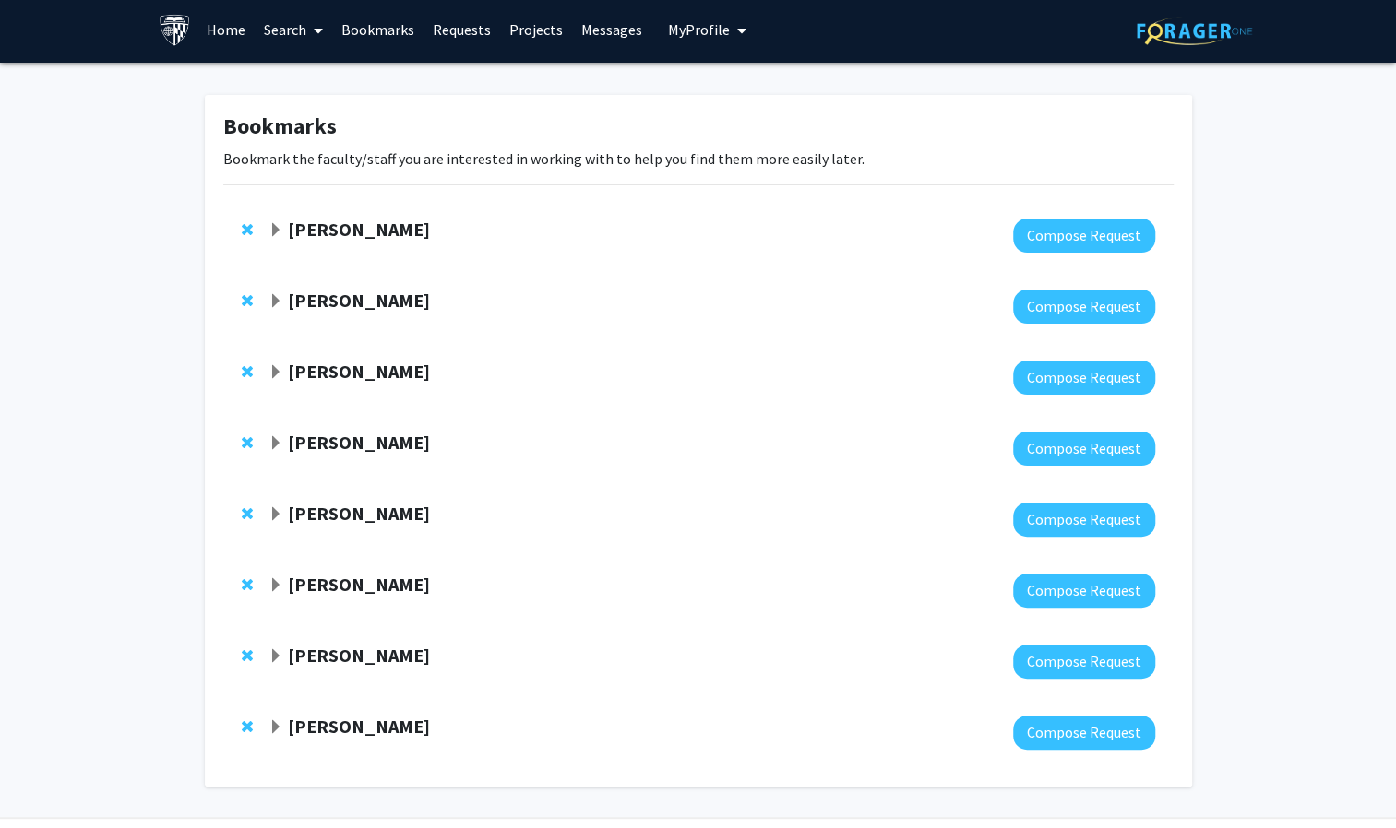
click at [373, 229] on strong "[PERSON_NAME]" at bounding box center [359, 229] width 142 height 23
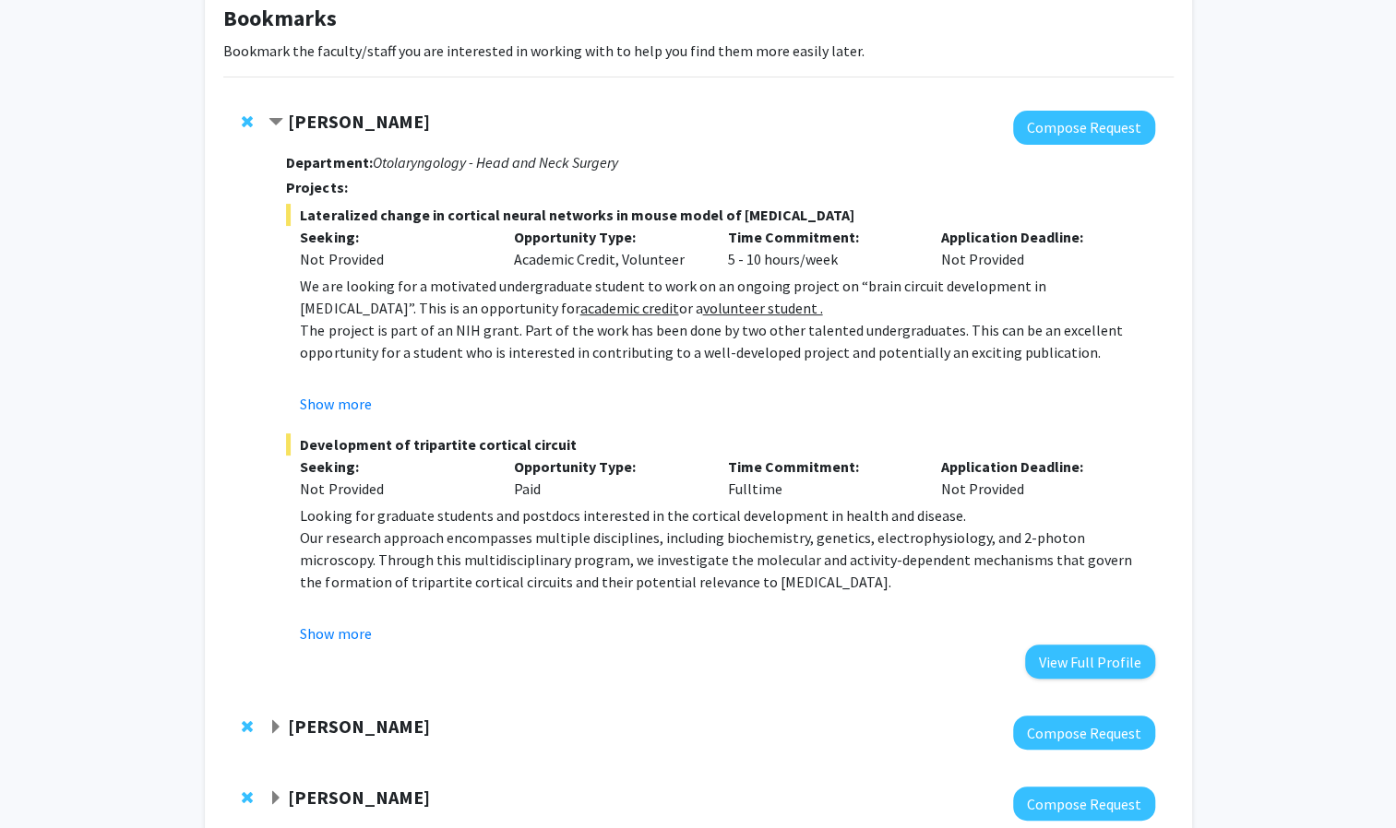
scroll to position [113, 0]
click at [327, 637] on button "Show more" at bounding box center [335, 633] width 71 height 22
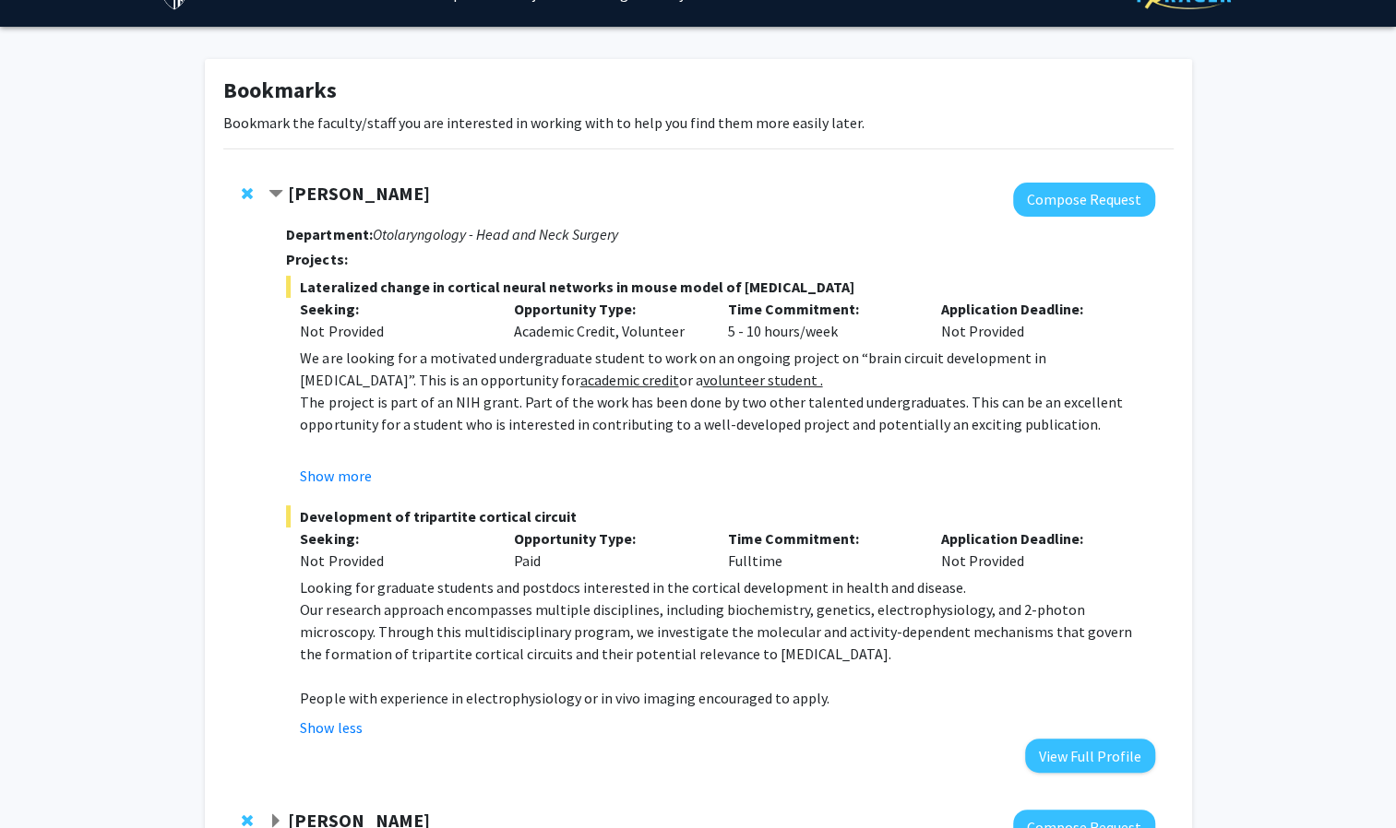
scroll to position [39, 0]
click at [342, 483] on button "Show more" at bounding box center [335, 477] width 71 height 22
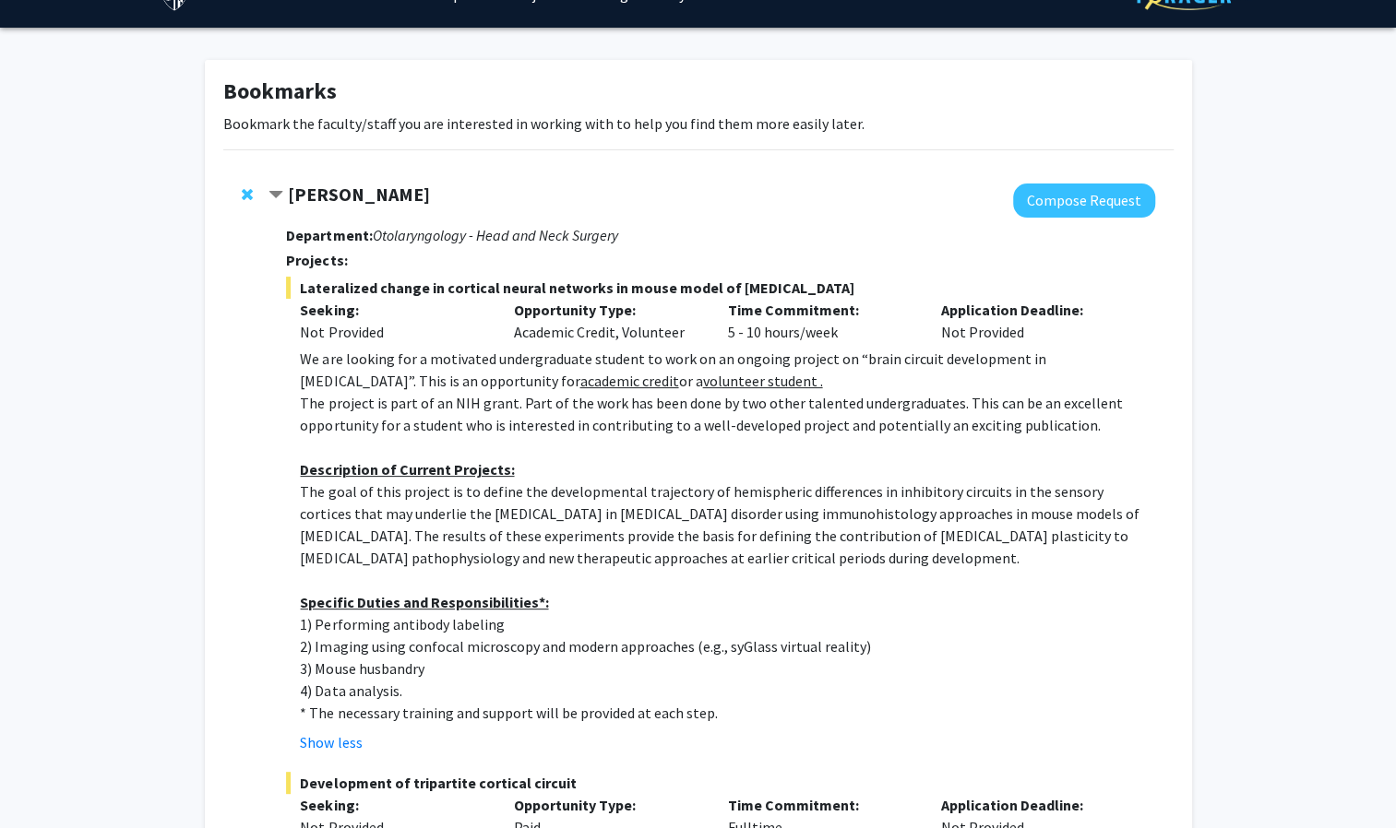
scroll to position [0, 0]
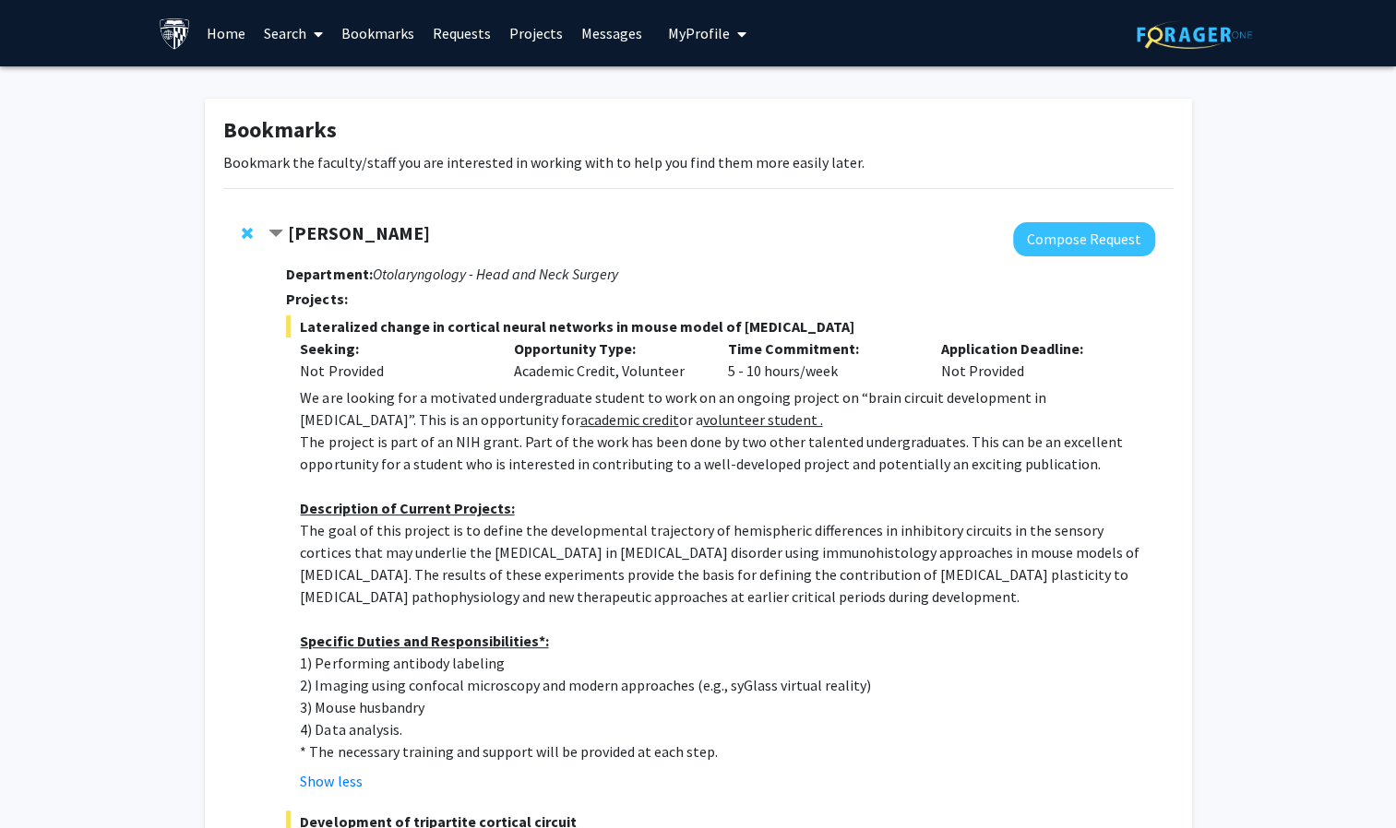
click at [294, 232] on strong "[PERSON_NAME]" at bounding box center [359, 232] width 142 height 23
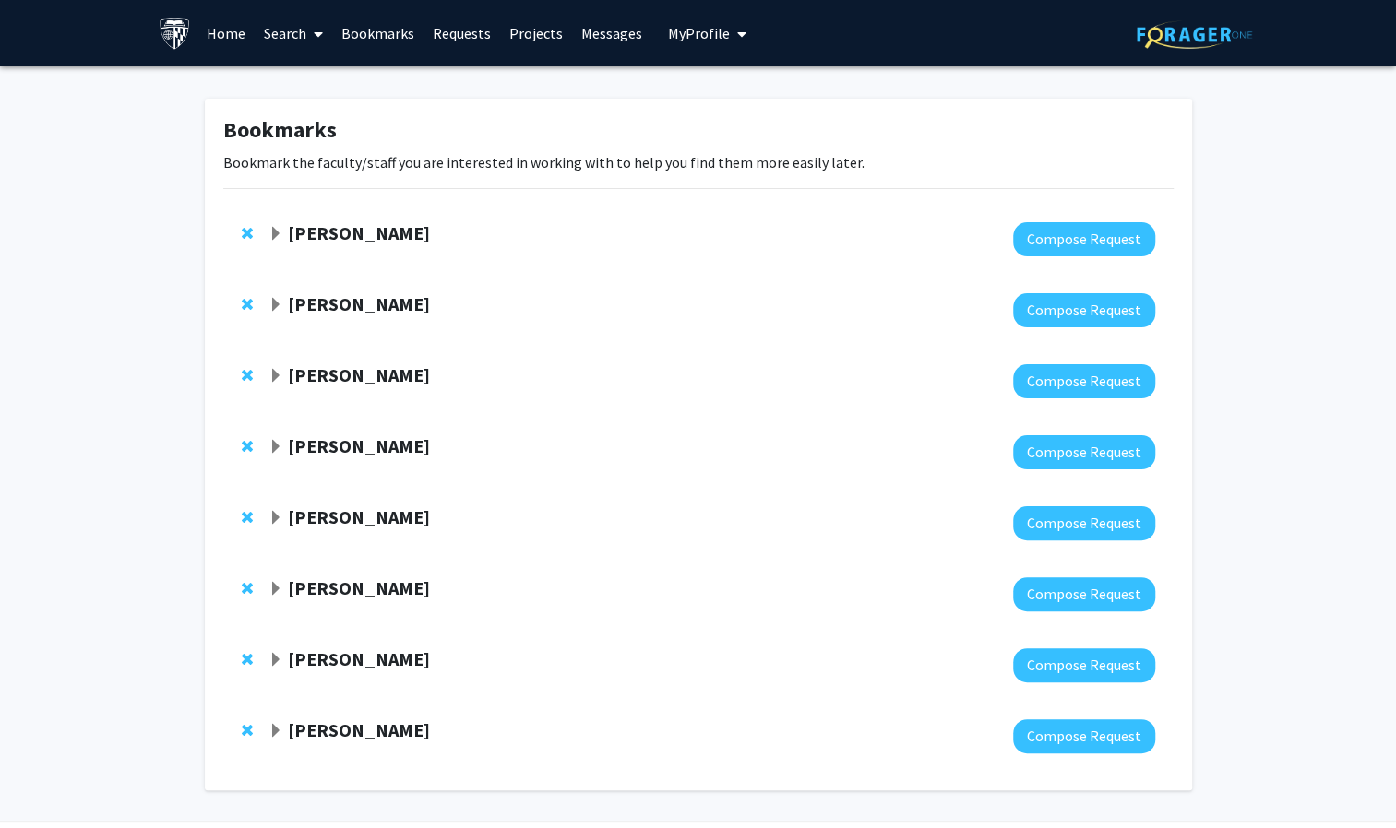
click at [294, 232] on strong "[PERSON_NAME]" at bounding box center [359, 232] width 142 height 23
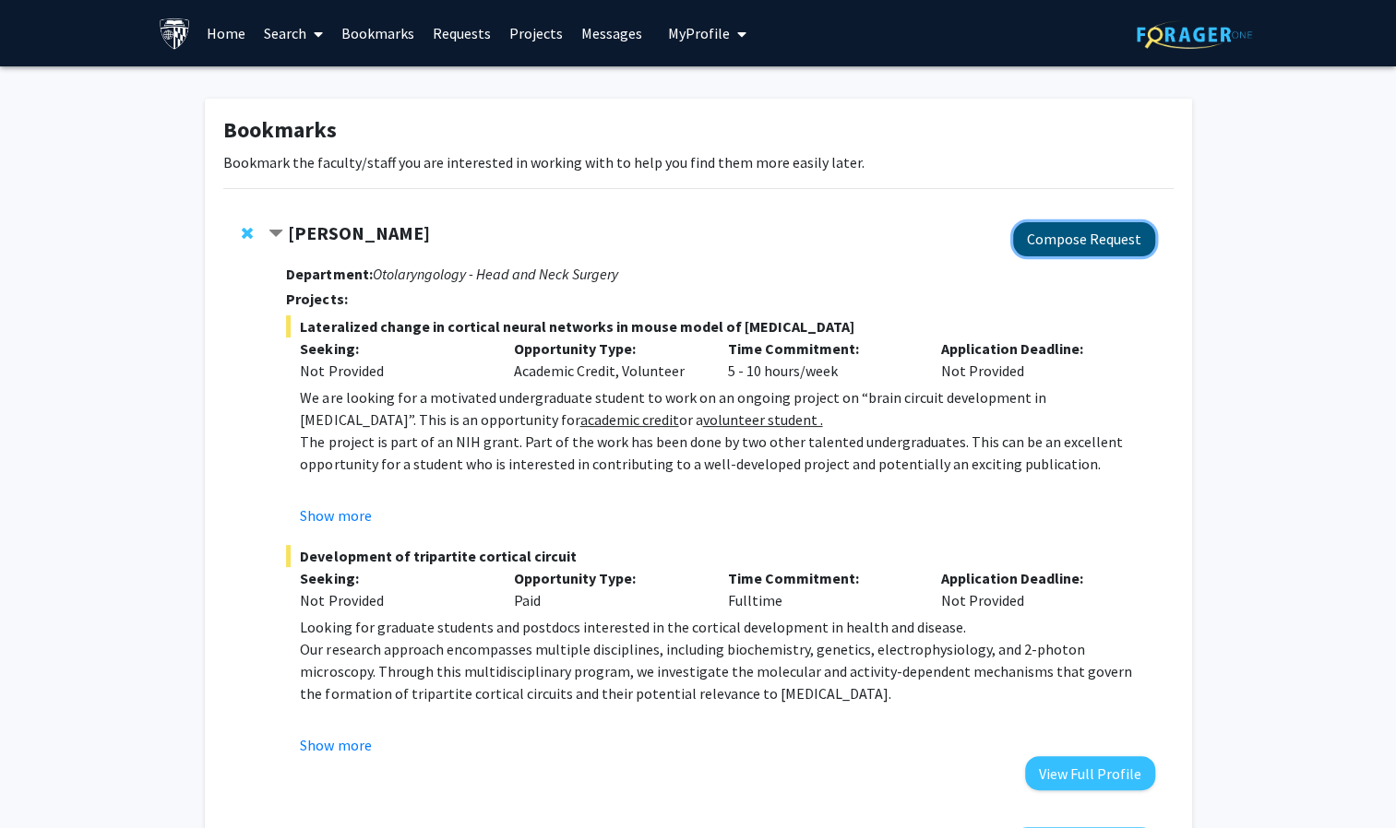
click at [1060, 240] on button "Compose Request" at bounding box center [1084, 239] width 142 height 34
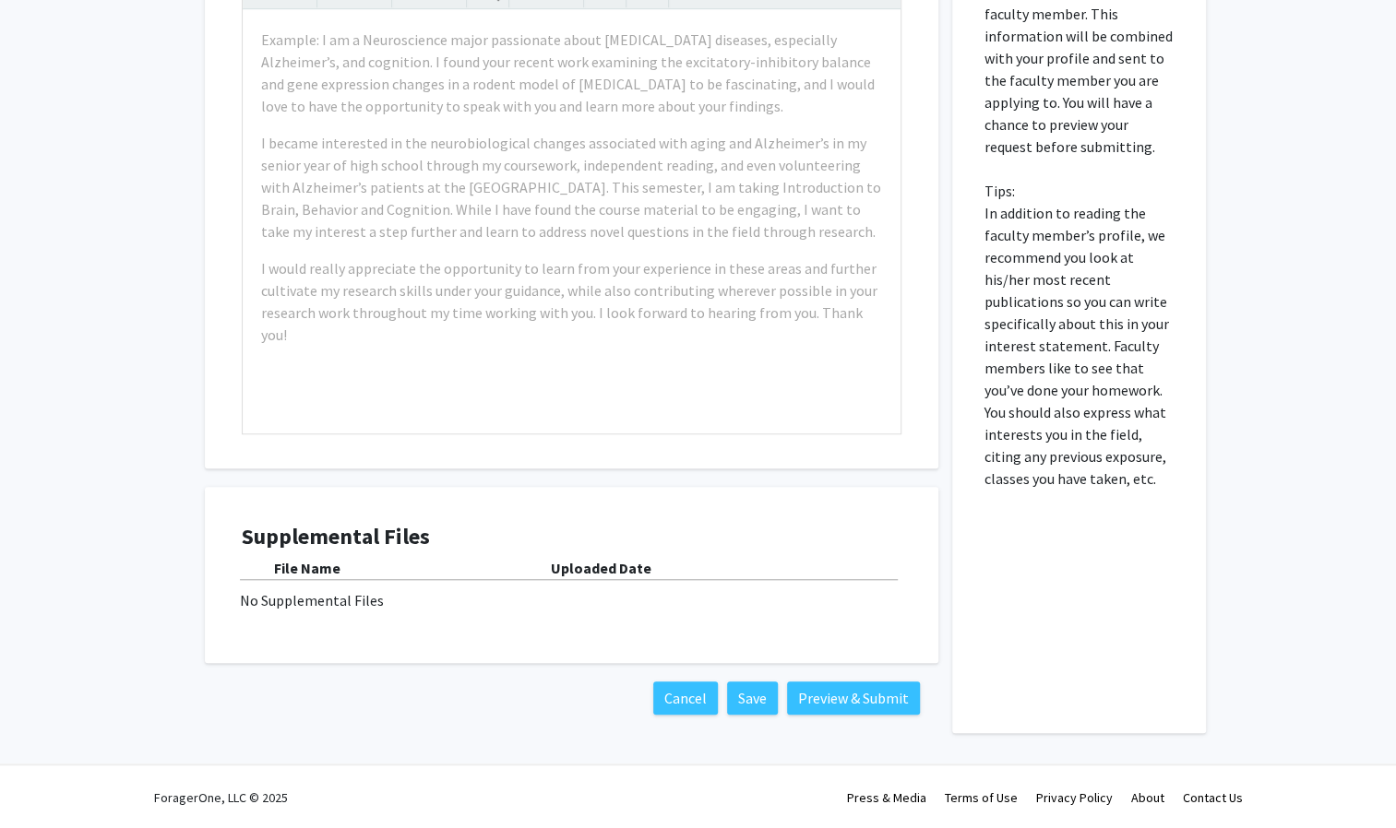
scroll to position [683, 0]
